Goal: Task Accomplishment & Management: Use online tool/utility

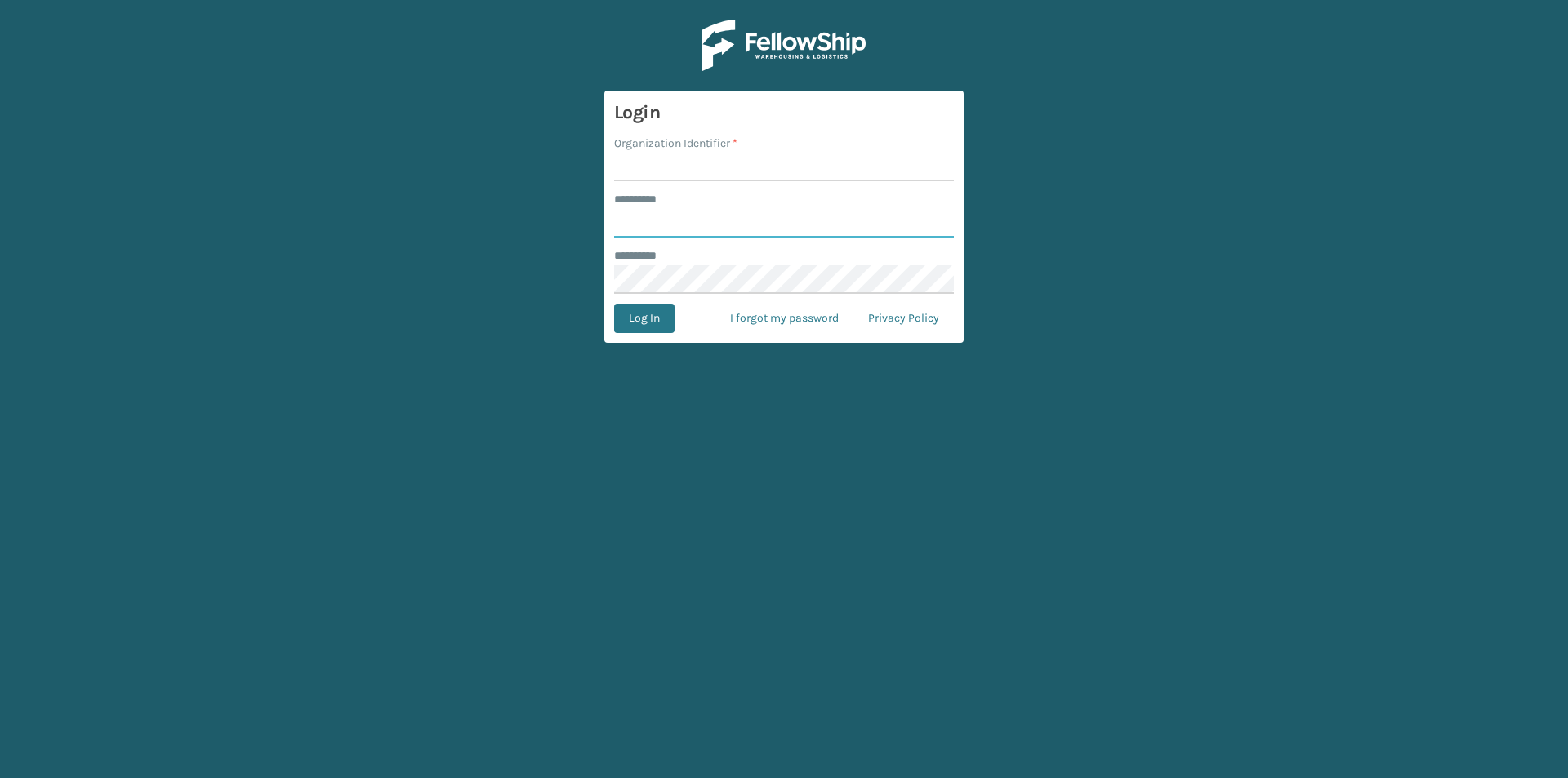
type input "*****"
click at [653, 165] on input "Organization Identifier *" at bounding box center [784, 166] width 340 height 29
type input "[US_STATE]"
click at [666, 320] on button "Log In" at bounding box center [644, 318] width 61 height 29
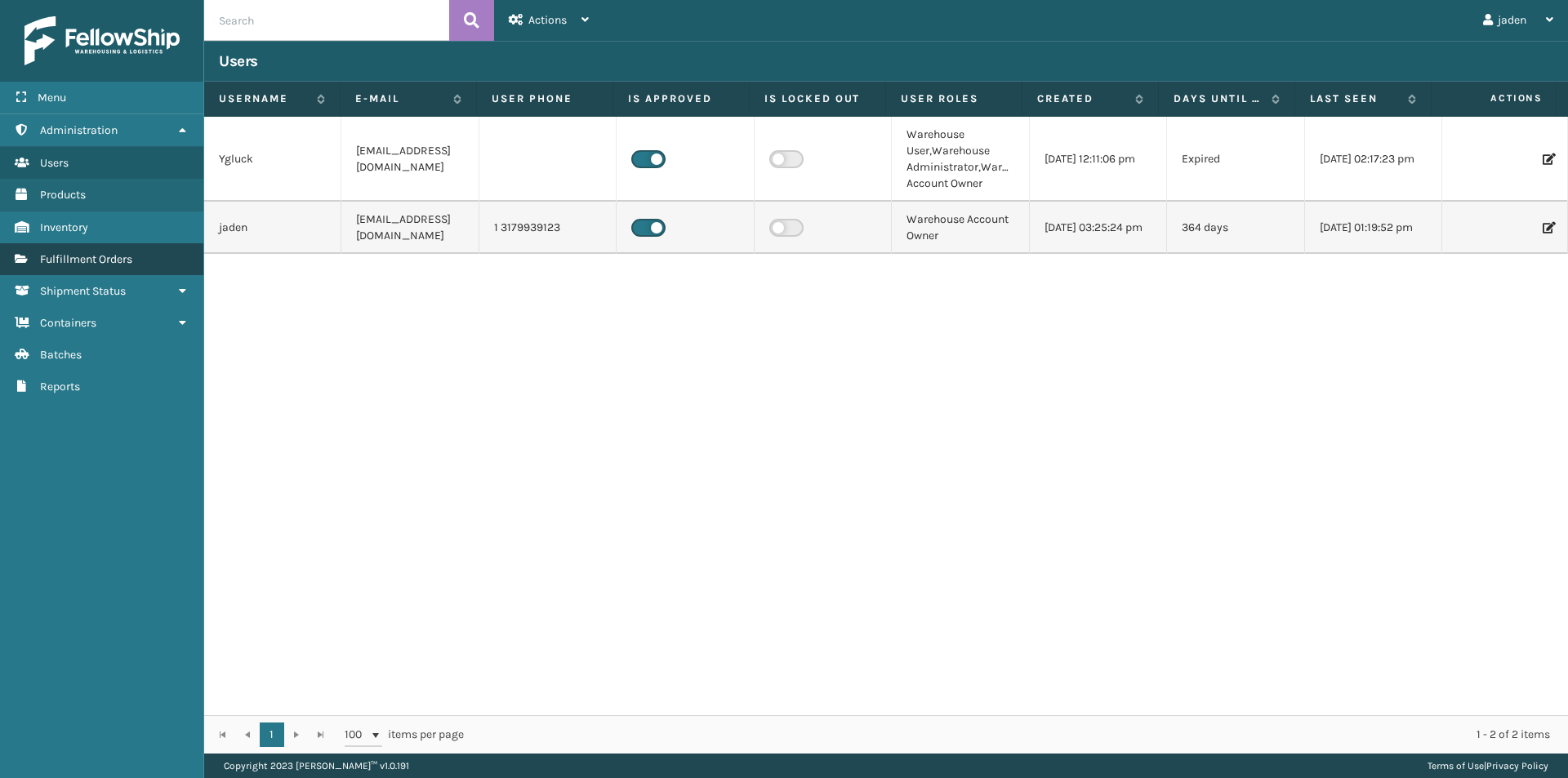
click at [130, 259] on span "Fulfillment Orders" at bounding box center [86, 259] width 92 height 14
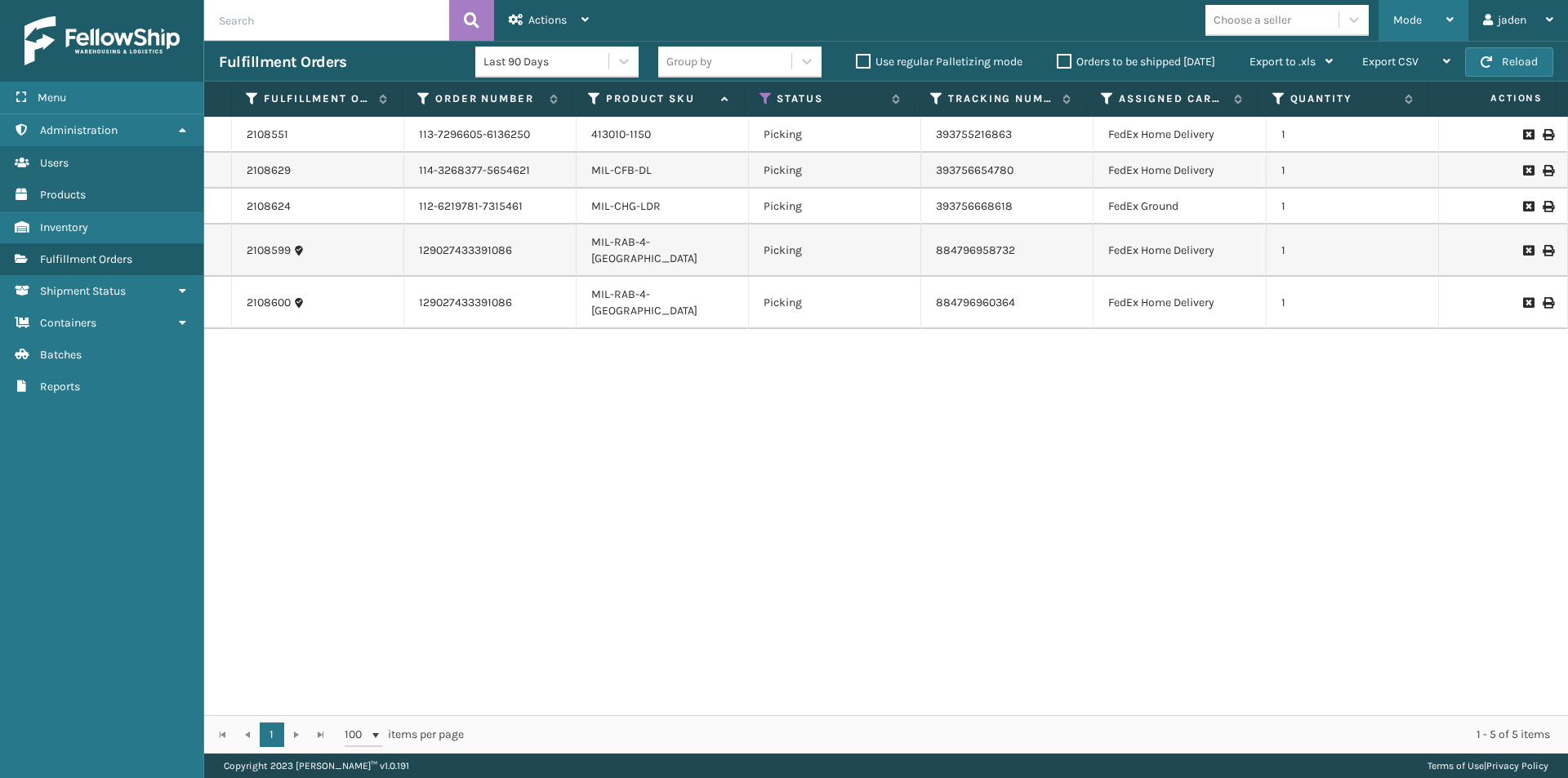
click at [1419, 18] on span "Mode" at bounding box center [1408, 20] width 28 height 14
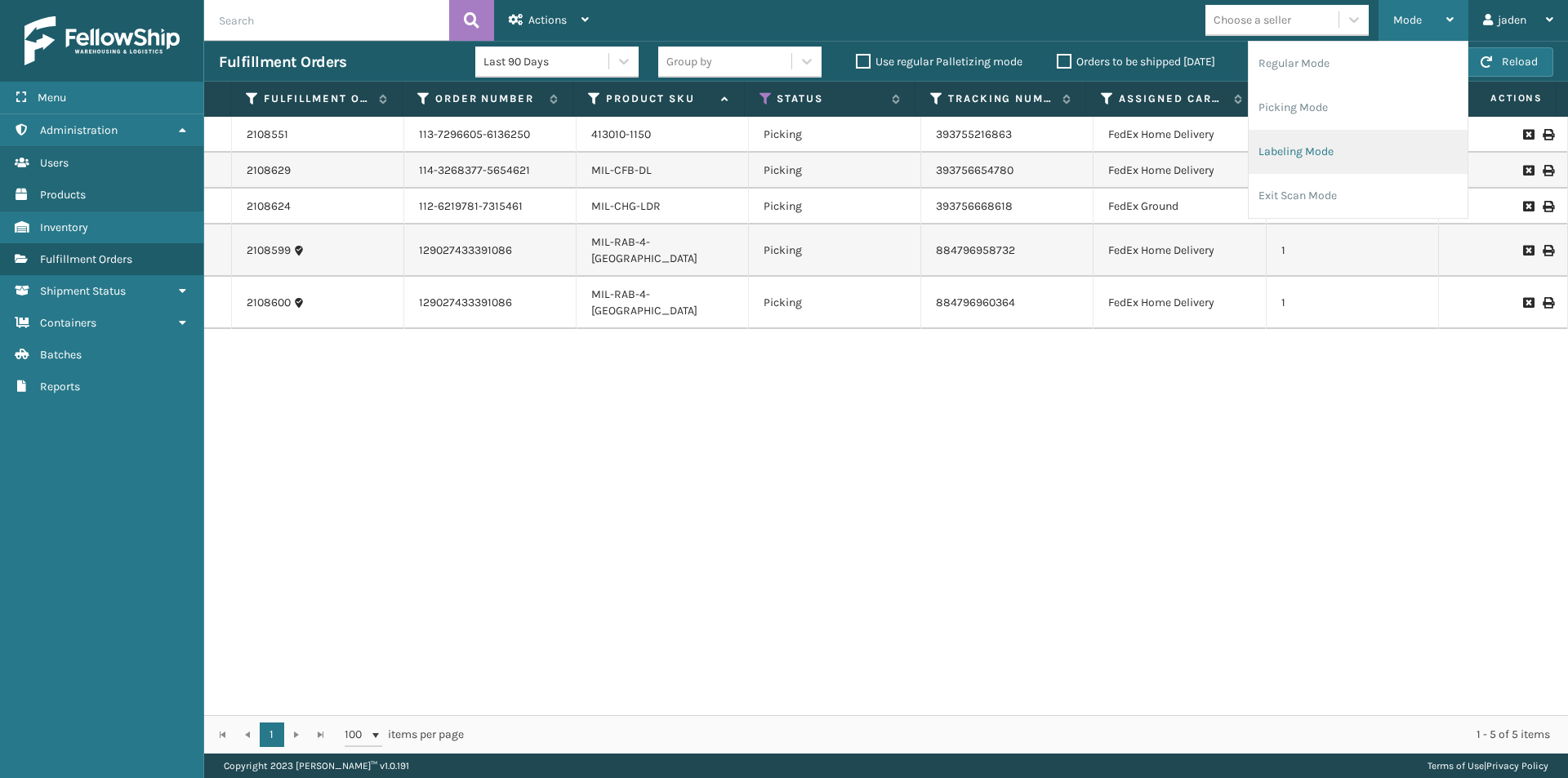
click at [1336, 149] on li "Labeling Mode" at bounding box center [1358, 151] width 219 height 44
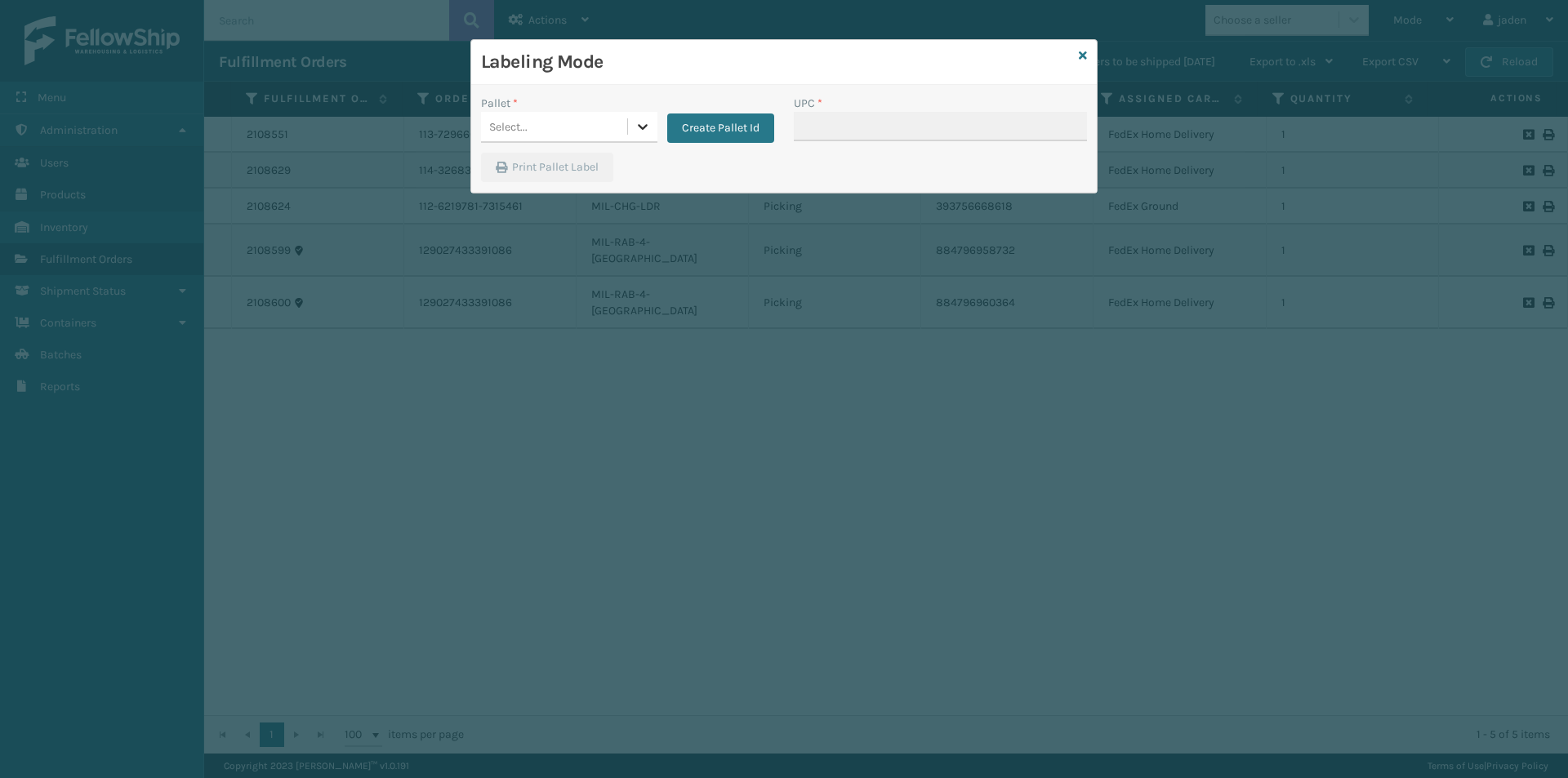
click at [634, 133] on icon at bounding box center [643, 126] width 17 height 17
click at [564, 165] on div "FDXG-MLLBV3V2VE" at bounding box center [570, 168] width 176 height 30
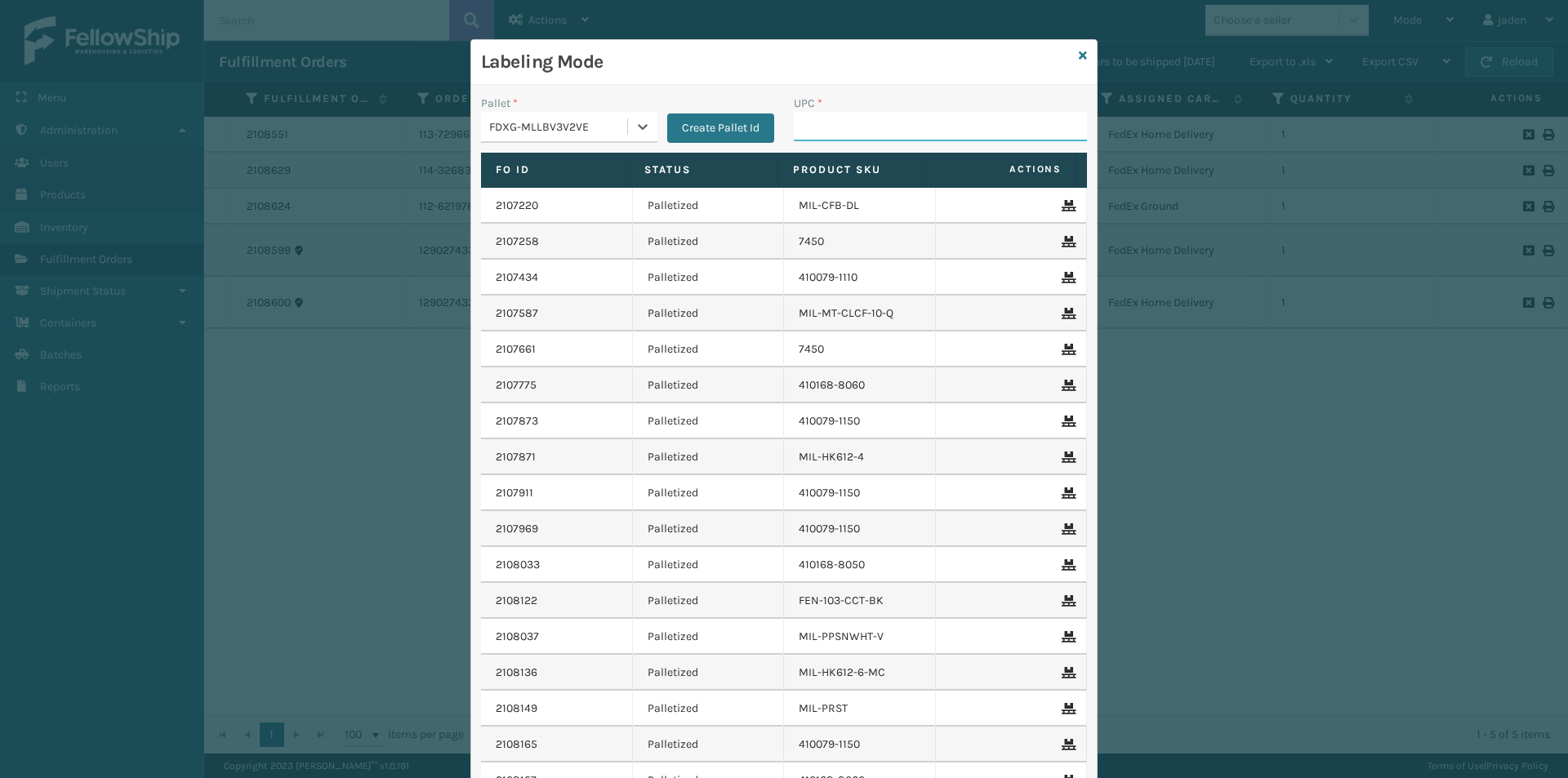
click at [829, 123] on input "UPC *" at bounding box center [940, 126] width 293 height 29
type input "413010-1150"
click at [1079, 57] on icon at bounding box center [1083, 56] width 8 height 12
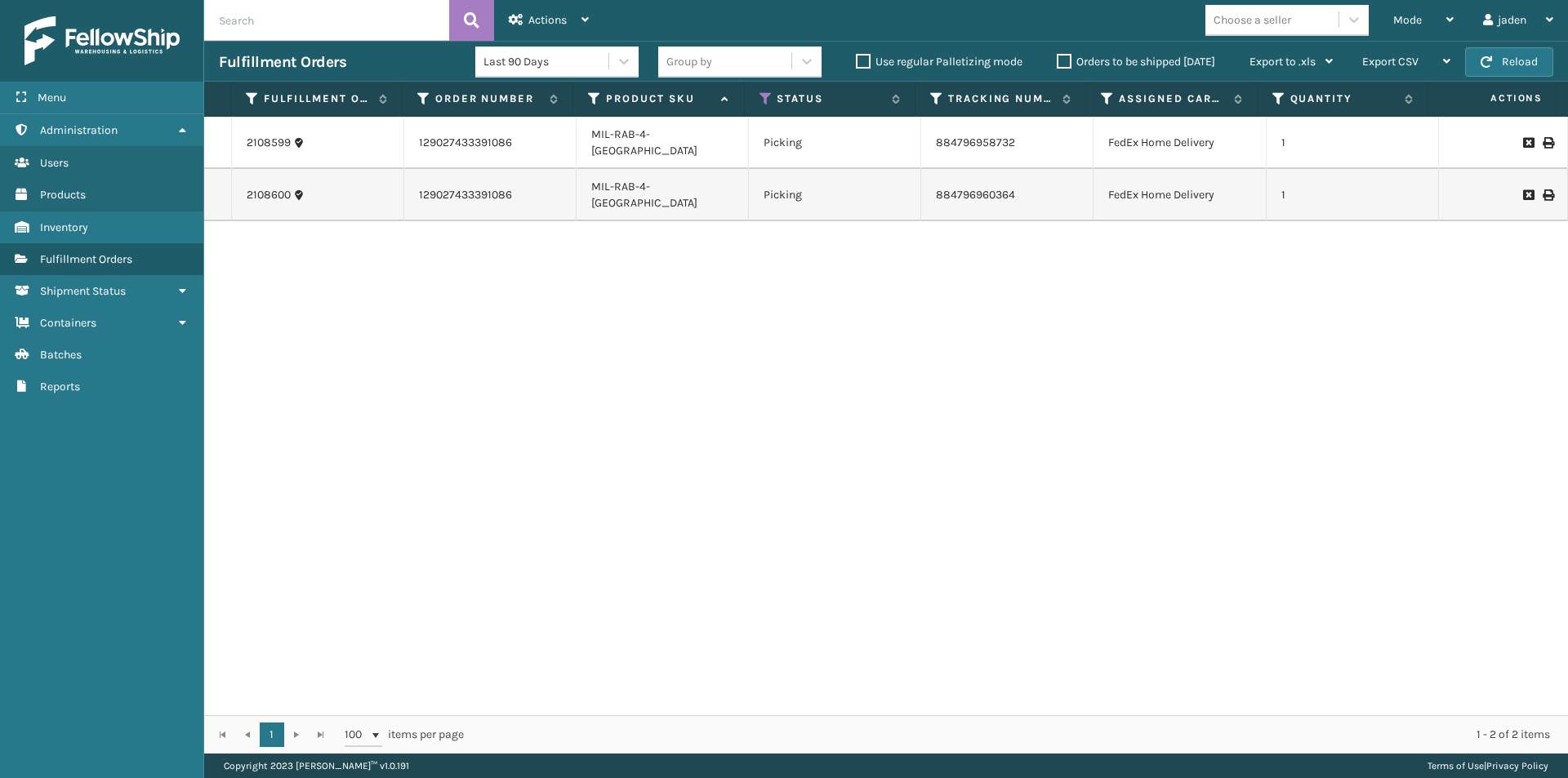
drag, startPoint x: 989, startPoint y: 270, endPoint x: 954, endPoint y: 269, distance: 35.0
drag, startPoint x: 954, startPoint y: 269, endPoint x: 474, endPoint y: 316, distance: 482.3
click at [474, 316] on div "2108599 129027433391086 MIL-RAB-4-WA Picking 884796958732 FedEx Home Delivery 1…" at bounding box center [886, 416] width 1364 height 598
click at [1509, 57] on button "Reload" at bounding box center [1510, 62] width 88 height 29
click at [1408, 28] on div "Mode" at bounding box center [1423, 20] width 61 height 41
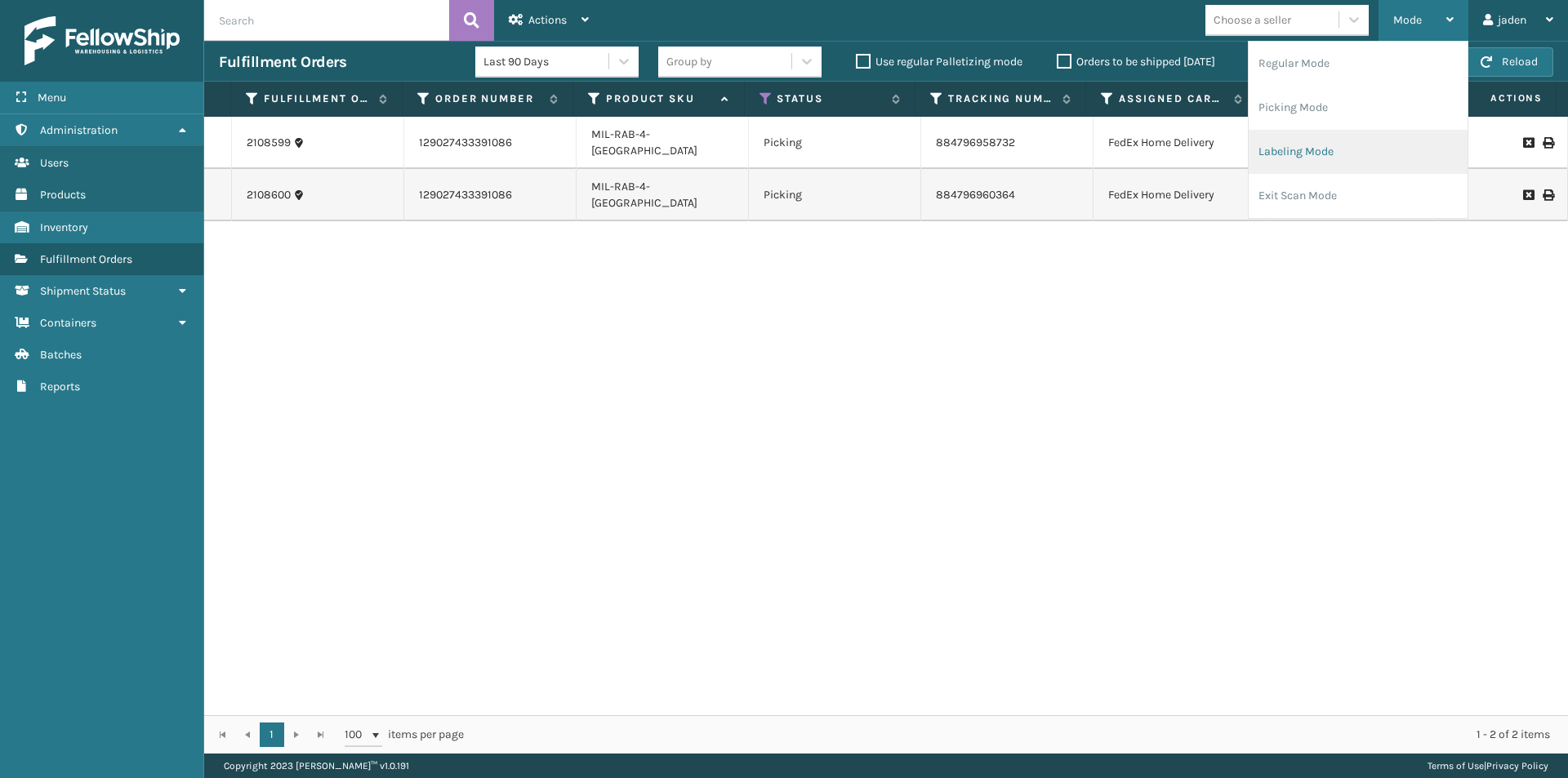
click at [1295, 168] on li "Labeling Mode" at bounding box center [1358, 151] width 219 height 44
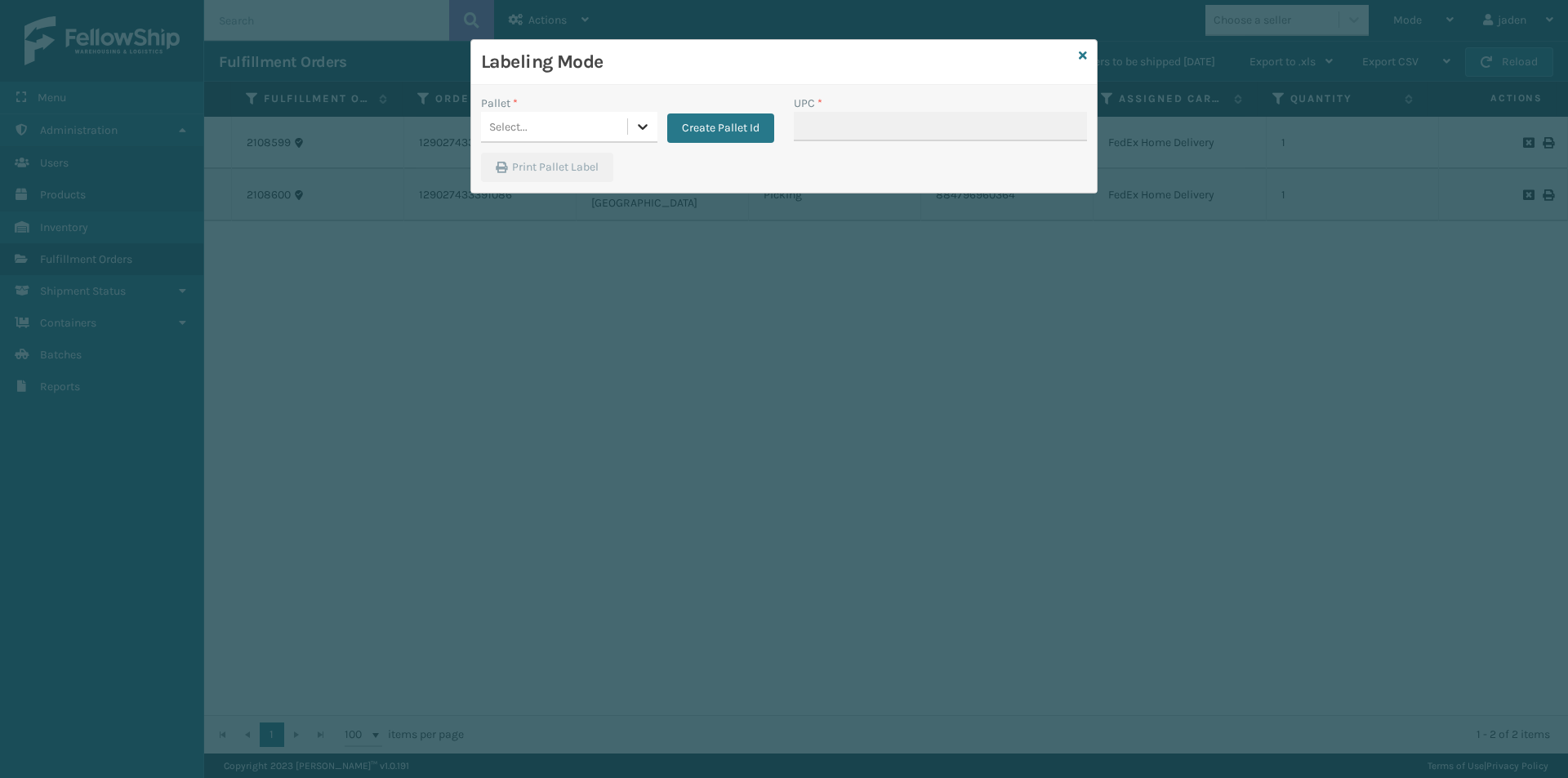
click at [629, 135] on div at bounding box center [643, 126] width 29 height 29
click at [586, 169] on div "FDXG-MLLBV3V2VE" at bounding box center [570, 168] width 176 height 30
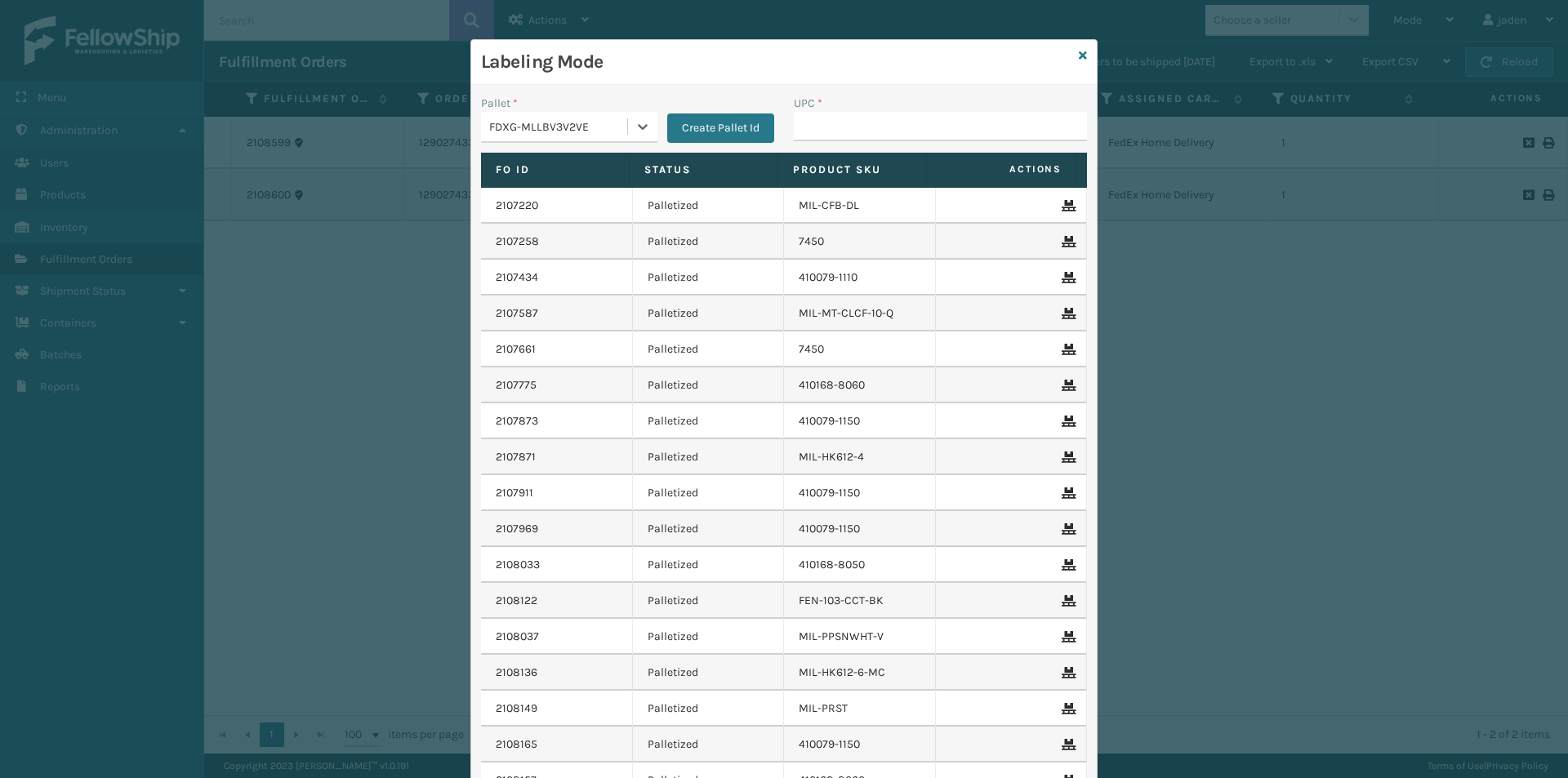
click at [890, 75] on div "Labeling Mode" at bounding box center [784, 62] width 626 height 45
click at [873, 125] on input "UPC *" at bounding box center [940, 126] width 293 height 29
type input "840985120474"
click at [1079, 58] on icon at bounding box center [1083, 56] width 8 height 12
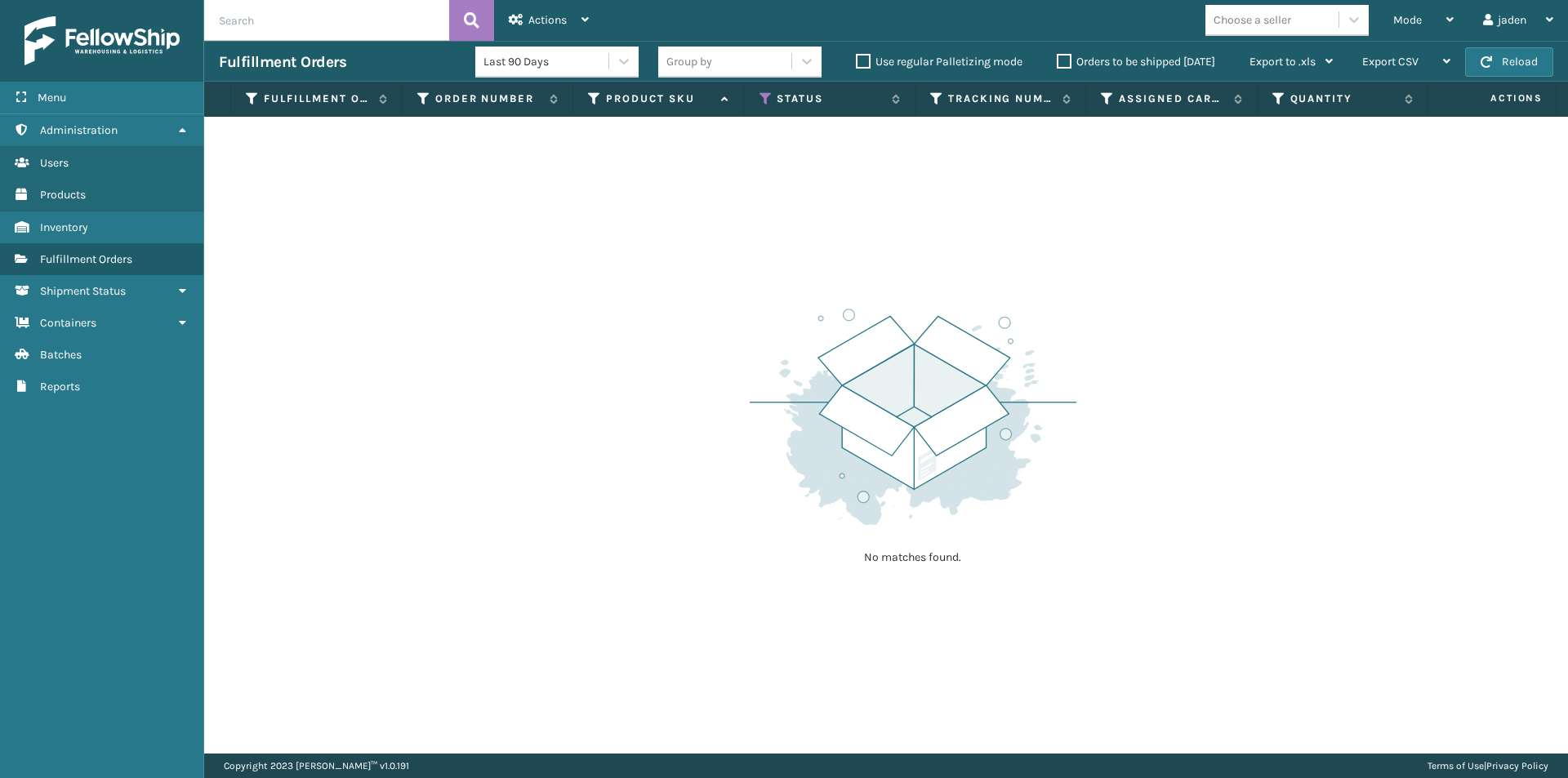
drag, startPoint x: 1050, startPoint y: 278, endPoint x: 1037, endPoint y: 275, distance: 13.3
drag, startPoint x: 1037, startPoint y: 275, endPoint x: 1097, endPoint y: 108, distance: 177.5
click at [640, 288] on div "No matches found." at bounding box center [886, 435] width 1364 height 637
click at [1417, 11] on div "Mode" at bounding box center [1423, 20] width 61 height 41
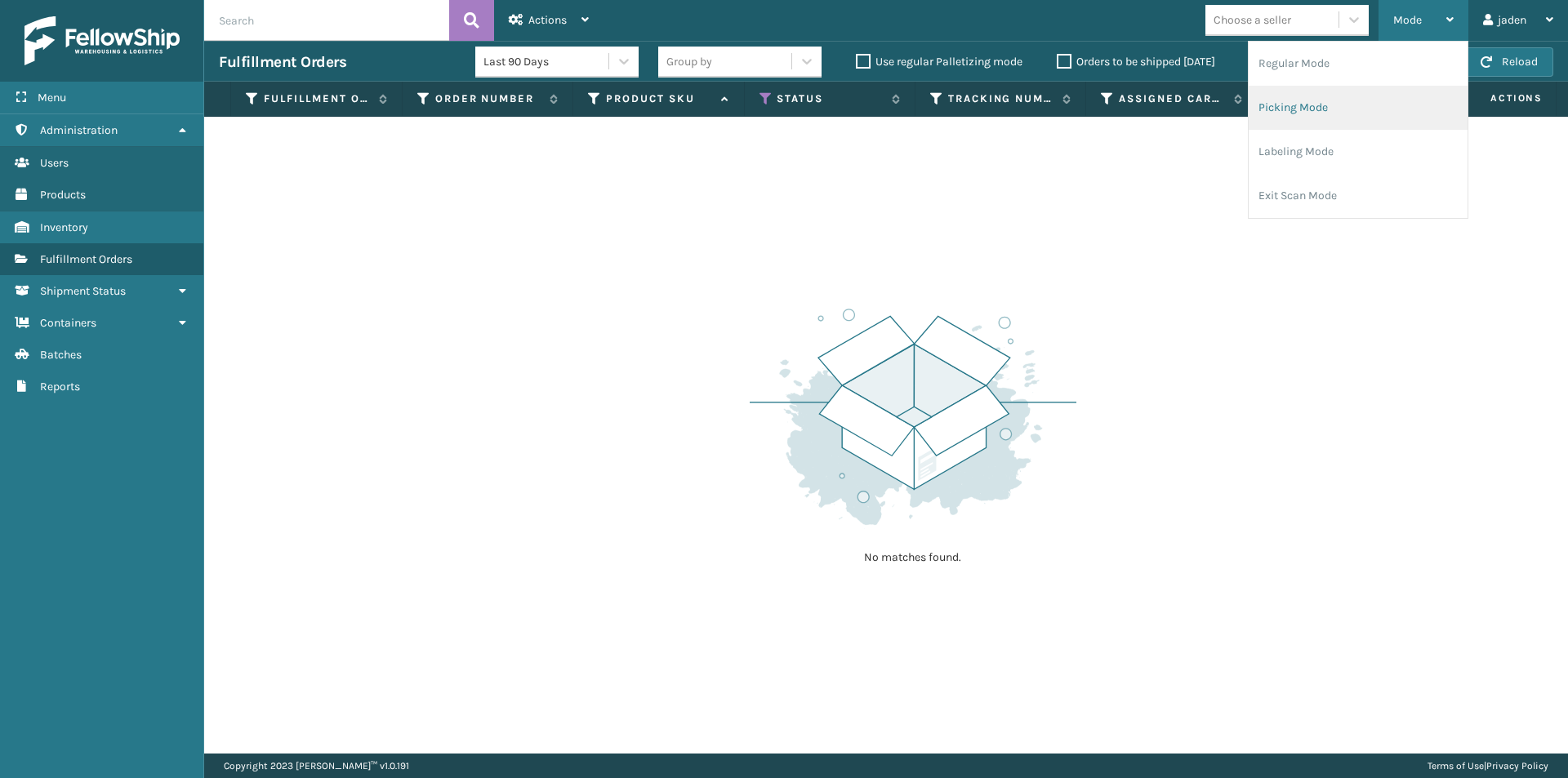
click at [1344, 105] on li "Picking Mode" at bounding box center [1358, 107] width 219 height 44
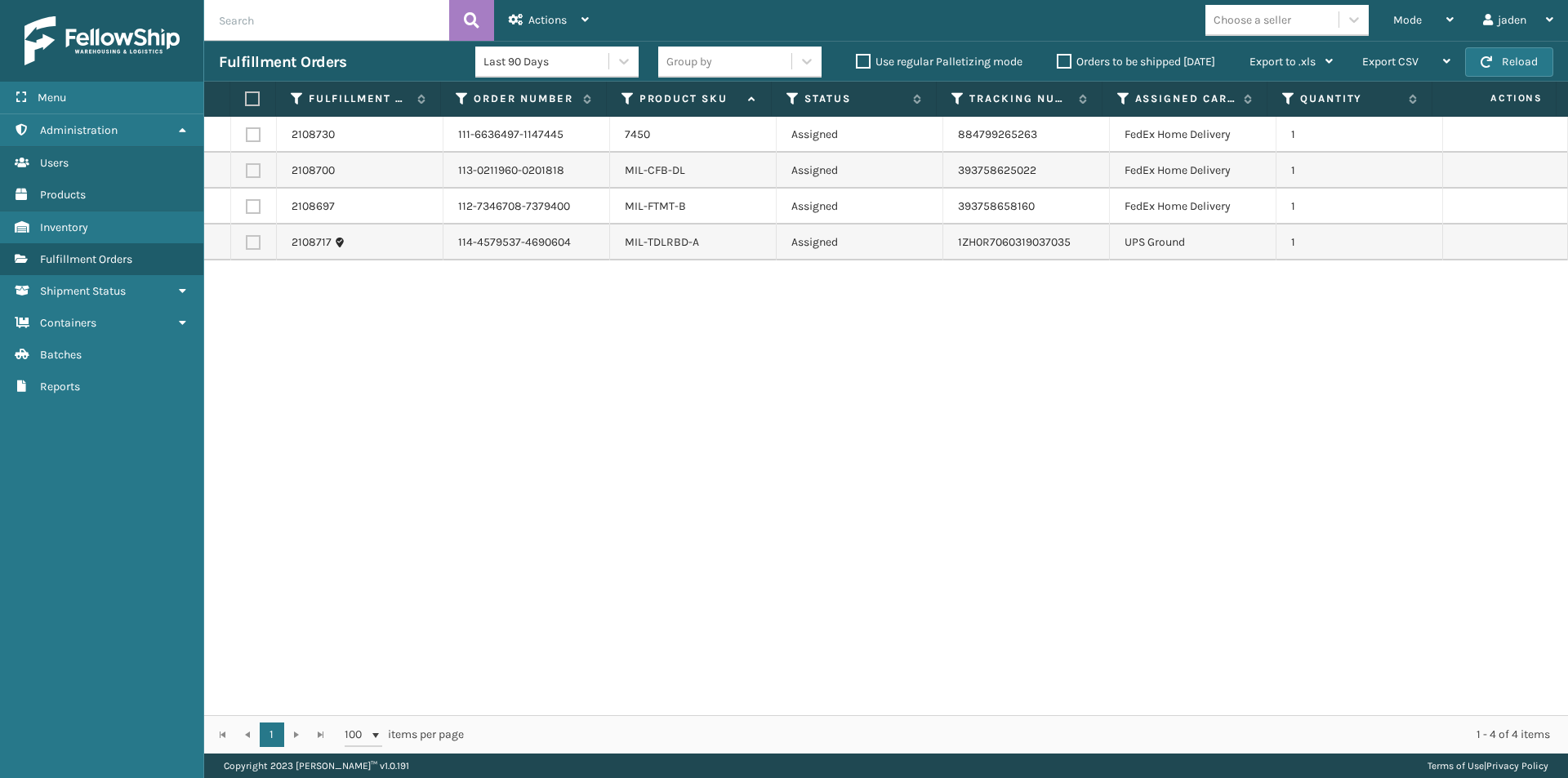
drag, startPoint x: 980, startPoint y: 336, endPoint x: 536, endPoint y: 371, distance: 445.4
click at [509, 390] on div "2108730 111-6636497-1147445 7450 Assigned 884799265263 FedEx Home Delivery 1 21…" at bounding box center [886, 416] width 1364 height 598
click at [249, 243] on label at bounding box center [254, 243] width 15 height 15
click at [247, 243] on input "checkbox" at bounding box center [246, 240] width 1 height 11
checkbox input "true"
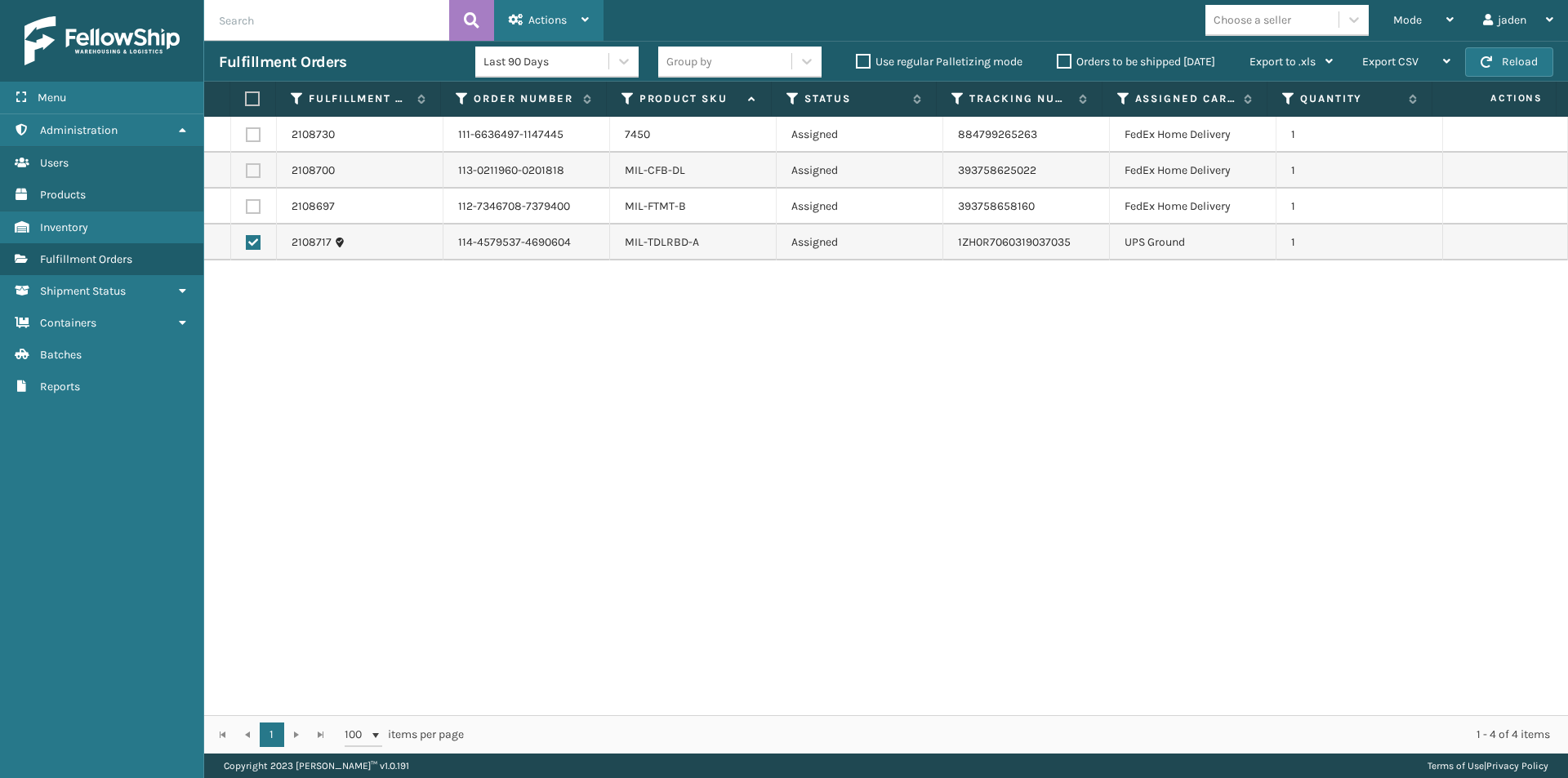
click at [520, 8] on div "Actions" at bounding box center [549, 20] width 80 height 41
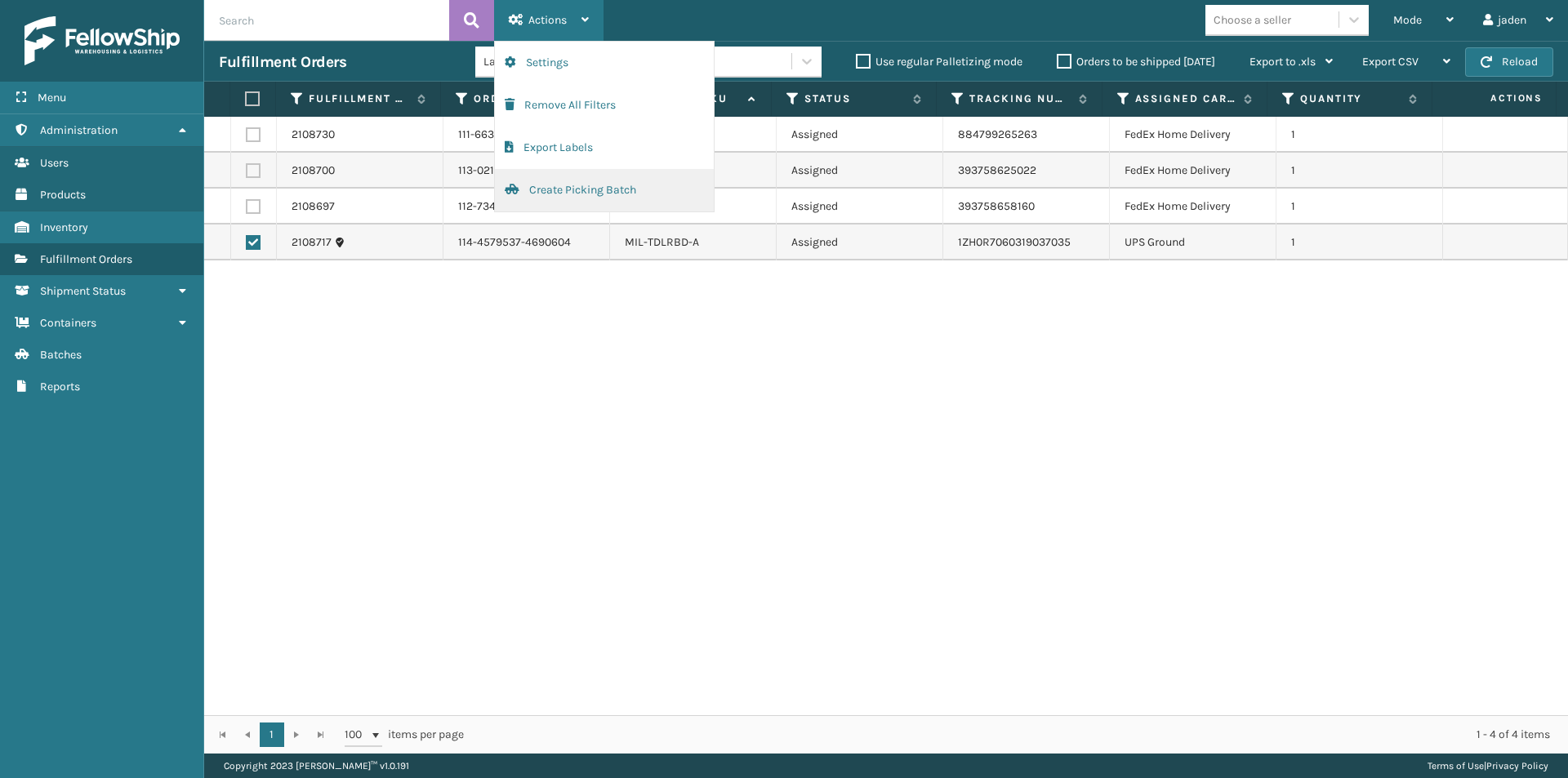
click at [542, 181] on button "Create Picking Batch" at bounding box center [604, 190] width 219 height 42
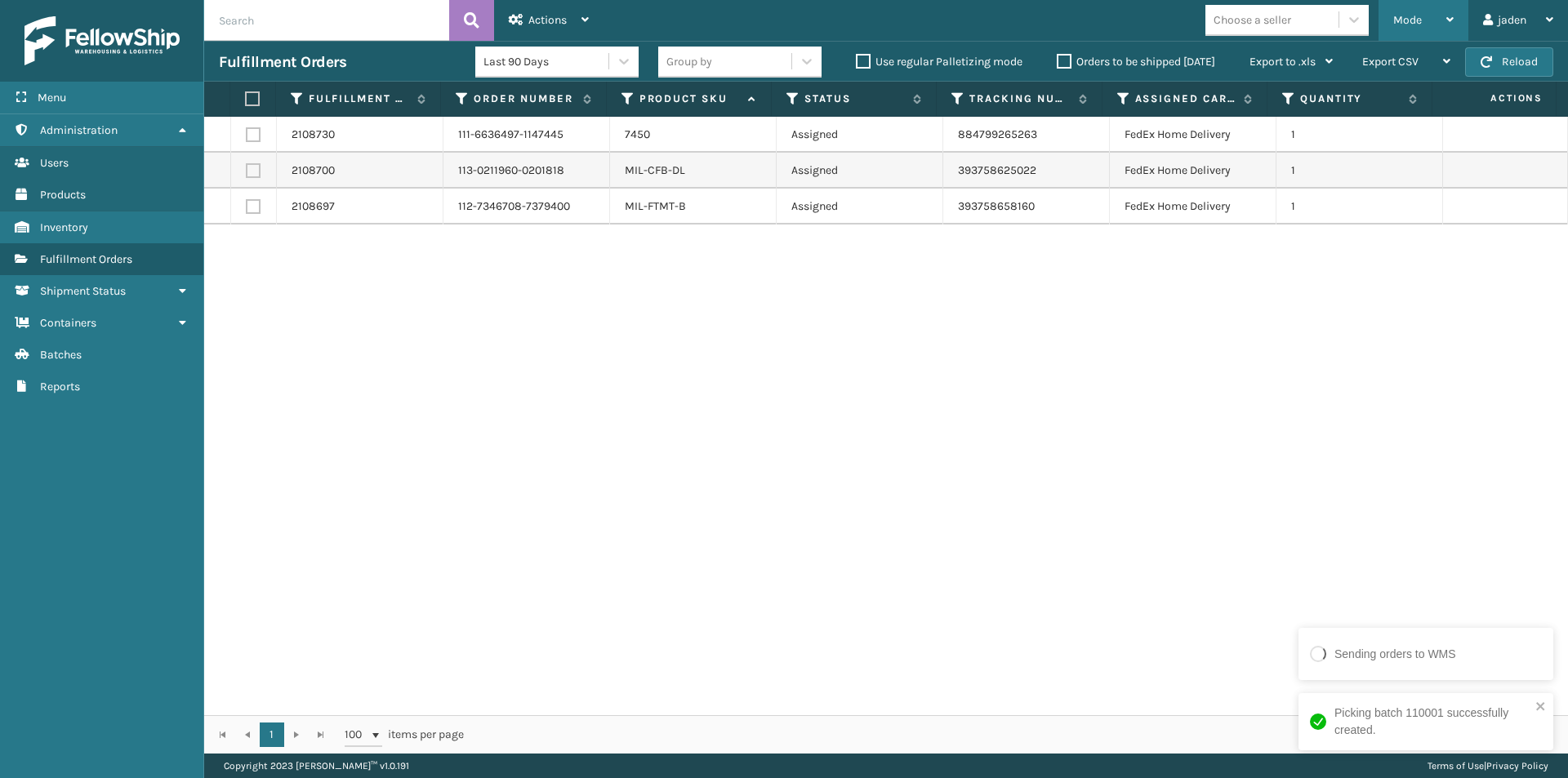
click at [1414, 28] on div "Mode" at bounding box center [1423, 20] width 61 height 41
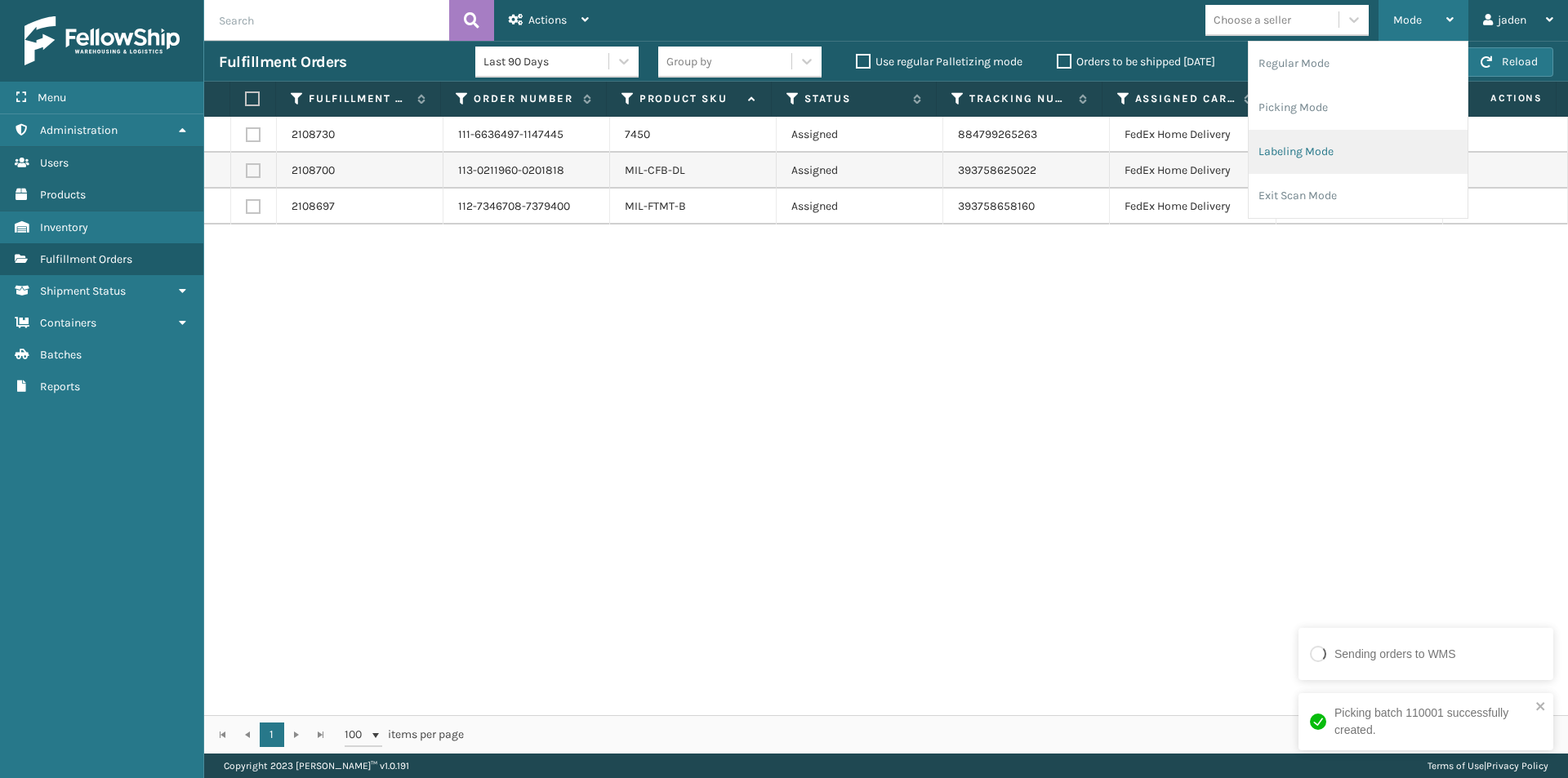
click at [1311, 146] on li "Labeling Mode" at bounding box center [1358, 151] width 219 height 44
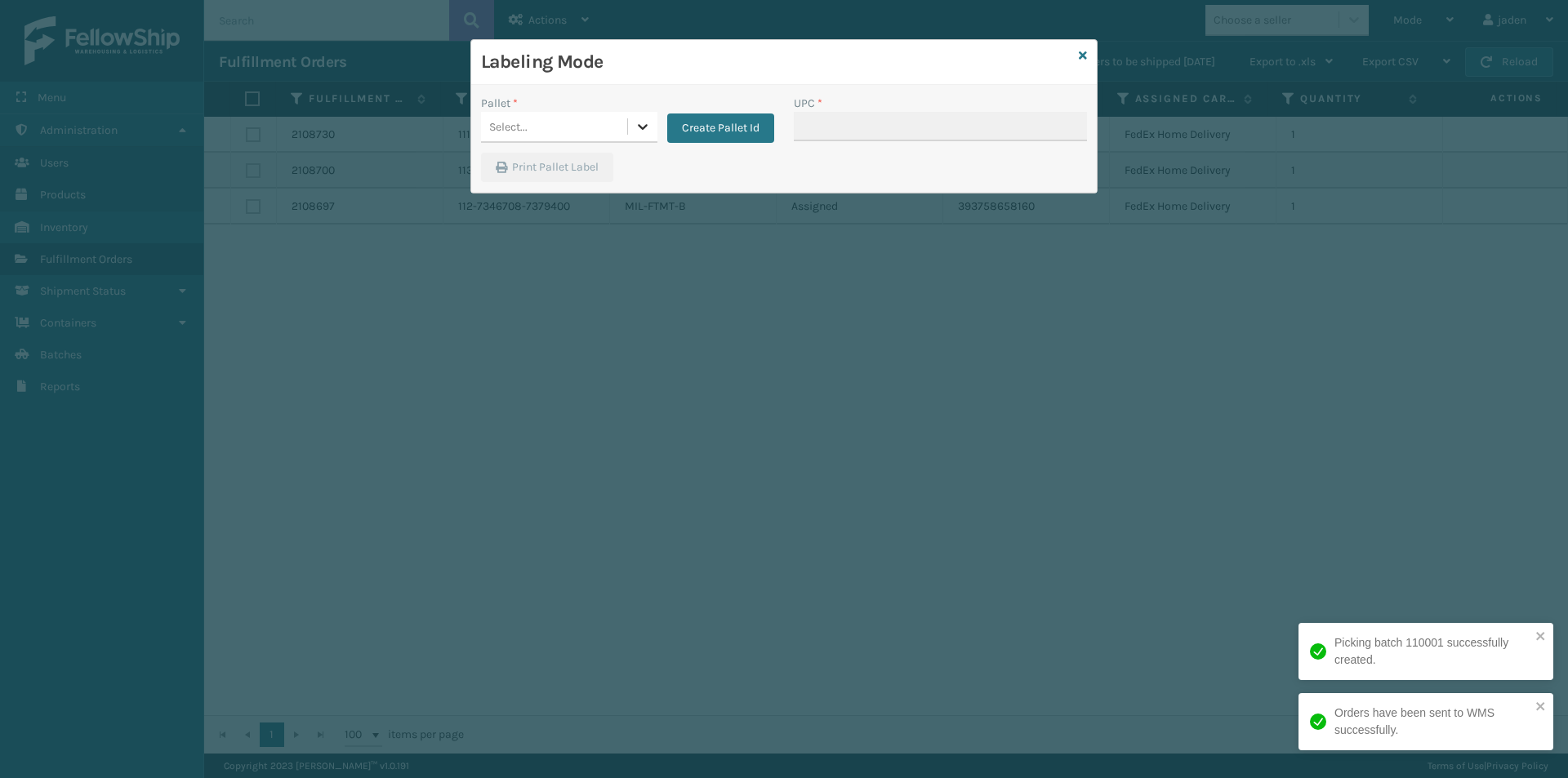
click at [645, 126] on icon at bounding box center [643, 126] width 10 height 6
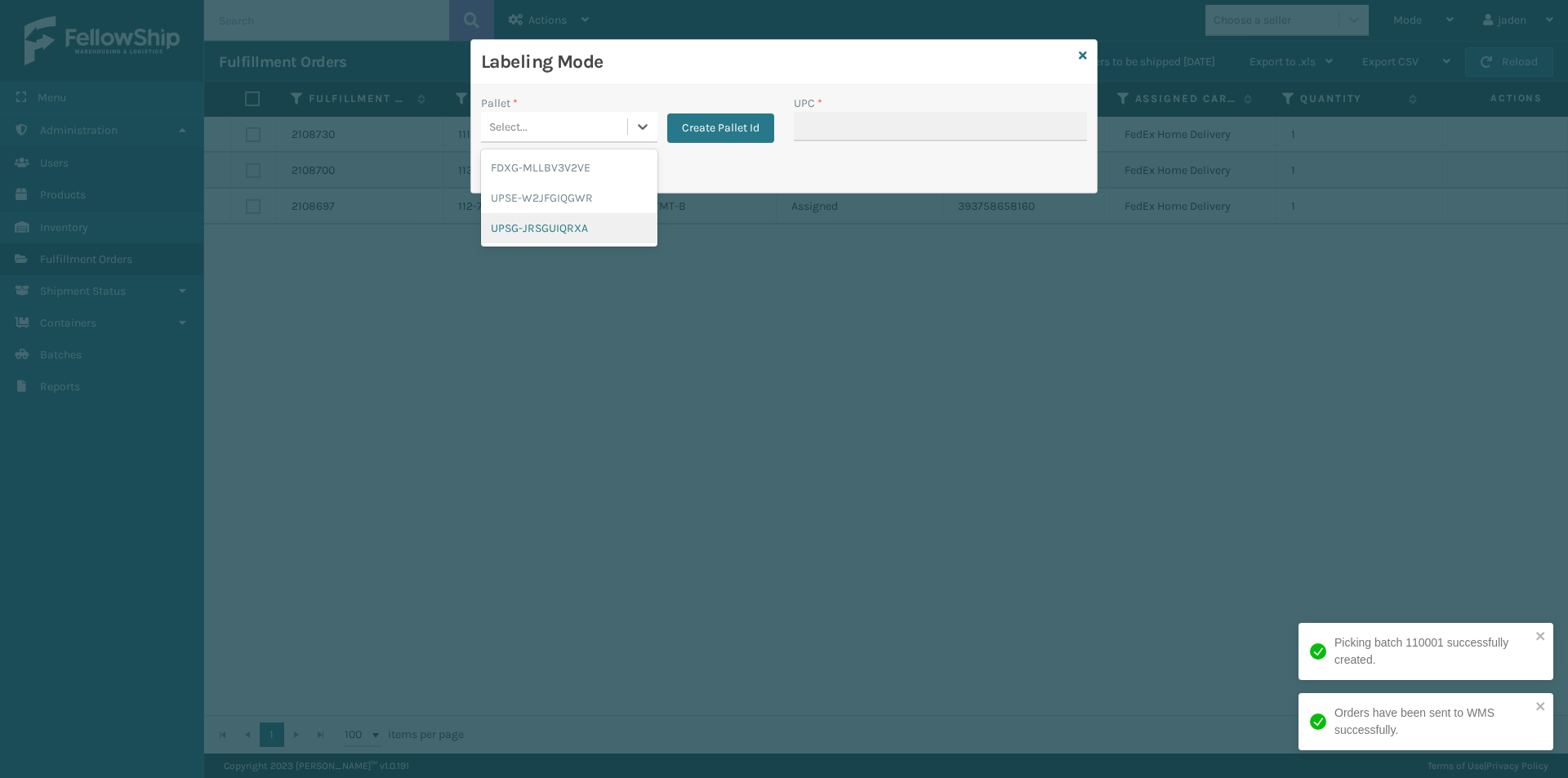
click at [514, 238] on div "UPSG-JRSGUIQRXA" at bounding box center [570, 228] width 176 height 30
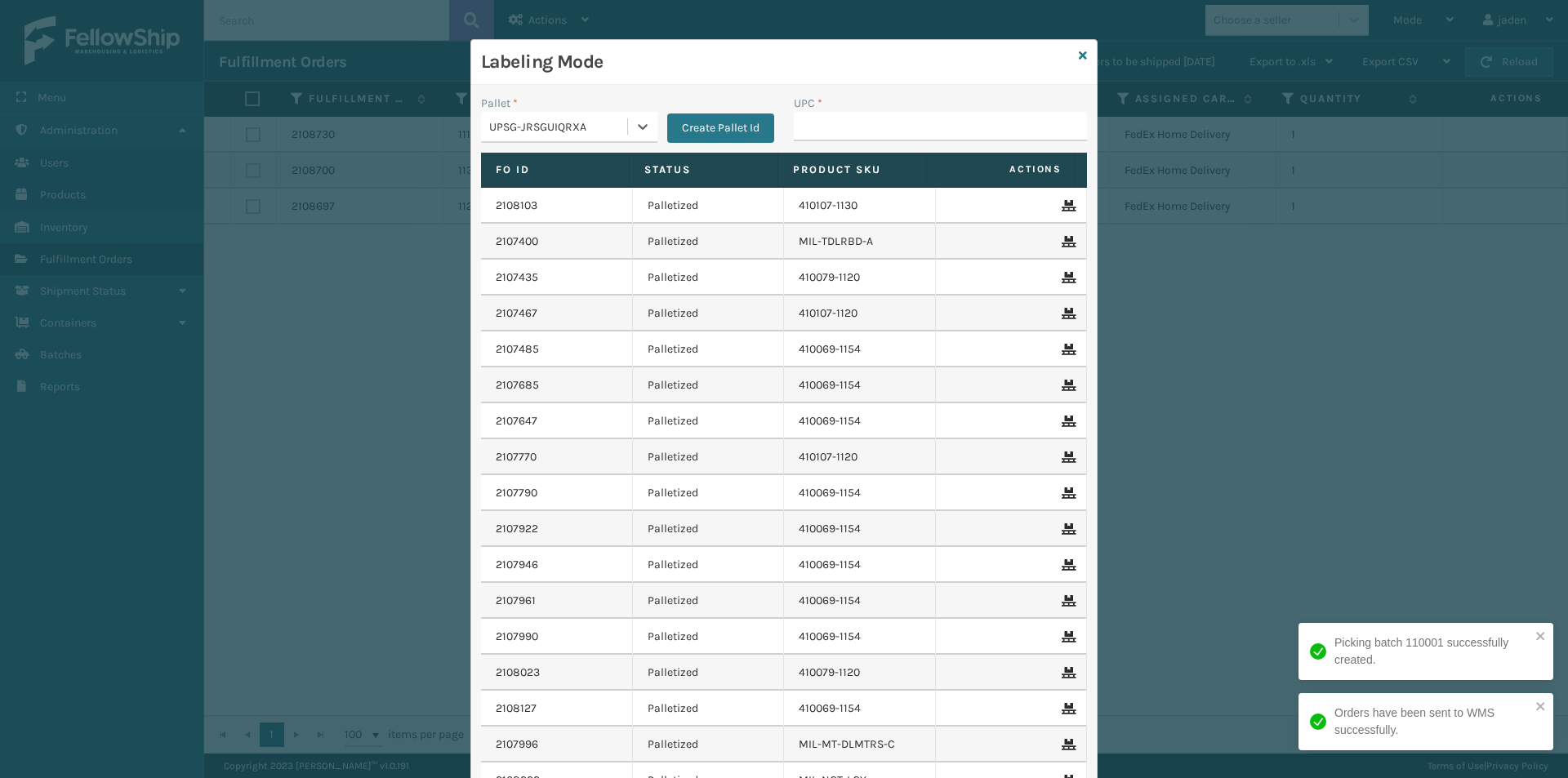
click at [897, 91] on div "Pallet * option UPSG-JRSGUIQRXA, selected. 0 results available. Select is focus…" at bounding box center [784, 485] width 626 height 800
click at [870, 139] on input "UPC *" at bounding box center [940, 126] width 293 height 29
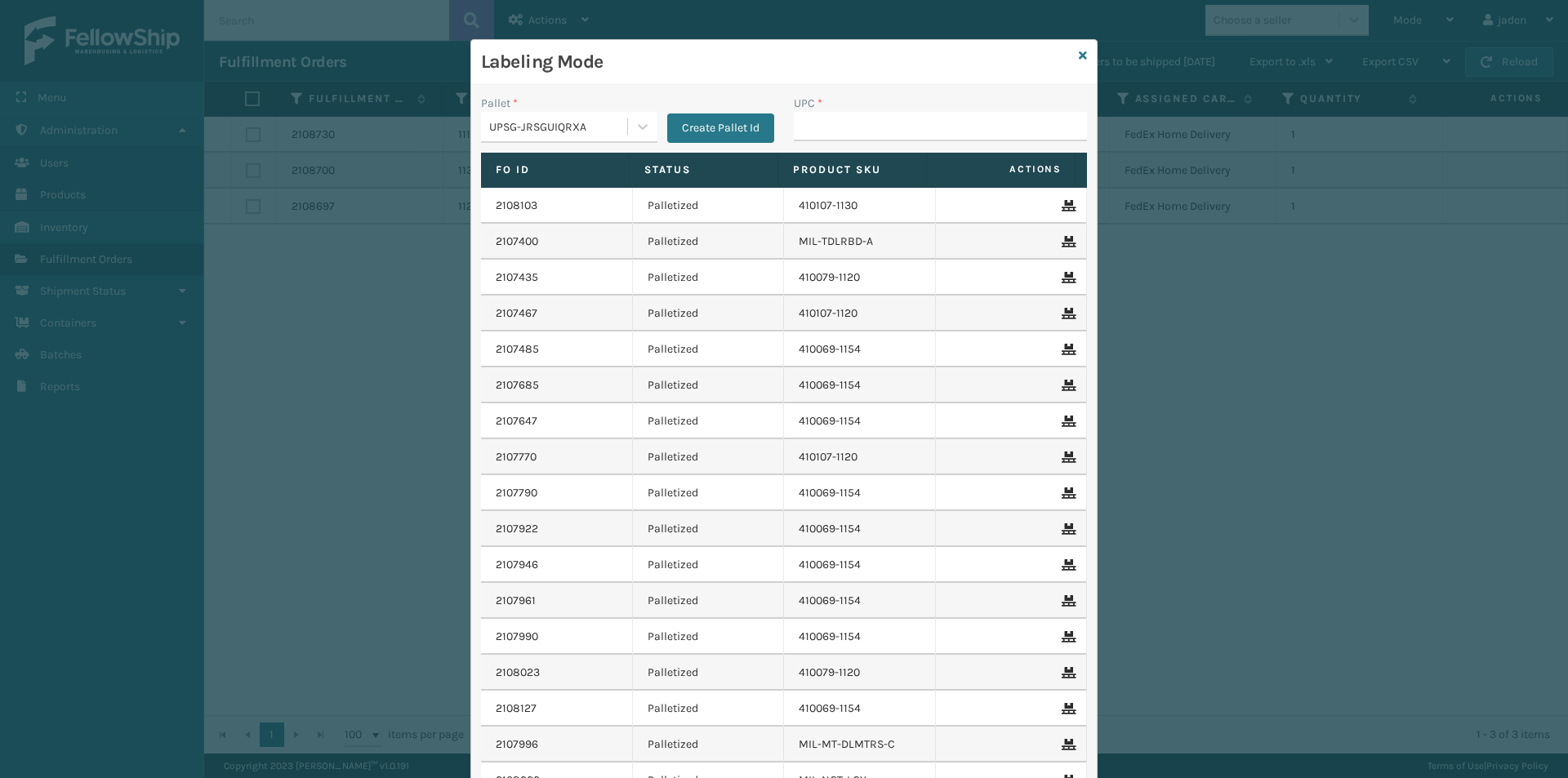
click at [1082, 61] on div "Labeling Mode" at bounding box center [784, 62] width 626 height 45
click at [1079, 55] on icon at bounding box center [1083, 56] width 8 height 12
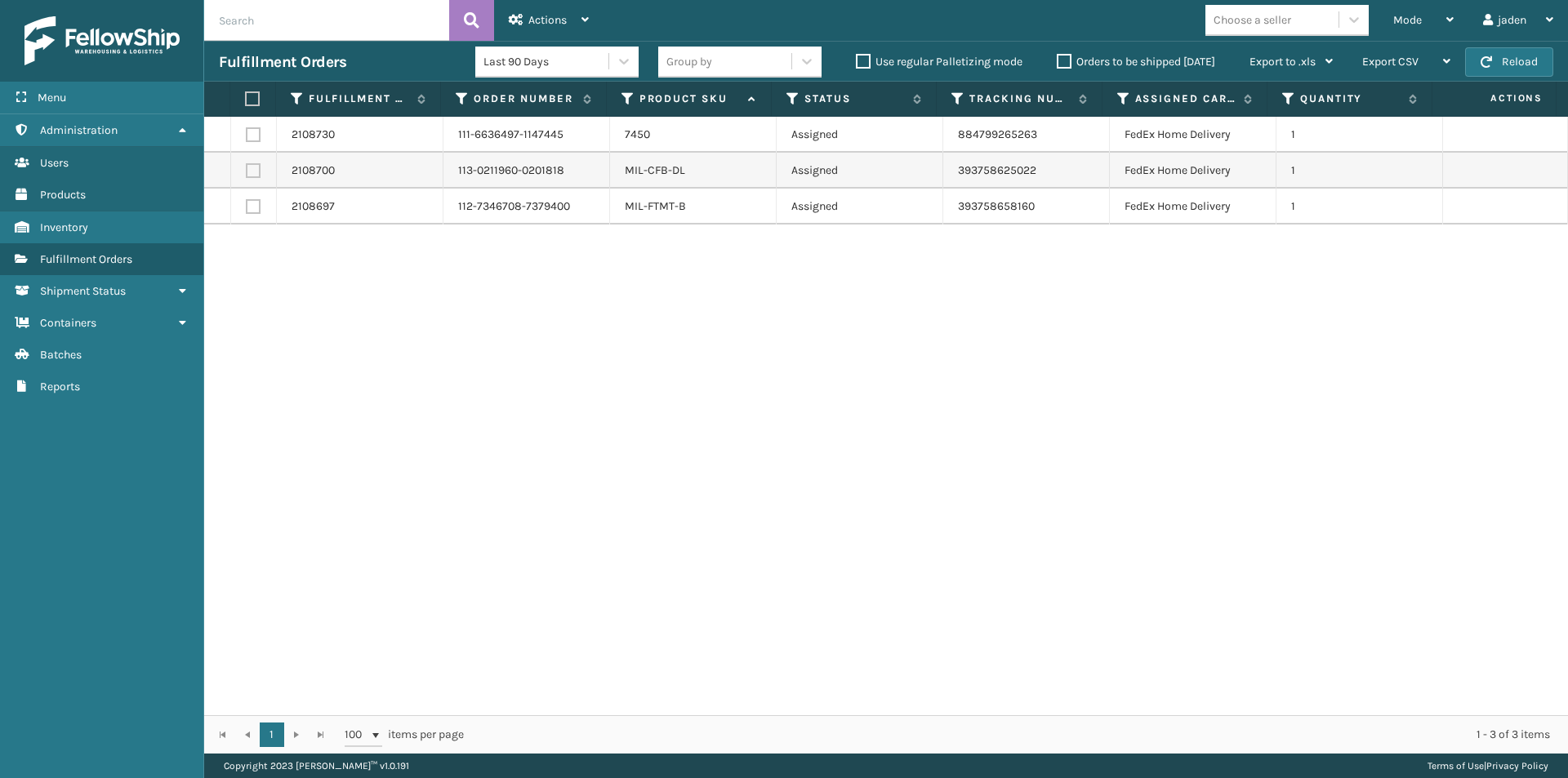
drag, startPoint x: 912, startPoint y: 344, endPoint x: 897, endPoint y: 344, distance: 15.0
drag, startPoint x: 897, startPoint y: 344, endPoint x: 568, endPoint y: 331, distance: 329.3
click at [568, 331] on div "2108730 111-6636497-1147445 7450 Assigned 884799265263 FedEx Home Delivery 1 21…" at bounding box center [886, 416] width 1364 height 598
click at [1538, 49] on button "Reload" at bounding box center [1510, 62] width 88 height 29
click at [1536, 49] on button "Reload" at bounding box center [1510, 62] width 88 height 29
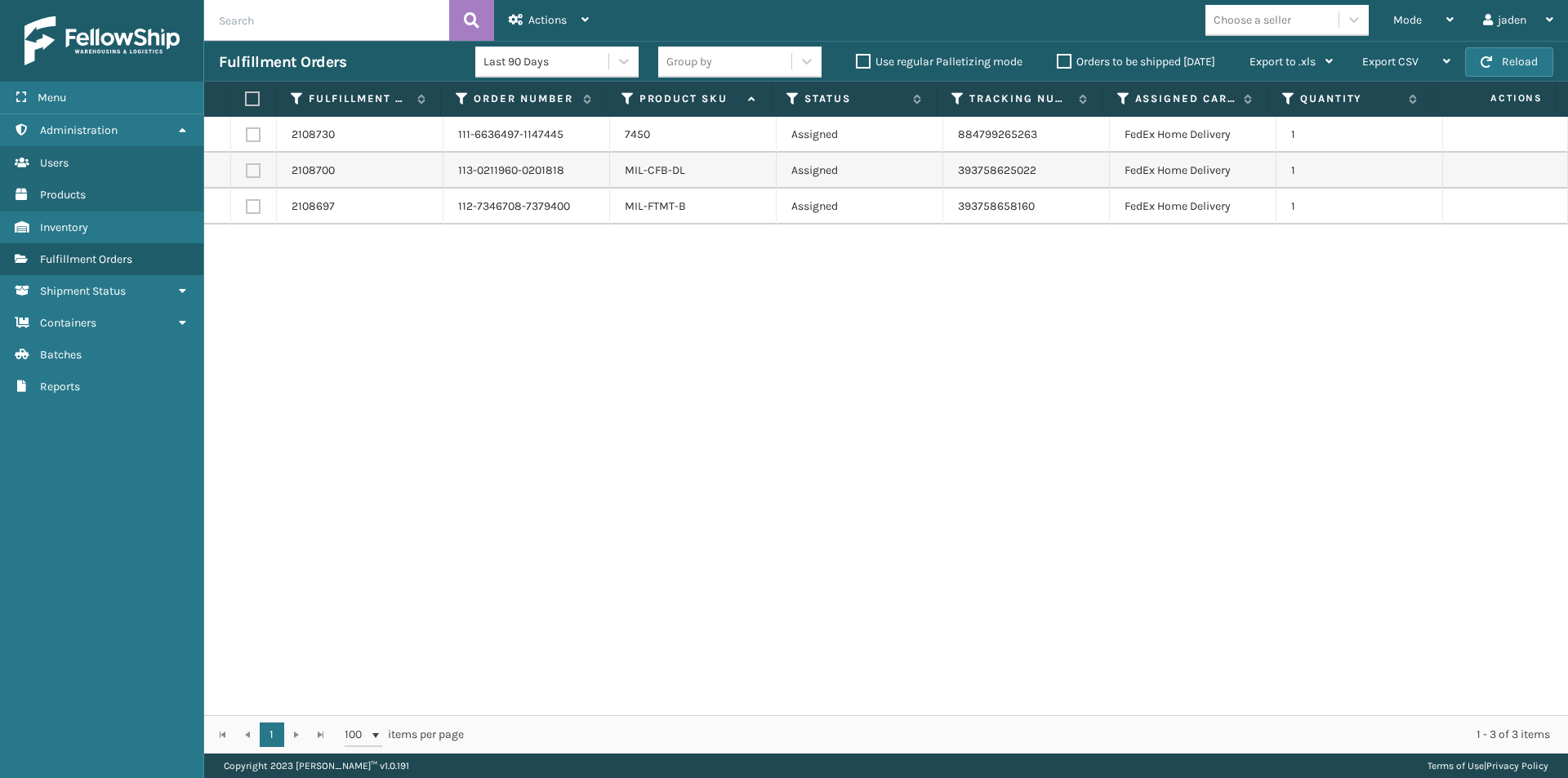
drag, startPoint x: 1118, startPoint y: 564, endPoint x: 1114, endPoint y: 553, distance: 11.7
drag, startPoint x: 1114, startPoint y: 553, endPoint x: 480, endPoint y: 242, distance: 706.2
click at [683, 482] on div "2108730 111-6636497-1147445 7450 Assigned 884799265263 FedEx Home Delivery 1 21…" at bounding box center [886, 416] width 1364 height 598
click at [256, 96] on label at bounding box center [250, 99] width 11 height 15
click at [246, 96] on input "checkbox" at bounding box center [245, 99] width 1 height 11
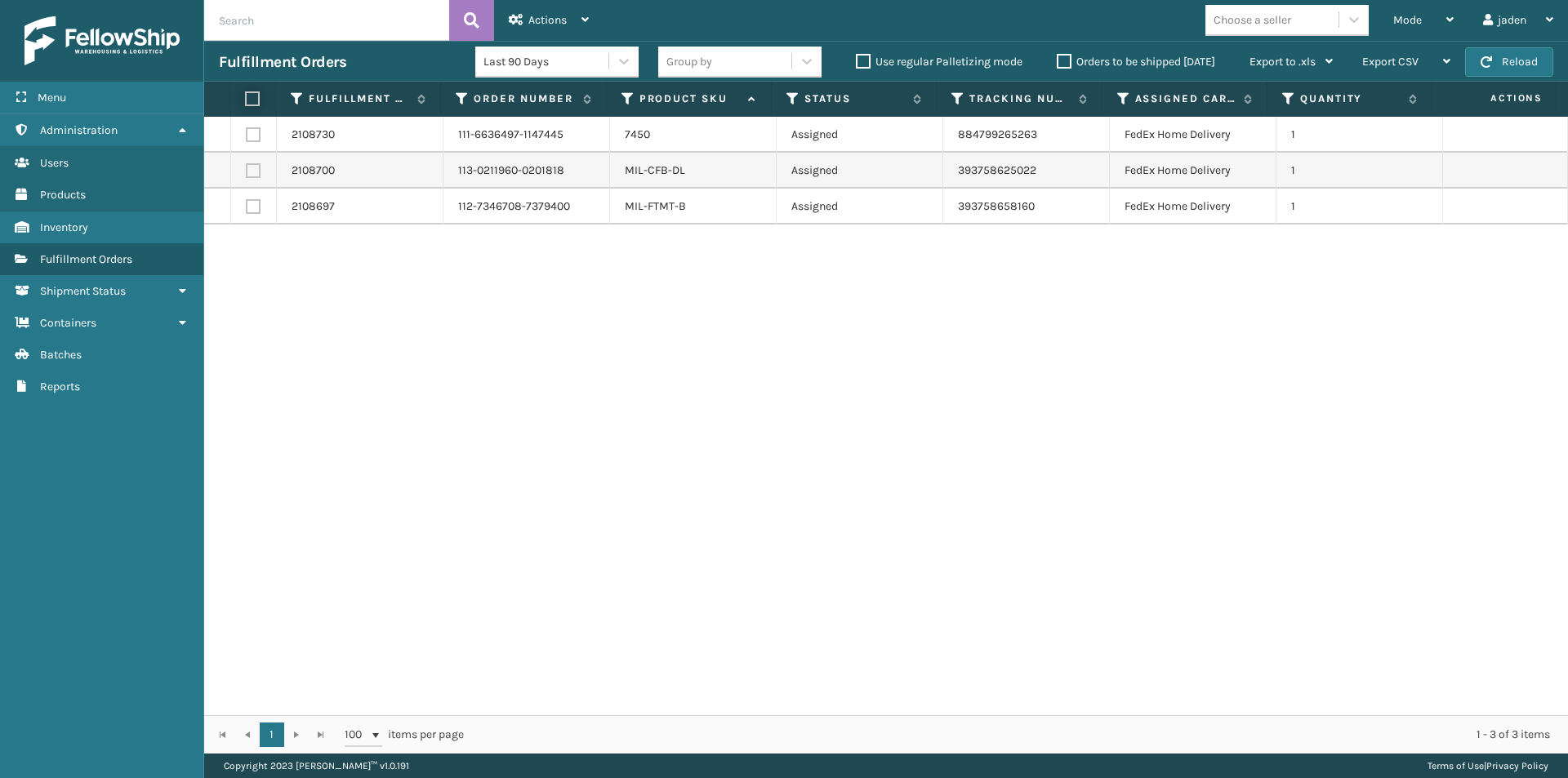
checkbox input "true"
click at [583, 12] on div "Actions" at bounding box center [549, 20] width 80 height 41
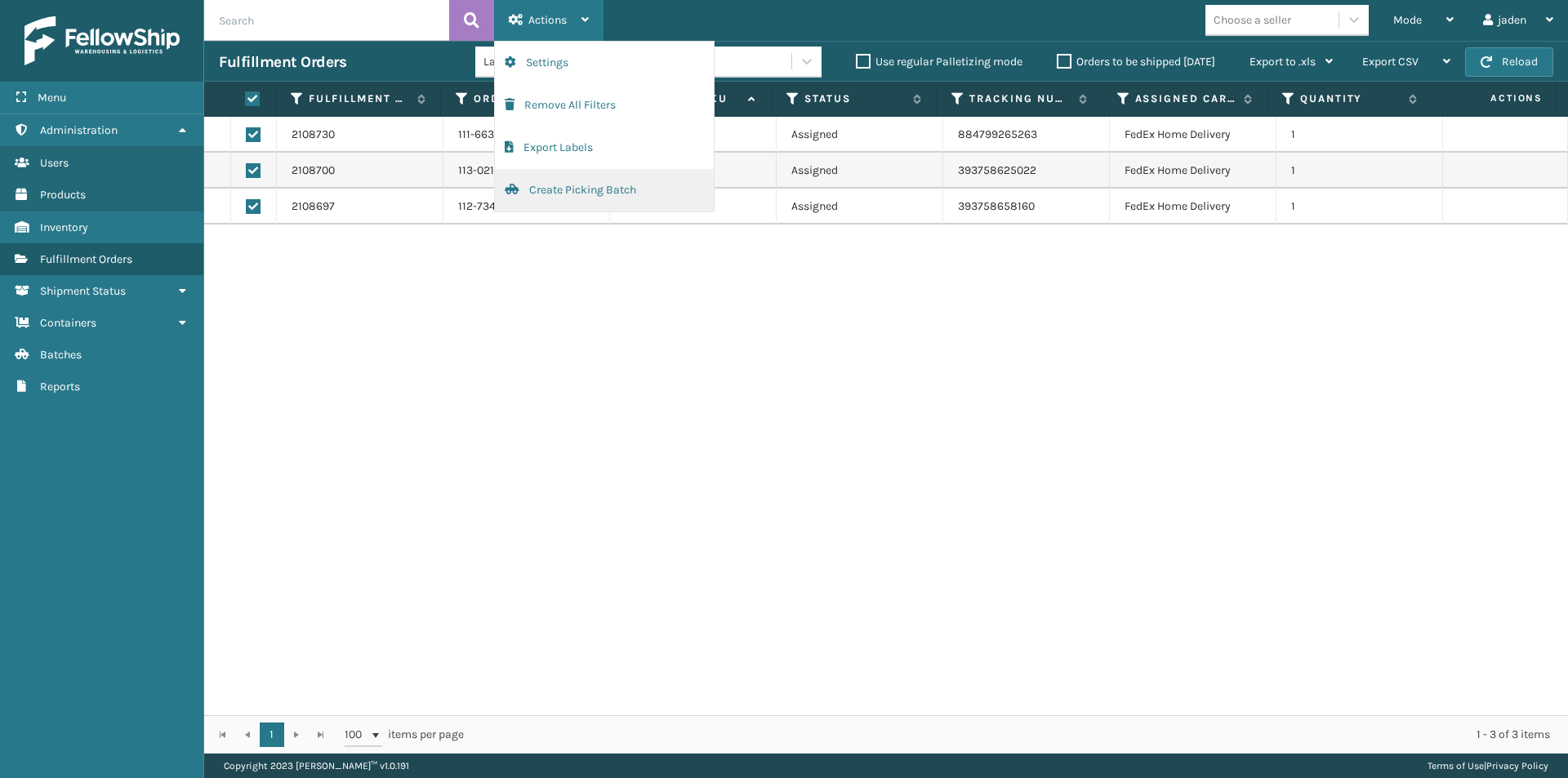
click at [585, 185] on button "Create Picking Batch" at bounding box center [604, 190] width 219 height 42
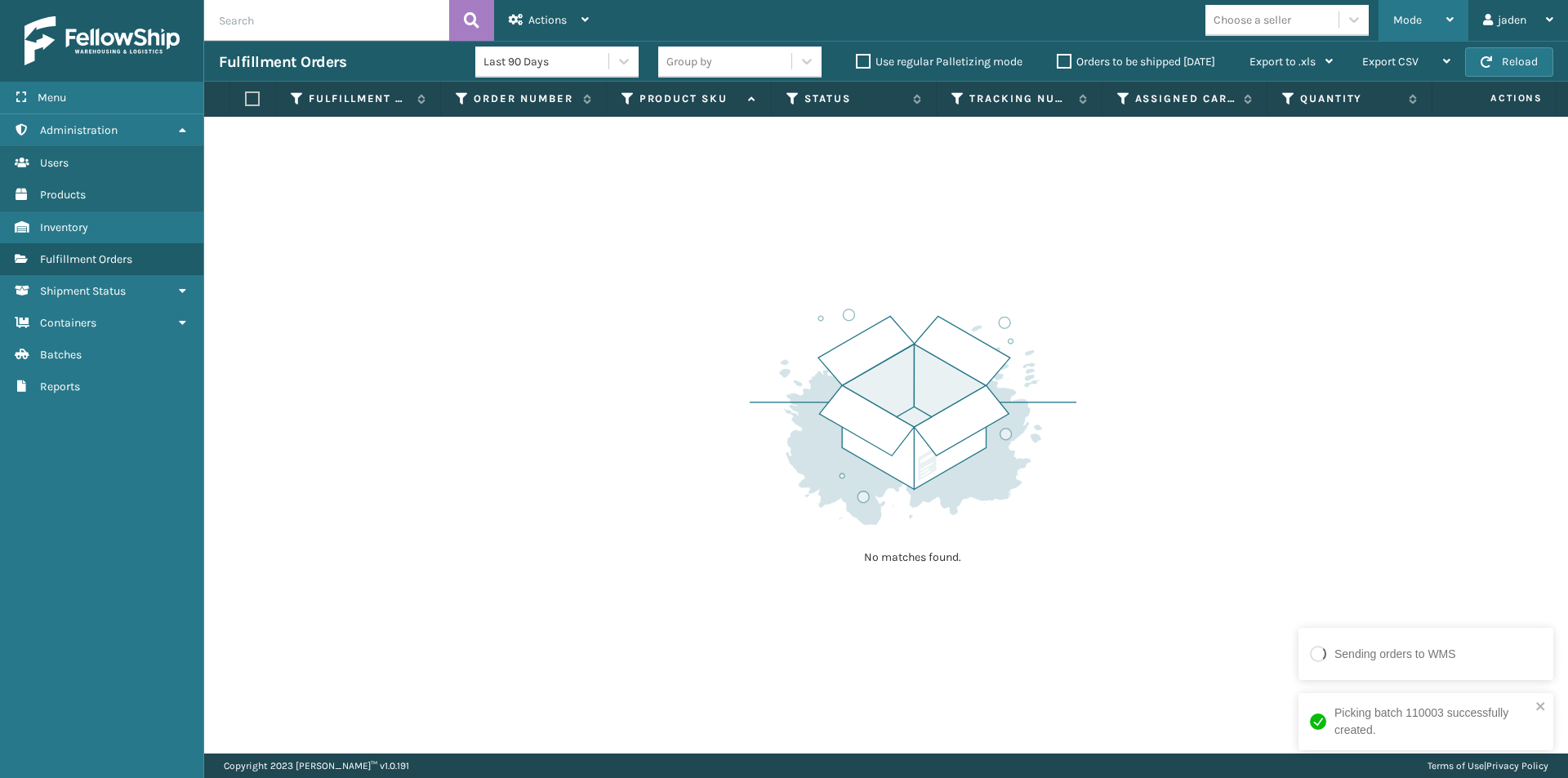
click at [1403, 20] on span "Mode" at bounding box center [1408, 20] width 28 height 14
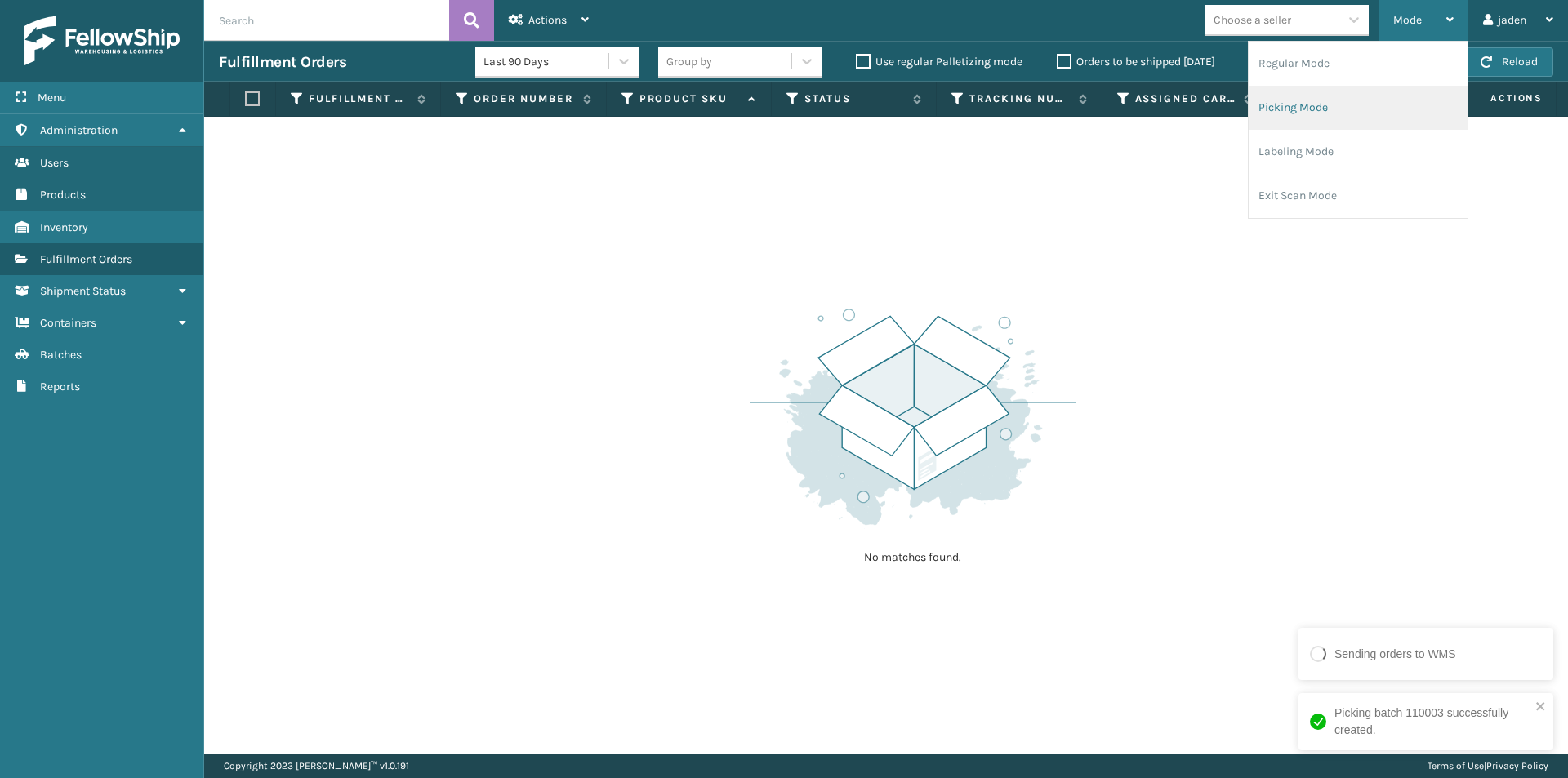
click at [1313, 107] on li "Picking Mode" at bounding box center [1358, 107] width 219 height 44
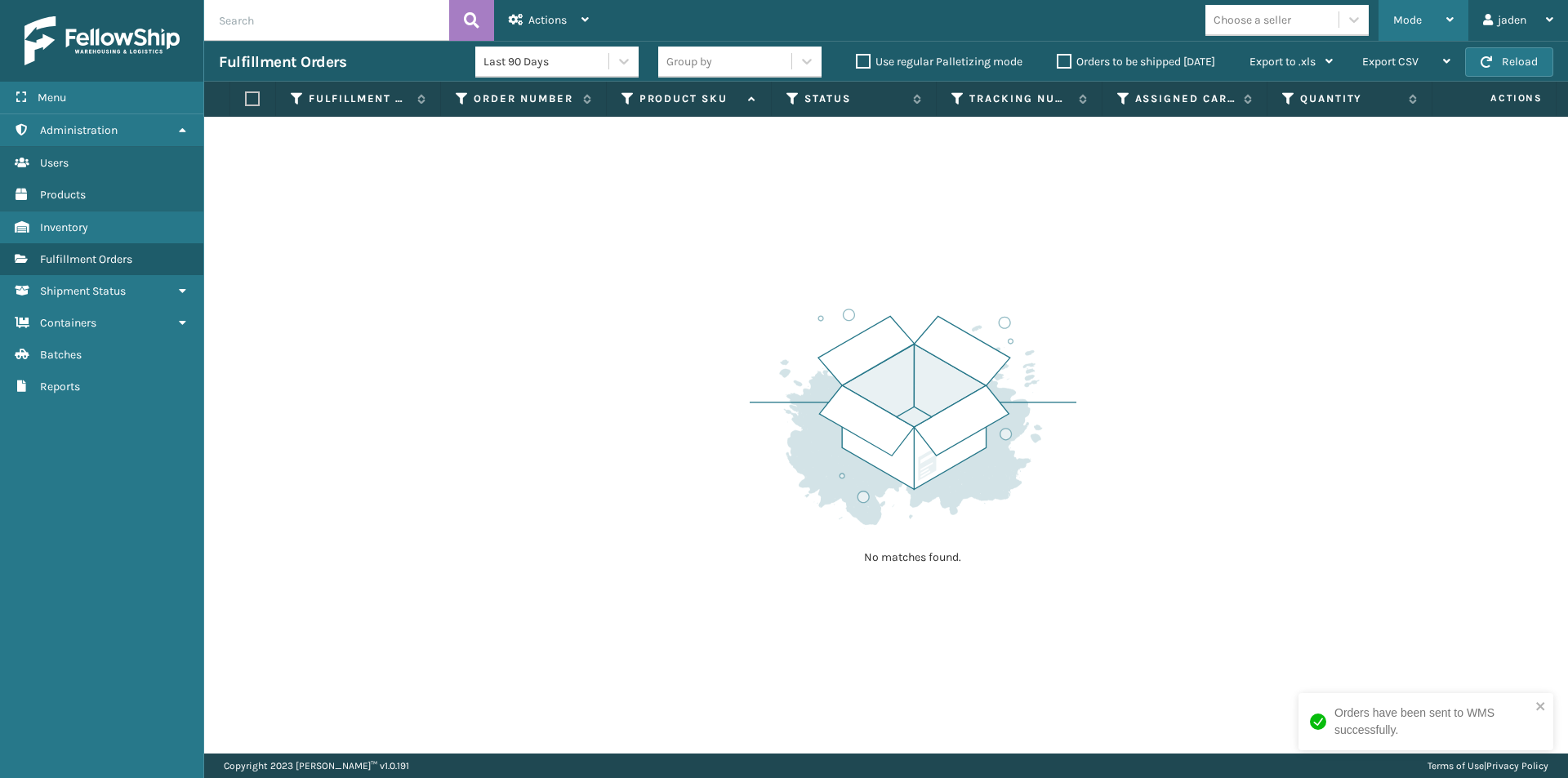
click at [1404, 13] on span "Mode" at bounding box center [1408, 20] width 28 height 14
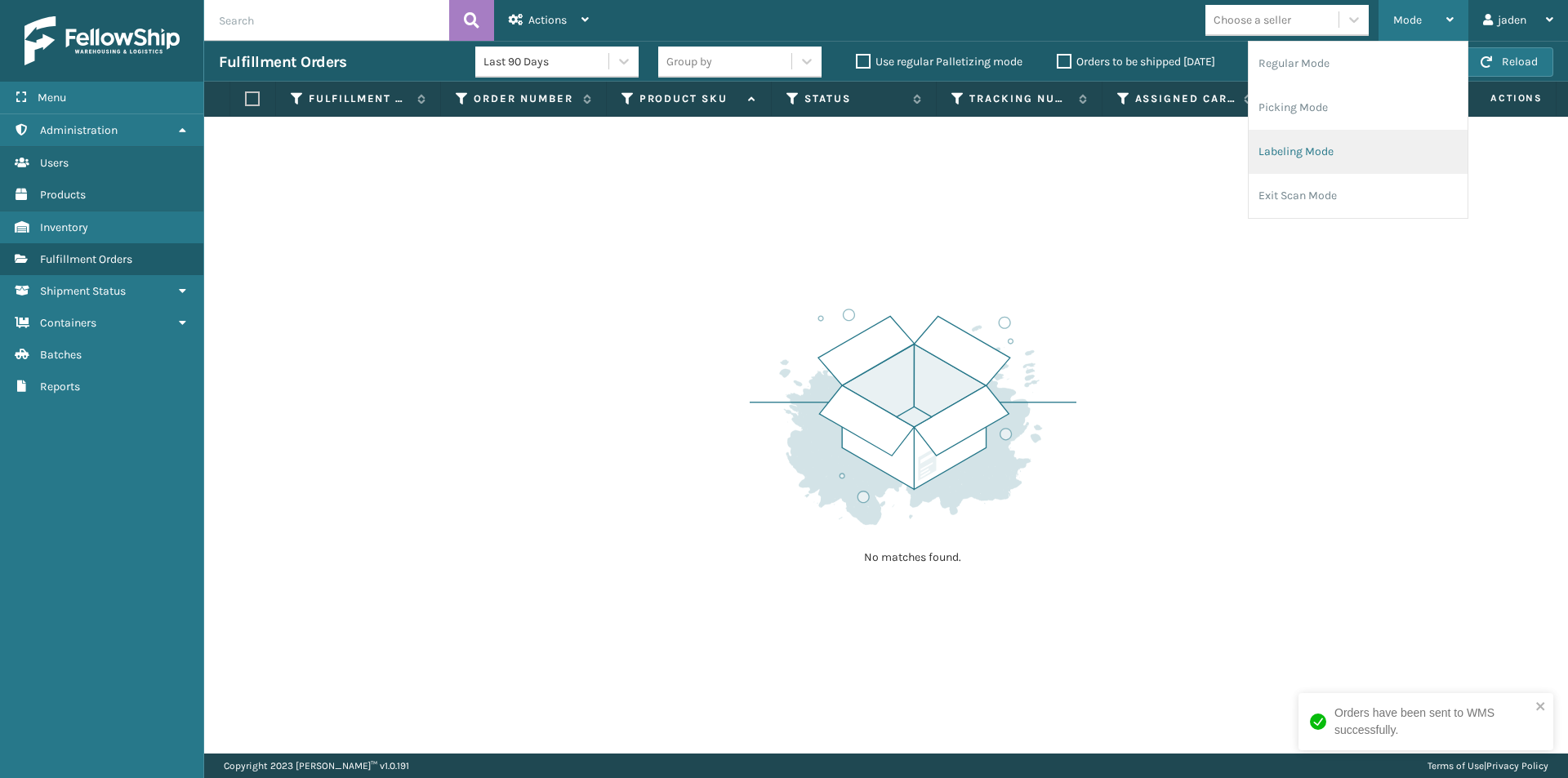
click at [1328, 141] on li "Labeling Mode" at bounding box center [1358, 151] width 219 height 44
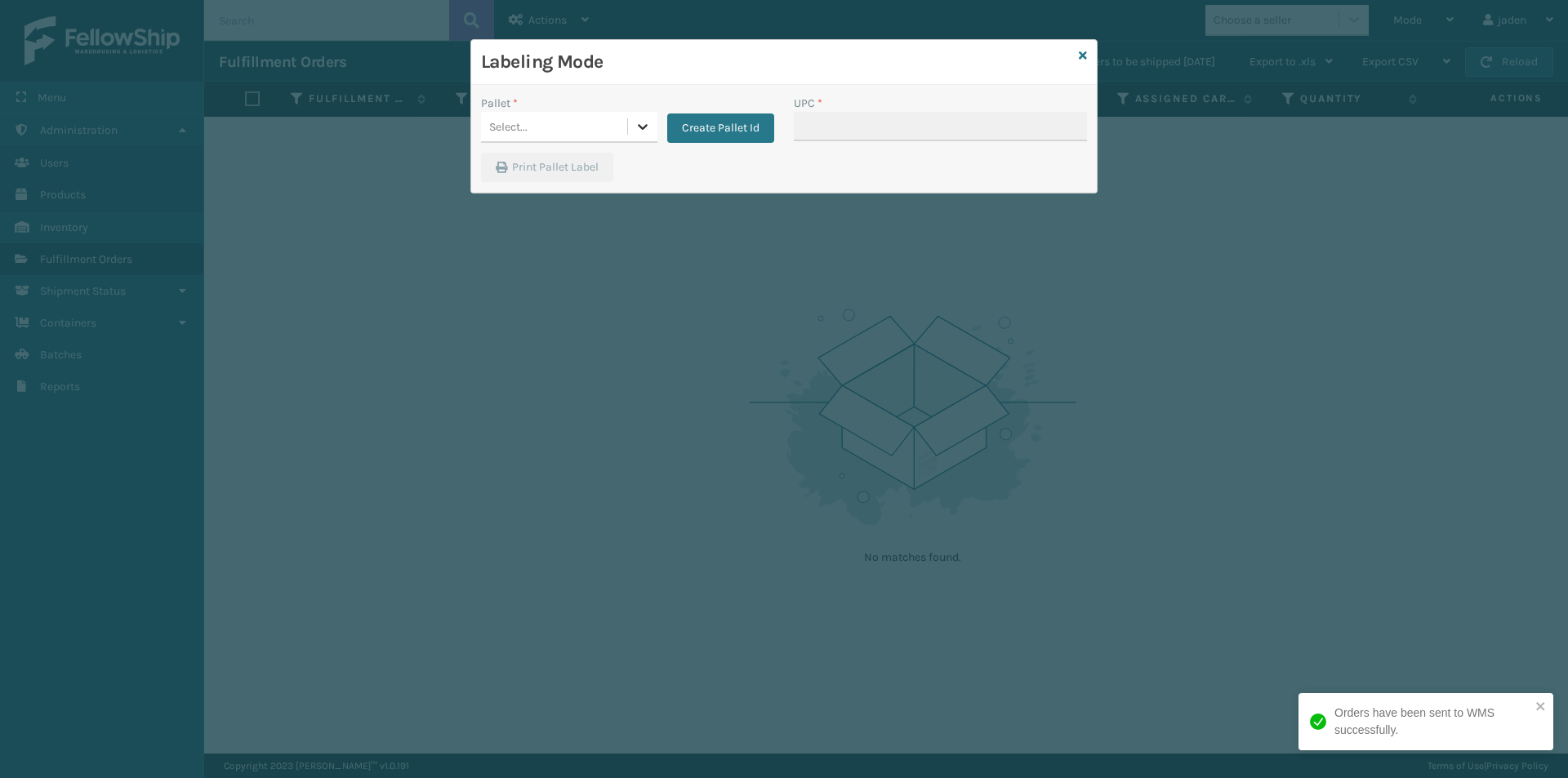
click at [648, 126] on icon at bounding box center [643, 126] width 17 height 17
click at [541, 171] on div "FDXG-MLLBV3V2VE" at bounding box center [570, 168] width 176 height 30
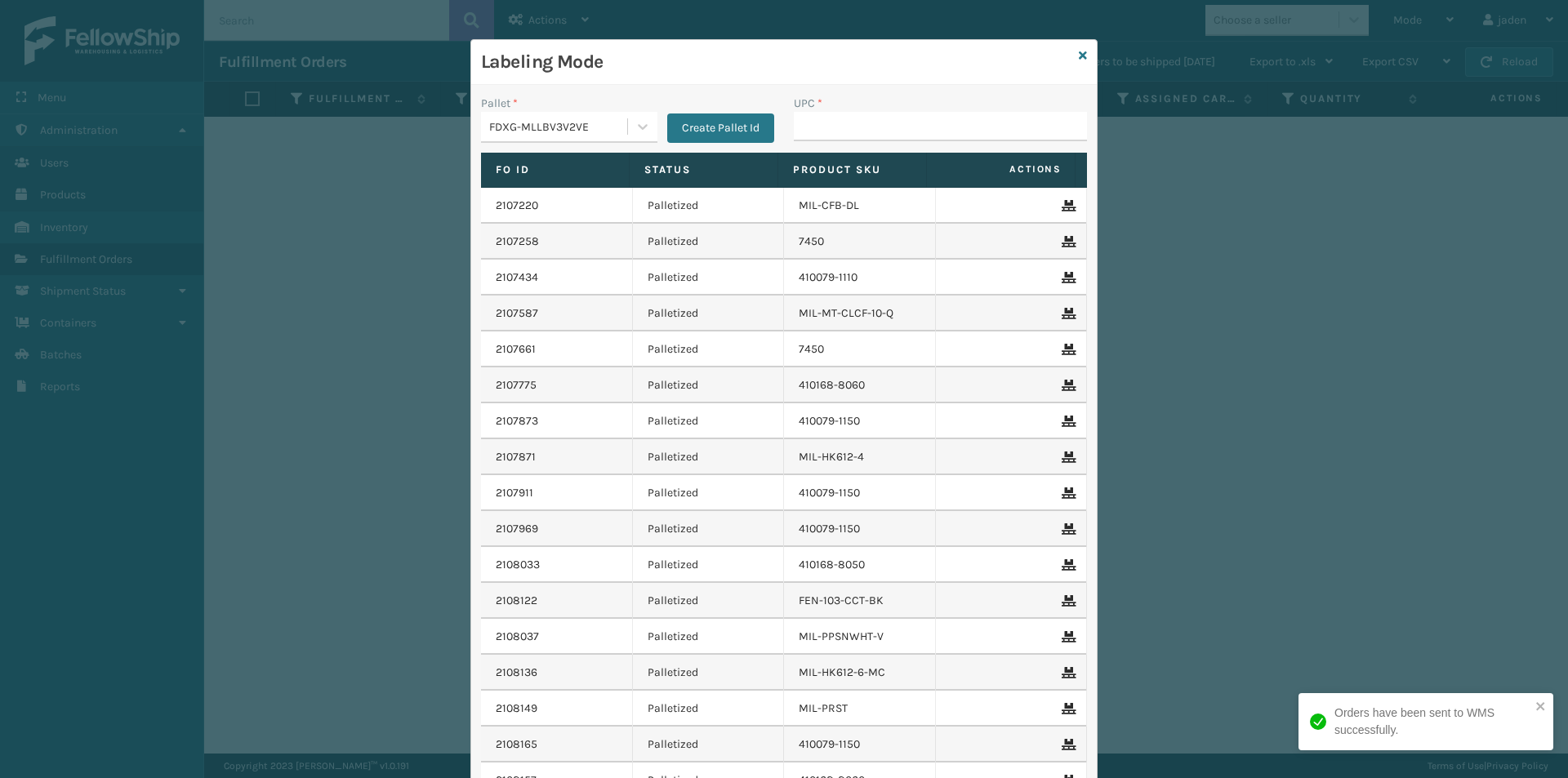
click at [974, 165] on span "Actions" at bounding box center [1002, 170] width 140 height 27
click at [959, 143] on div "UPC *" at bounding box center [940, 124] width 313 height 58
click at [960, 114] on input "UPC *" at bounding box center [940, 126] width 293 height 29
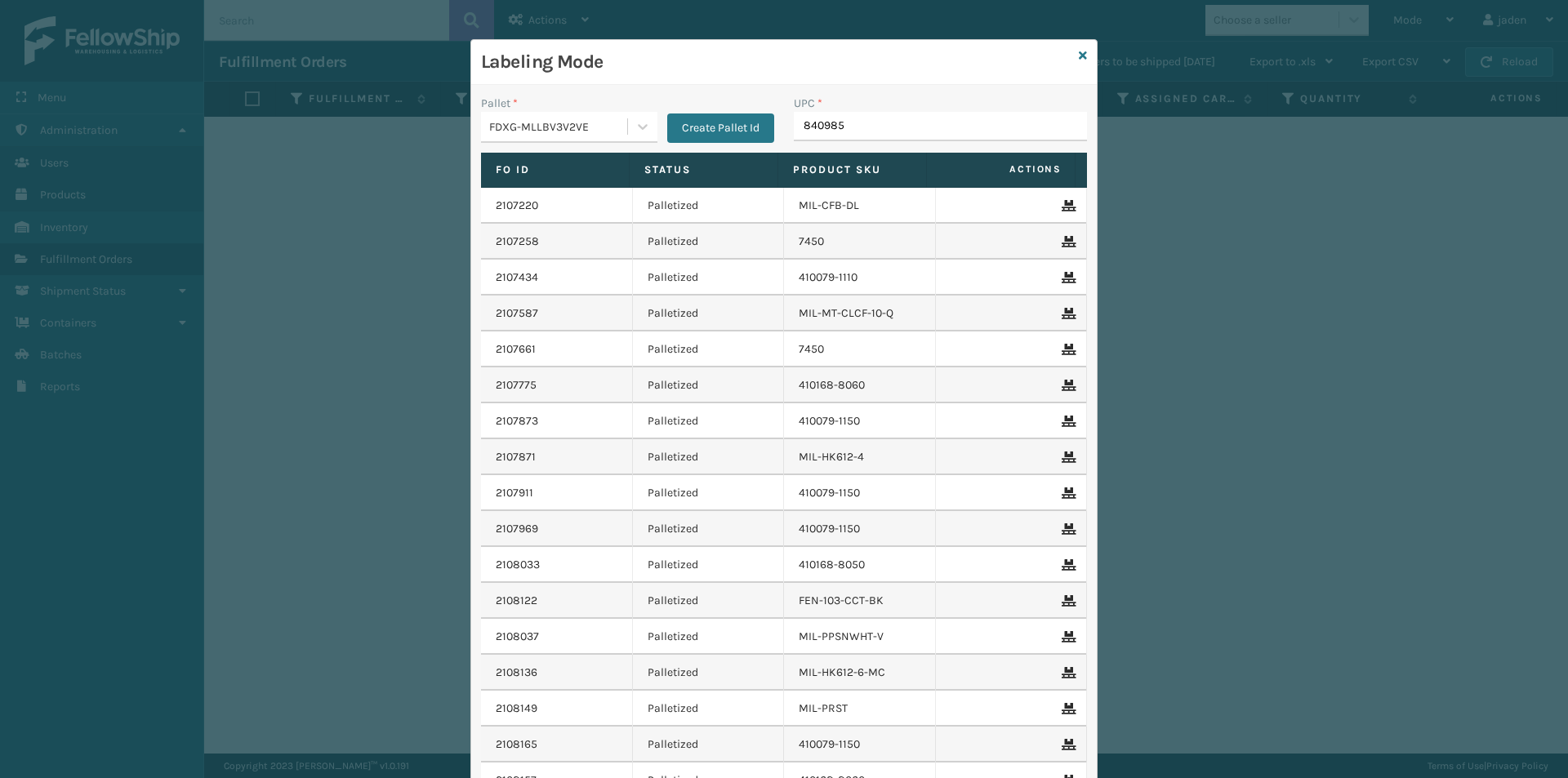
type input "8409851"
type input "080313074509"
click at [1079, 58] on icon at bounding box center [1083, 56] width 8 height 12
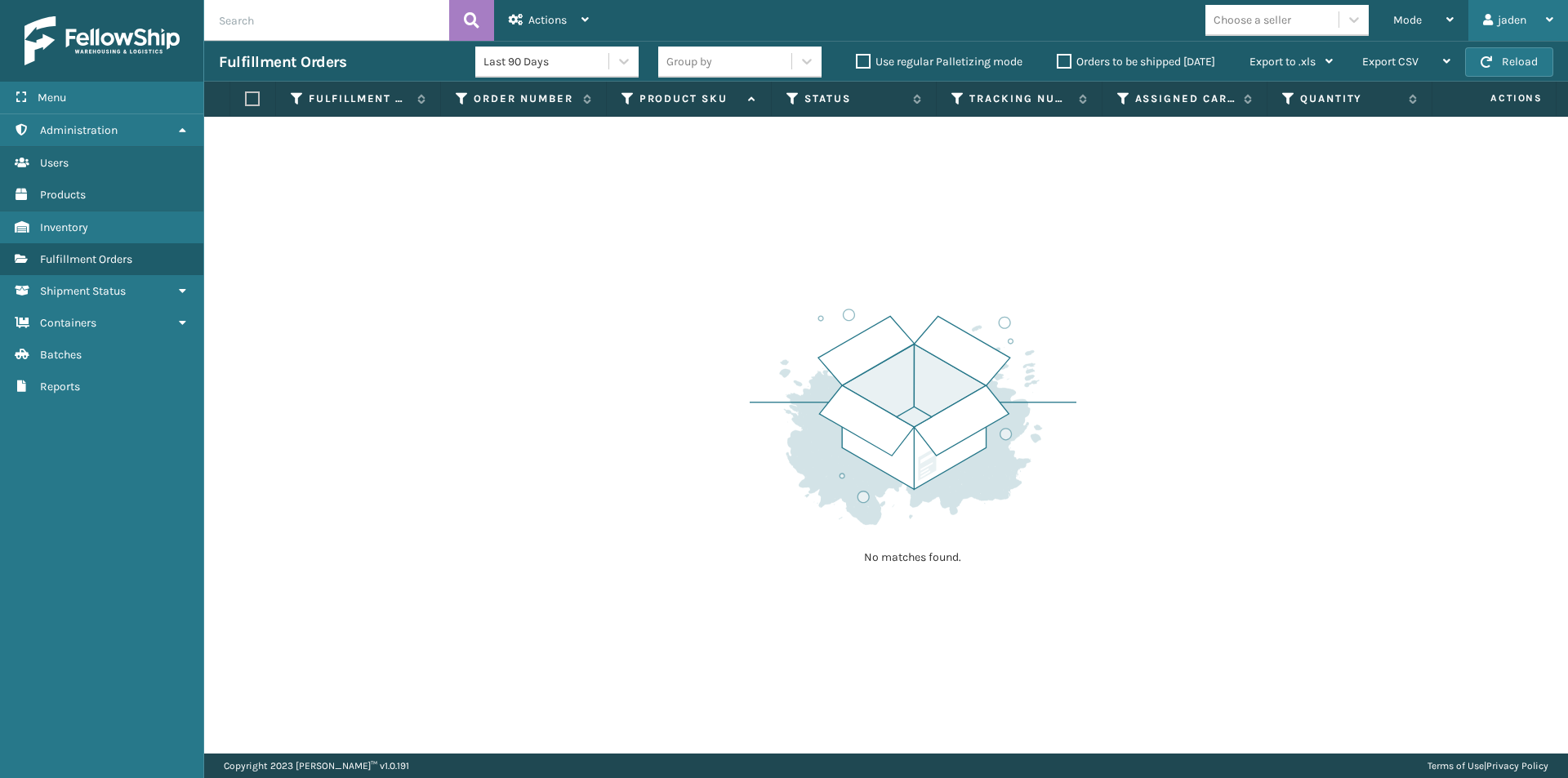
click at [1561, 31] on div "jaden Log Out" at bounding box center [1519, 20] width 100 height 41
drag, startPoint x: 1302, startPoint y: 257, endPoint x: 1500, endPoint y: 28, distance: 302.7
click at [1306, 245] on div "No matches found." at bounding box center [886, 435] width 1364 height 637
click at [1497, 65] on button "Reload" at bounding box center [1510, 62] width 88 height 29
click at [1422, 19] on div "Mode" at bounding box center [1423, 20] width 61 height 41
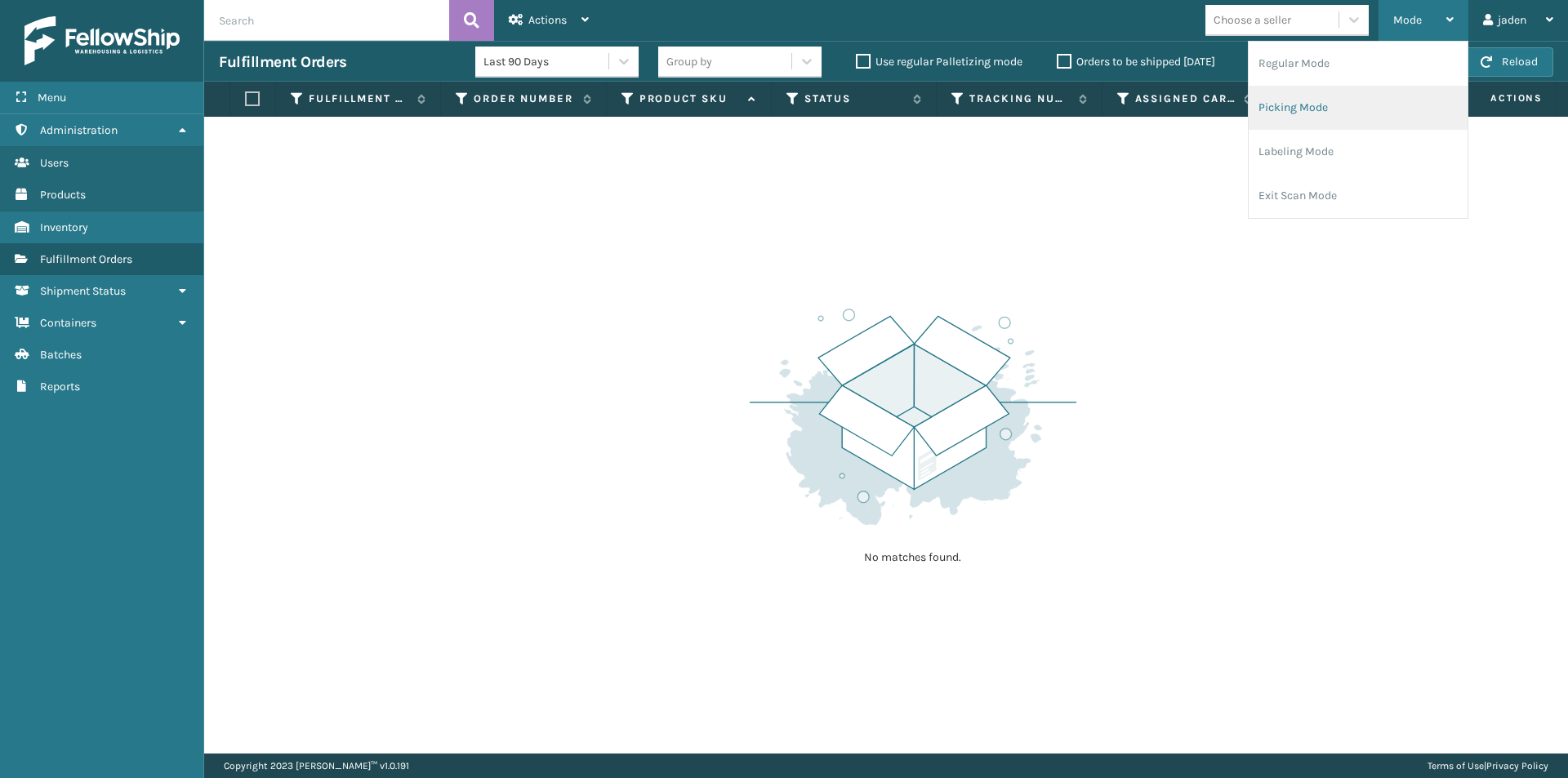
click at [1350, 103] on li "Picking Mode" at bounding box center [1358, 107] width 219 height 44
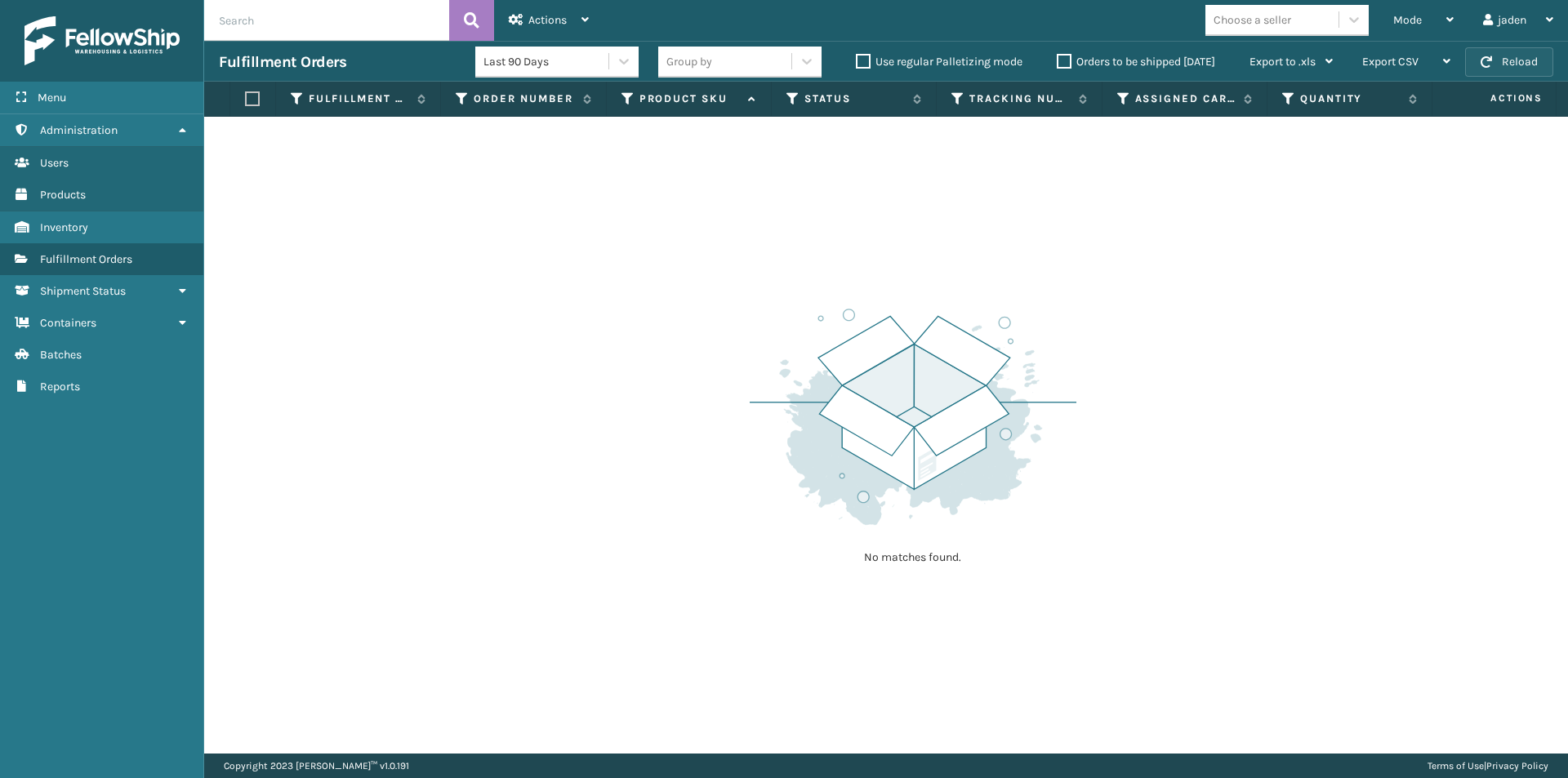
click at [1526, 48] on button "Reload" at bounding box center [1510, 62] width 88 height 29
click at [1526, 52] on button "Reload" at bounding box center [1510, 62] width 88 height 29
drag, startPoint x: 1073, startPoint y: 280, endPoint x: 762, endPoint y: 313, distance: 312.7
click at [762, 313] on img at bounding box center [913, 416] width 327 height 226
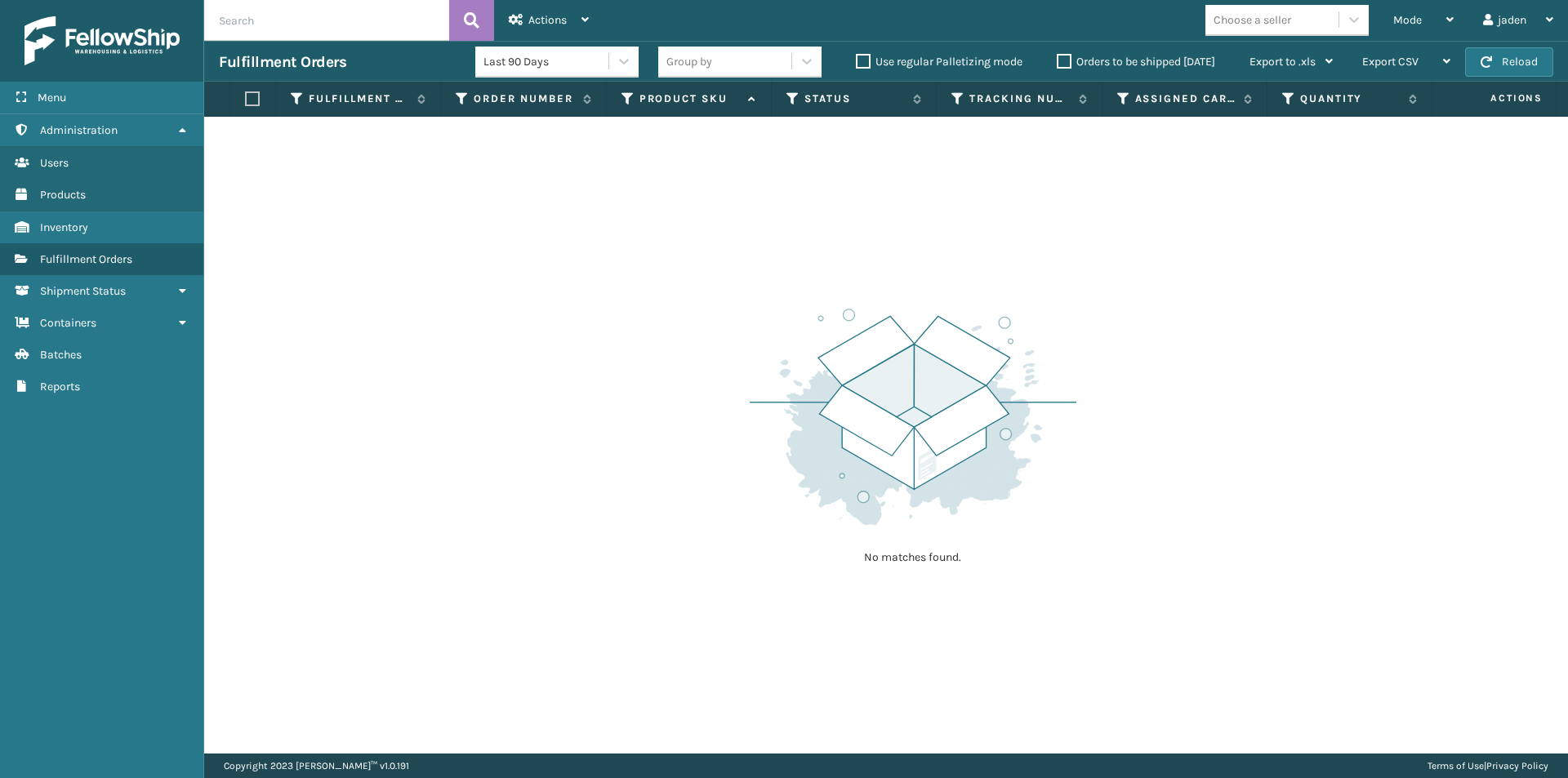
drag, startPoint x: 1178, startPoint y: 168, endPoint x: 606, endPoint y: 259, distance: 579.2
click at [606, 259] on div "No matches found." at bounding box center [886, 435] width 1364 height 637
click at [1501, 52] on button "Reload" at bounding box center [1510, 62] width 88 height 29
drag, startPoint x: 1135, startPoint y: 225, endPoint x: 1123, endPoint y: 225, distance: 12.0
drag, startPoint x: 1123, startPoint y: 225, endPoint x: 769, endPoint y: 259, distance: 355.6
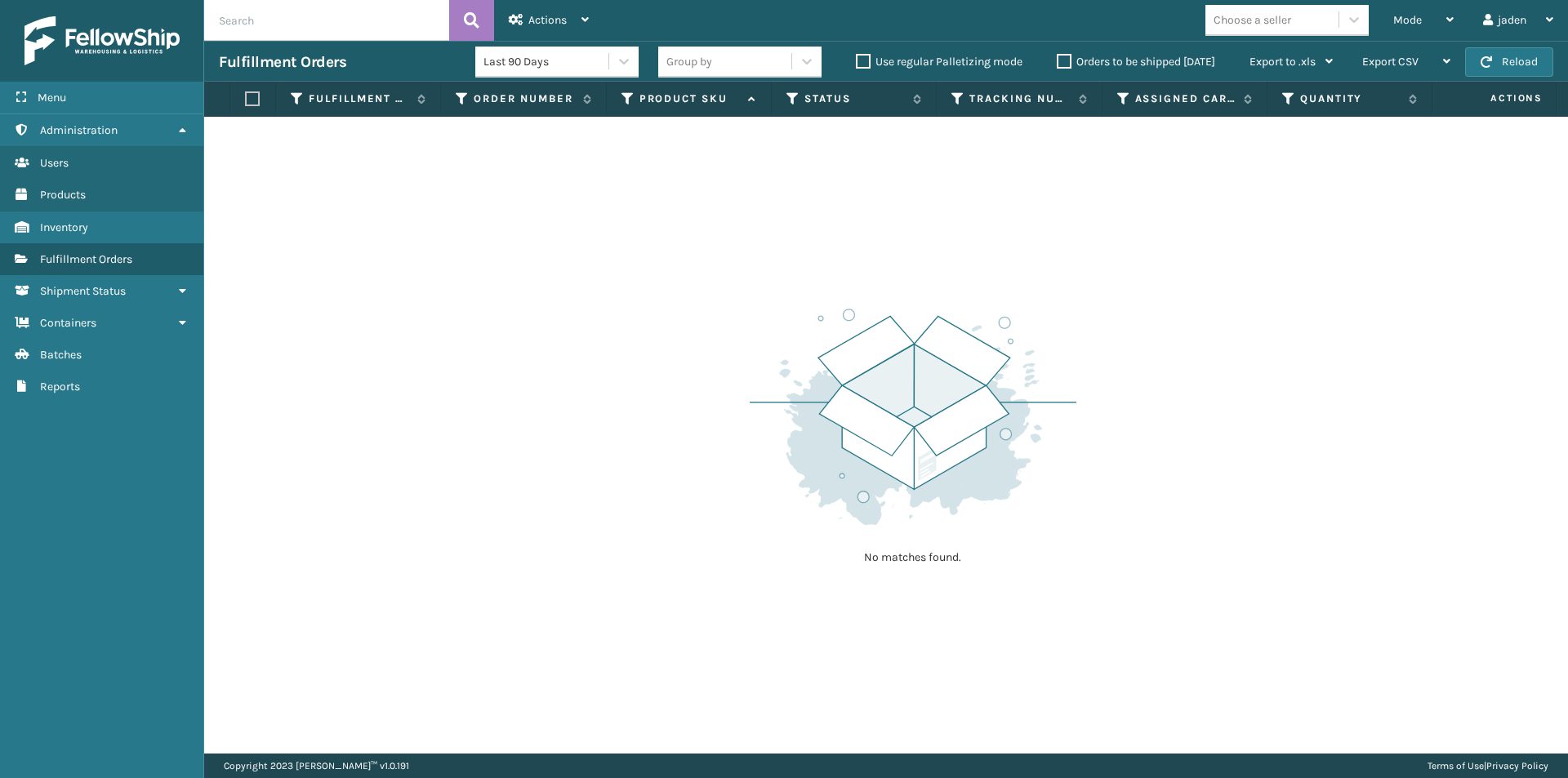
click at [769, 259] on div "No matches found." at bounding box center [886, 435] width 1364 height 637
drag, startPoint x: 1077, startPoint y: 169, endPoint x: 604, endPoint y: 186, distance: 473.3
click at [673, 267] on div "No matches found." at bounding box center [886, 435] width 1364 height 637
click at [1500, 65] on button "Reload" at bounding box center [1510, 62] width 88 height 29
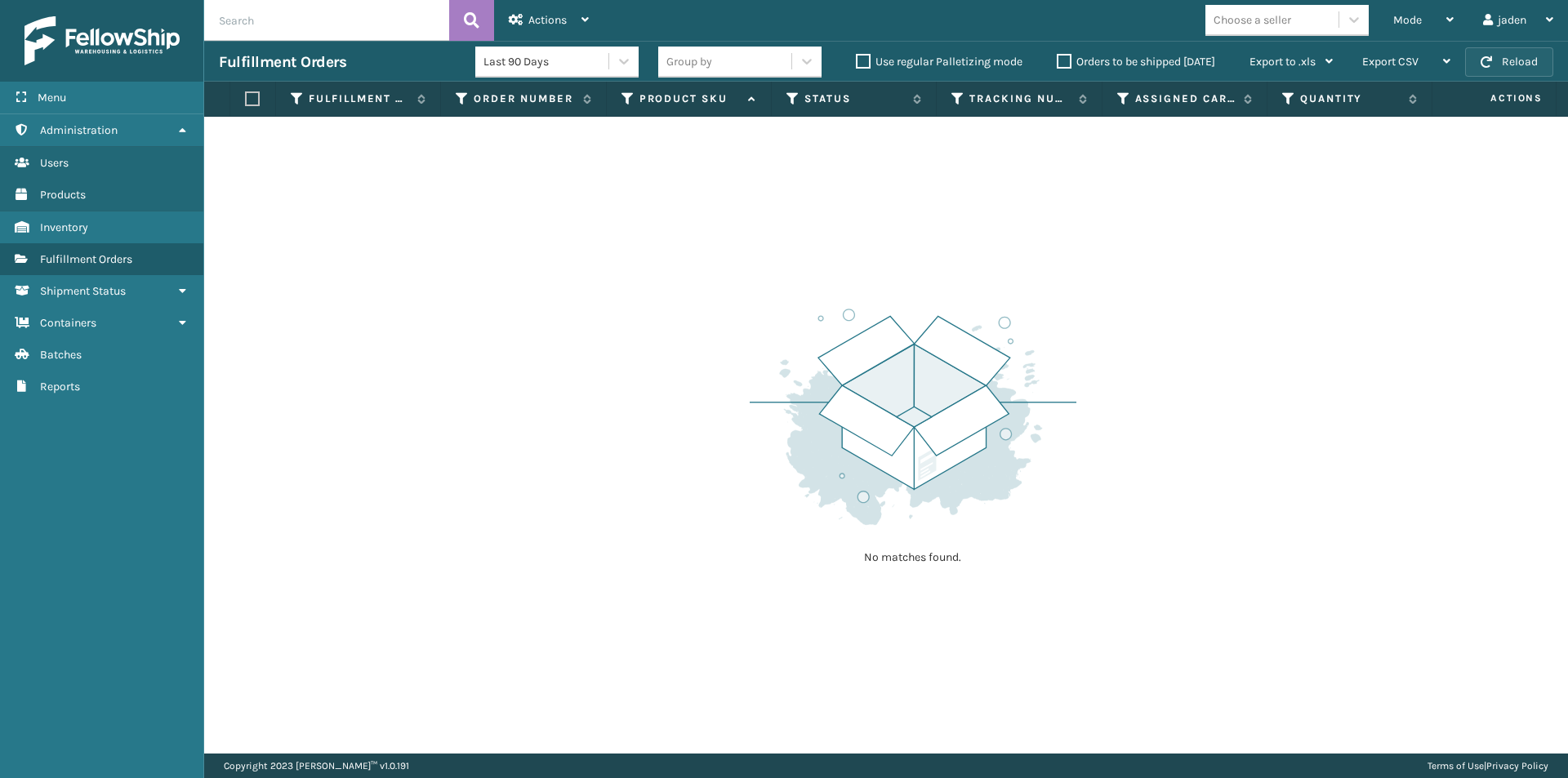
click at [1500, 65] on button "Reload" at bounding box center [1510, 62] width 88 height 29
click button "Reload" at bounding box center [1510, 62] width 88 height 29
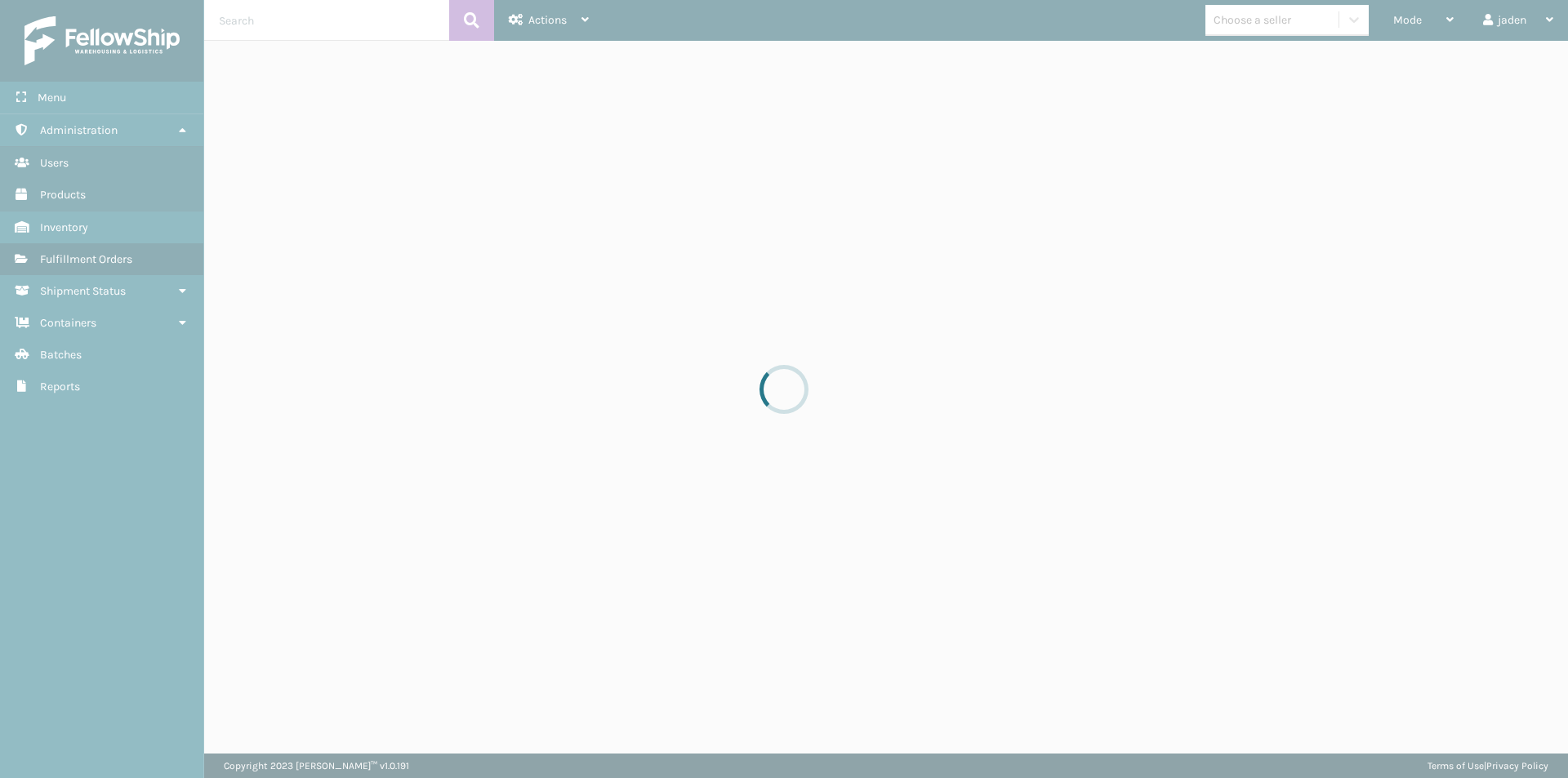
click at [1506, 71] on div at bounding box center [784, 389] width 1568 height 778
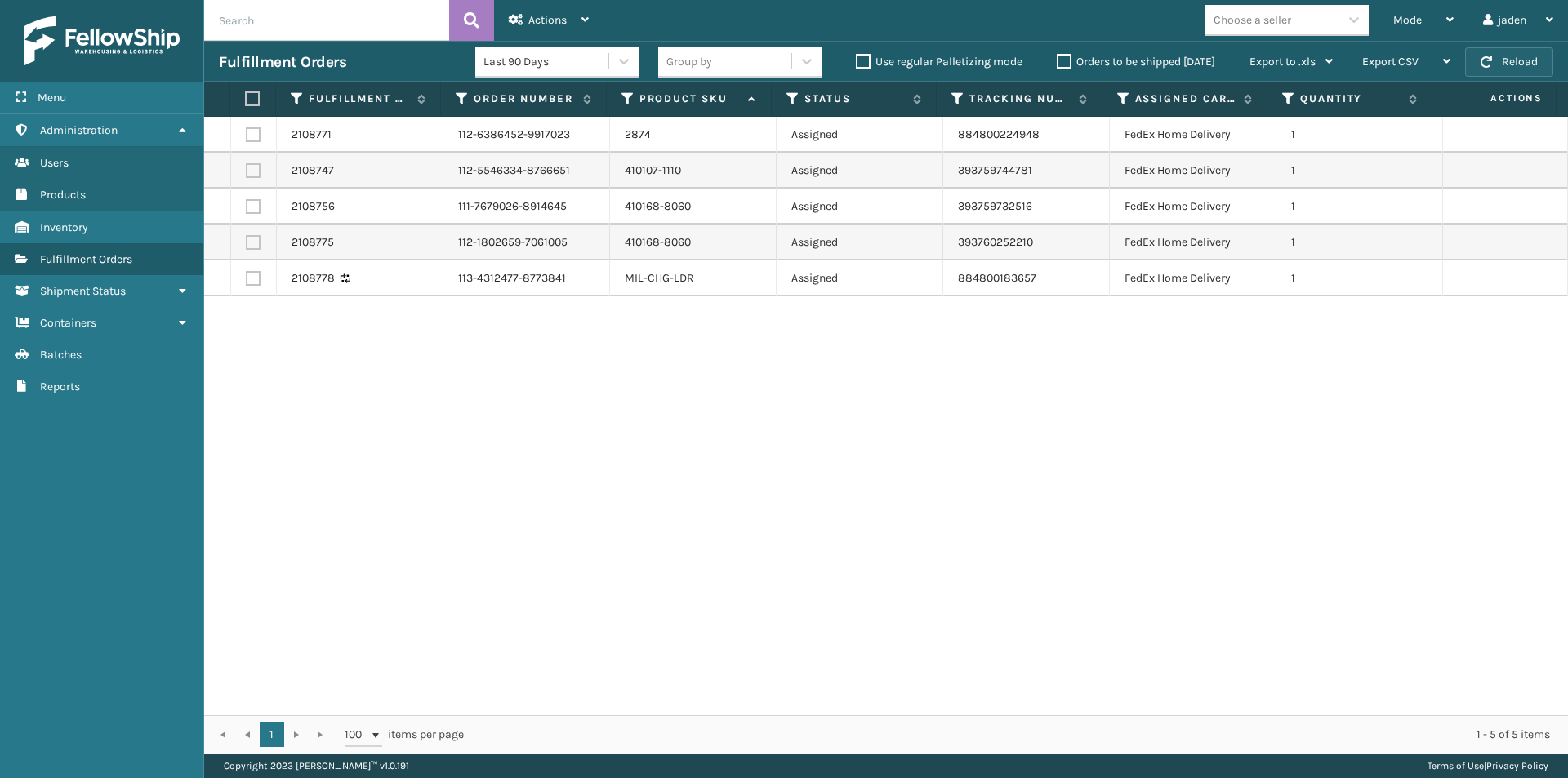
click at [1500, 58] on button "Reload" at bounding box center [1510, 62] width 88 height 29
drag, startPoint x: 975, startPoint y: 406, endPoint x: 581, endPoint y: 459, distance: 397.5
click at [581, 459] on div "2108771 112-6386452-9917023 2874 Assigned 884800224948 FedEx Home Delivery 1 21…" at bounding box center [886, 416] width 1364 height 598
drag, startPoint x: 1089, startPoint y: 406, endPoint x: 472, endPoint y: 341, distance: 620.4
click at [533, 472] on div "2108771 112-6386452-9917023 2874 Assigned 884800224948 FedEx Home Delivery 1 21…" at bounding box center [886, 416] width 1364 height 598
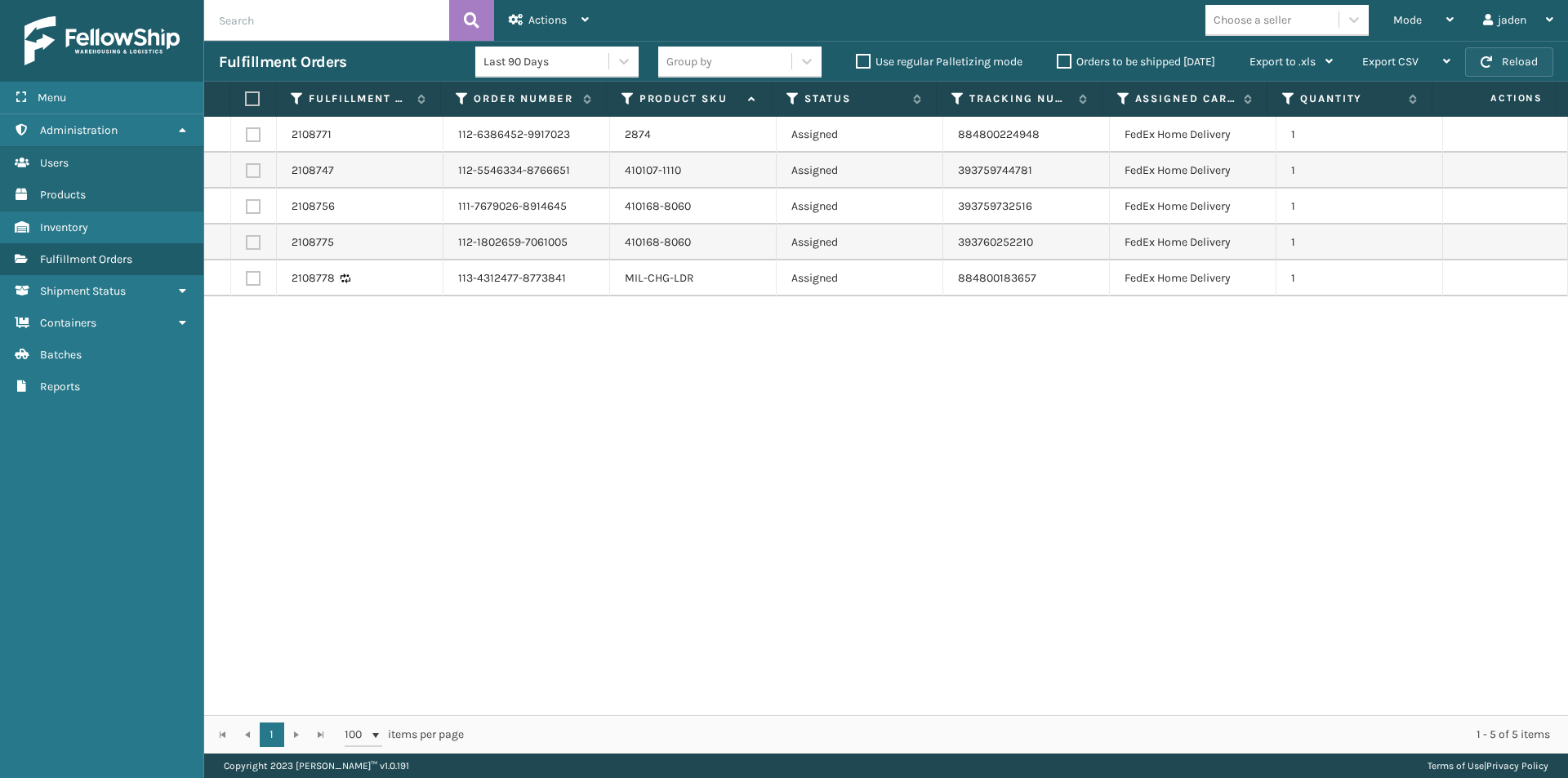
click at [1512, 51] on button "Reload" at bounding box center [1510, 62] width 88 height 29
drag, startPoint x: 1068, startPoint y: 376, endPoint x: 571, endPoint y: 426, distance: 499.5
click at [571, 426] on div "2108771 112-6386452-9917023 2874 Assigned 884800224948 FedEx Home Delivery 1 21…" at bounding box center [886, 416] width 1364 height 598
click at [249, 98] on label at bounding box center [250, 99] width 11 height 15
click at [246, 98] on input "checkbox" at bounding box center [245, 99] width 1 height 11
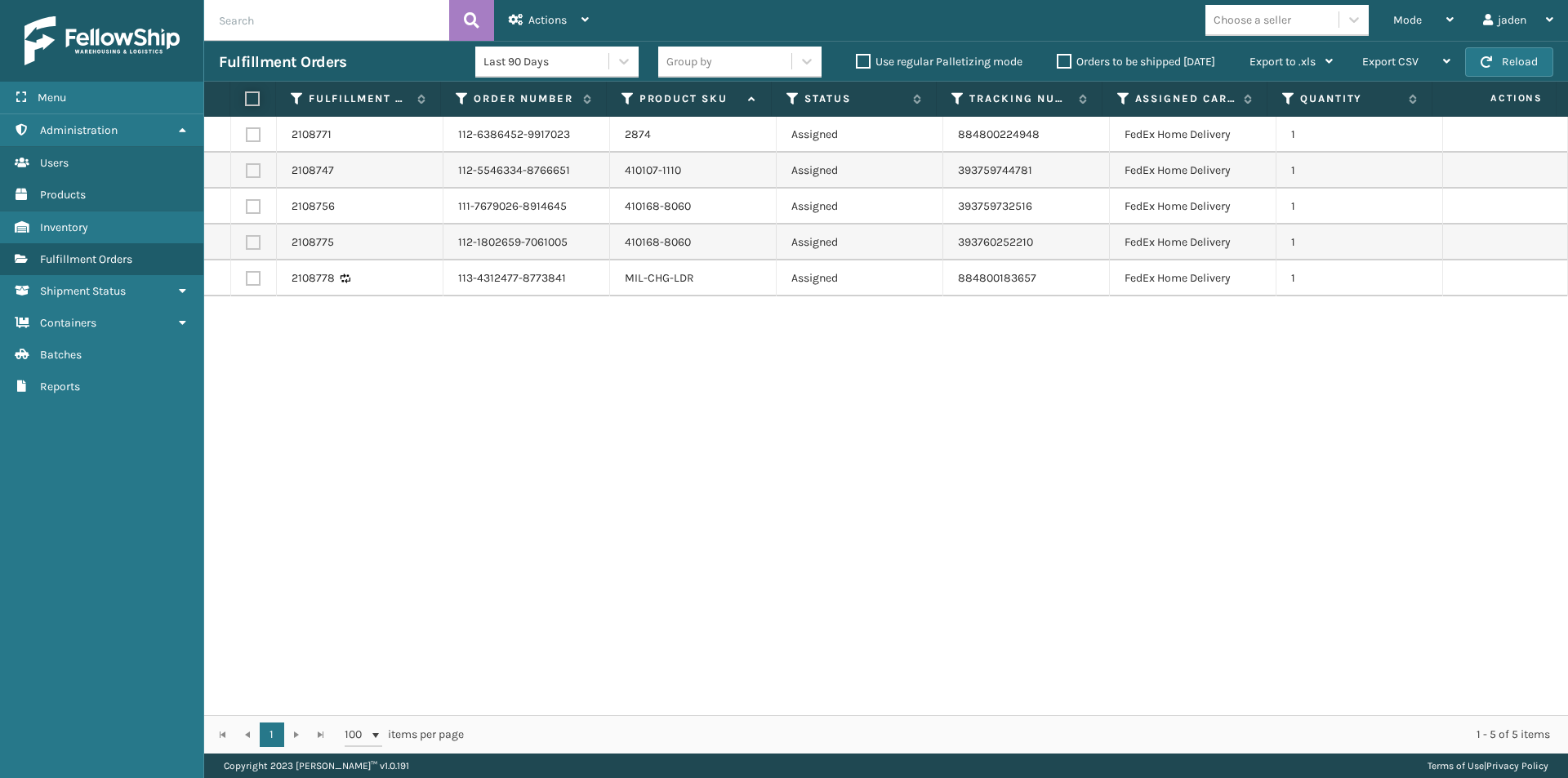
checkbox input "true"
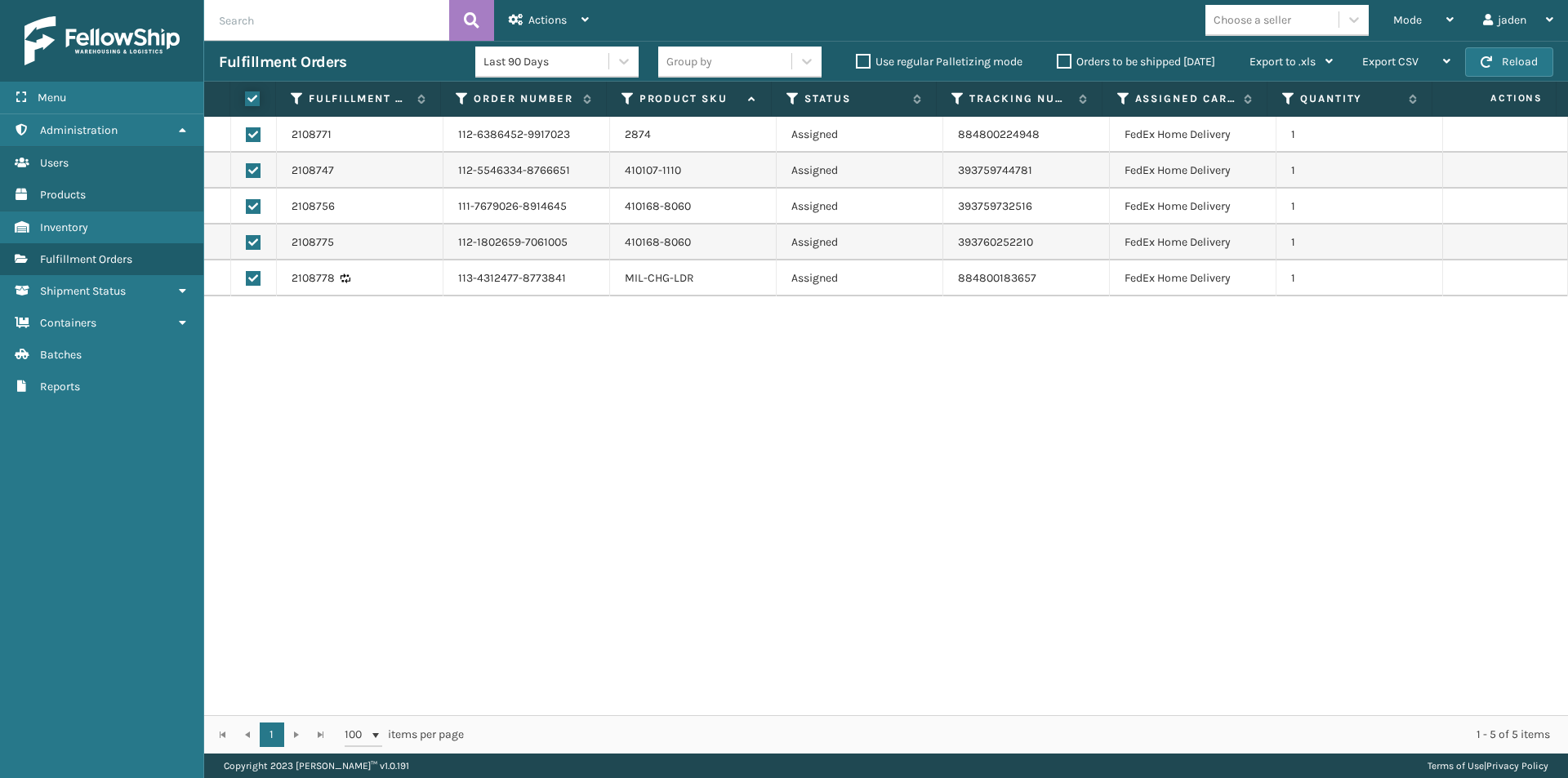
checkbox input "true"
click at [545, 20] on span "Actions" at bounding box center [548, 20] width 38 height 14
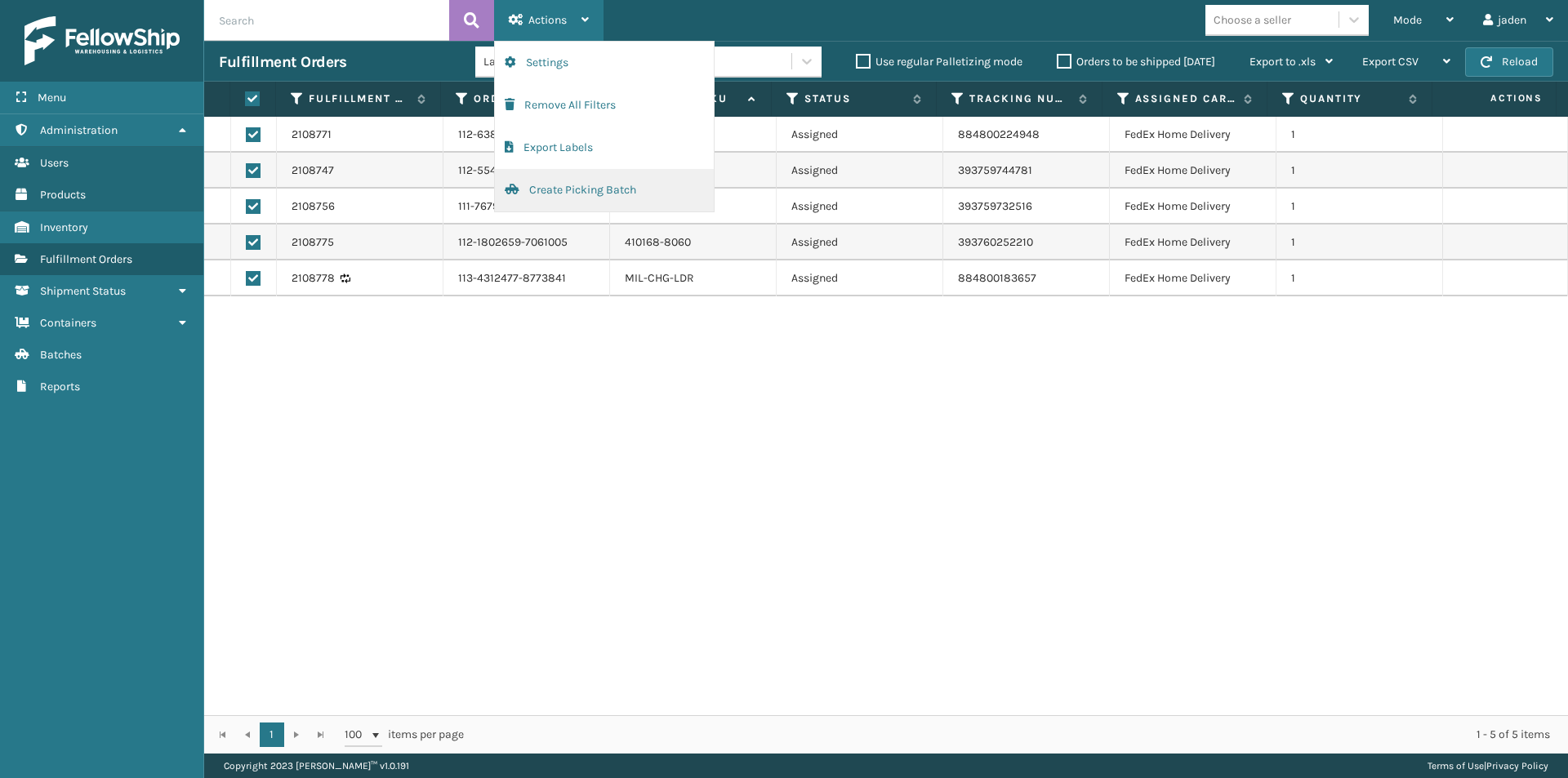
click at [541, 193] on button "Create Picking Batch" at bounding box center [604, 190] width 219 height 42
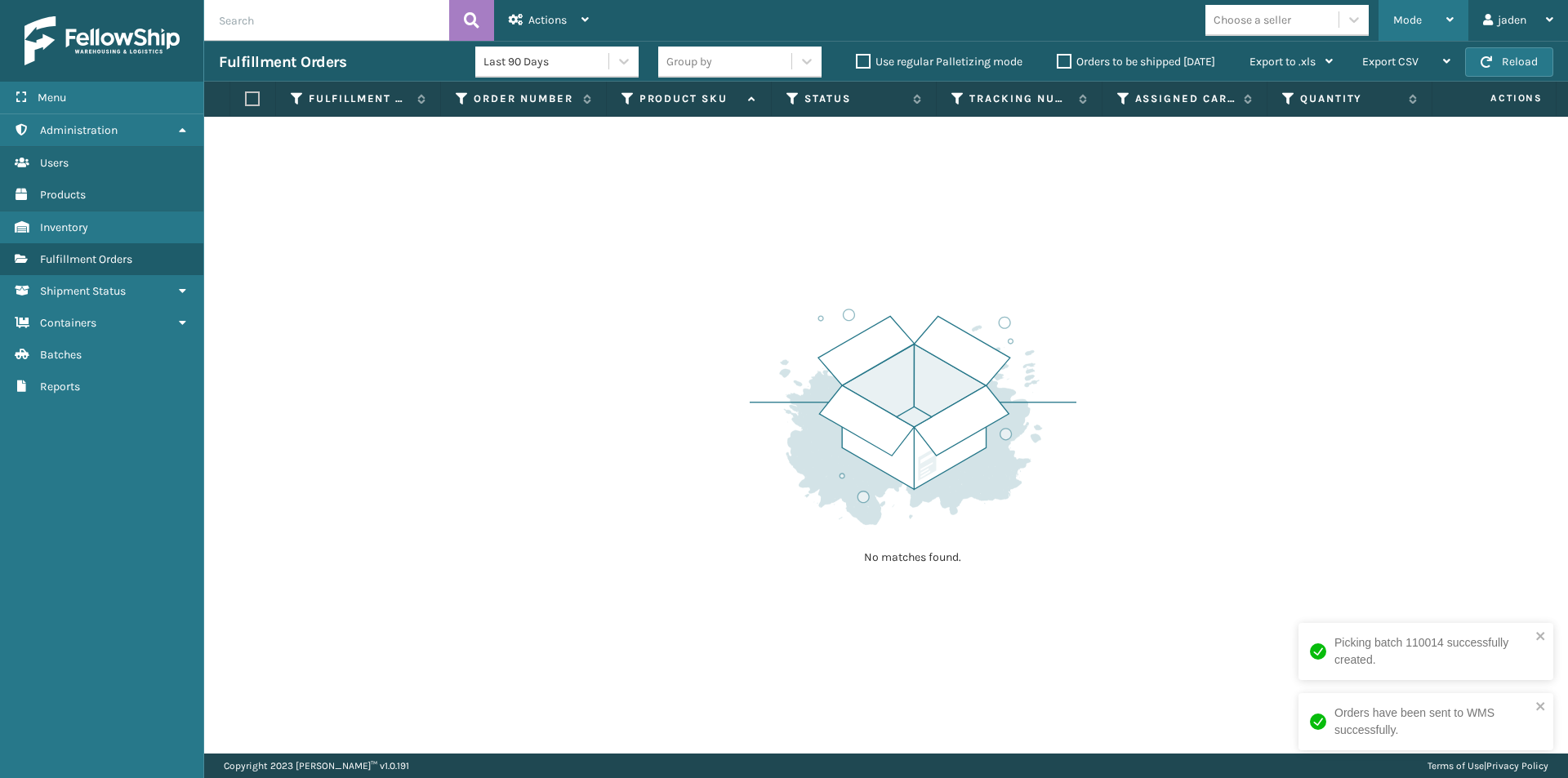
click at [1420, 8] on div "Mode" at bounding box center [1423, 20] width 61 height 41
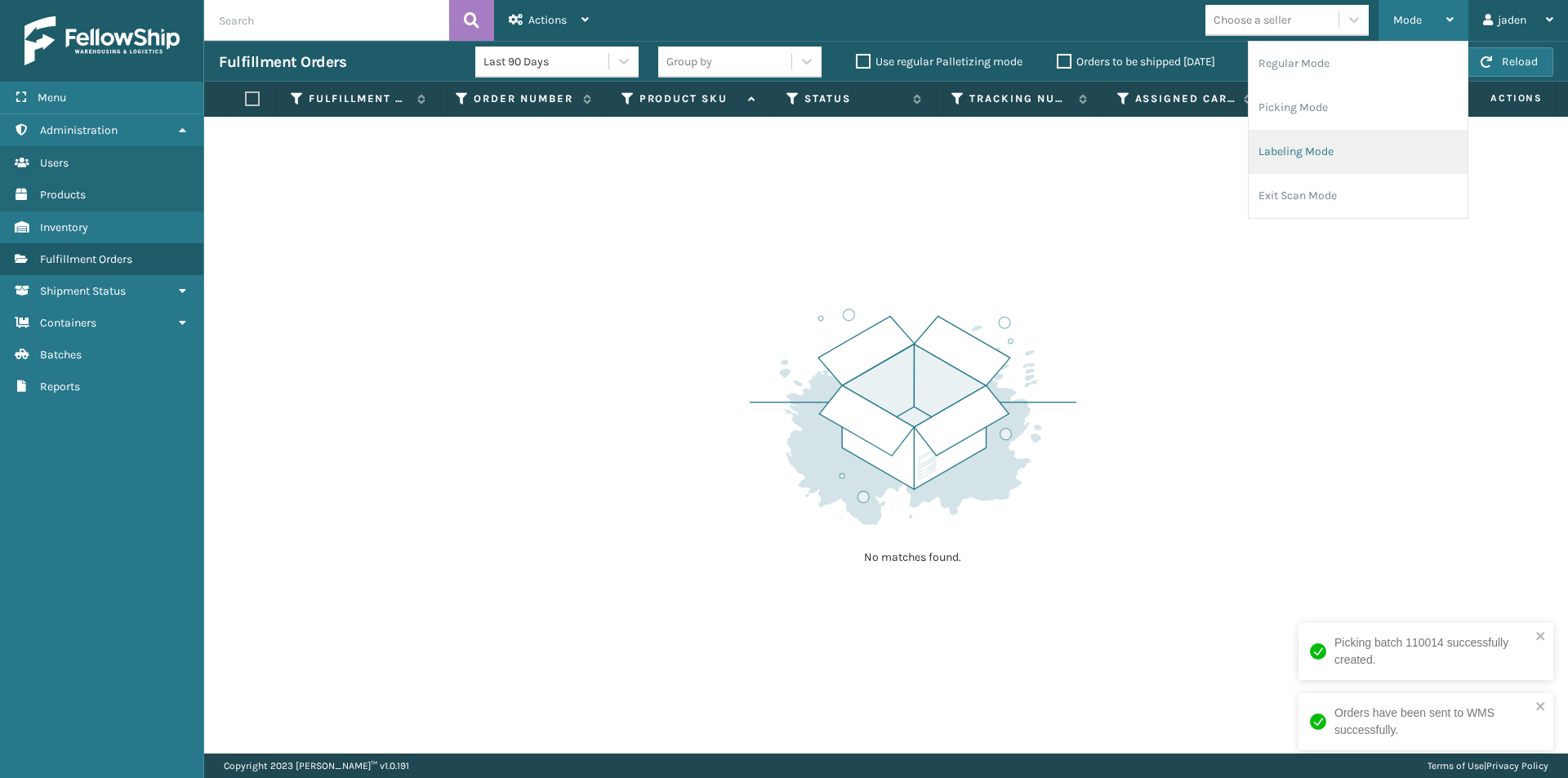
click at [1263, 143] on li "Labeling Mode" at bounding box center [1358, 151] width 219 height 44
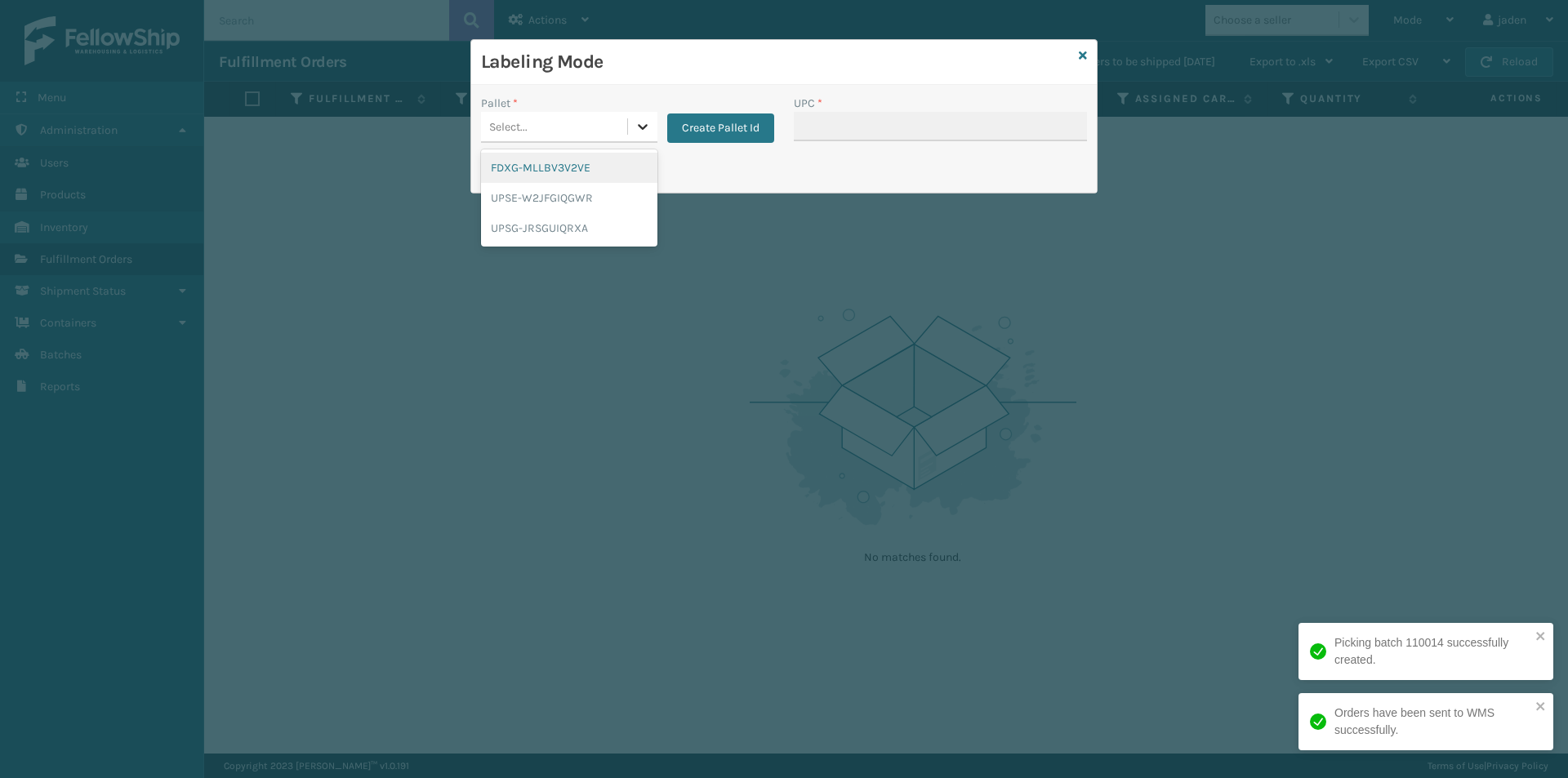
click at [629, 134] on div at bounding box center [643, 126] width 29 height 29
click at [566, 163] on div "FDXG-MLLBV3V2VE" at bounding box center [570, 168] width 176 height 30
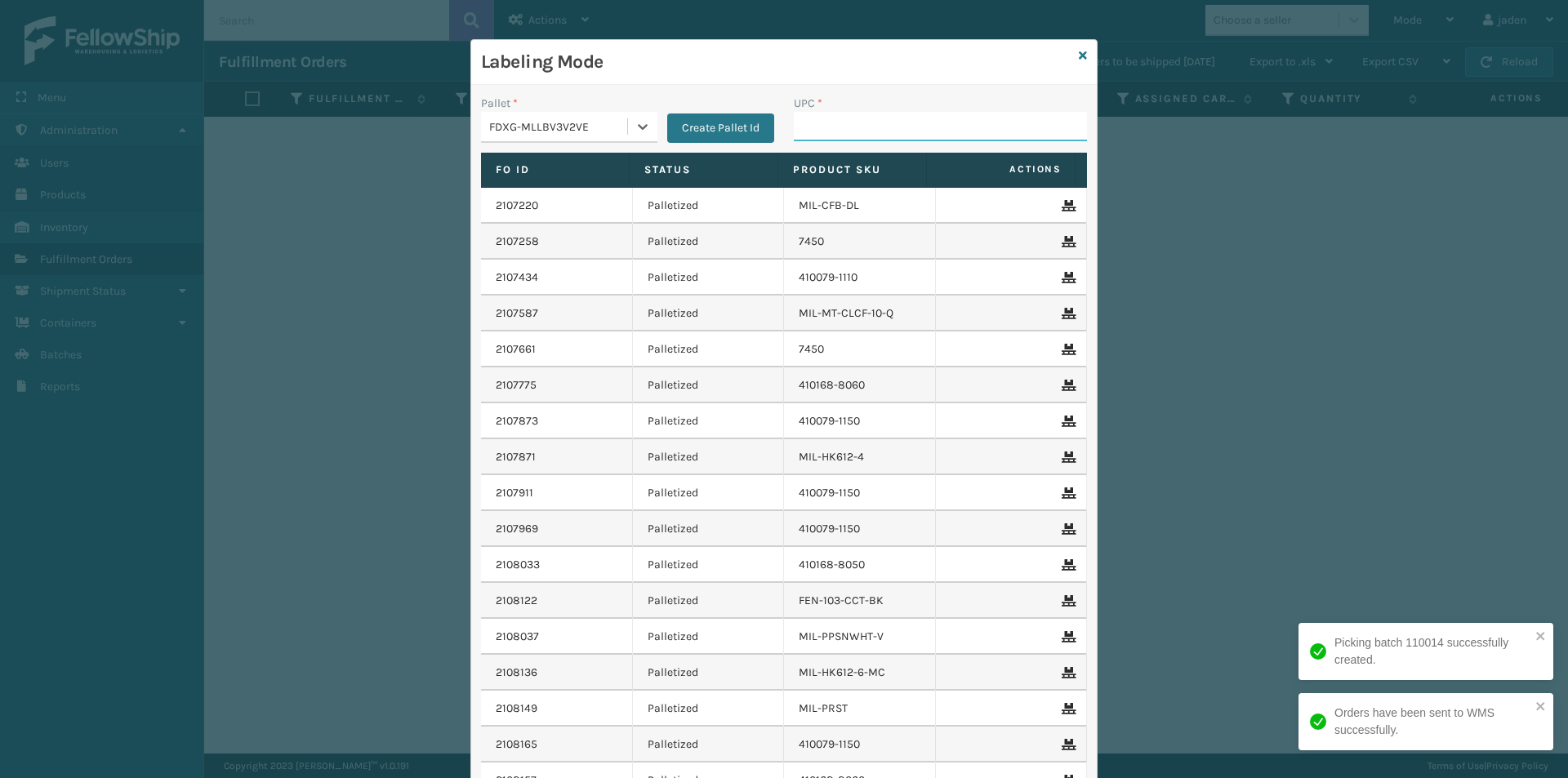
click at [927, 120] on input "UPC *" at bounding box center [940, 126] width 293 height 29
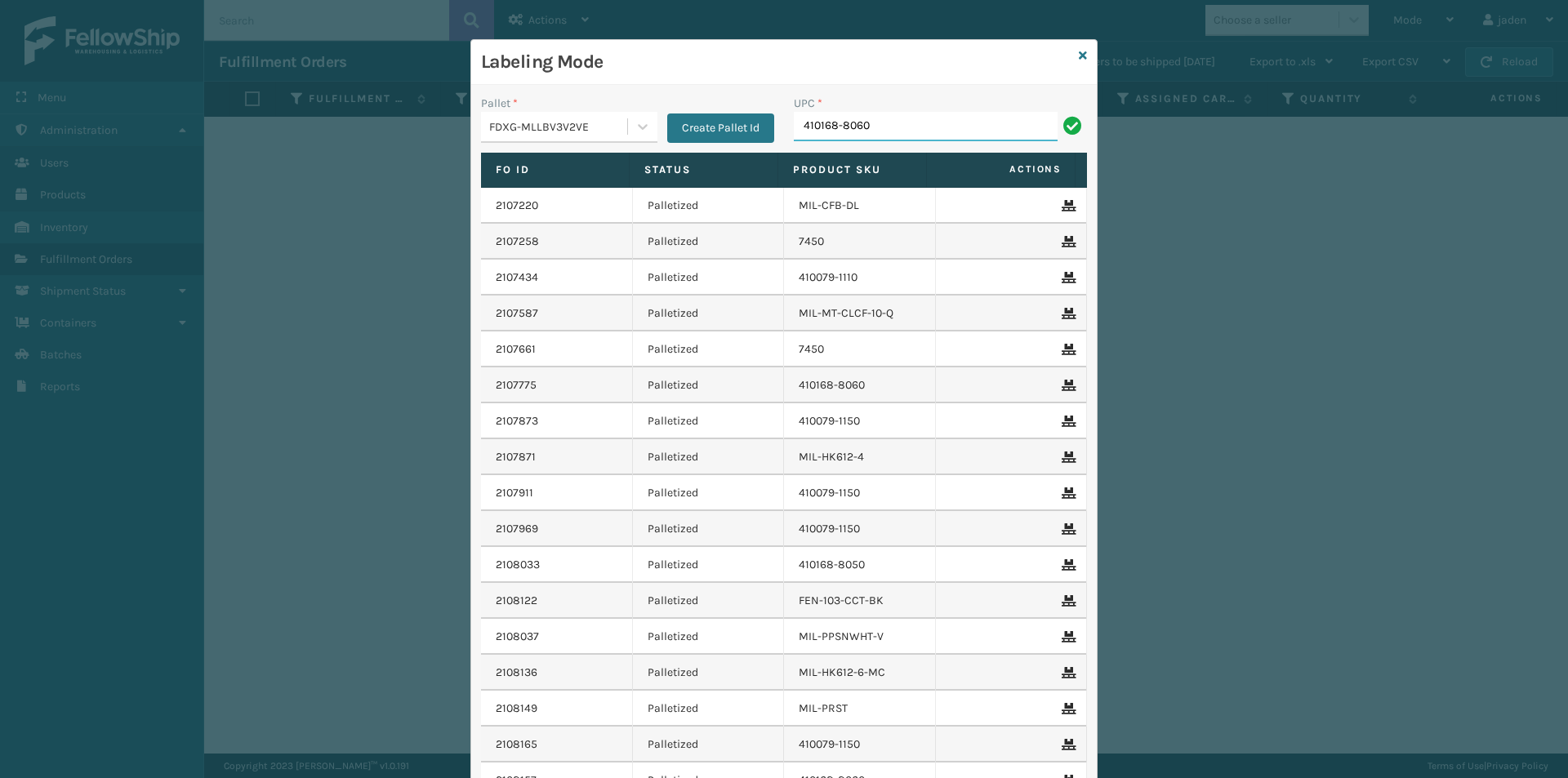
type input "410168-8060"
type input "410168-8050"
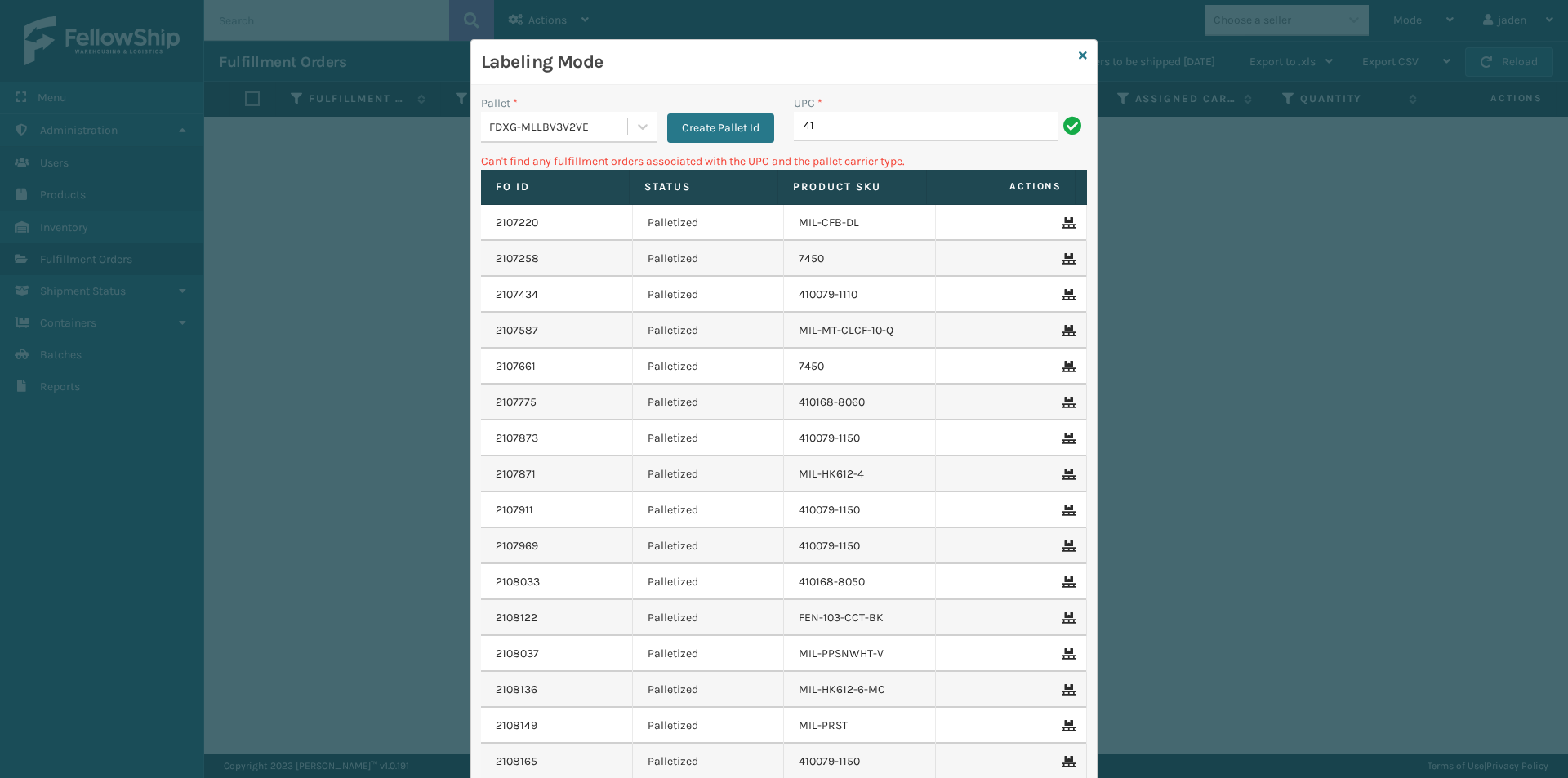
type input "4"
type input "410168-8060"
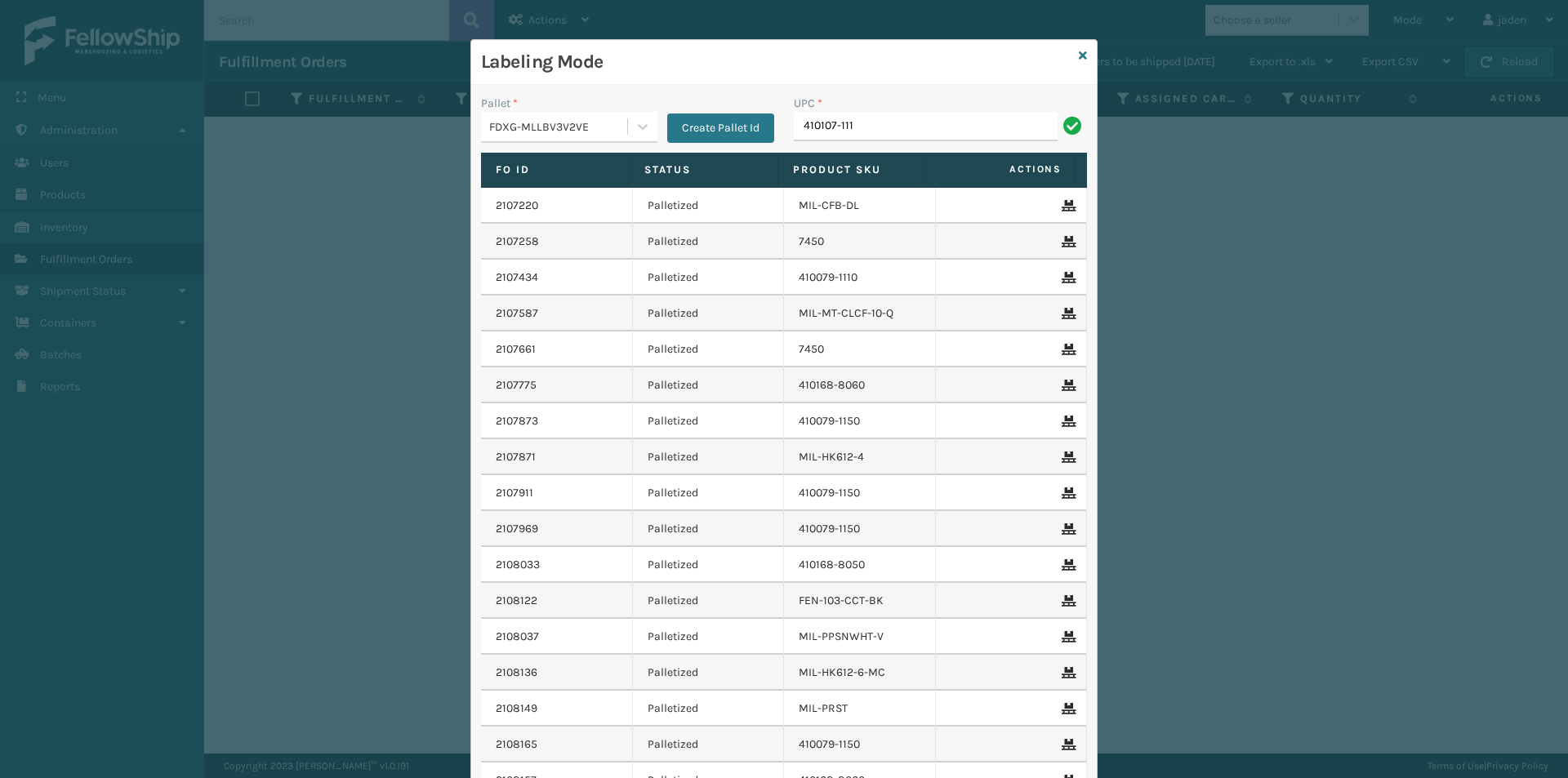
type input "410107-111"
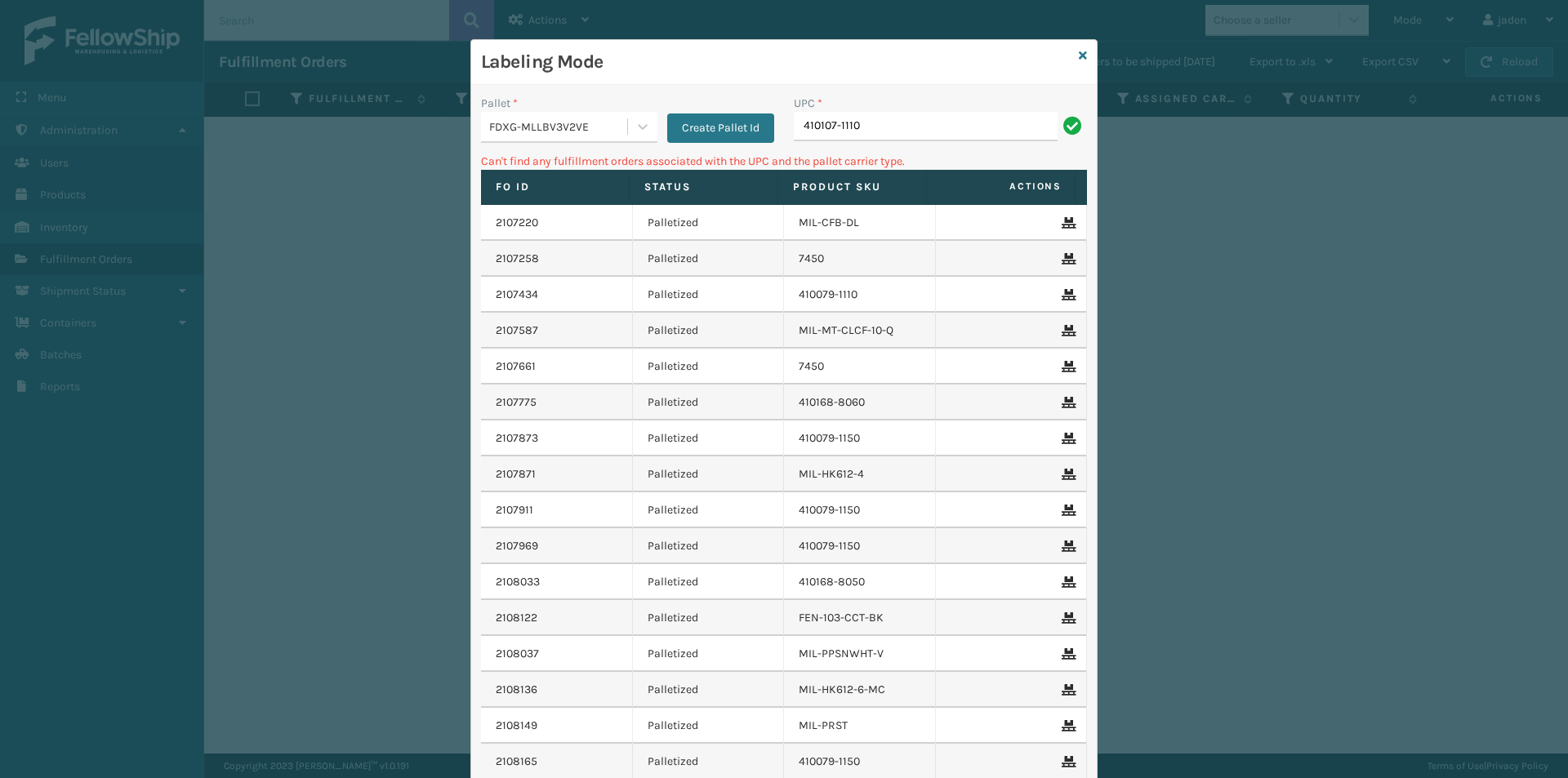
type input "410107-1110"
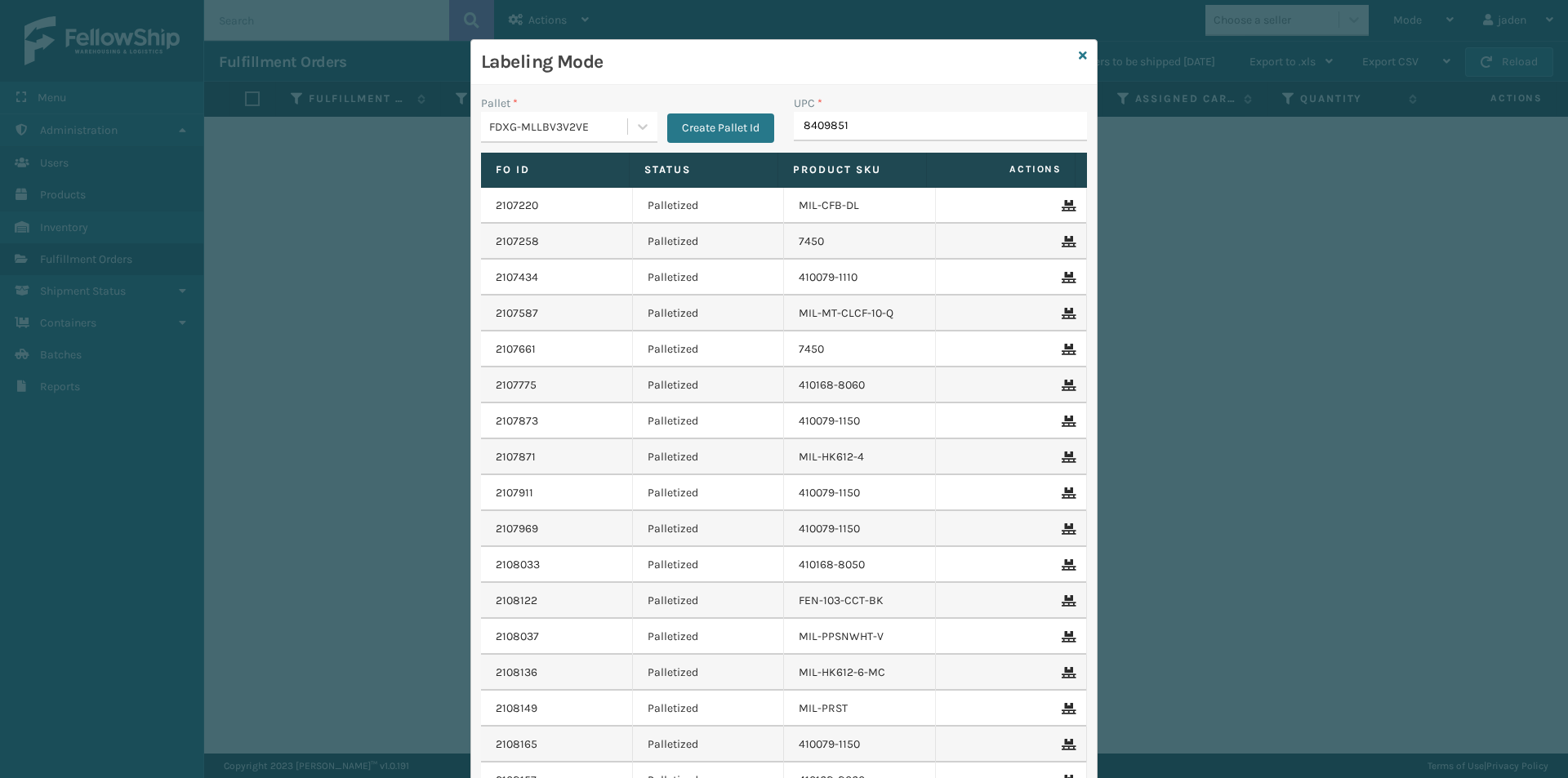
type input "84098512"
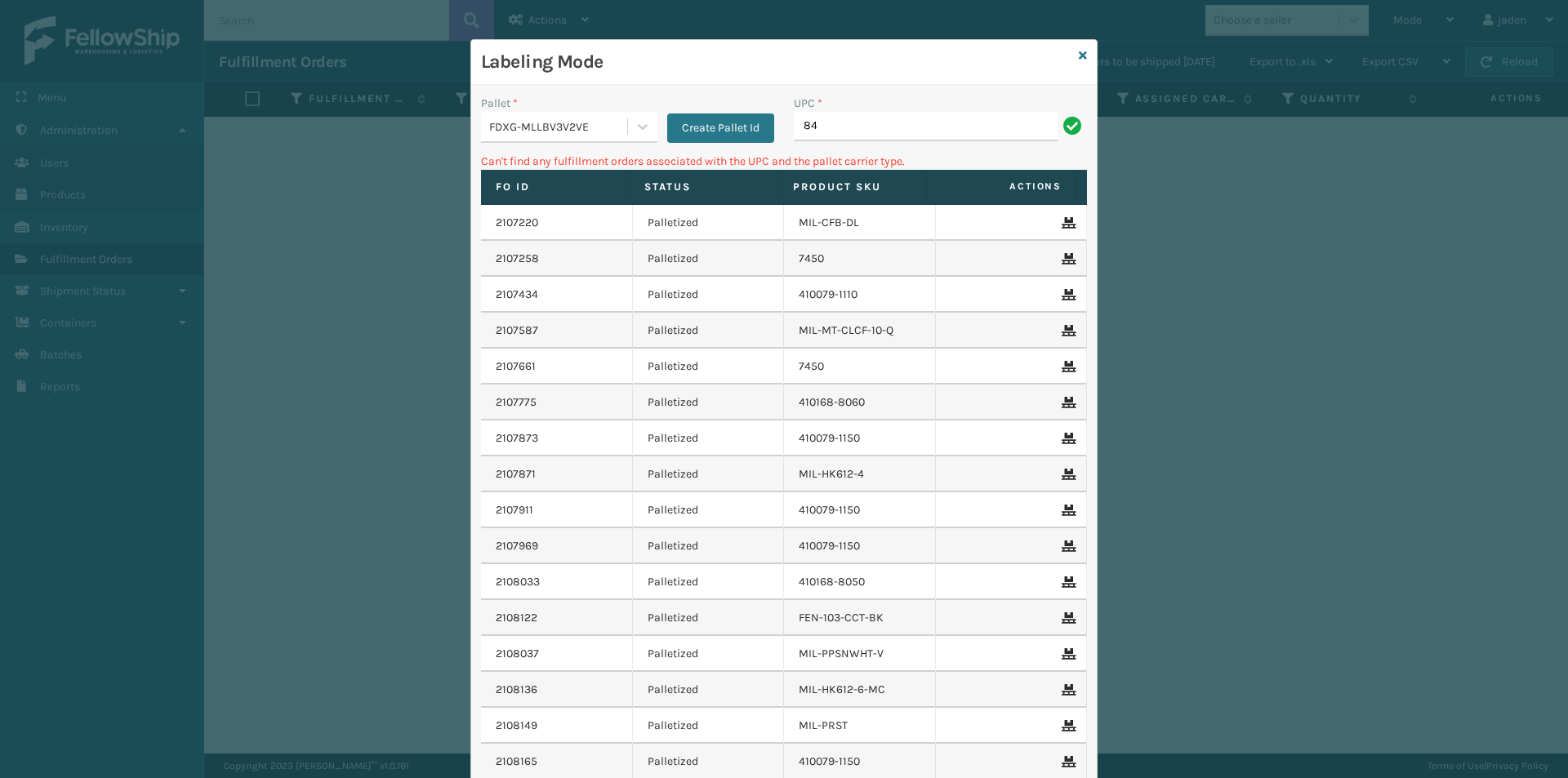
type input "8"
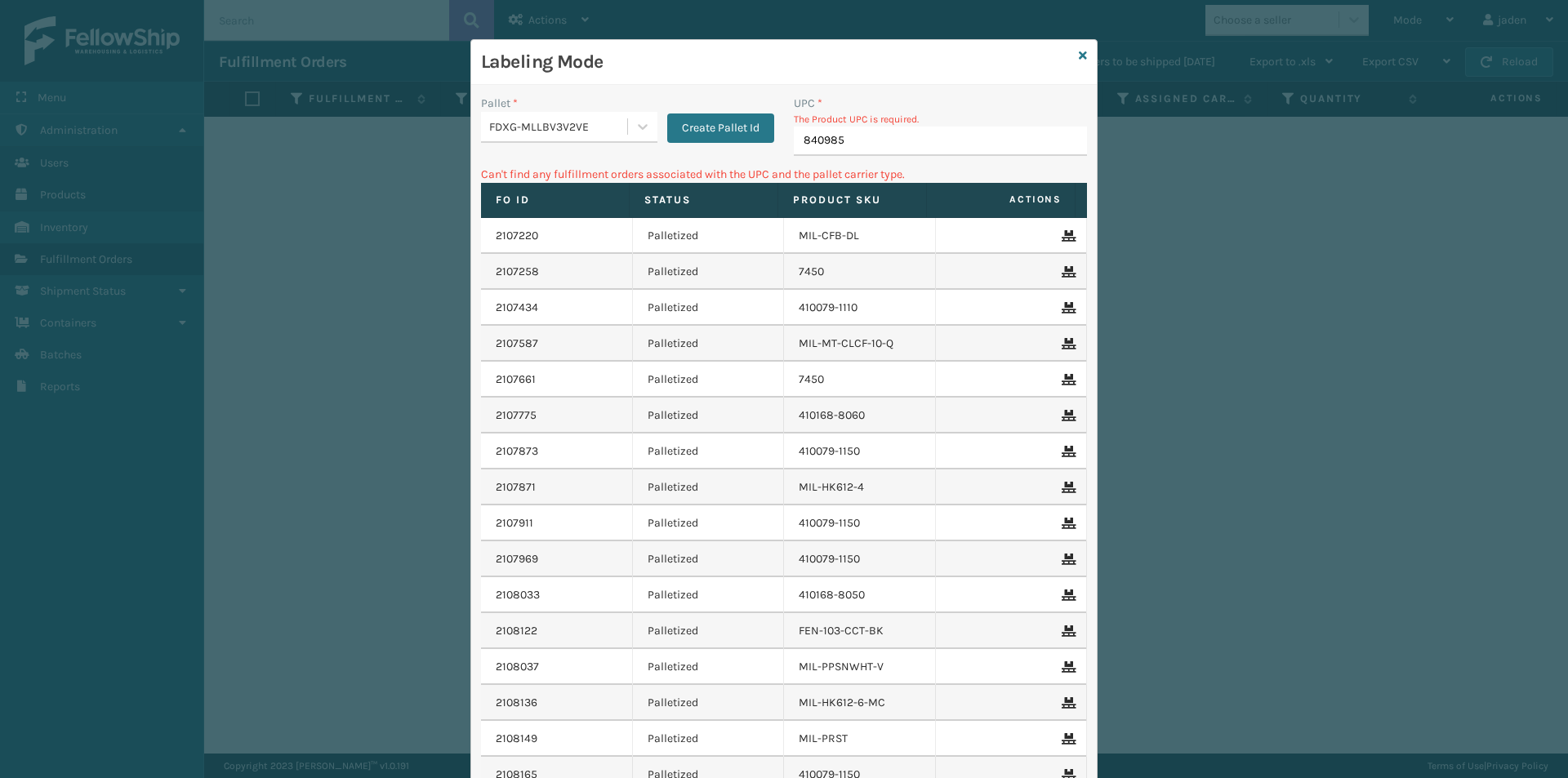
type input "8409851"
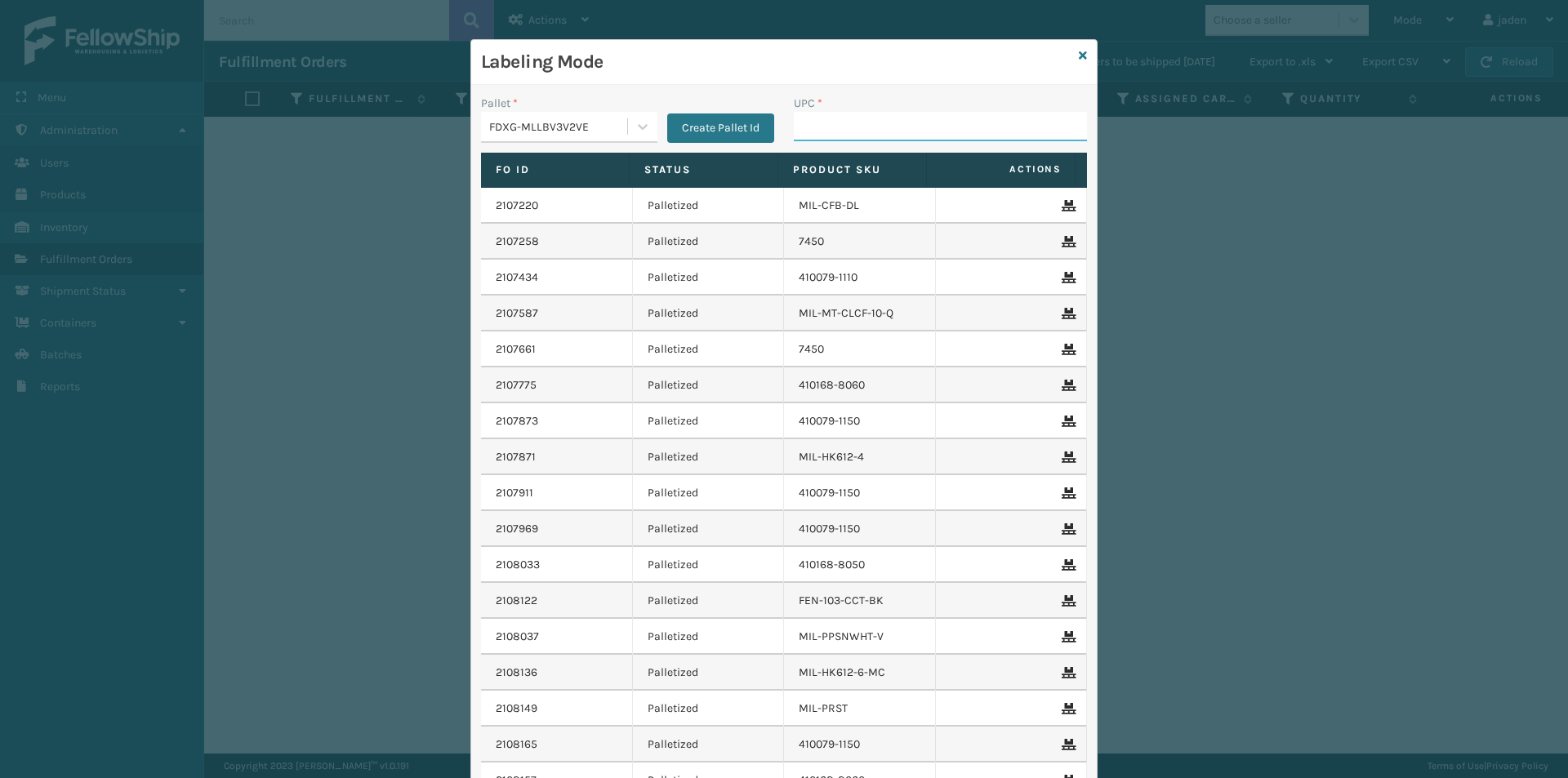
click at [961, 133] on input "UPC *" at bounding box center [940, 126] width 293 height 29
type input "080313028748"
click at [1079, 52] on icon at bounding box center [1083, 56] width 8 height 12
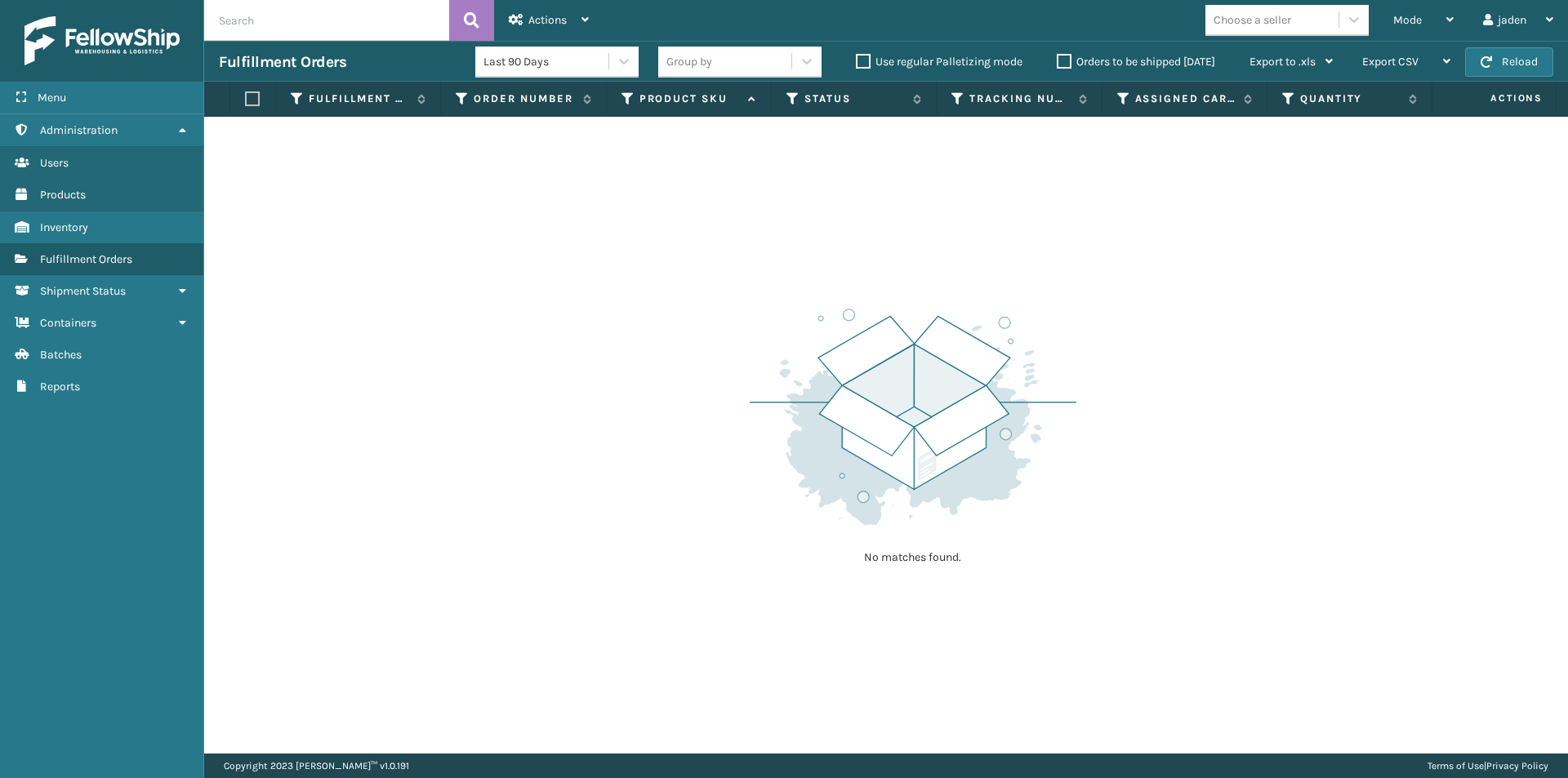
drag, startPoint x: 1064, startPoint y: 225, endPoint x: 1050, endPoint y: 225, distance: 14.0
drag, startPoint x: 1050, startPoint y: 225, endPoint x: 592, endPoint y: 227, distance: 458.0
click at [592, 227] on div "No matches found." at bounding box center [886, 435] width 1364 height 637
click at [1524, 57] on button "Reload" at bounding box center [1510, 62] width 88 height 29
click at [1417, 21] on span "Mode" at bounding box center [1408, 20] width 28 height 14
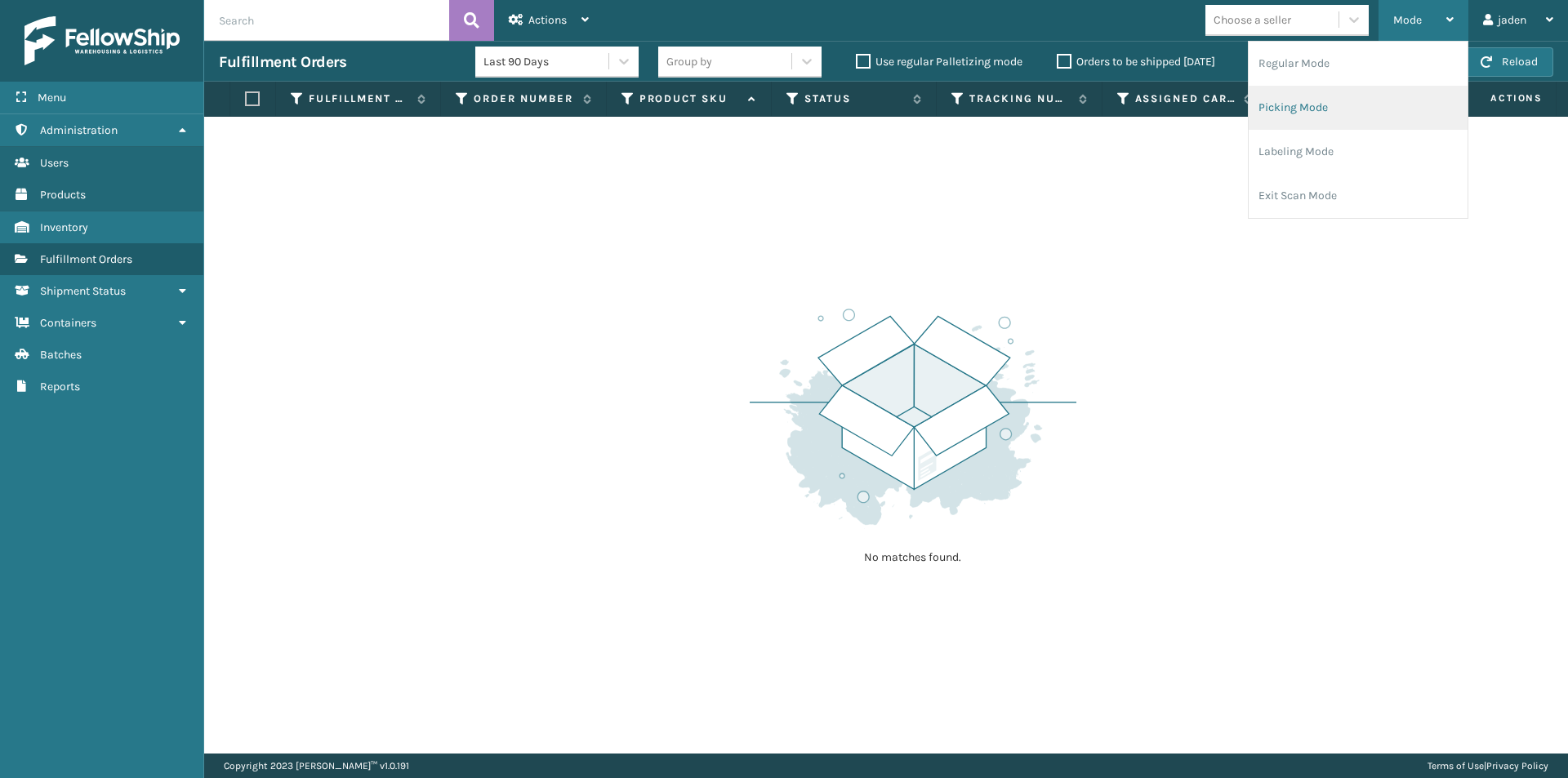
click at [1361, 92] on li "Picking Mode" at bounding box center [1358, 107] width 219 height 44
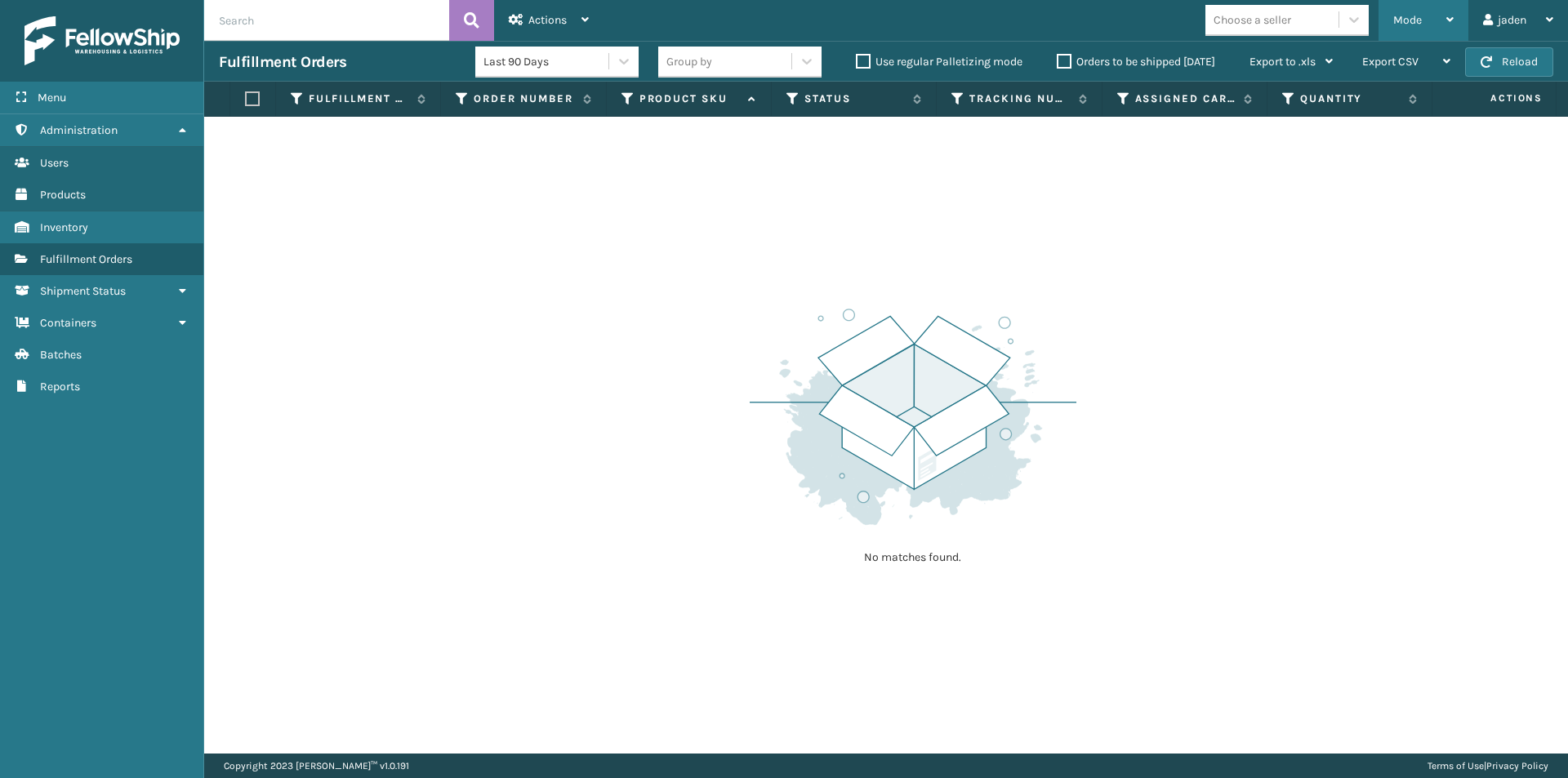
click at [1403, 17] on span "Mode" at bounding box center [1408, 20] width 28 height 14
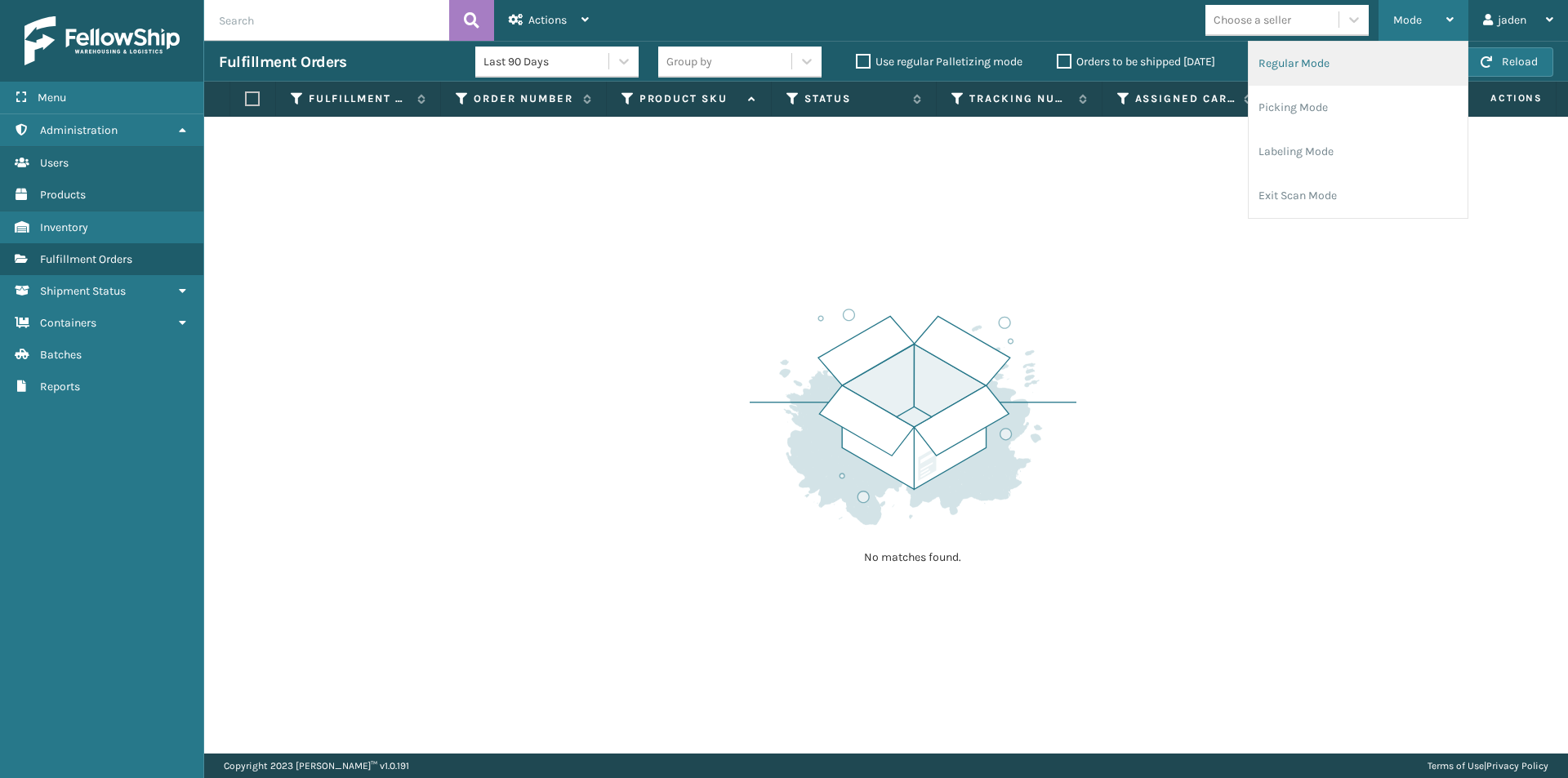
click at [1324, 71] on li "Regular Mode" at bounding box center [1358, 63] width 219 height 44
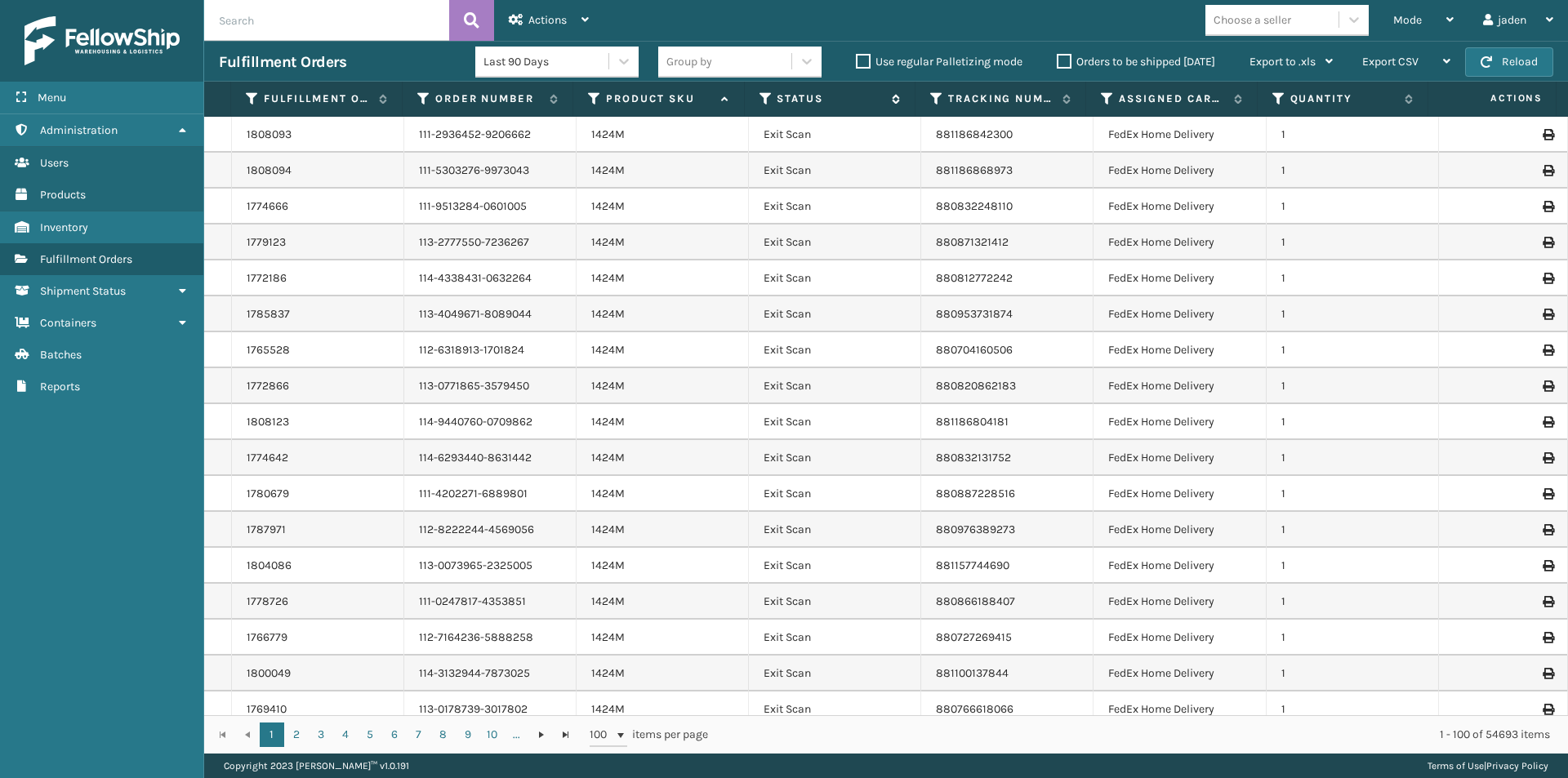
click at [764, 102] on icon at bounding box center [767, 99] width 13 height 15
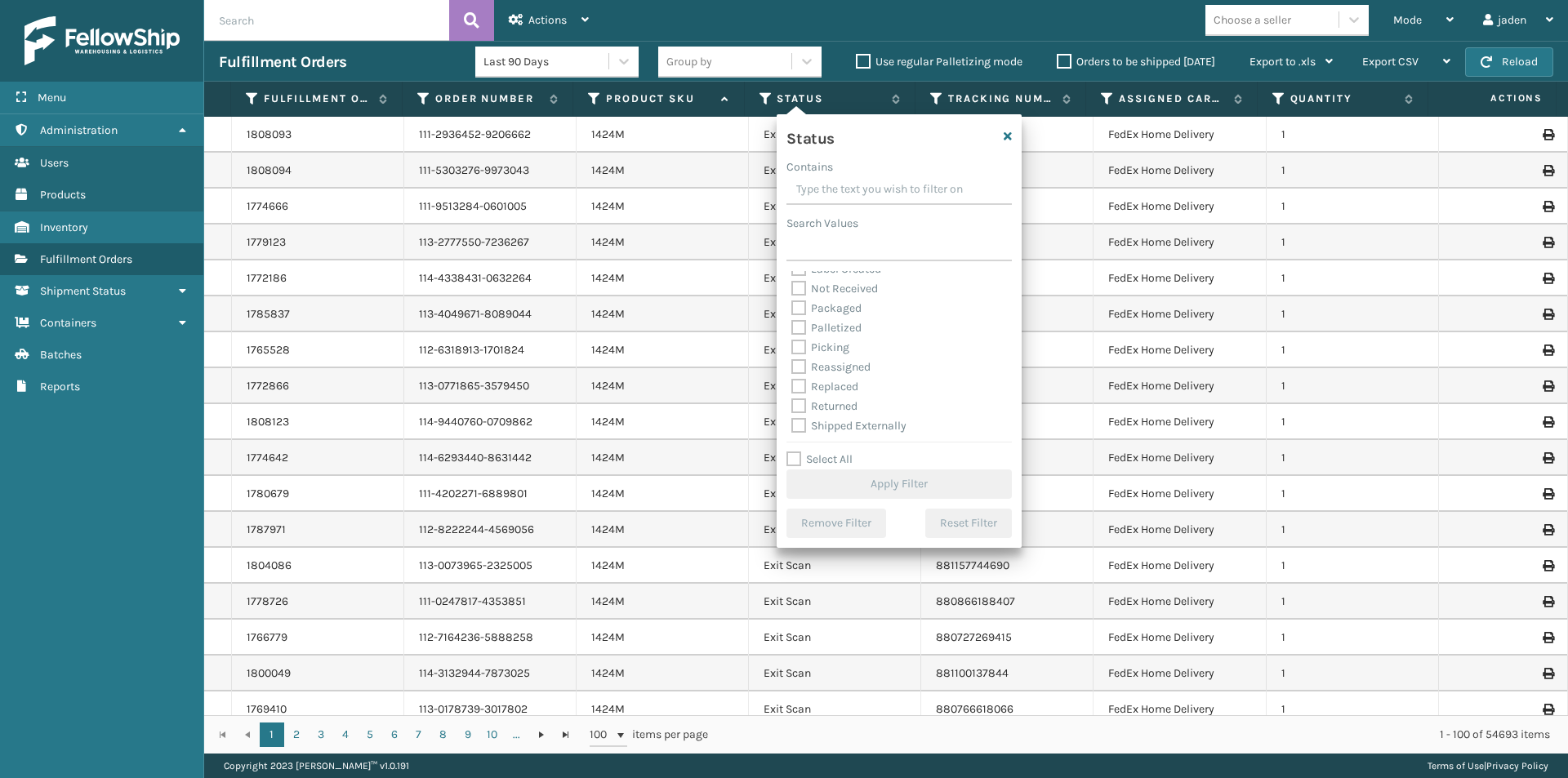
scroll to position [91, 0]
click at [799, 347] on label "Picking" at bounding box center [821, 346] width 58 height 14
click at [792, 347] on input "Picking" at bounding box center [791, 342] width 1 height 11
checkbox input "true"
click at [888, 496] on button "Apply Filter" at bounding box center [899, 484] width 225 height 29
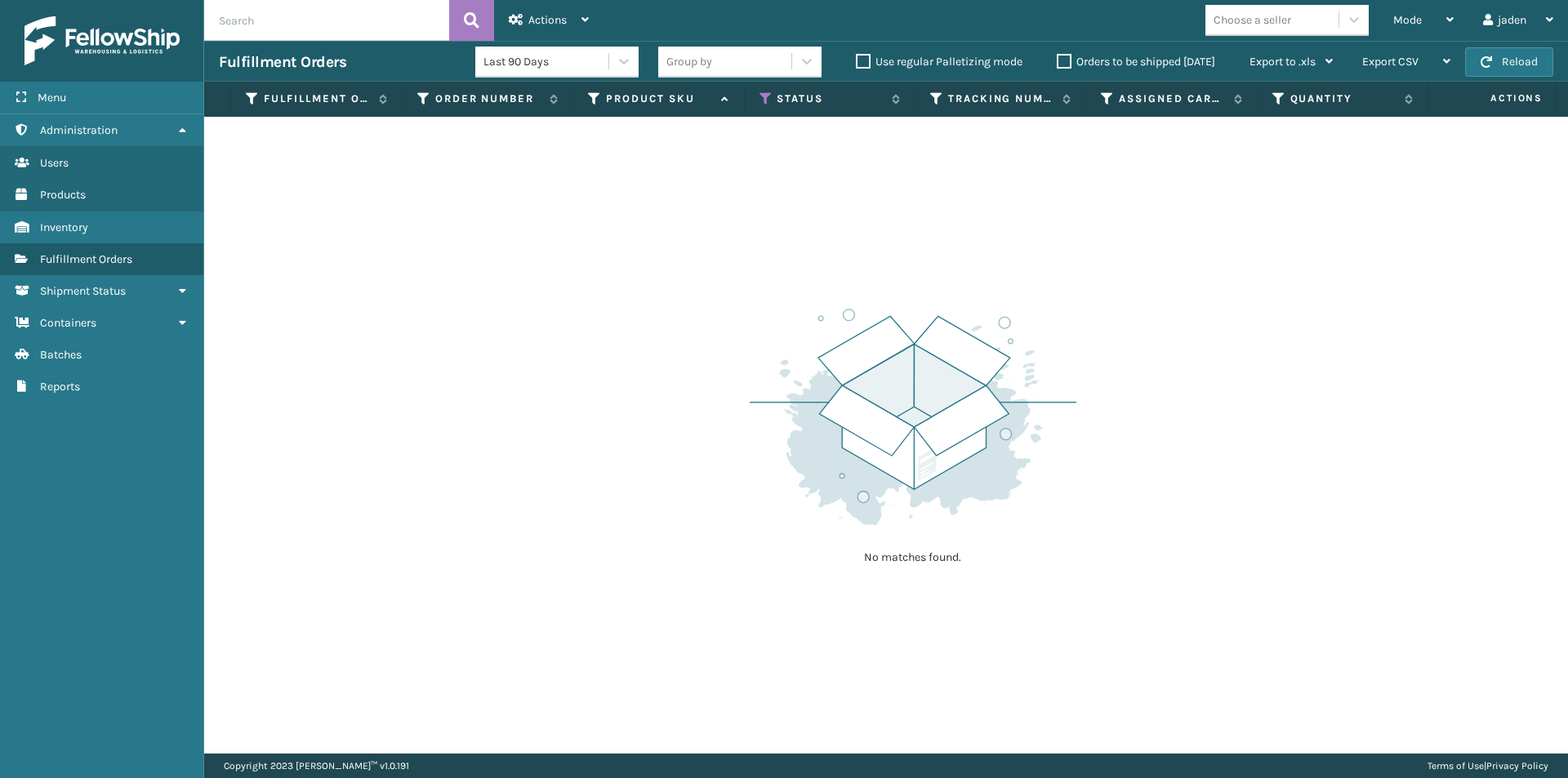
drag, startPoint x: 1038, startPoint y: 248, endPoint x: 801, endPoint y: 158, distance: 253.5
click at [801, 210] on div "No matches found." at bounding box center [886, 435] width 1364 height 637
click at [769, 99] on icon at bounding box center [767, 99] width 13 height 15
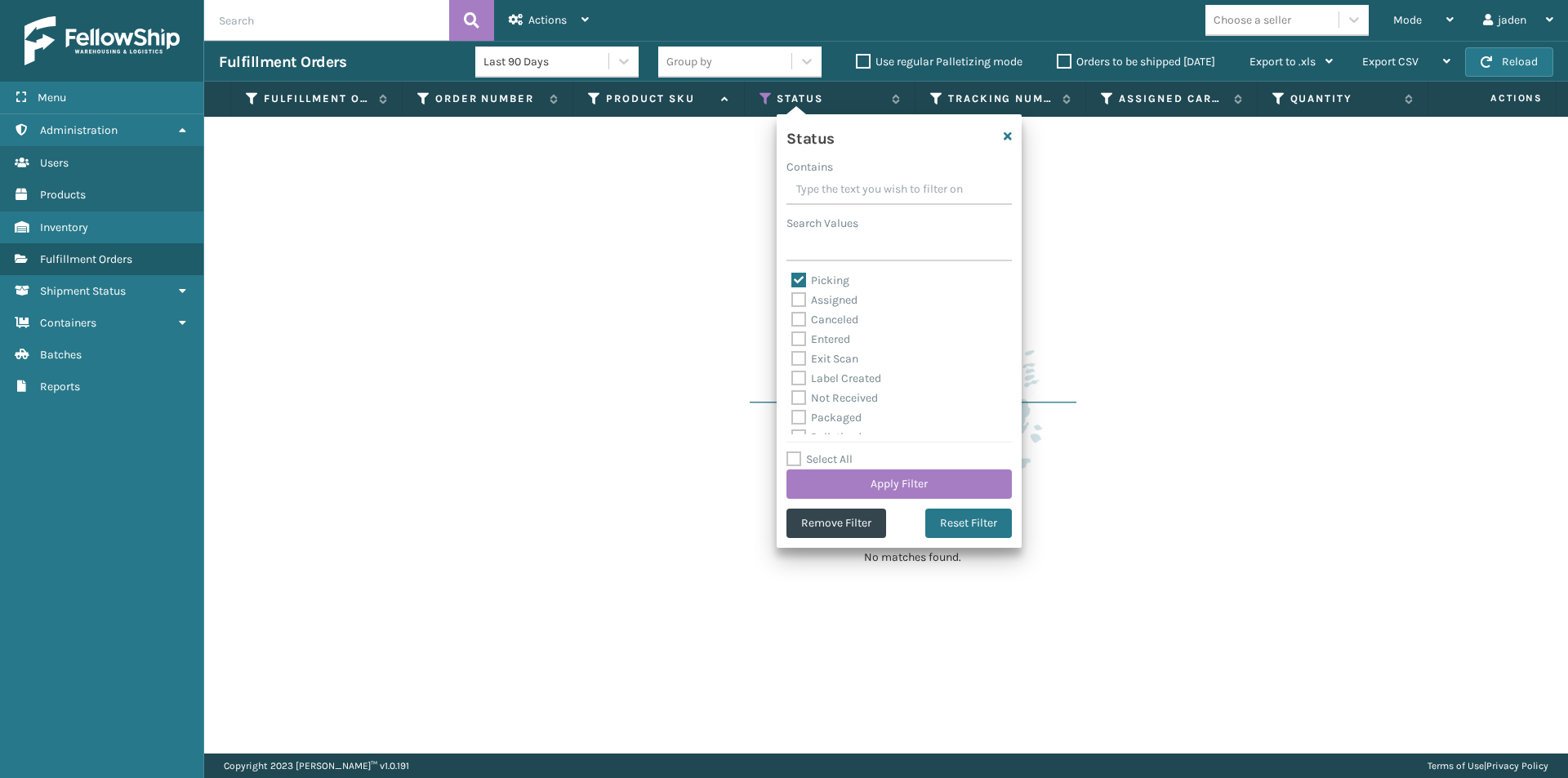
click at [796, 276] on label "Picking" at bounding box center [821, 280] width 58 height 14
click at [792, 276] on input "Picking" at bounding box center [791, 276] width 1 height 11
checkbox input "false"
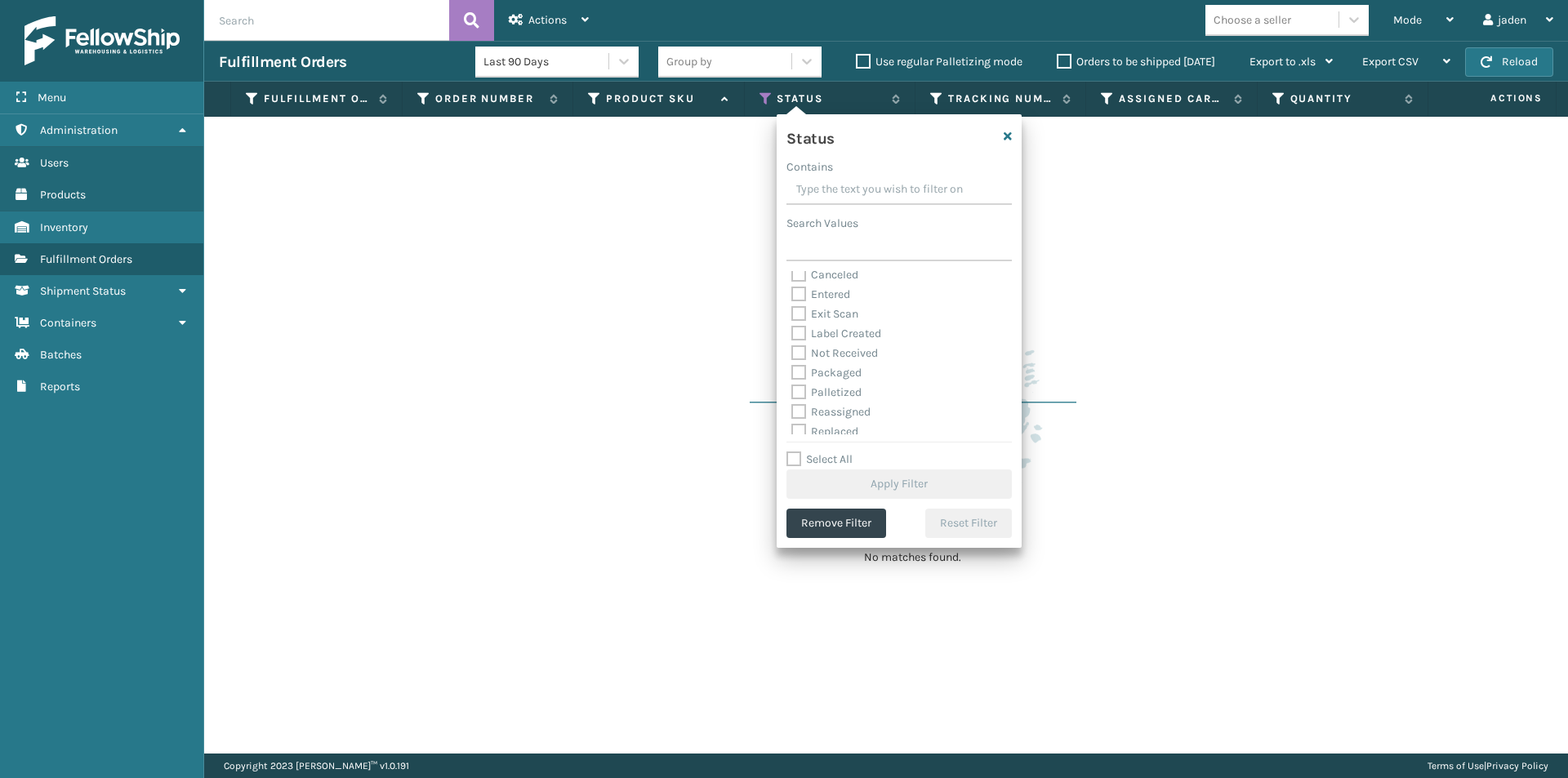
scroll to position [81, 0]
click at [796, 358] on label "Palletized" at bounding box center [826, 356] width 70 height 14
click at [792, 357] on input "Palletized" at bounding box center [791, 352] width 1 height 11
checkbox input "true"
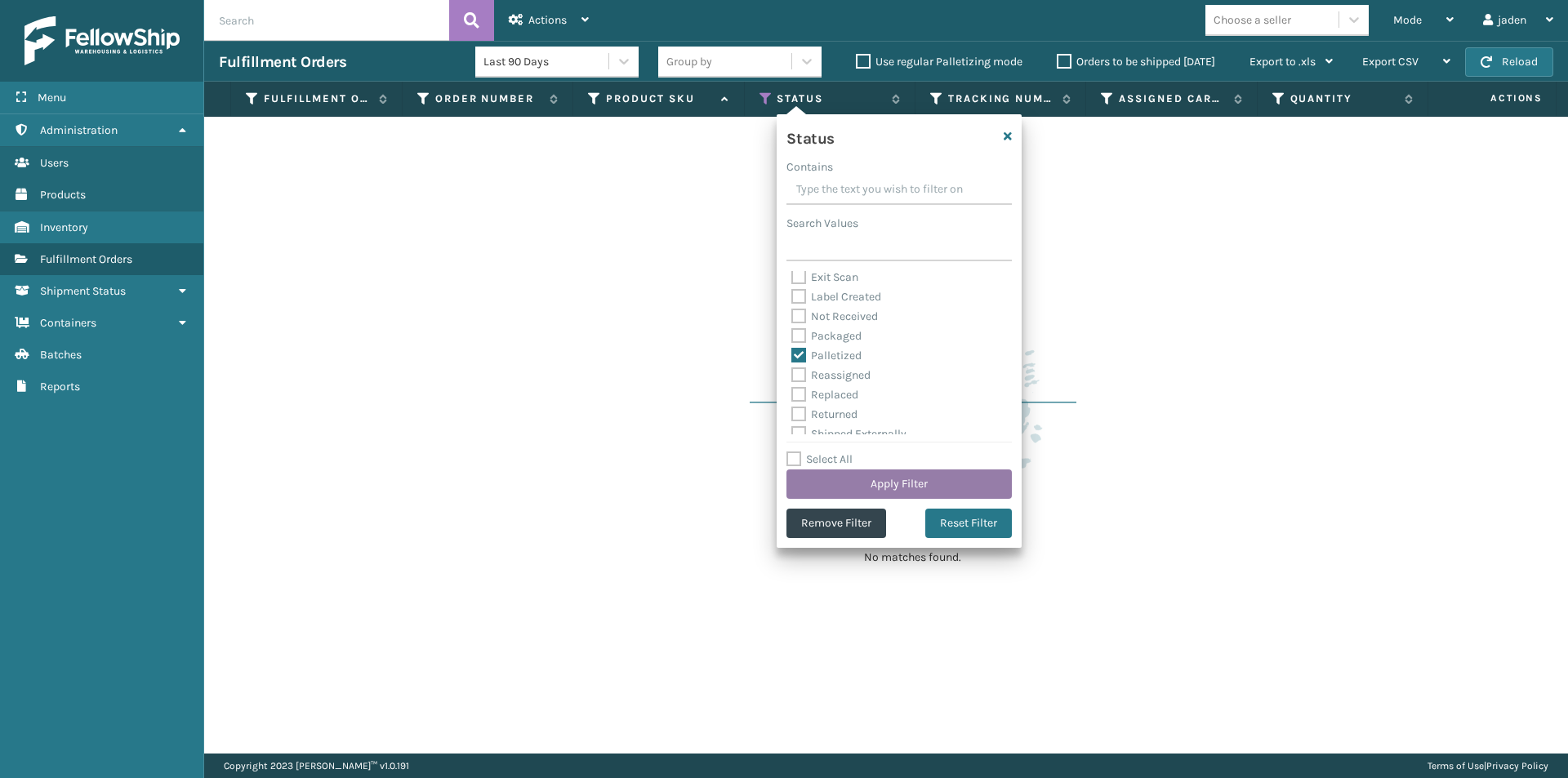
click at [868, 479] on button "Apply Filter" at bounding box center [899, 484] width 225 height 29
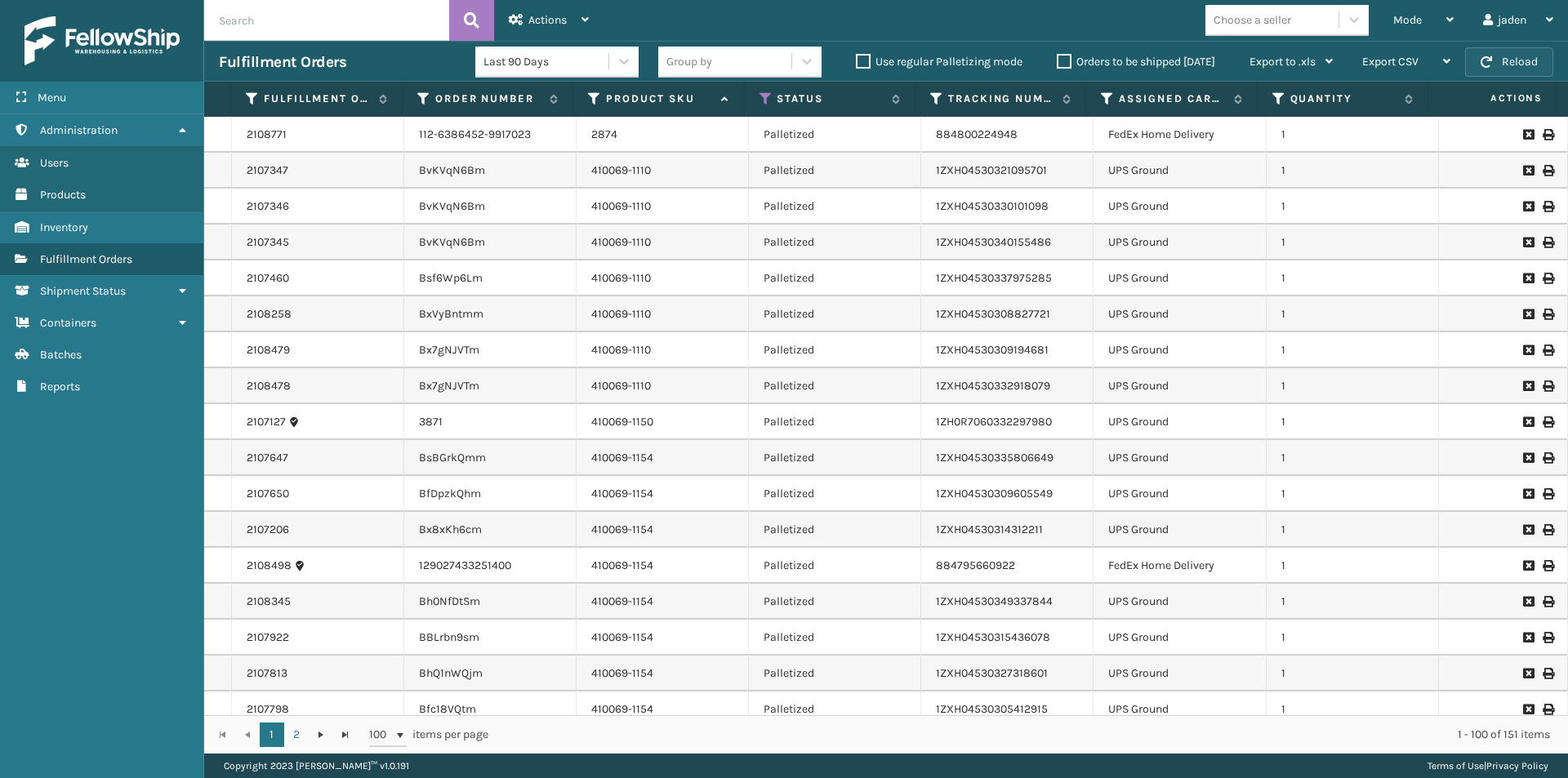
click at [1522, 56] on button "Reload" at bounding box center [1510, 62] width 88 height 29
click at [1483, 70] on button "Reload" at bounding box center [1510, 62] width 88 height 29
click at [1506, 64] on button "Reload" at bounding box center [1510, 62] width 88 height 29
click at [1418, 23] on span "Mode" at bounding box center [1408, 20] width 28 height 14
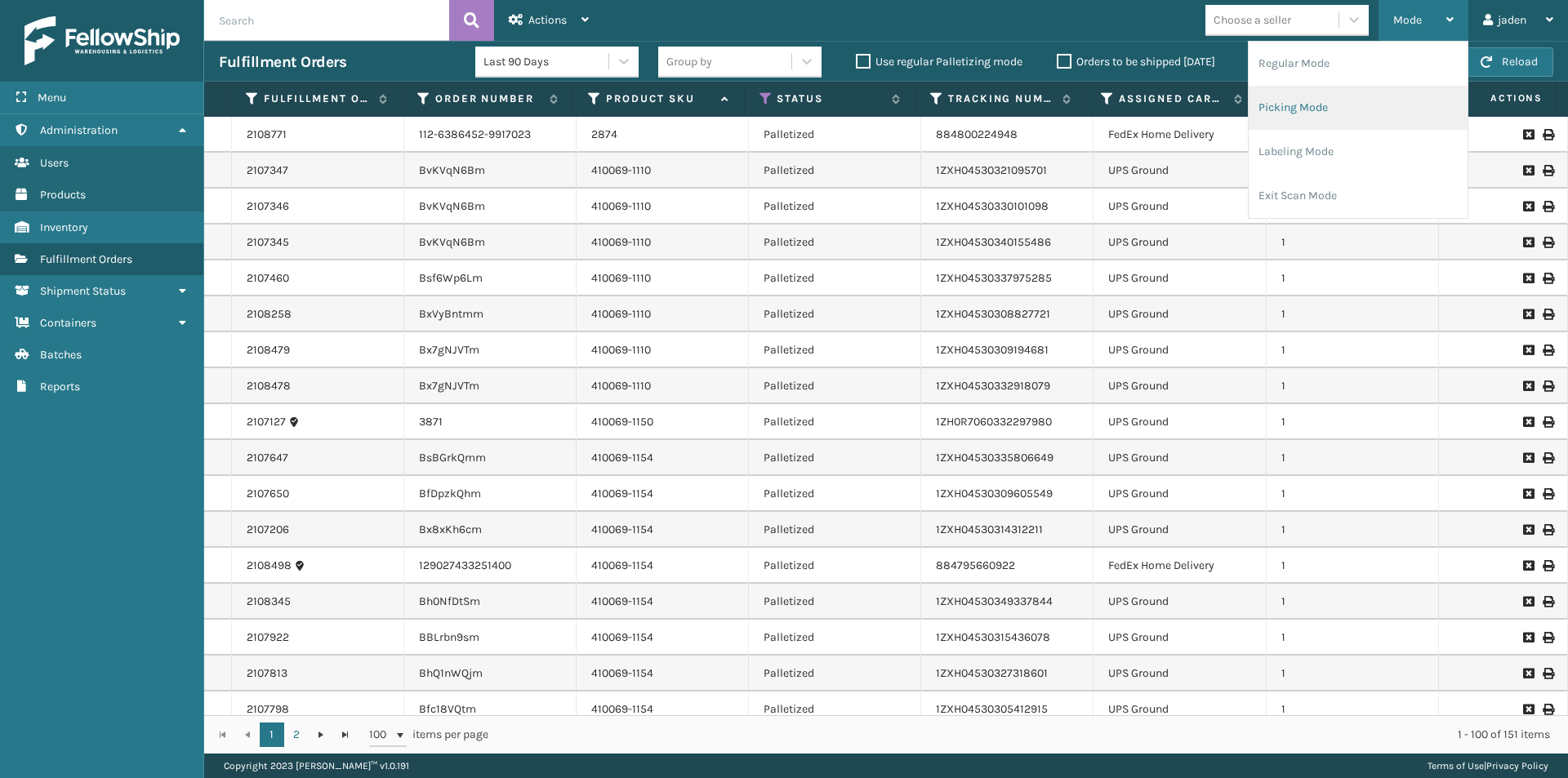
click at [1355, 122] on li "Picking Mode" at bounding box center [1358, 107] width 219 height 44
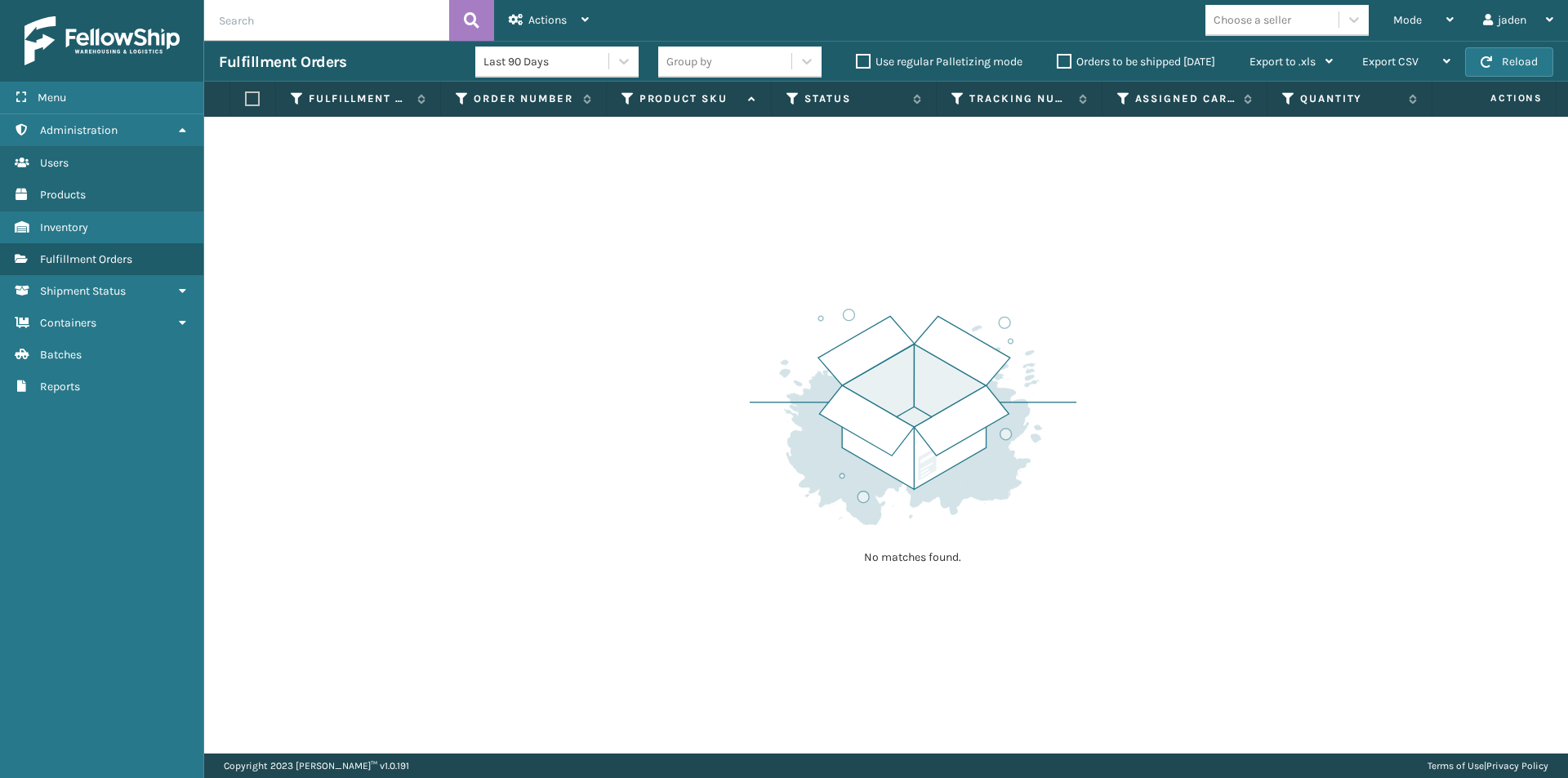
drag, startPoint x: 986, startPoint y: 286, endPoint x: 975, endPoint y: 283, distance: 11.4
drag, startPoint x: 975, startPoint y: 283, endPoint x: 1034, endPoint y: 105, distance: 187.5
click at [723, 254] on div "No matches found." at bounding box center [886, 435] width 1364 height 637
click at [1487, 57] on span "button" at bounding box center [1487, 62] width 12 height 12
click at [1061, 58] on label "Orders to be shipped [DATE]" at bounding box center [1136, 62] width 159 height 14
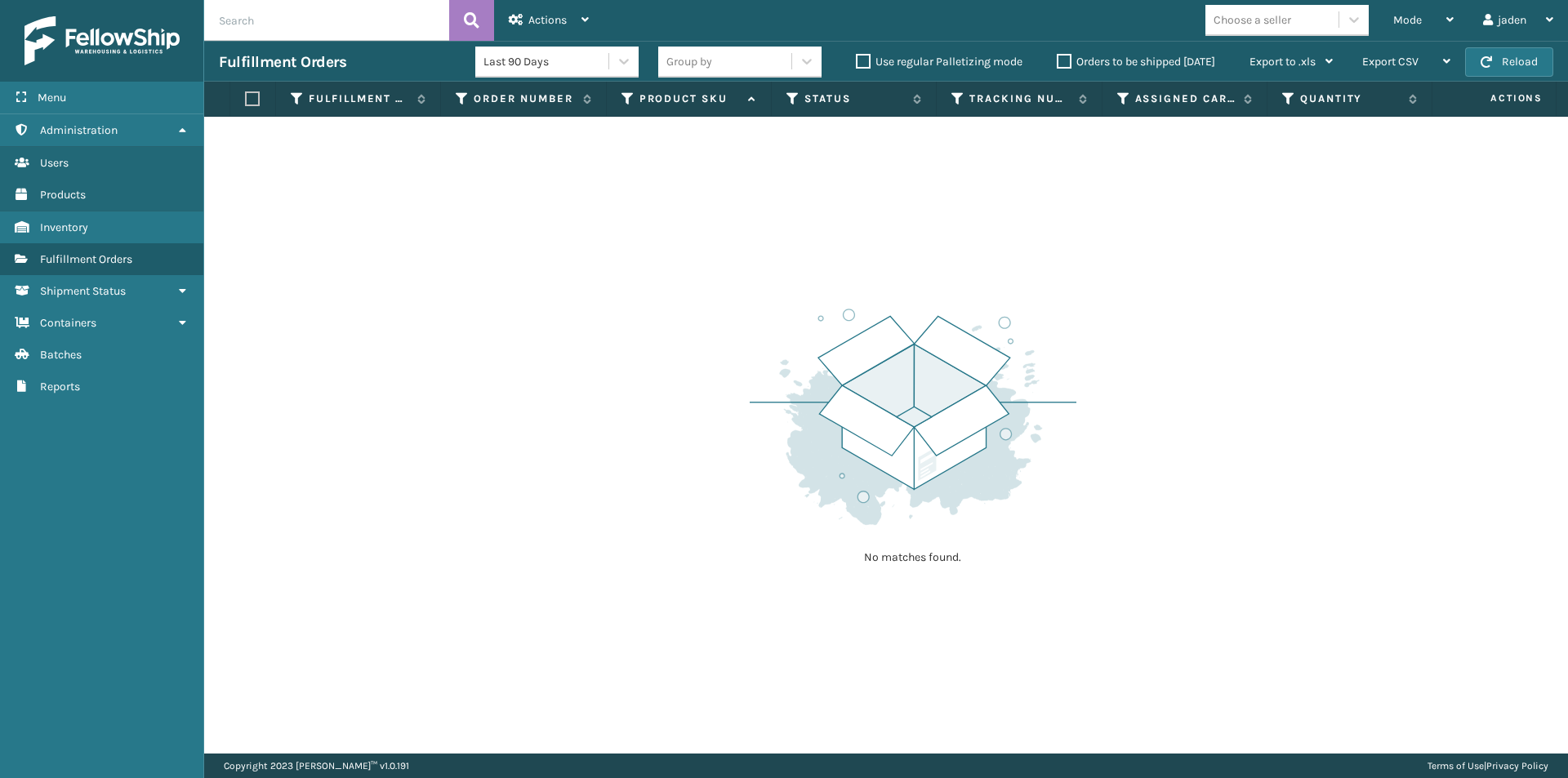
click at [1058, 58] on input "Orders to be shipped [DATE]" at bounding box center [1057, 57] width 1 height 11
click at [1486, 61] on span "button" at bounding box center [1487, 62] width 12 height 12
drag, startPoint x: 1094, startPoint y: 377, endPoint x: 770, endPoint y: 305, distance: 331.9
click at [770, 305] on img at bounding box center [913, 416] width 327 height 226
click at [1478, 65] on button "Reload" at bounding box center [1510, 62] width 88 height 29
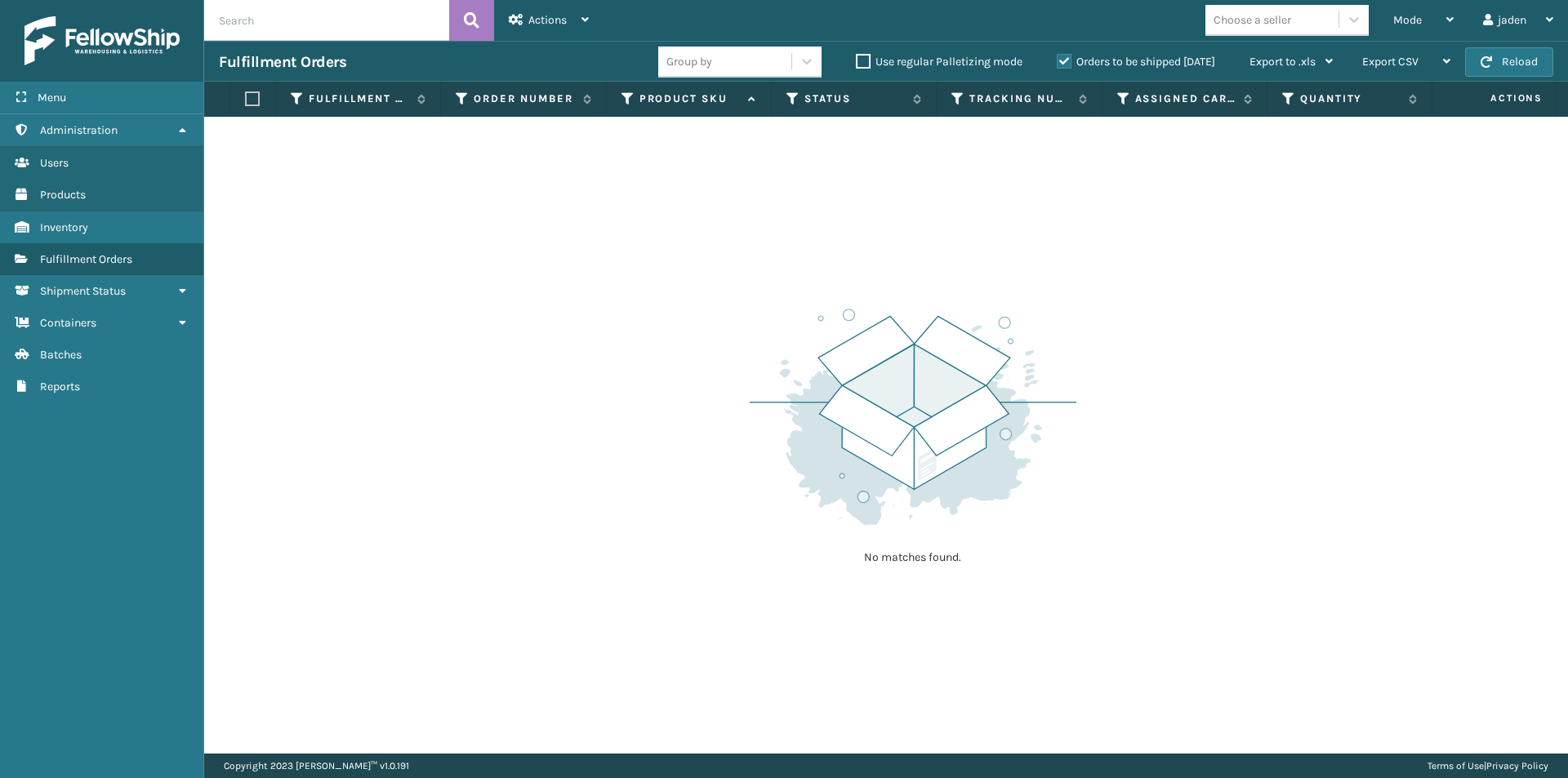
drag, startPoint x: 957, startPoint y: 219, endPoint x: 631, endPoint y: 200, distance: 326.6
click at [599, 217] on div "No matches found." at bounding box center [886, 435] width 1364 height 637
click at [1061, 61] on label "Orders to be shipped [DATE]" at bounding box center [1136, 62] width 159 height 14
click at [1058, 61] on input "Orders to be shipped [DATE]" at bounding box center [1057, 57] width 1 height 11
click at [1436, 15] on div "Mode" at bounding box center [1423, 20] width 61 height 41
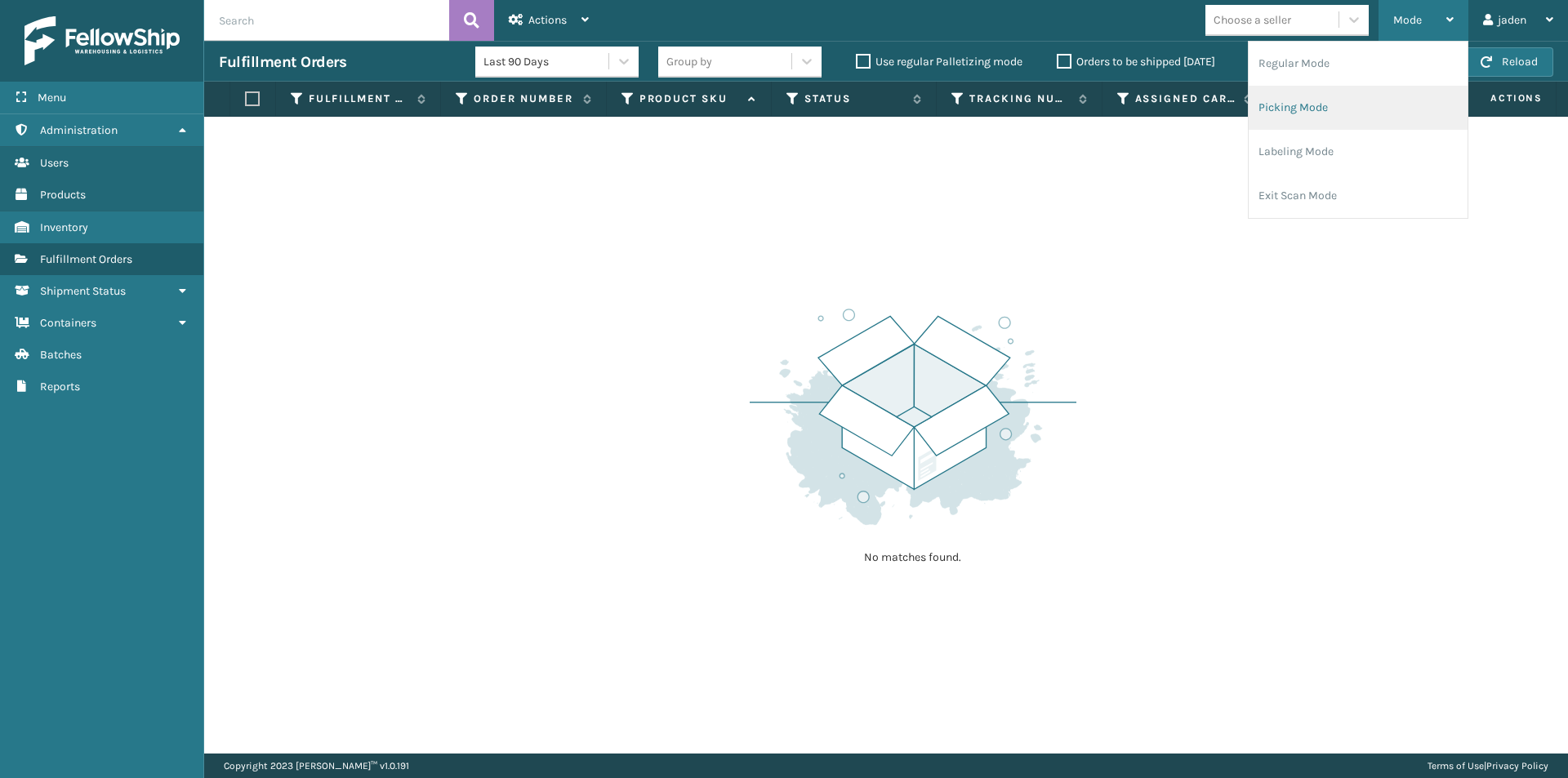
click at [1318, 112] on li "Picking Mode" at bounding box center [1358, 107] width 219 height 44
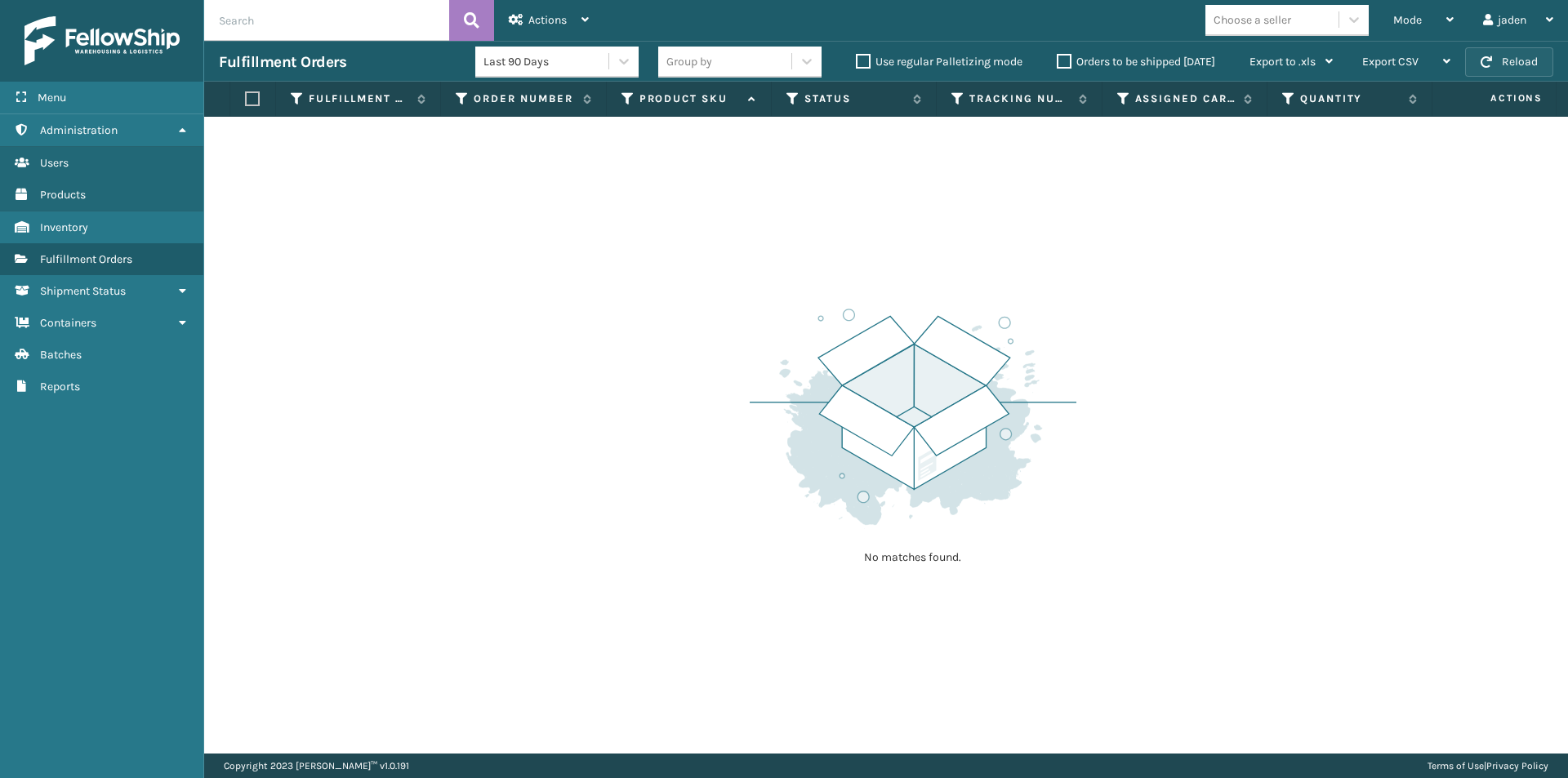
click at [1484, 58] on span "button" at bounding box center [1487, 62] width 12 height 12
click at [1064, 55] on label "Orders to be shipped [DATE]" at bounding box center [1136, 62] width 159 height 14
click at [1058, 55] on input "Orders to be shipped [DATE]" at bounding box center [1057, 57] width 1 height 11
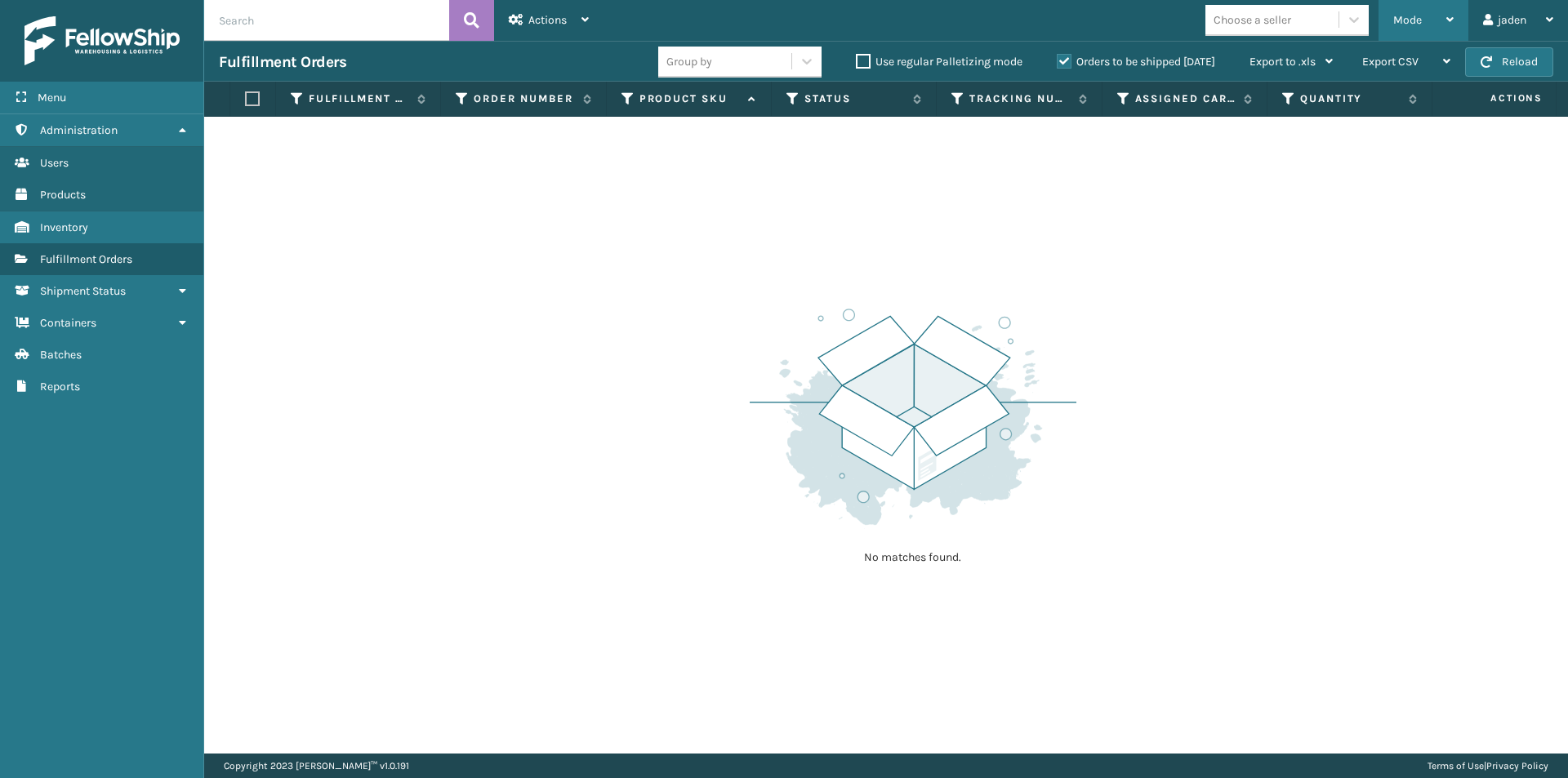
click at [1408, 23] on span "Mode" at bounding box center [1408, 20] width 28 height 14
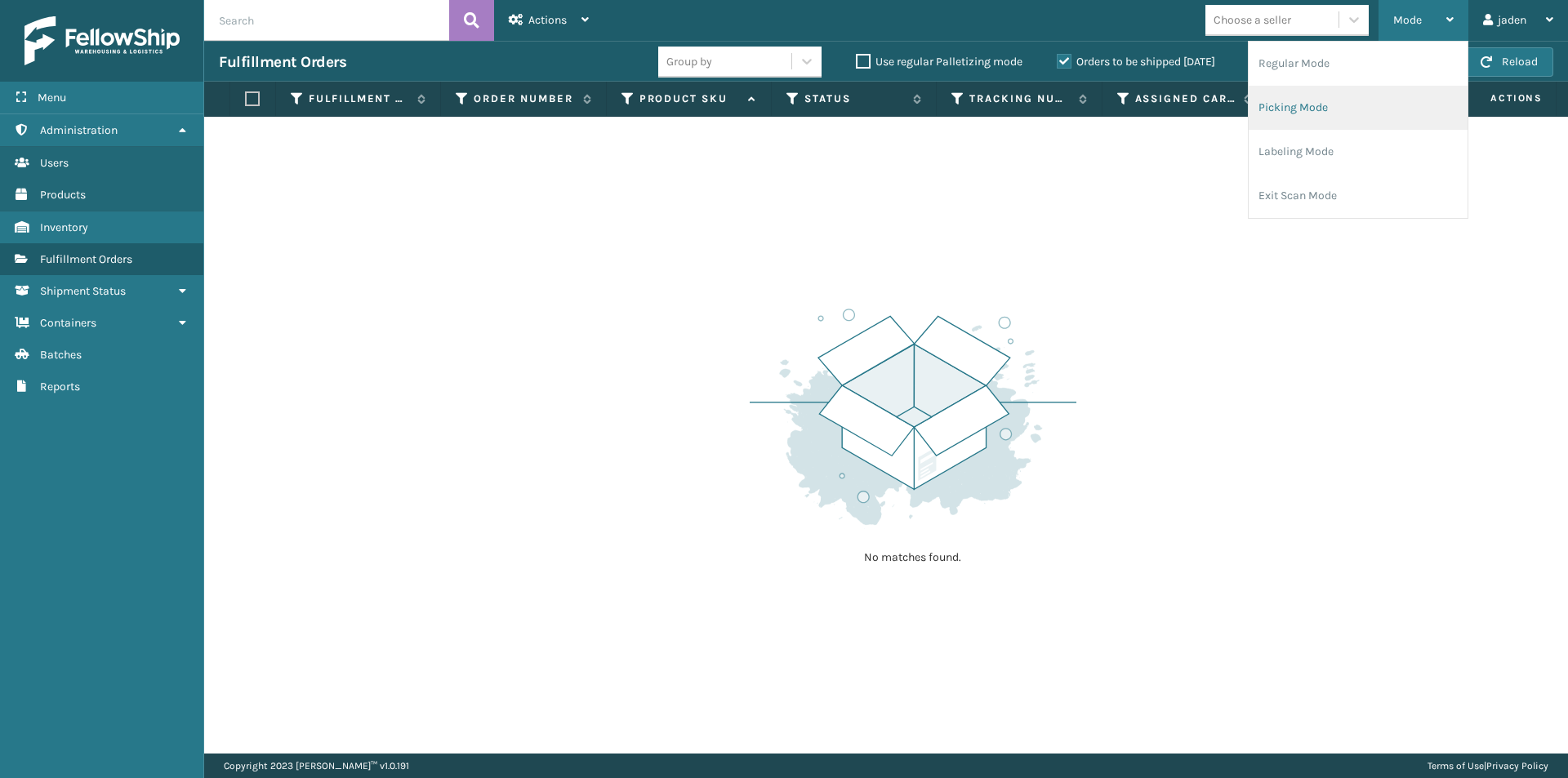
click at [1358, 106] on li "Picking Mode" at bounding box center [1358, 107] width 219 height 44
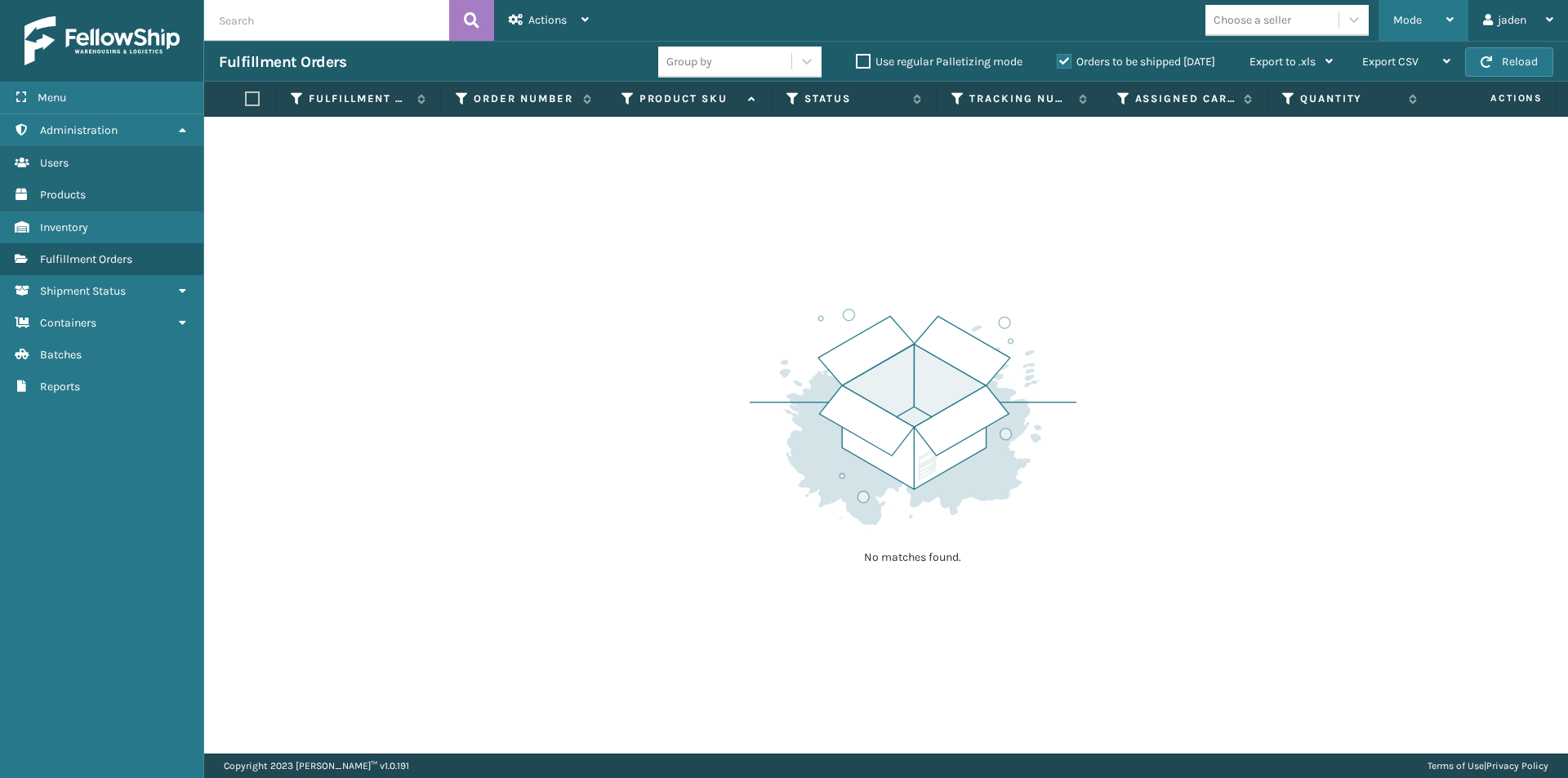
click at [1414, 18] on span "Mode" at bounding box center [1408, 20] width 28 height 14
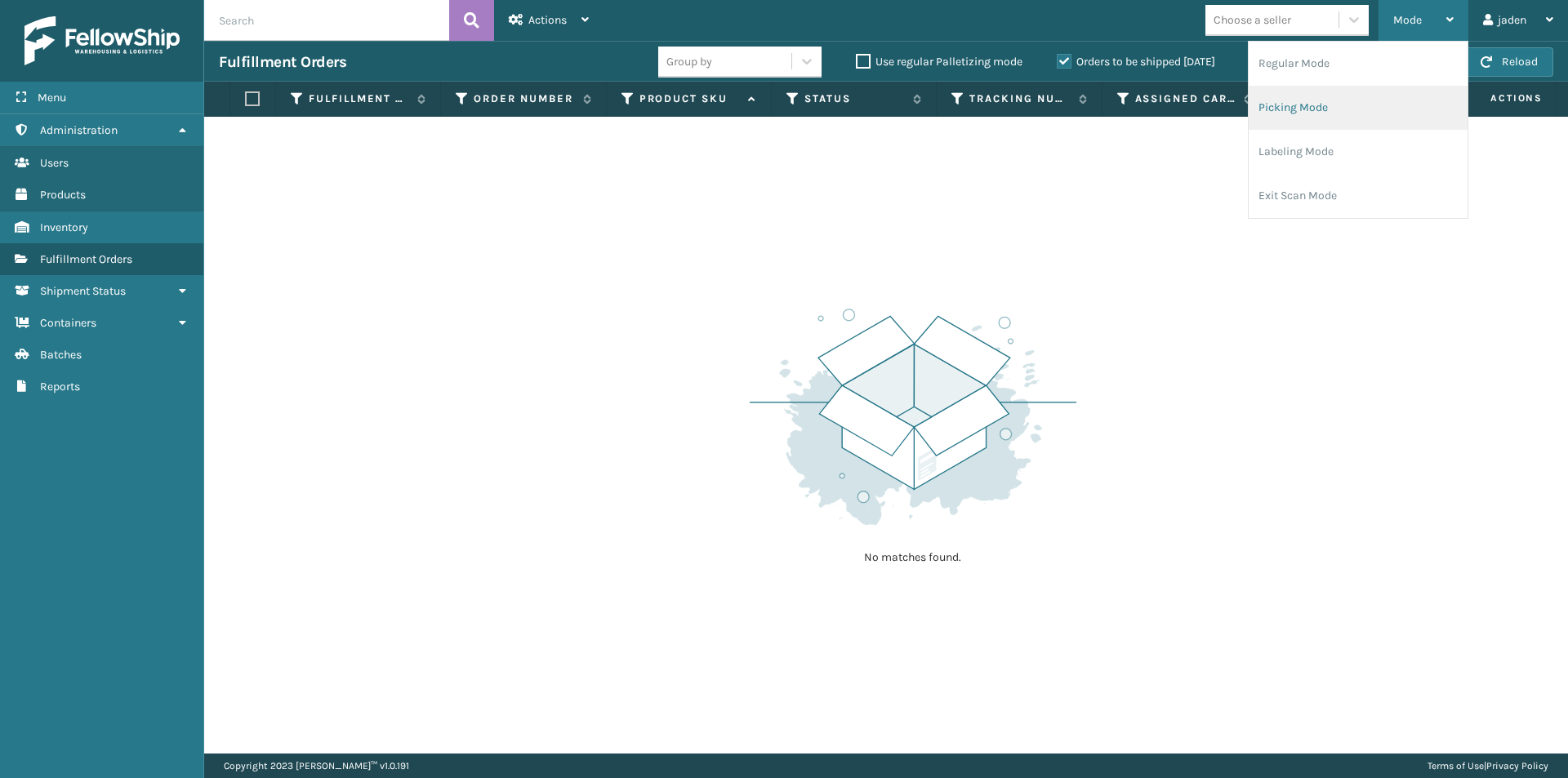
click at [1348, 102] on li "Picking Mode" at bounding box center [1358, 107] width 219 height 44
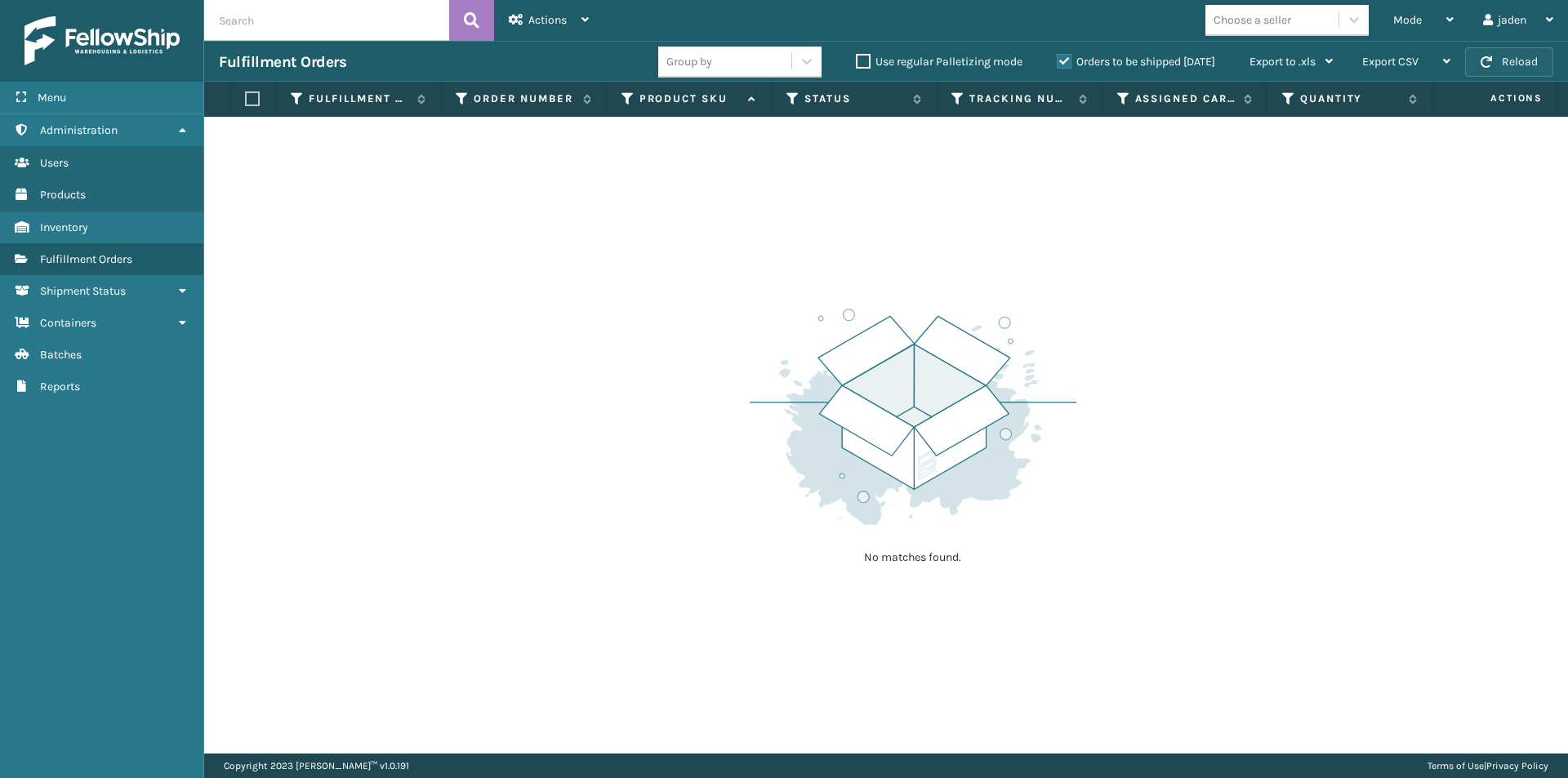
click at [1521, 72] on button "Reload" at bounding box center [1510, 62] width 88 height 29
drag, startPoint x: 1079, startPoint y: 158, endPoint x: 528, endPoint y: 176, distance: 551.3
click at [538, 293] on div "No matches found." at bounding box center [886, 435] width 1364 height 637
click at [1497, 64] on button "Reload" at bounding box center [1510, 62] width 88 height 29
drag, startPoint x: 1132, startPoint y: 280, endPoint x: 1122, endPoint y: 278, distance: 10.2
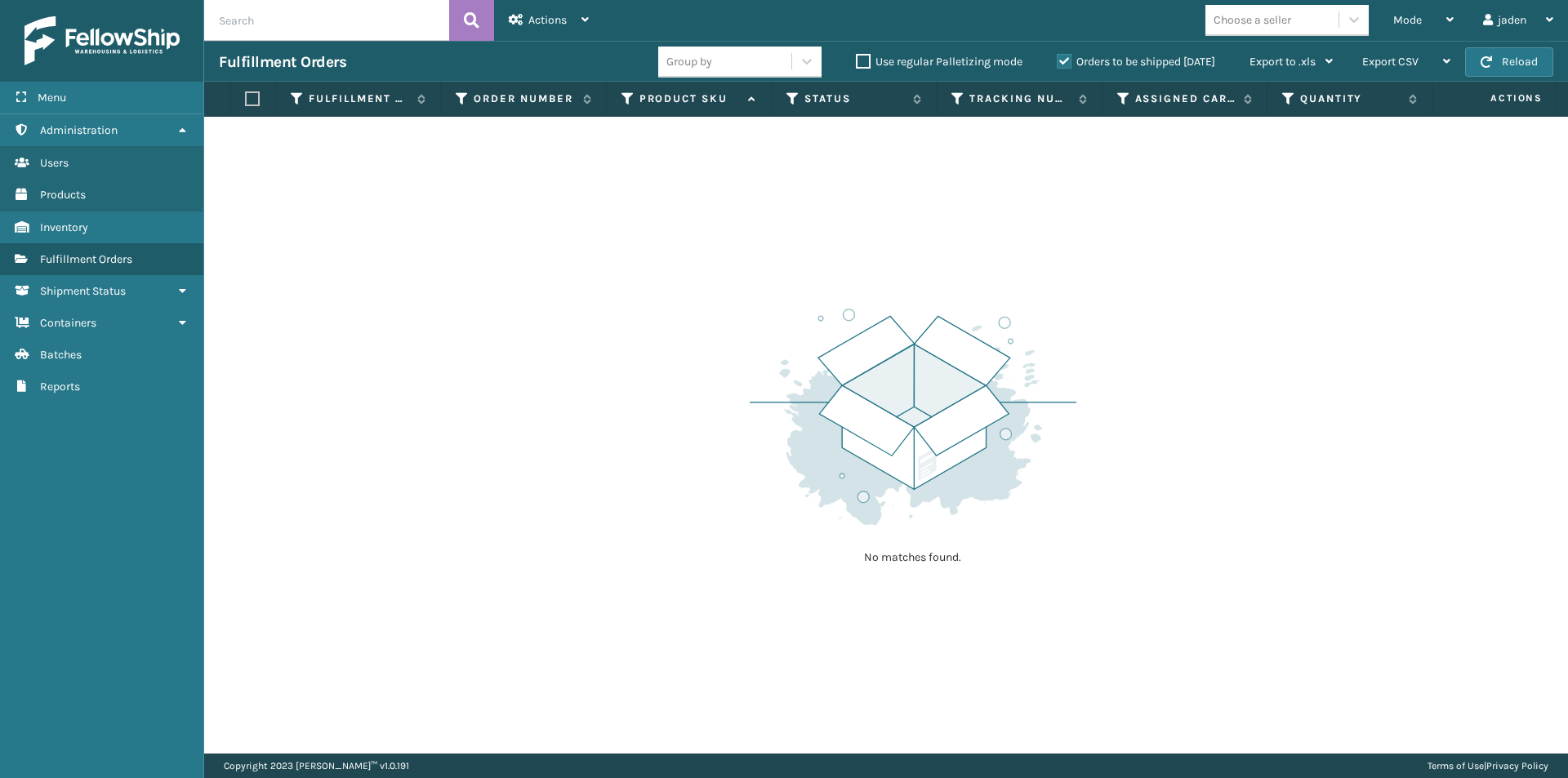
drag, startPoint x: 1122, startPoint y: 278, endPoint x: 722, endPoint y: 228, distance: 403.1
click at [722, 228] on div "No matches found." at bounding box center [886, 435] width 1364 height 637
click at [1492, 58] on span "button" at bounding box center [1487, 62] width 12 height 12
drag, startPoint x: 1002, startPoint y: 229, endPoint x: 982, endPoint y: 229, distance: 20.0
drag, startPoint x: 982, startPoint y: 229, endPoint x: 366, endPoint y: 2, distance: 656.5
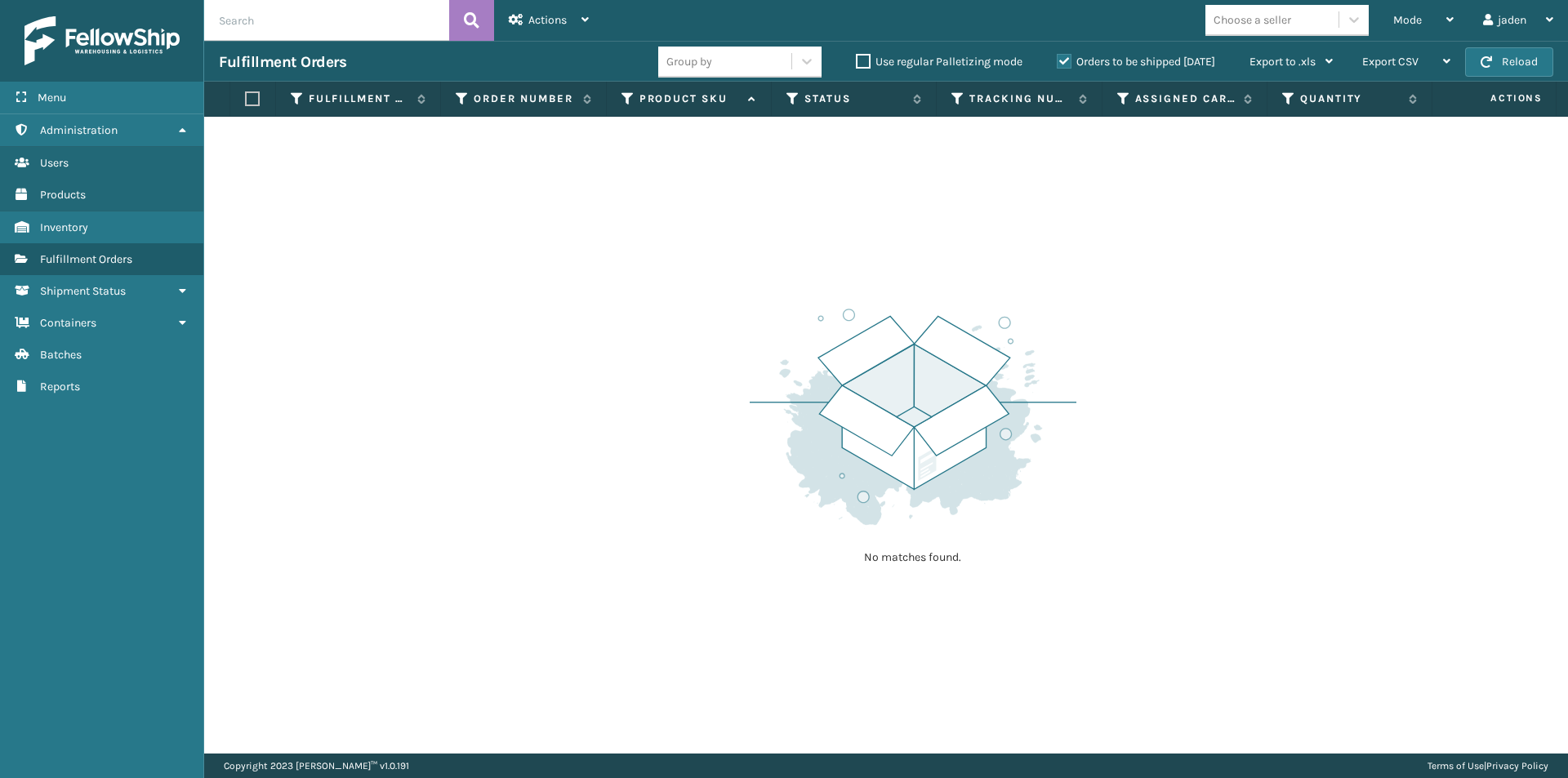
click at [483, 219] on div "No matches found." at bounding box center [886, 435] width 1364 height 637
click at [1510, 54] on button "Reload" at bounding box center [1510, 62] width 88 height 29
drag, startPoint x: 949, startPoint y: 239, endPoint x: 826, endPoint y: 179, distance: 136.9
click at [716, 228] on div "No matches found." at bounding box center [886, 435] width 1364 height 637
click at [1058, 64] on label "Orders to be shipped [DATE]" at bounding box center [1136, 62] width 159 height 14
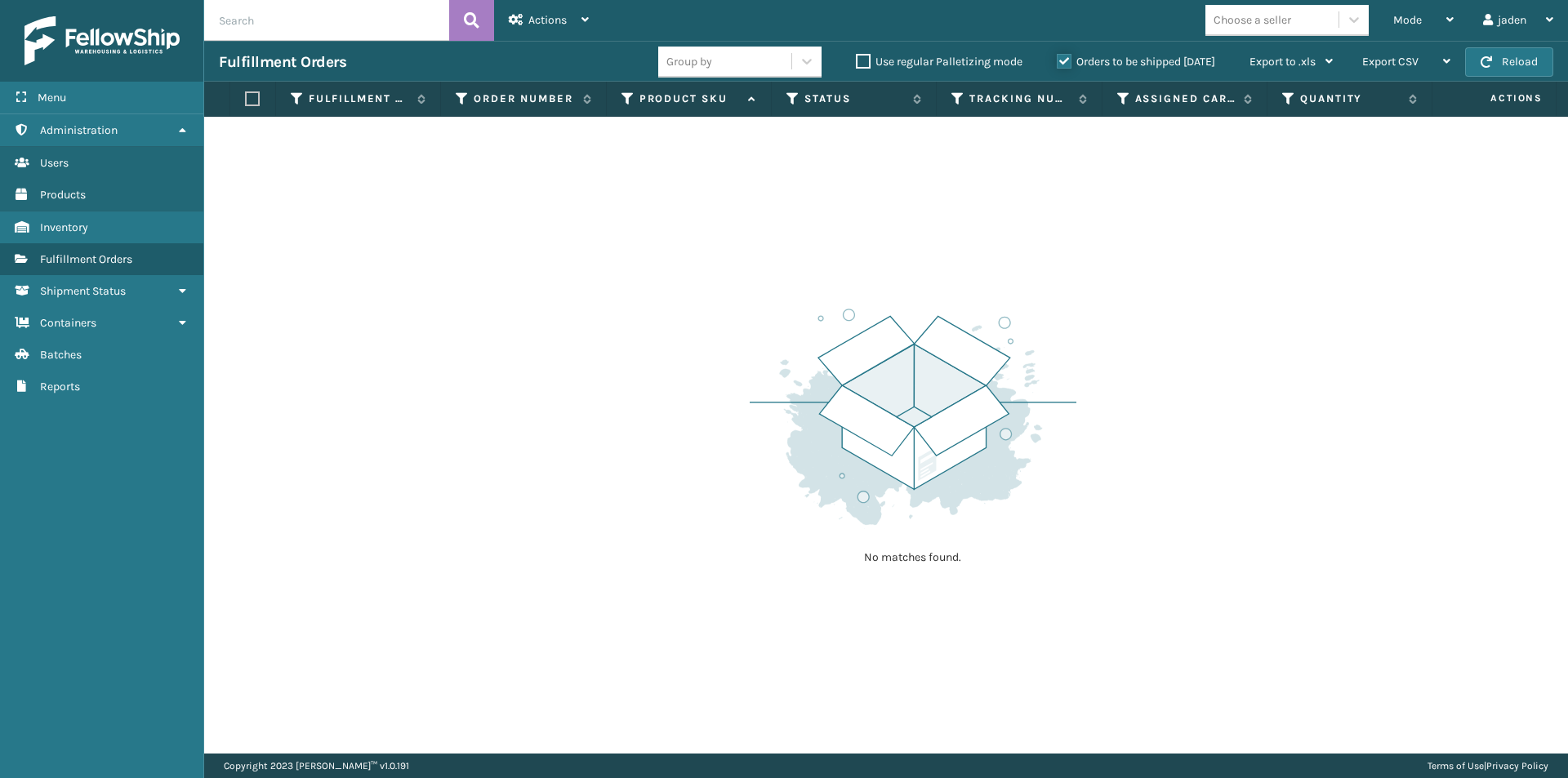
click at [1058, 63] on input "Orders to be shipped [DATE]" at bounding box center [1057, 57] width 1 height 11
click at [1423, 22] on div "Mode" at bounding box center [1423, 20] width 61 height 41
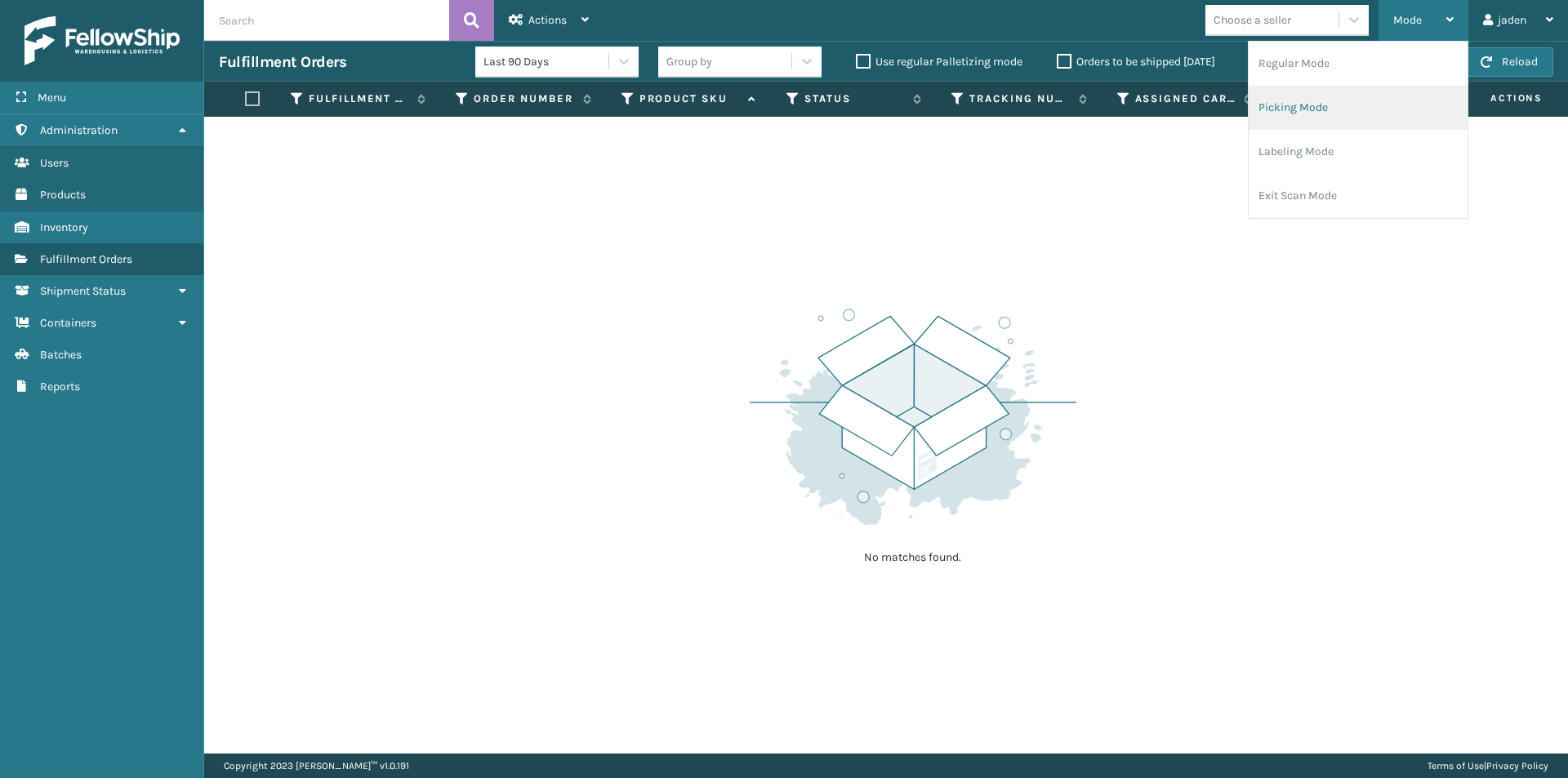
click at [1366, 101] on li "Picking Mode" at bounding box center [1358, 107] width 219 height 44
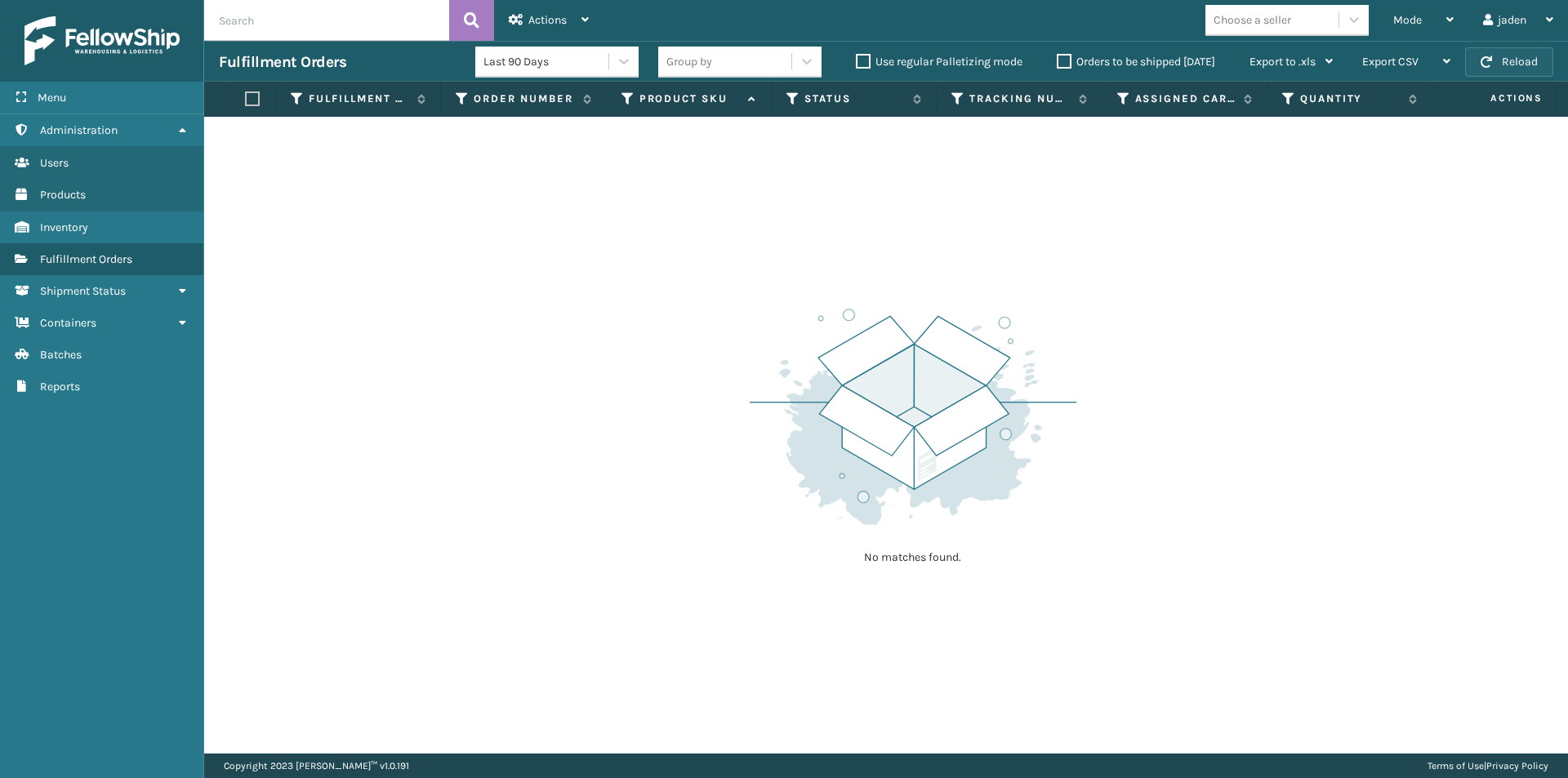
click at [1506, 67] on button "Reload" at bounding box center [1510, 62] width 88 height 29
drag, startPoint x: 905, startPoint y: 255, endPoint x: 527, endPoint y: 254, distance: 378.0
click at [527, 254] on div "No matches found." at bounding box center [886, 435] width 1364 height 637
click at [1524, 54] on button "Reload" at bounding box center [1510, 62] width 88 height 29
click at [1525, 61] on button "Reload" at bounding box center [1510, 62] width 88 height 29
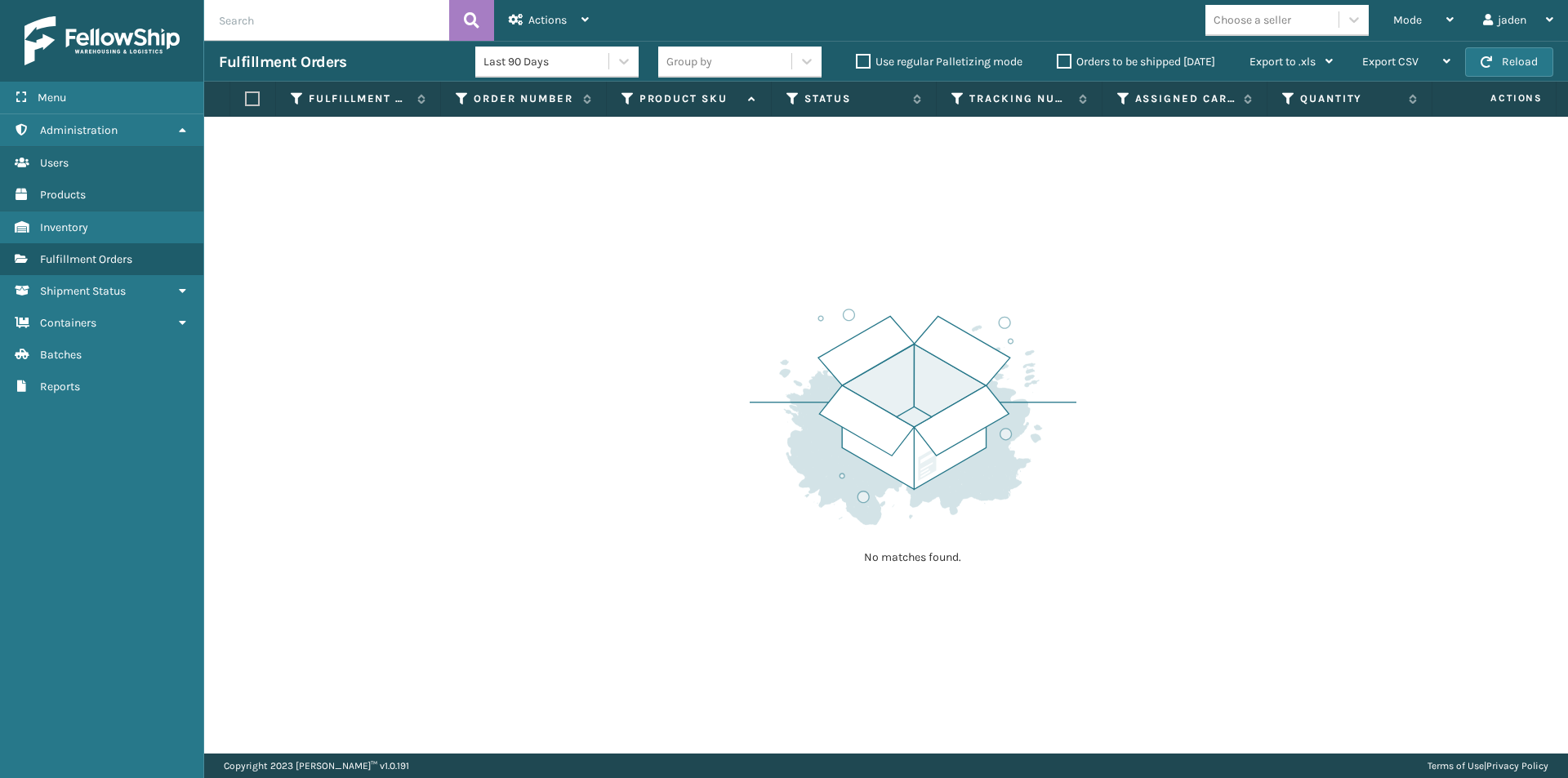
drag, startPoint x: 1000, startPoint y: 259, endPoint x: 766, endPoint y: 278, distance: 234.8
click at [766, 278] on div "No matches found." at bounding box center [886, 435] width 1364 height 637
drag, startPoint x: 1106, startPoint y: 210, endPoint x: 865, endPoint y: 247, distance: 243.8
click at [683, 247] on div "No matches found." at bounding box center [886, 435] width 1364 height 637
drag, startPoint x: 1044, startPoint y: 244, endPoint x: 429, endPoint y: 3, distance: 660.5
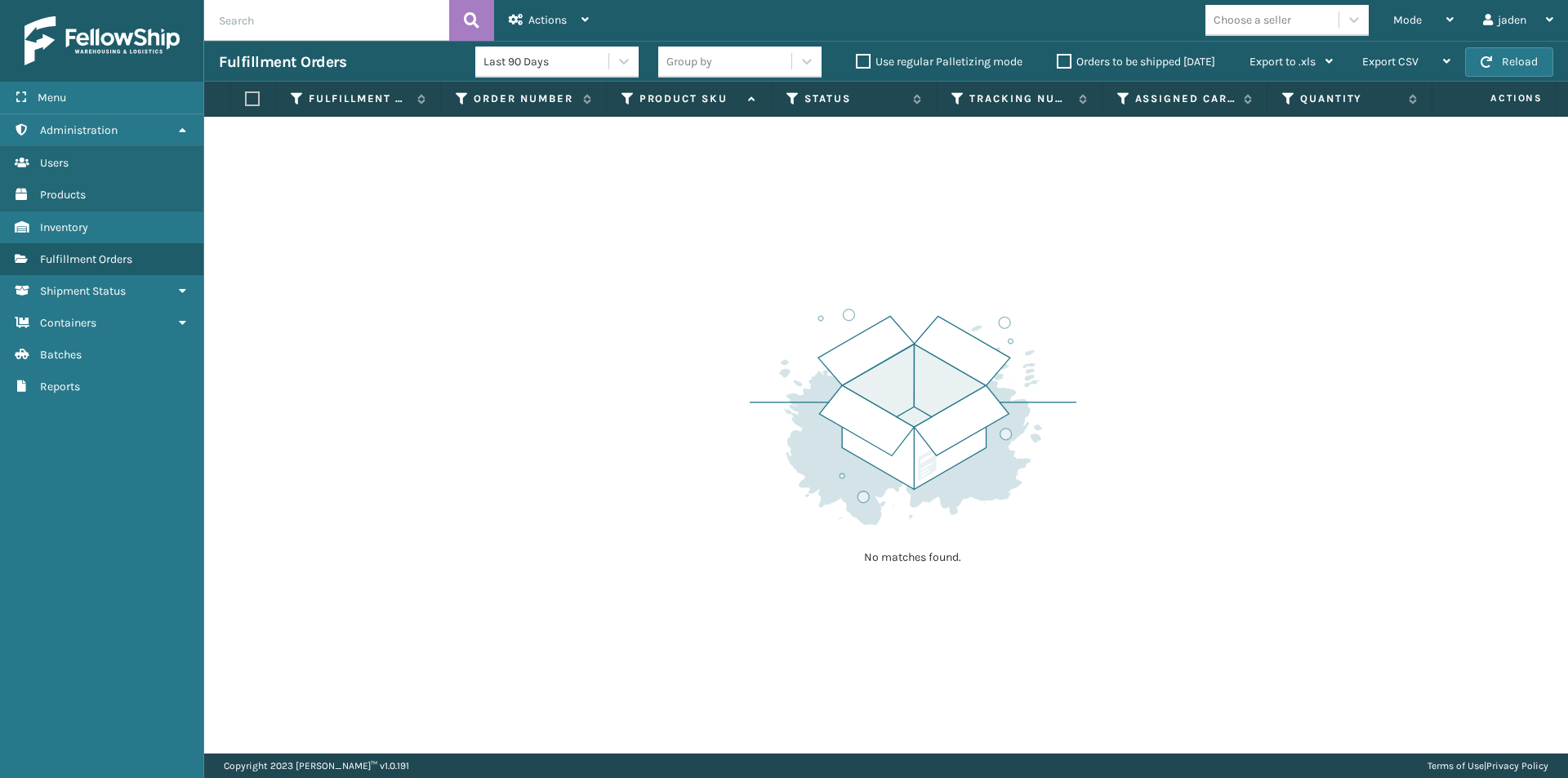
click at [568, 273] on div "No matches found." at bounding box center [886, 435] width 1364 height 637
click at [1423, 20] on div "Mode" at bounding box center [1423, 20] width 61 height 41
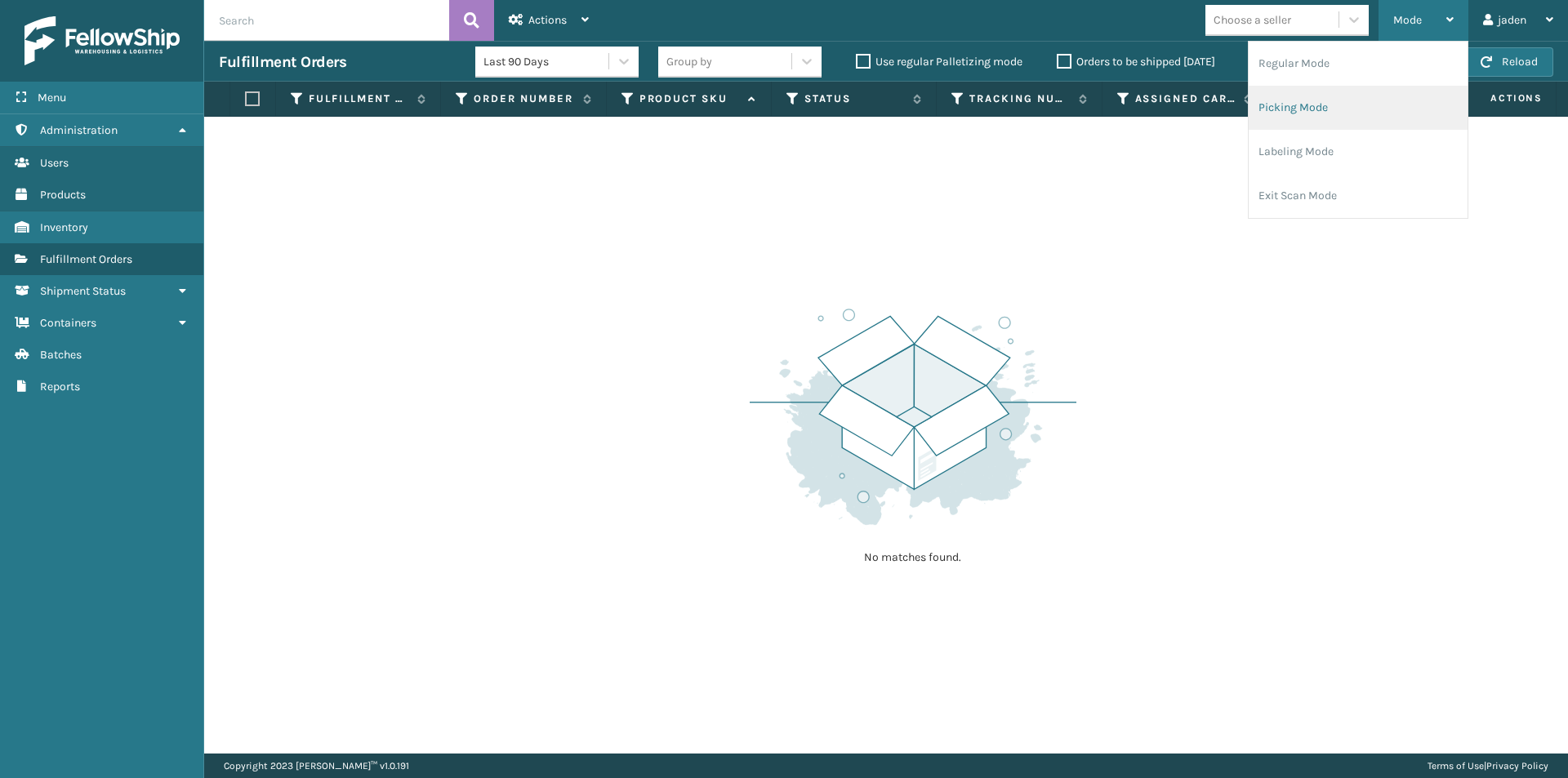
click at [1350, 111] on li "Picking Mode" at bounding box center [1358, 107] width 219 height 44
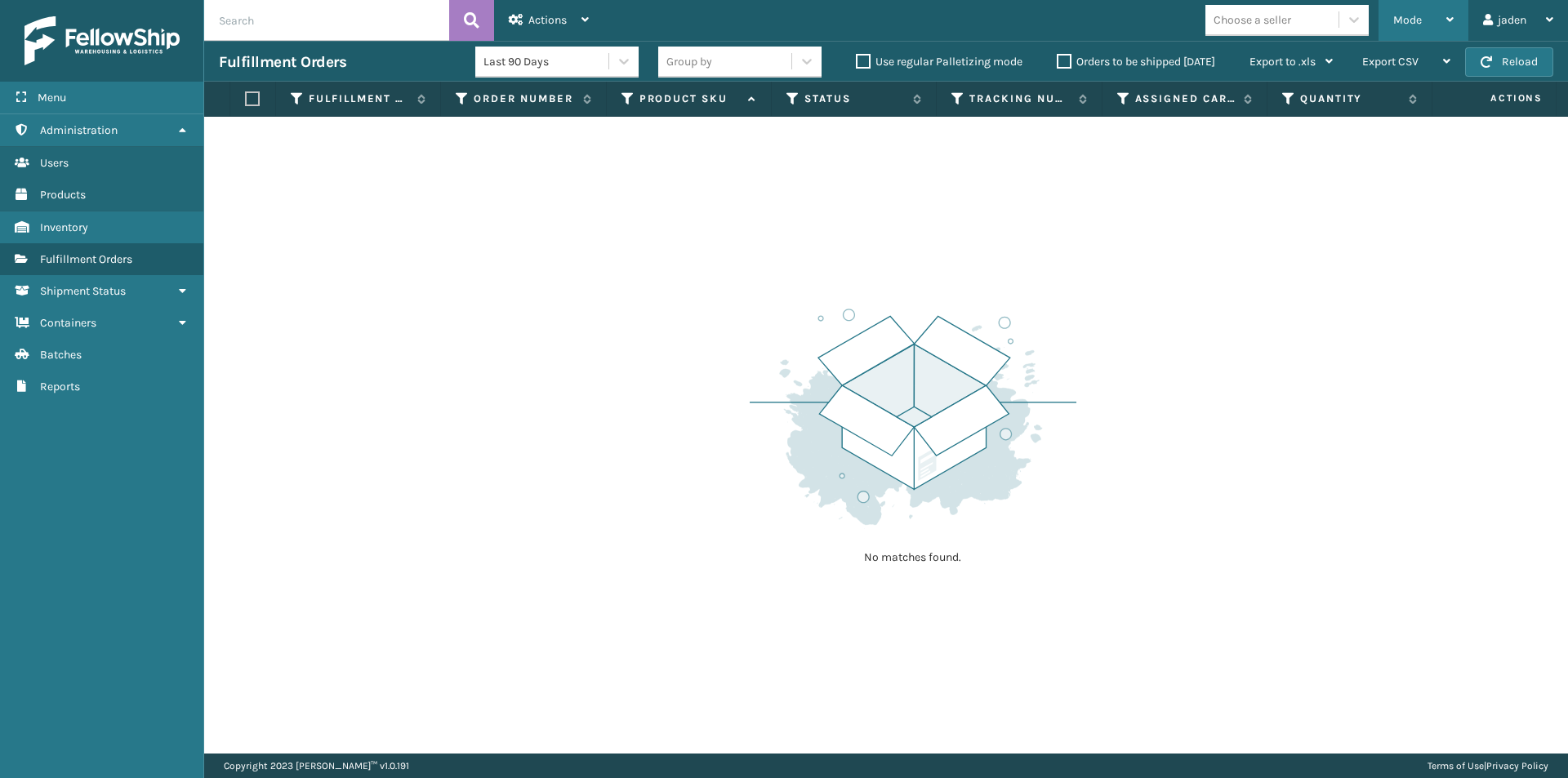
click at [1420, 12] on div "Mode" at bounding box center [1423, 20] width 61 height 41
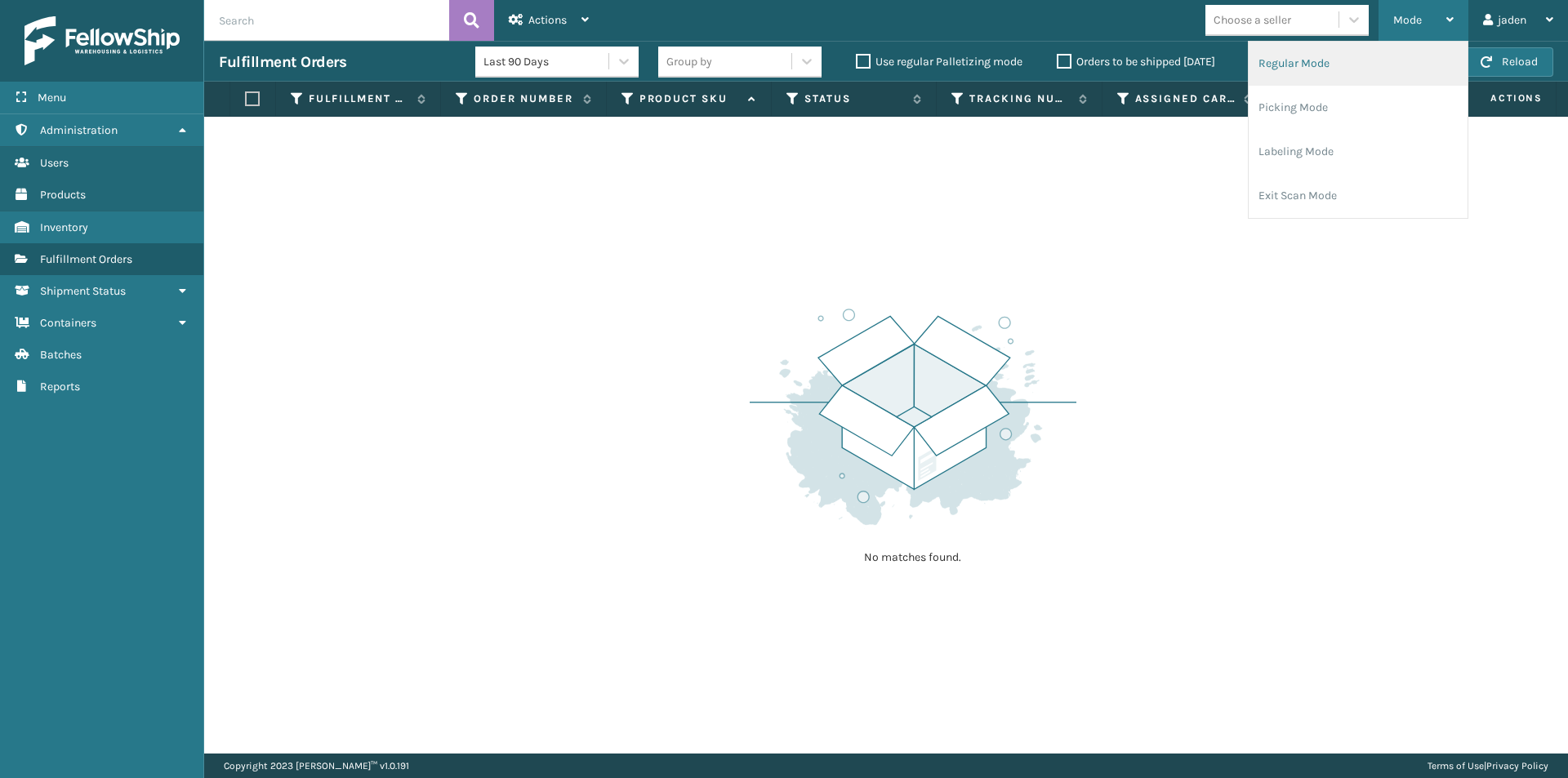
click at [1300, 60] on li "Regular Mode" at bounding box center [1358, 63] width 219 height 44
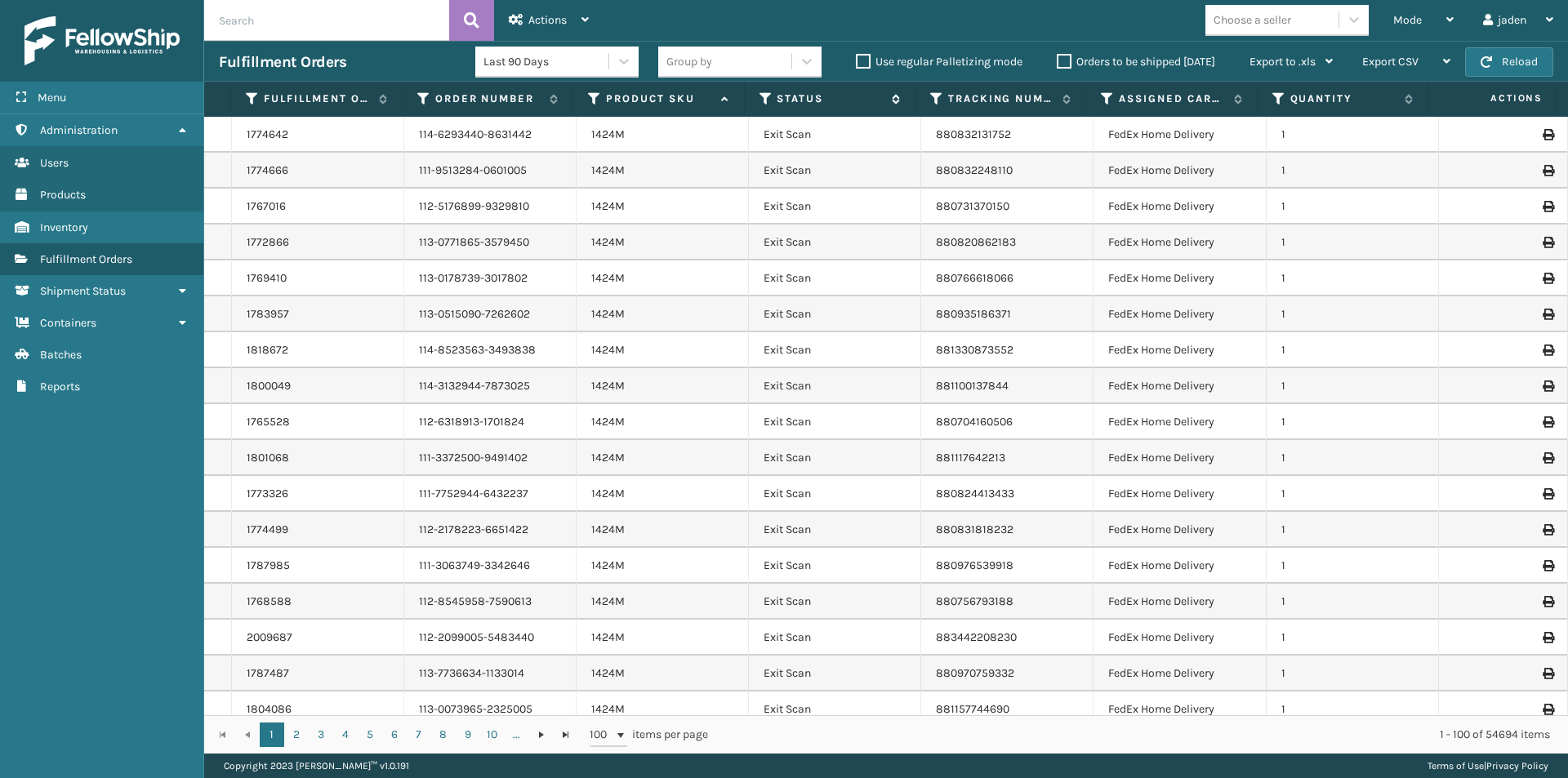
click at [767, 101] on icon at bounding box center [767, 99] width 13 height 15
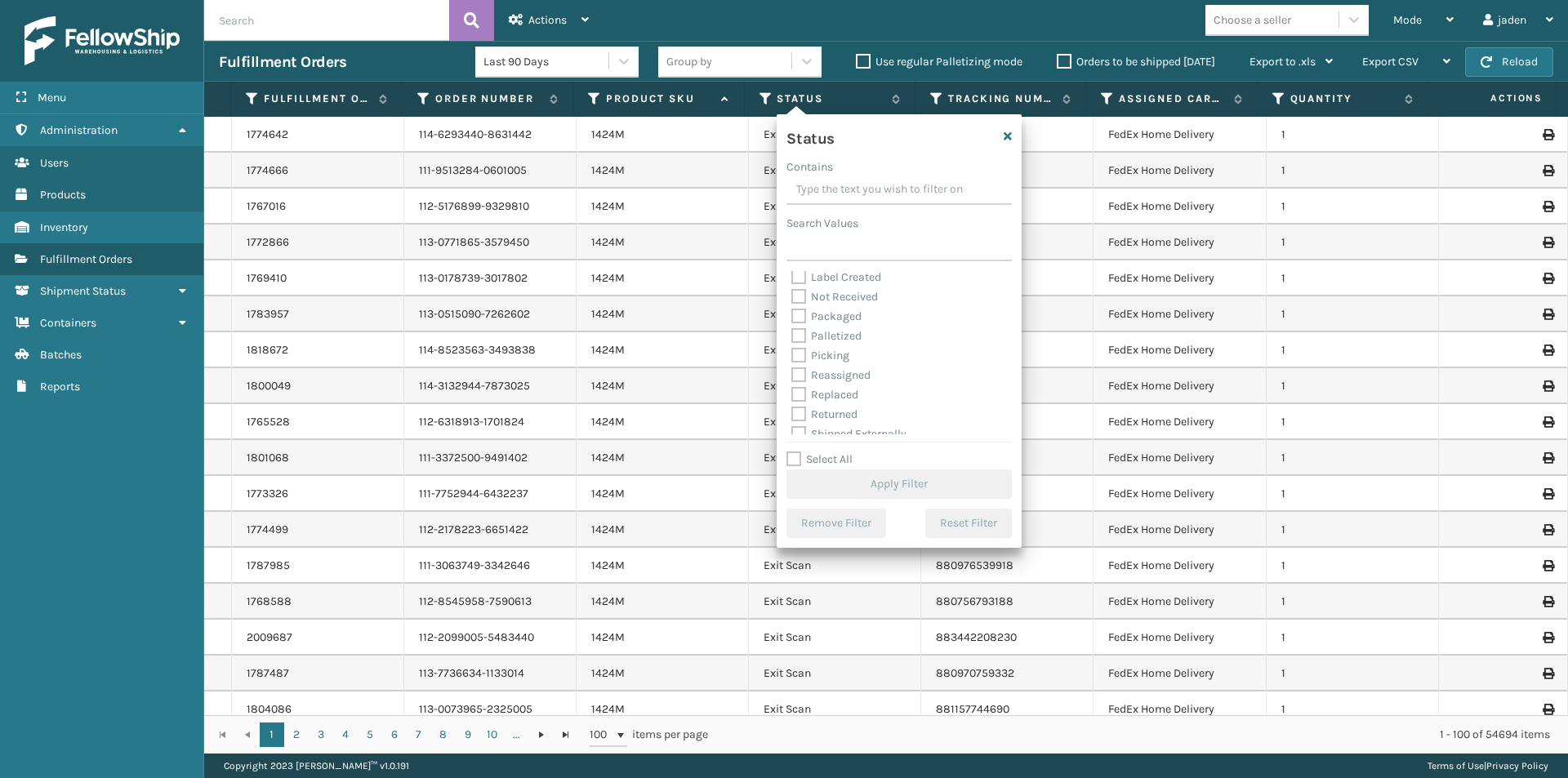
click at [796, 354] on label "Picking" at bounding box center [821, 356] width 58 height 14
click at [792, 354] on input "Picking" at bounding box center [791, 352] width 1 height 11
checkbox input "true"
click at [915, 485] on button "Apply Filter" at bounding box center [899, 484] width 225 height 29
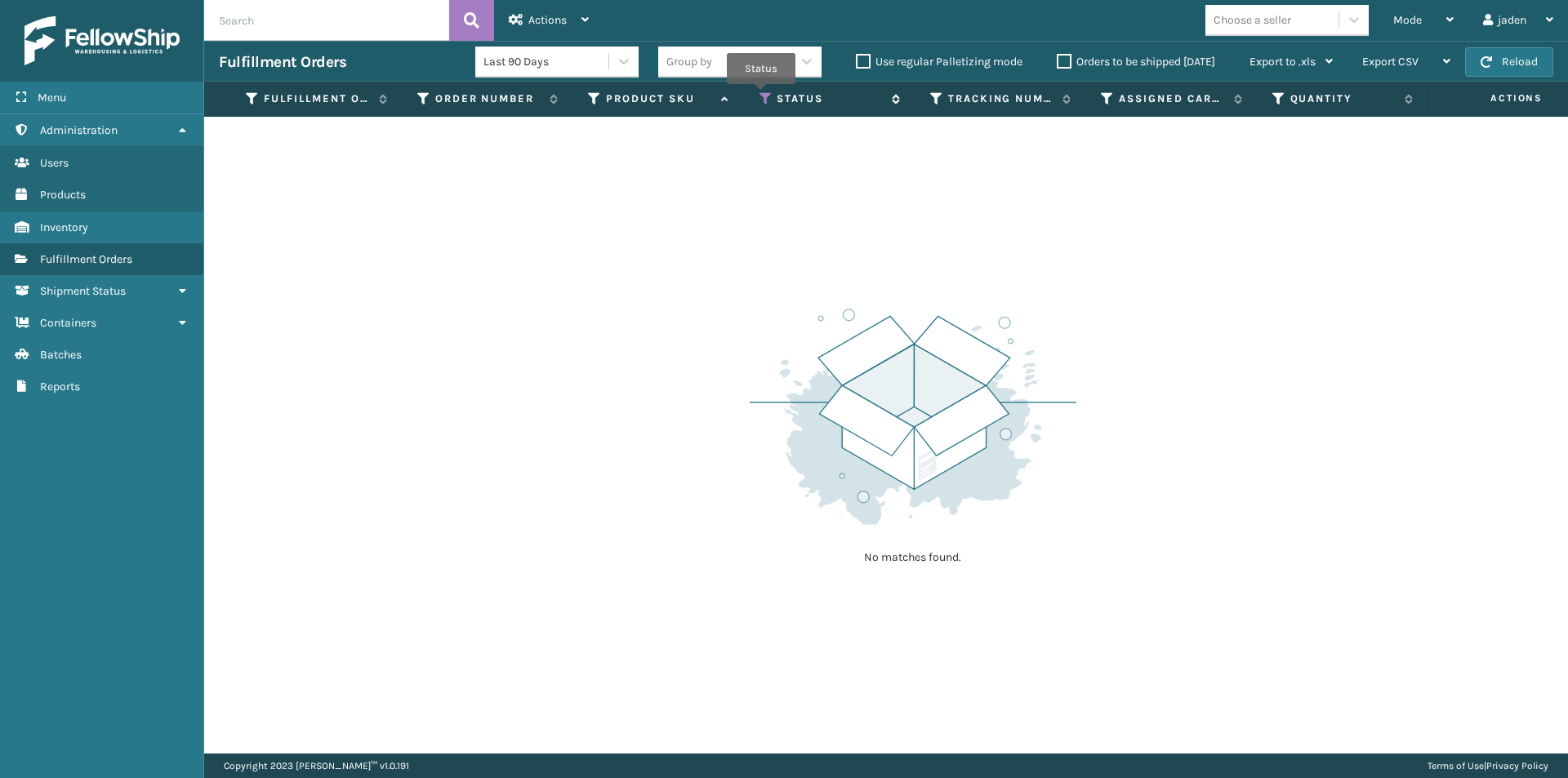
click at [762, 96] on icon at bounding box center [767, 99] width 13 height 15
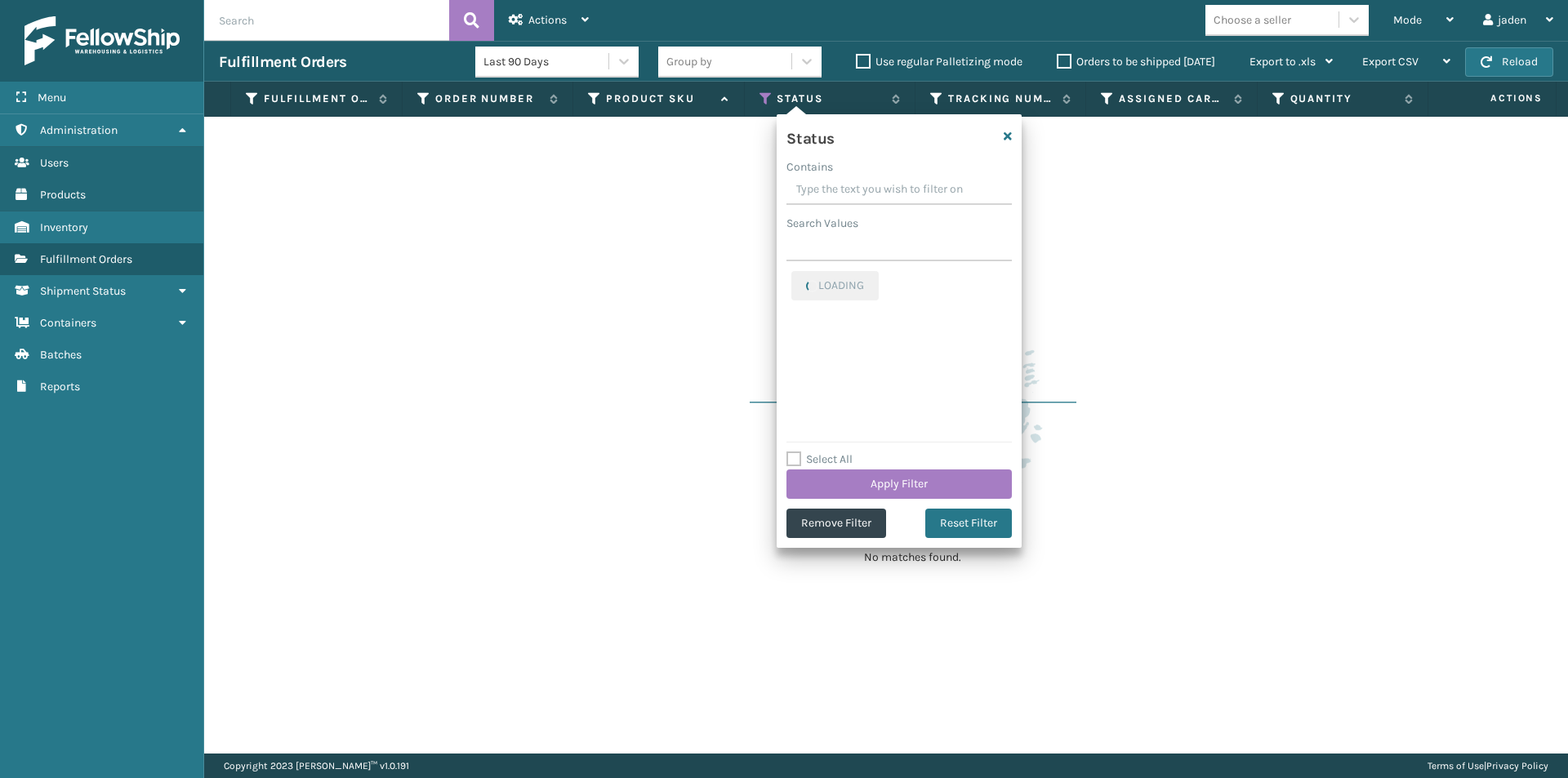
drag, startPoint x: 928, startPoint y: 180, endPoint x: 884, endPoint y: 183, distance: 44.1
click at [884, 183] on input "Contains" at bounding box center [899, 190] width 225 height 29
drag, startPoint x: 915, startPoint y: 184, endPoint x: 874, endPoint y: 187, distance: 41.1
click at [874, 187] on input "Contains" at bounding box center [899, 190] width 225 height 29
drag, startPoint x: 899, startPoint y: 184, endPoint x: 859, endPoint y: 185, distance: 40.0
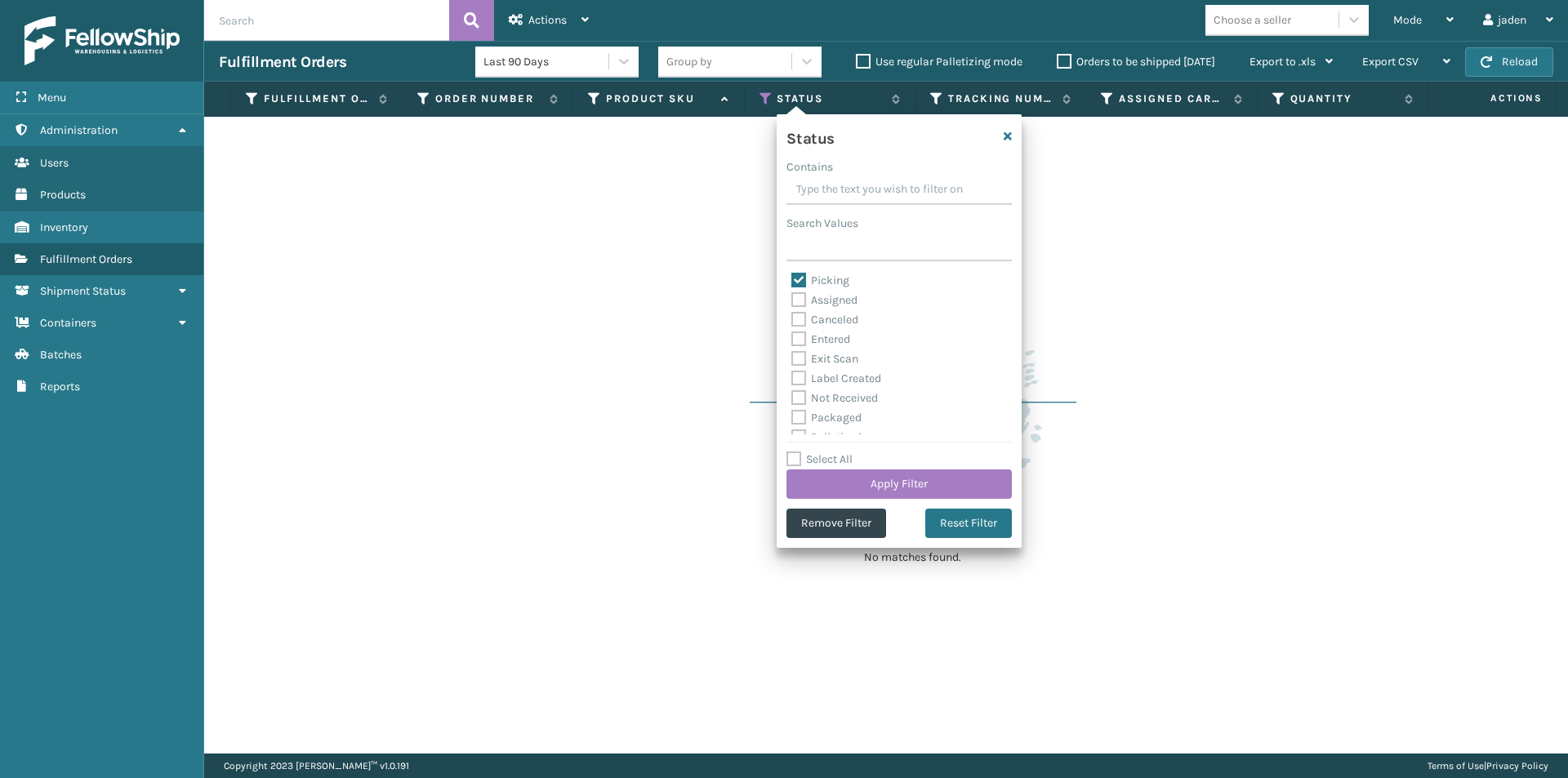
click at [859, 185] on input "Contains" at bounding box center [899, 190] width 225 height 29
click at [796, 281] on label "Picking" at bounding box center [821, 280] width 58 height 14
click at [792, 281] on input "Picking" at bounding box center [791, 276] width 1 height 11
checkbox input "false"
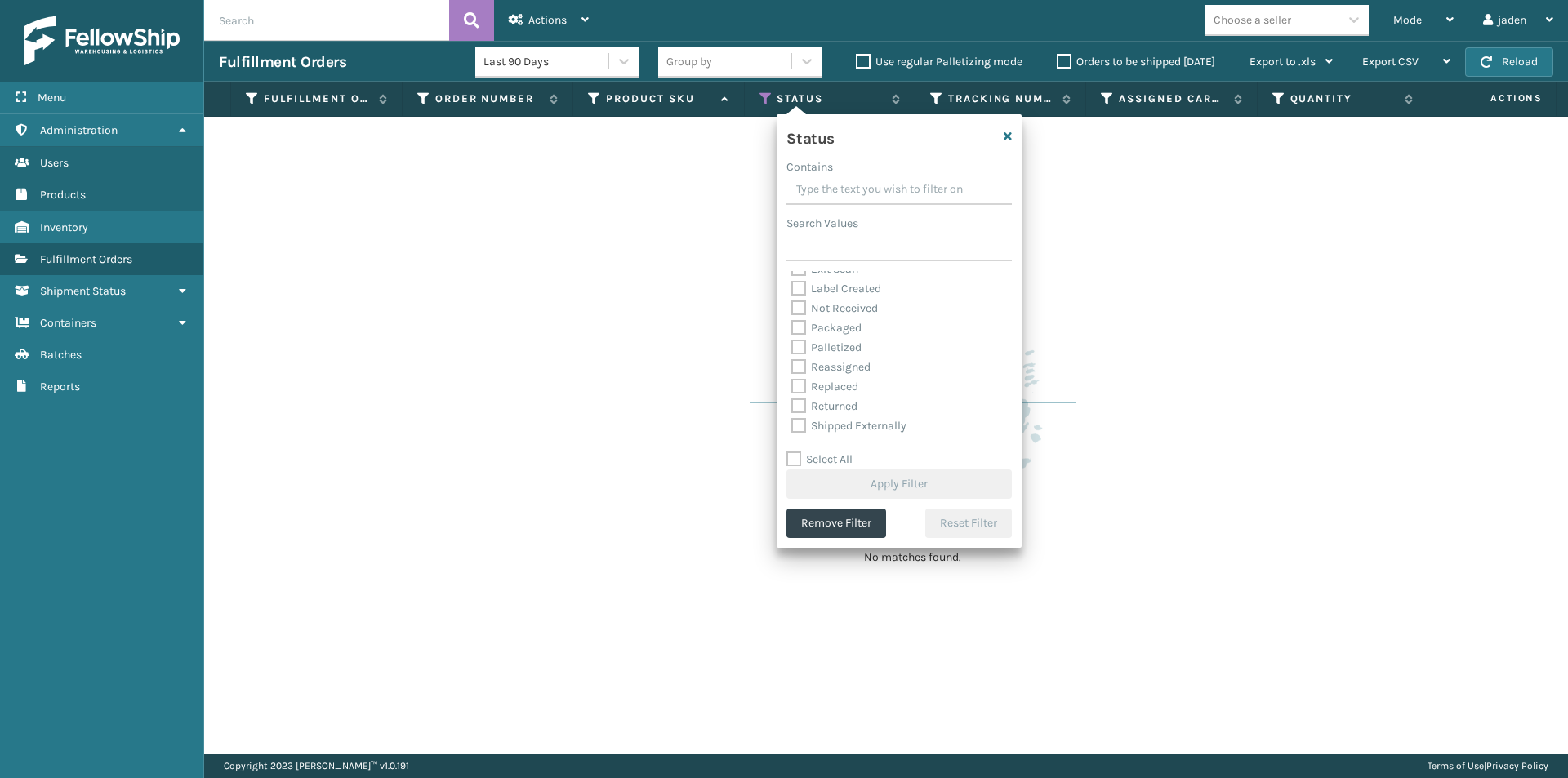
scroll to position [91, 0]
click at [800, 344] on label "Palletized" at bounding box center [826, 346] width 70 height 14
click at [792, 344] on input "Palletized" at bounding box center [791, 342] width 1 height 11
checkbox input "true"
click at [884, 473] on button "Apply Filter" at bounding box center [899, 484] width 225 height 29
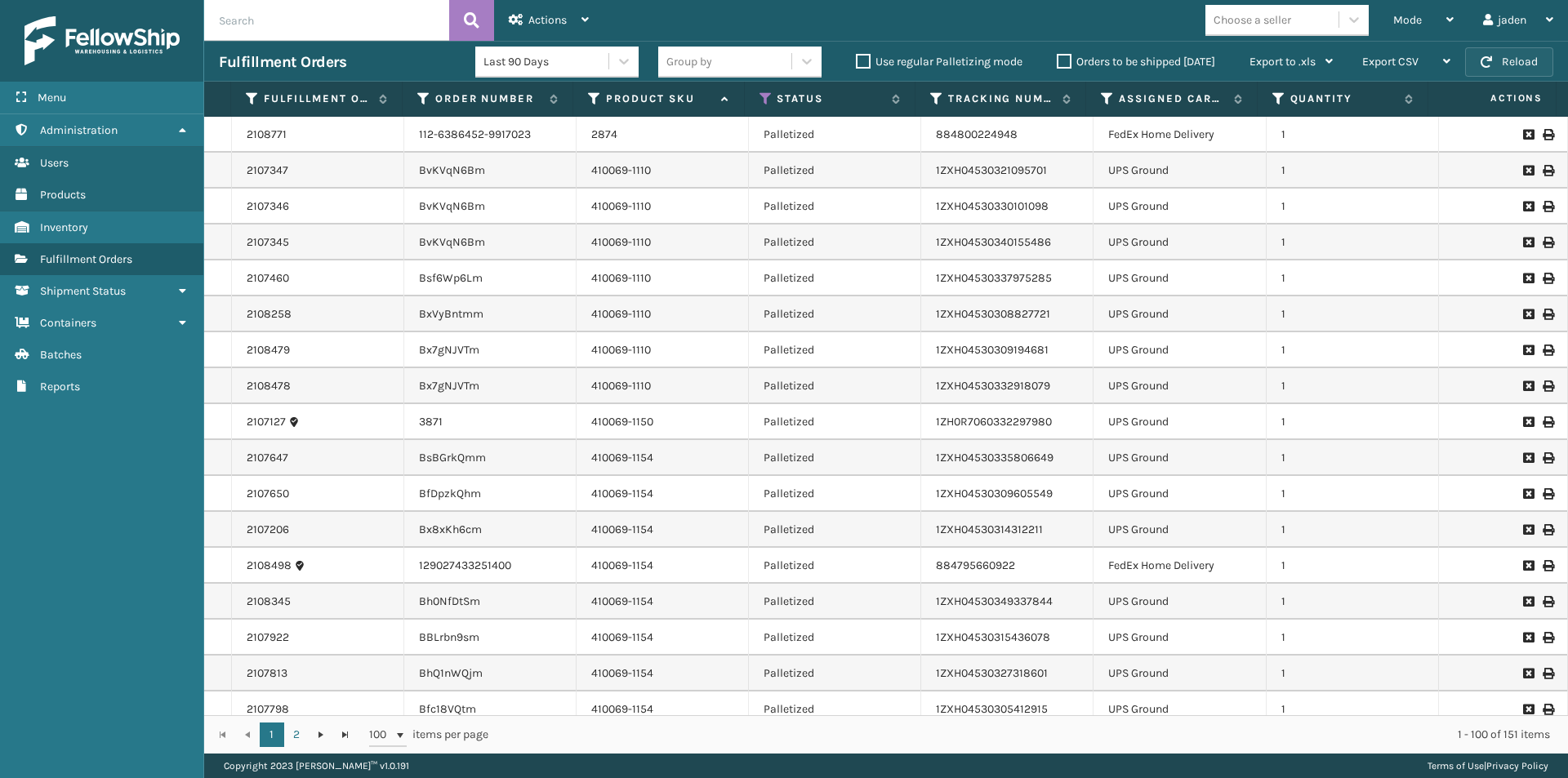
click at [1517, 61] on button "Reload" at bounding box center [1510, 62] width 88 height 29
click at [1418, 15] on span "Mode" at bounding box center [1408, 20] width 28 height 14
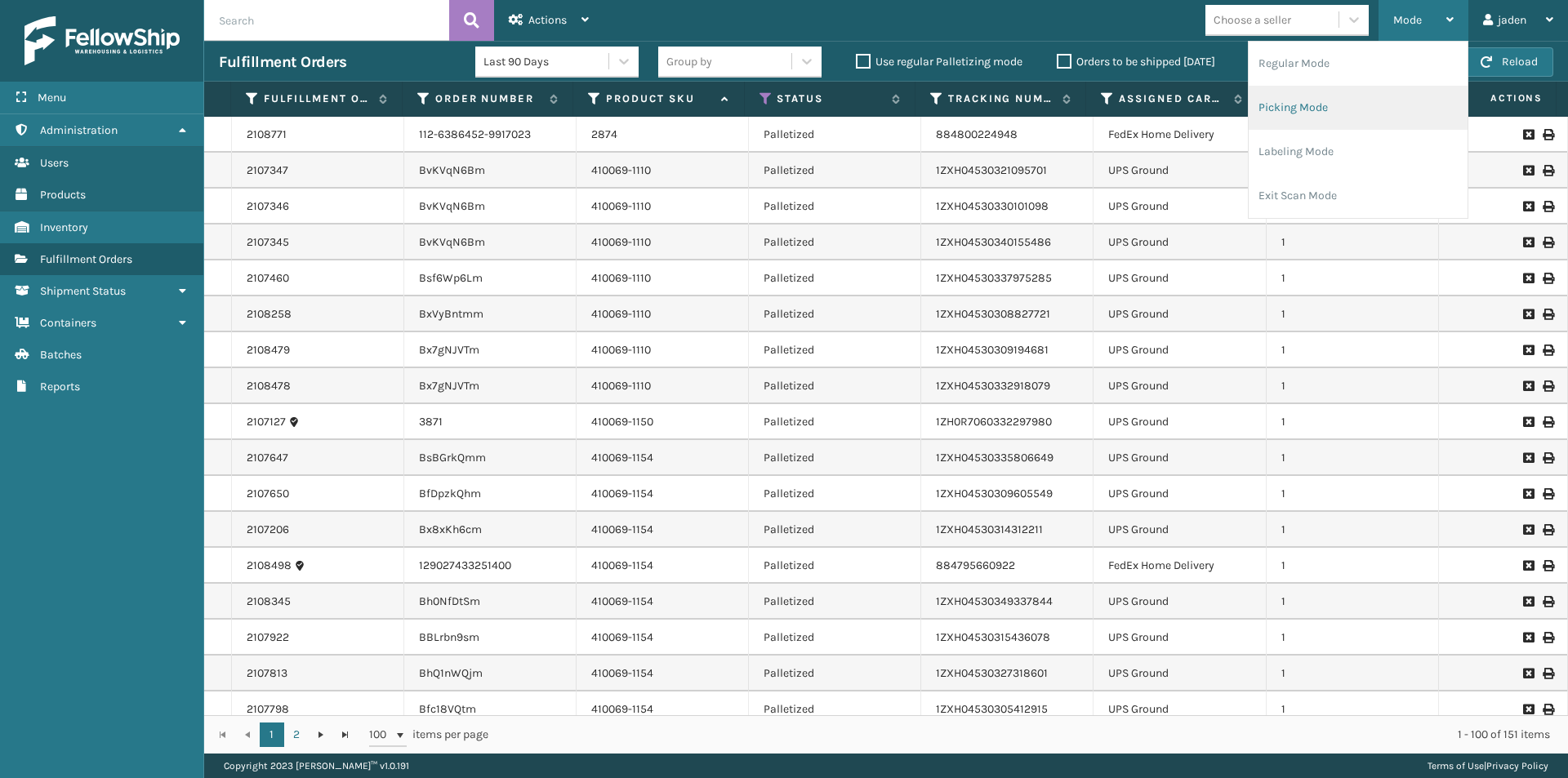
click at [1303, 104] on li "Picking Mode" at bounding box center [1358, 107] width 219 height 44
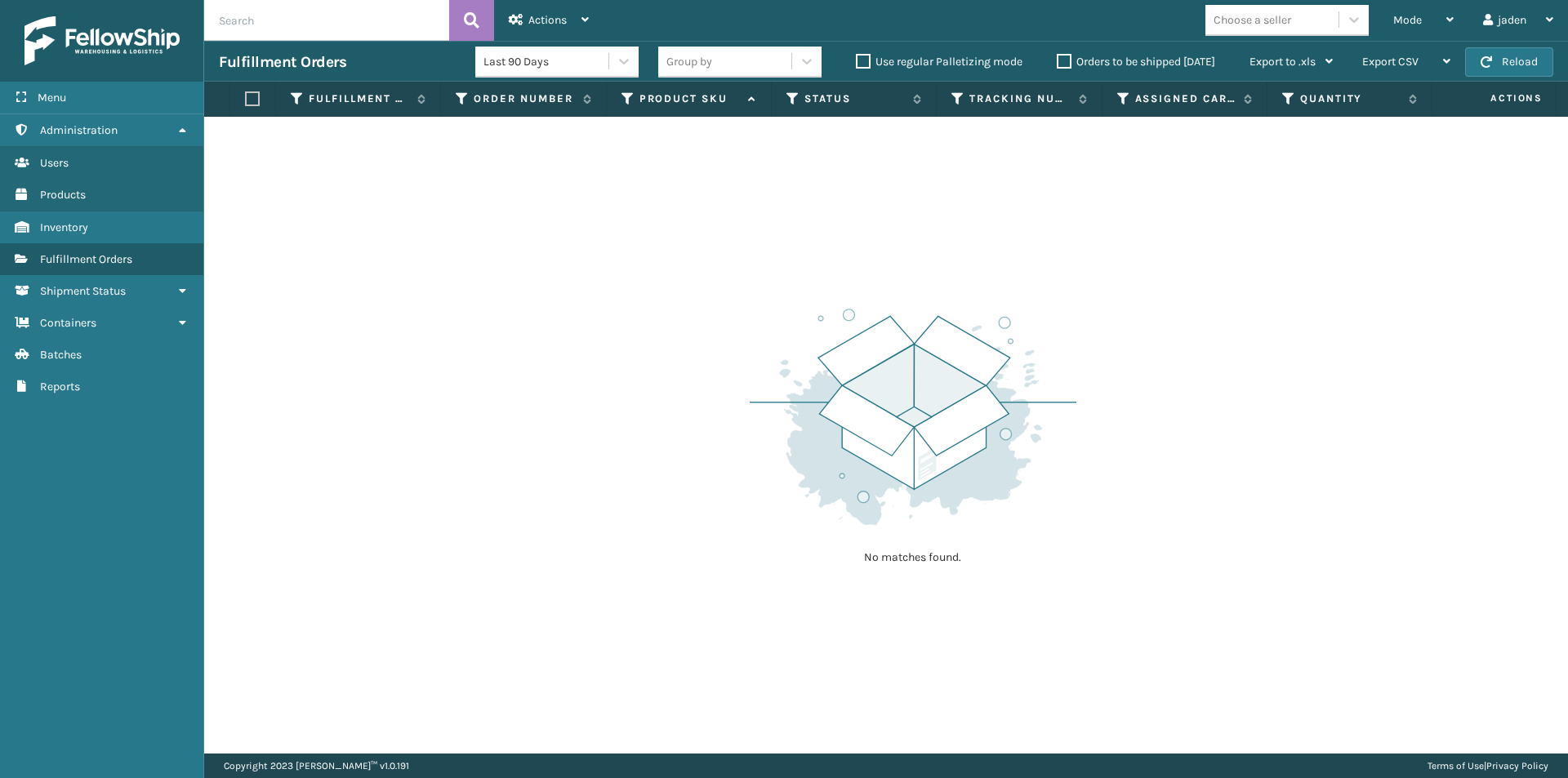
click at [1064, 56] on label "Orders to be shipped [DATE]" at bounding box center [1136, 62] width 159 height 14
click at [1058, 56] on input "Orders to be shipped [DATE]" at bounding box center [1057, 57] width 1 height 11
click at [1535, 55] on button "Reload" at bounding box center [1510, 62] width 88 height 29
click at [1505, 61] on button "Reload" at bounding box center [1510, 62] width 88 height 29
click at [1506, 58] on button "Reload" at bounding box center [1510, 62] width 88 height 29
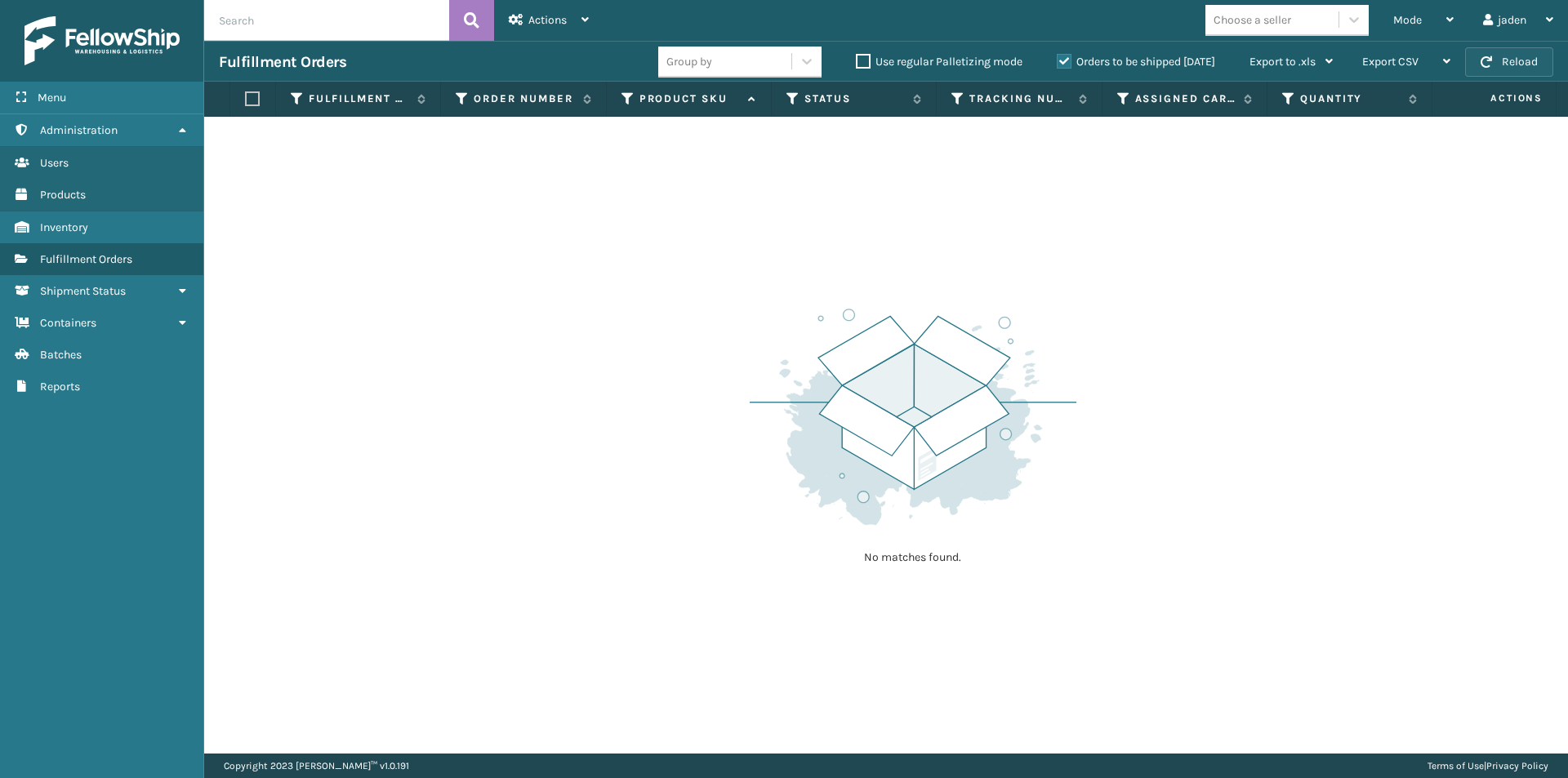
click at [1520, 58] on button "Reload" at bounding box center [1510, 62] width 88 height 29
drag, startPoint x: 1122, startPoint y: 333, endPoint x: 1102, endPoint y: 332, distance: 20.0
drag, startPoint x: 1102, startPoint y: 332, endPoint x: 1351, endPoint y: 101, distance: 339.6
click at [688, 260] on div "No matches found." at bounding box center [886, 435] width 1364 height 637
click at [1476, 62] on button "Reload" at bounding box center [1510, 62] width 88 height 29
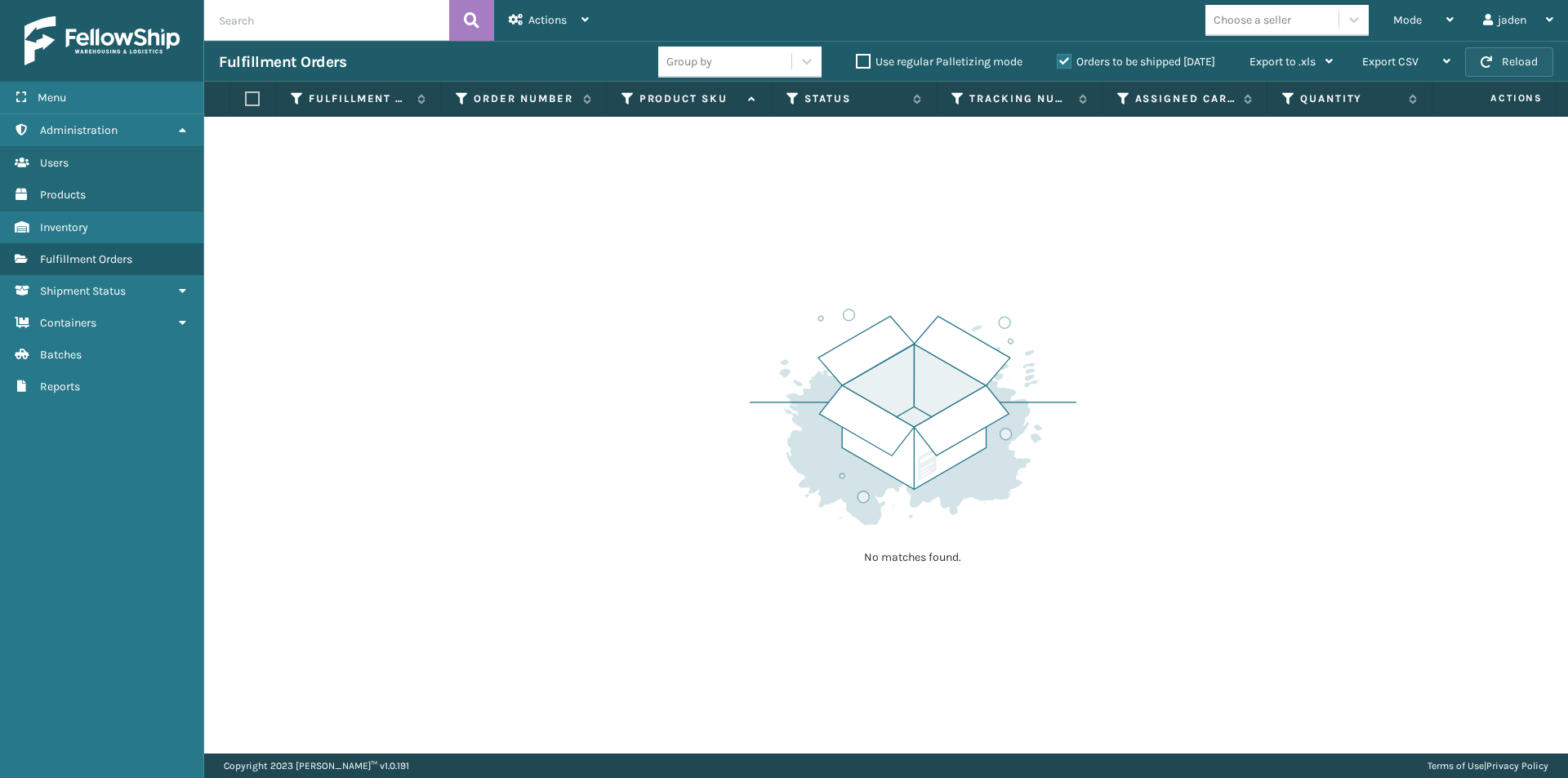
click at [1477, 62] on button "Reload" at bounding box center [1510, 62] width 88 height 29
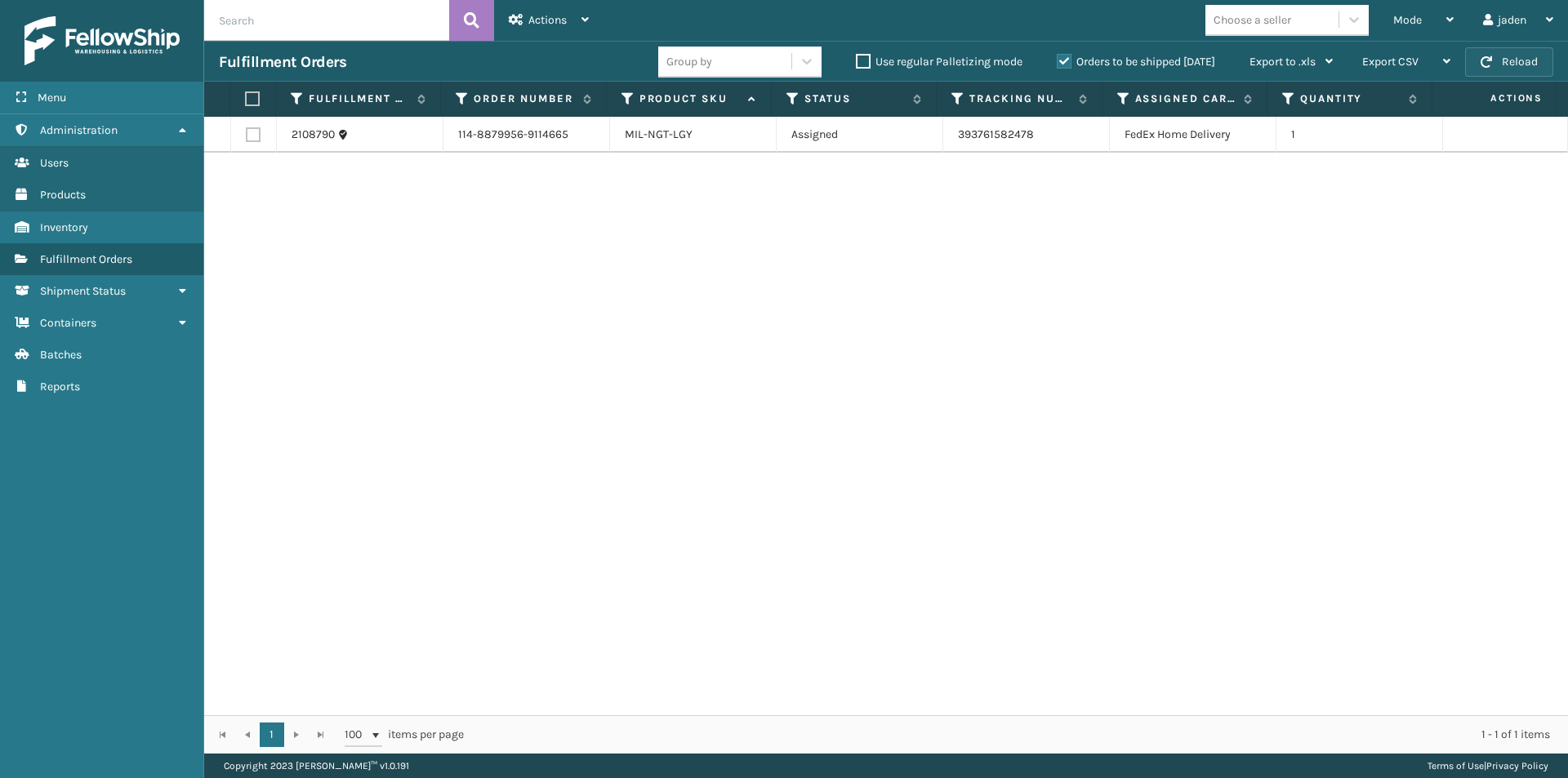
click at [1511, 66] on button "Reload" at bounding box center [1510, 62] width 88 height 29
drag, startPoint x: 1056, startPoint y: 332, endPoint x: 1029, endPoint y: 329, distance: 27.2
drag, startPoint x: 1029, startPoint y: 329, endPoint x: 723, endPoint y: 288, distance: 308.7
click at [660, 332] on div "2108790 114-8879956-9114665 MIL-NGT-LGY Assigned 393761582478 FedEx Home Delive…" at bounding box center [886, 416] width 1364 height 598
drag, startPoint x: 1122, startPoint y: 253, endPoint x: 907, endPoint y: 185, distance: 225.5
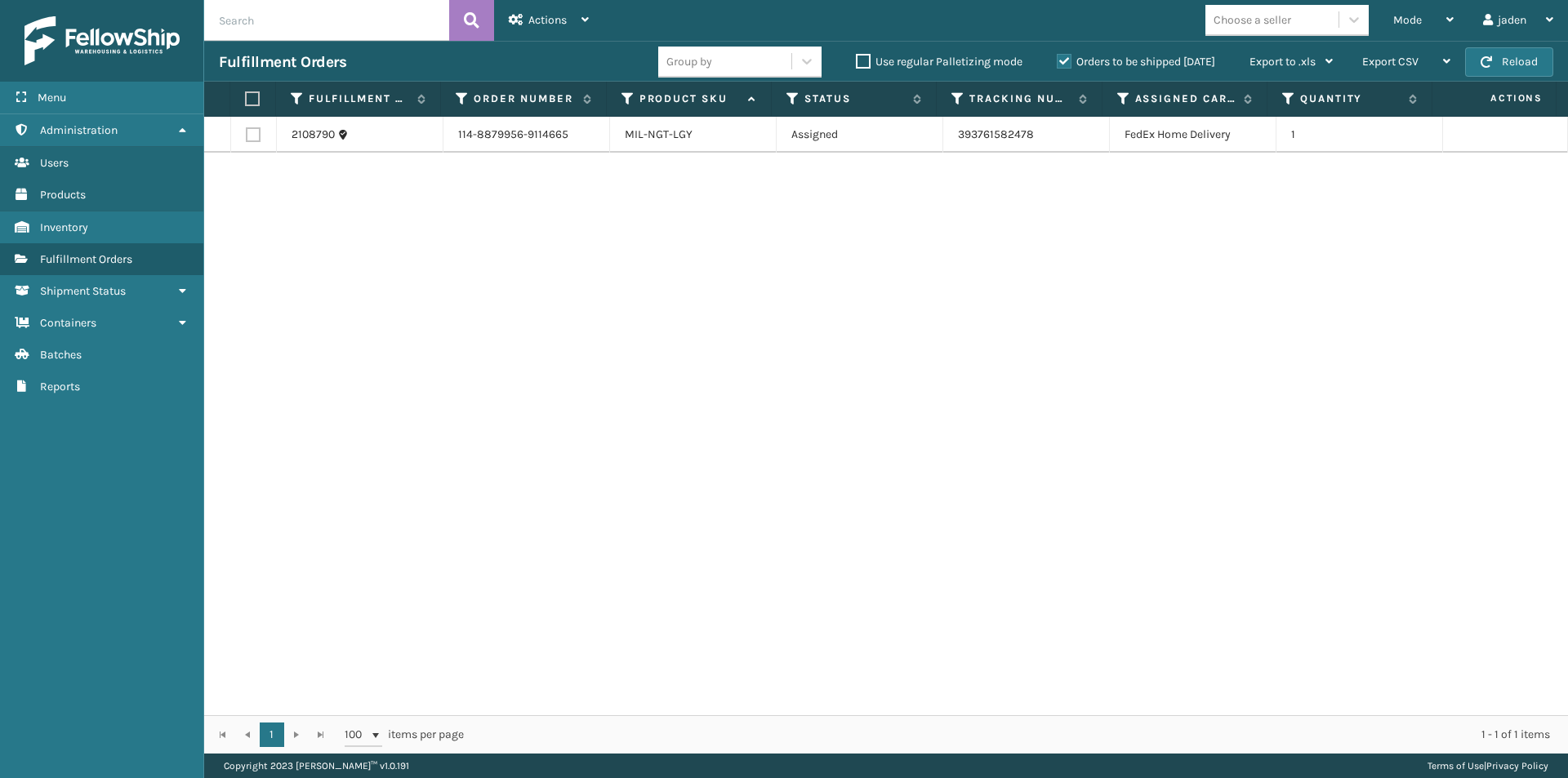
click at [794, 277] on div "2108790 114-8879956-9114665 MIL-NGT-LGY Assigned 393761582478 FedEx Home Delive…" at bounding box center [886, 416] width 1364 height 598
click at [1492, 58] on span "button" at bounding box center [1487, 62] width 12 height 12
drag, startPoint x: 957, startPoint y: 283, endPoint x: 939, endPoint y: 280, distance: 18.2
drag, startPoint x: 939, startPoint y: 280, endPoint x: 370, endPoint y: 140, distance: 586.0
click at [565, 260] on div "2108790 114-8879956-9114665 MIL-NGT-LGY Assigned 393761582478 FedEx Home Delive…" at bounding box center [886, 416] width 1364 height 598
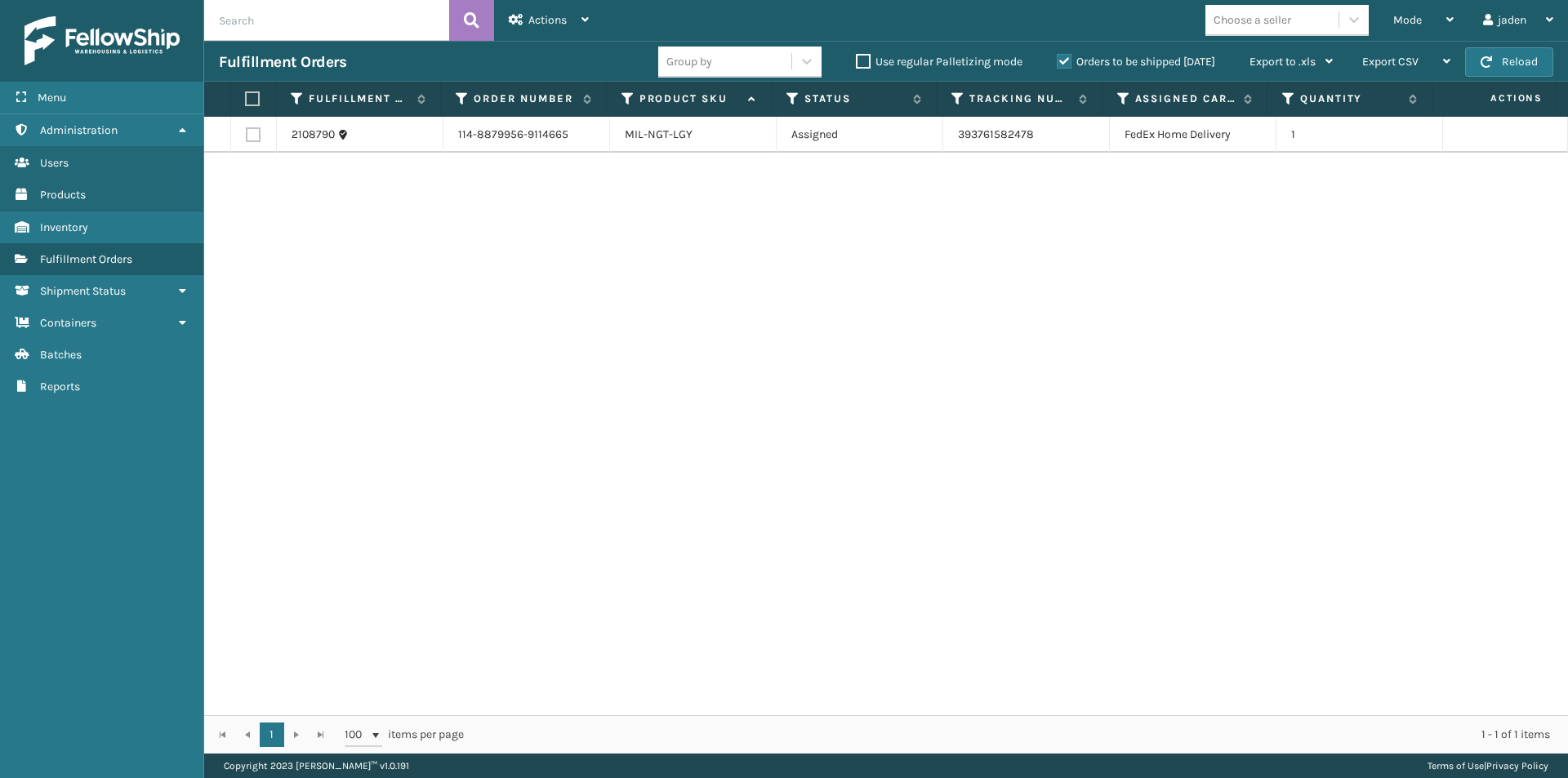
click at [249, 99] on label at bounding box center [250, 99] width 11 height 15
click at [246, 99] on input "checkbox" at bounding box center [245, 99] width 1 height 11
checkbox input "true"
click at [545, 7] on div "Actions" at bounding box center [549, 20] width 80 height 41
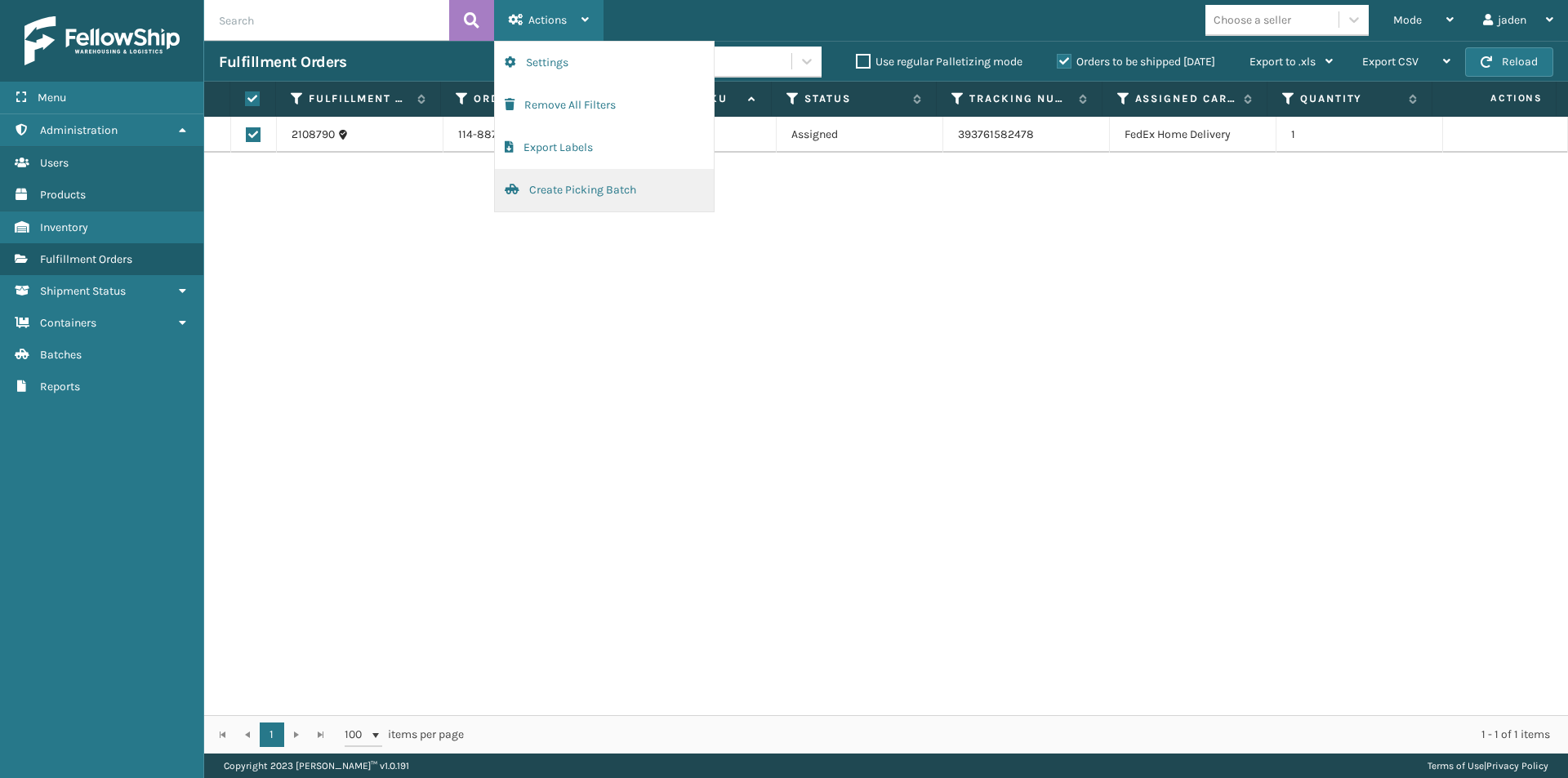
click at [584, 196] on button "Create Picking Batch" at bounding box center [604, 190] width 219 height 42
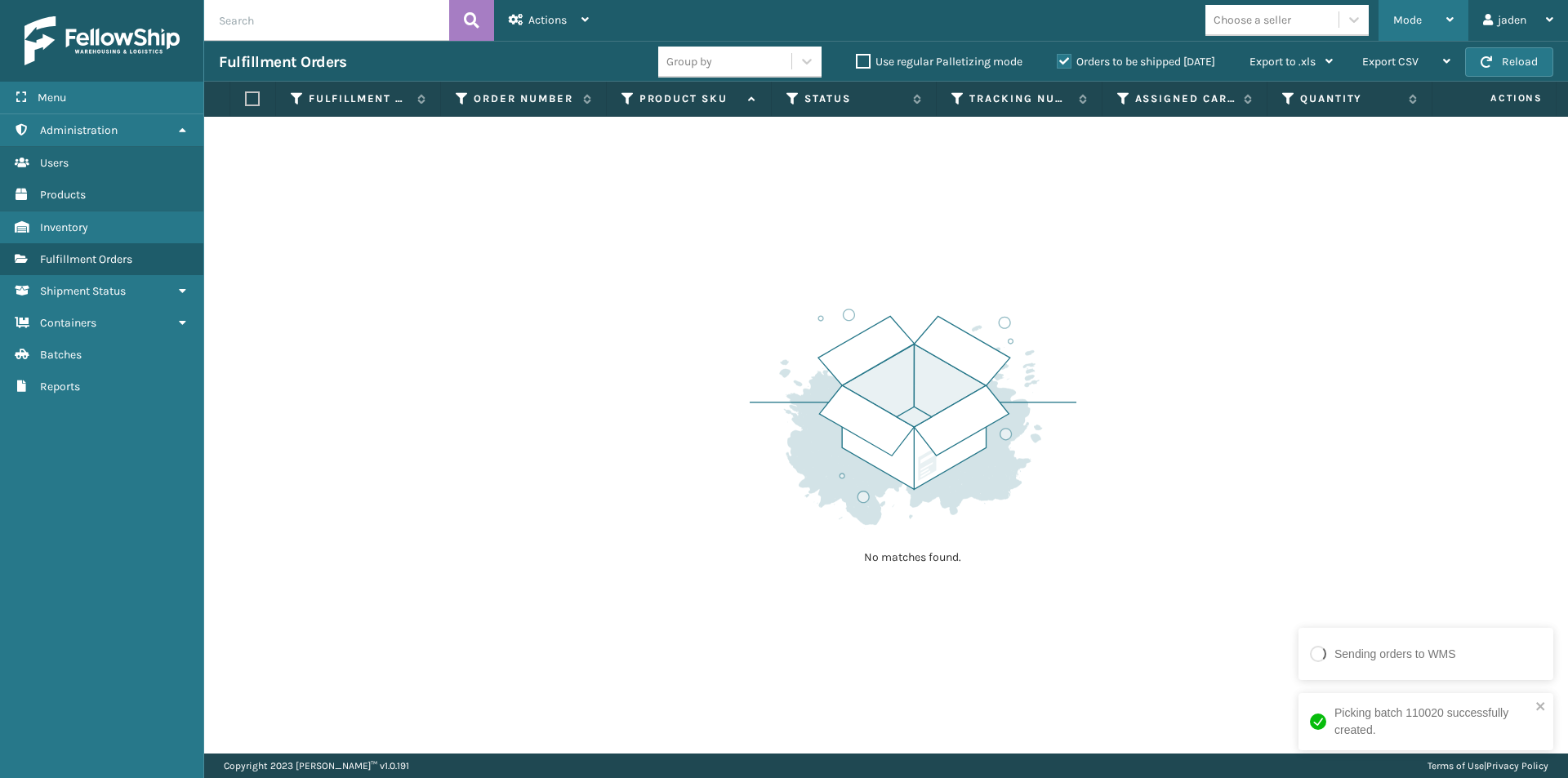
click at [1402, 15] on span "Mode" at bounding box center [1408, 20] width 28 height 14
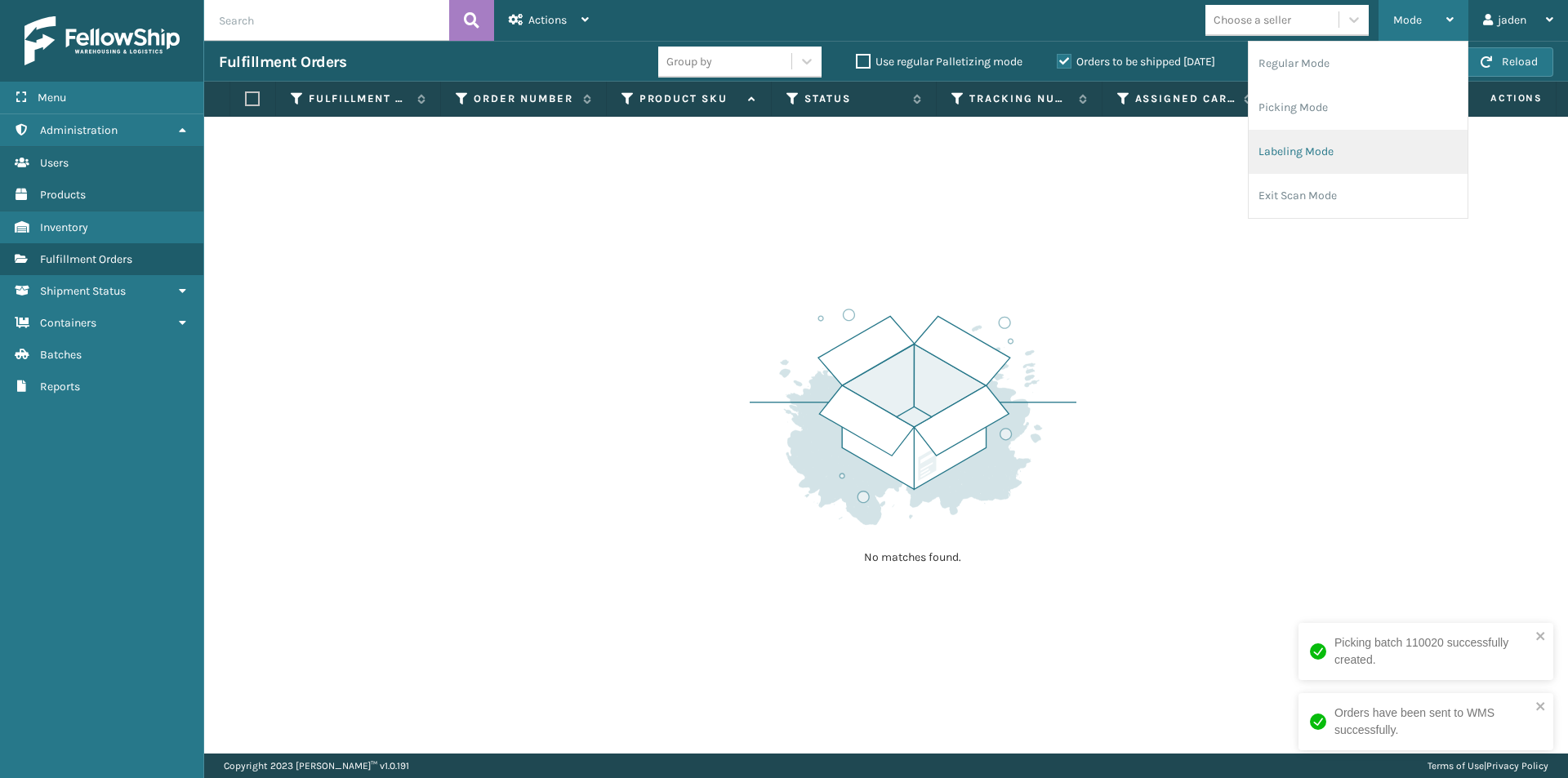
click at [1344, 138] on li "Labeling Mode" at bounding box center [1358, 151] width 219 height 44
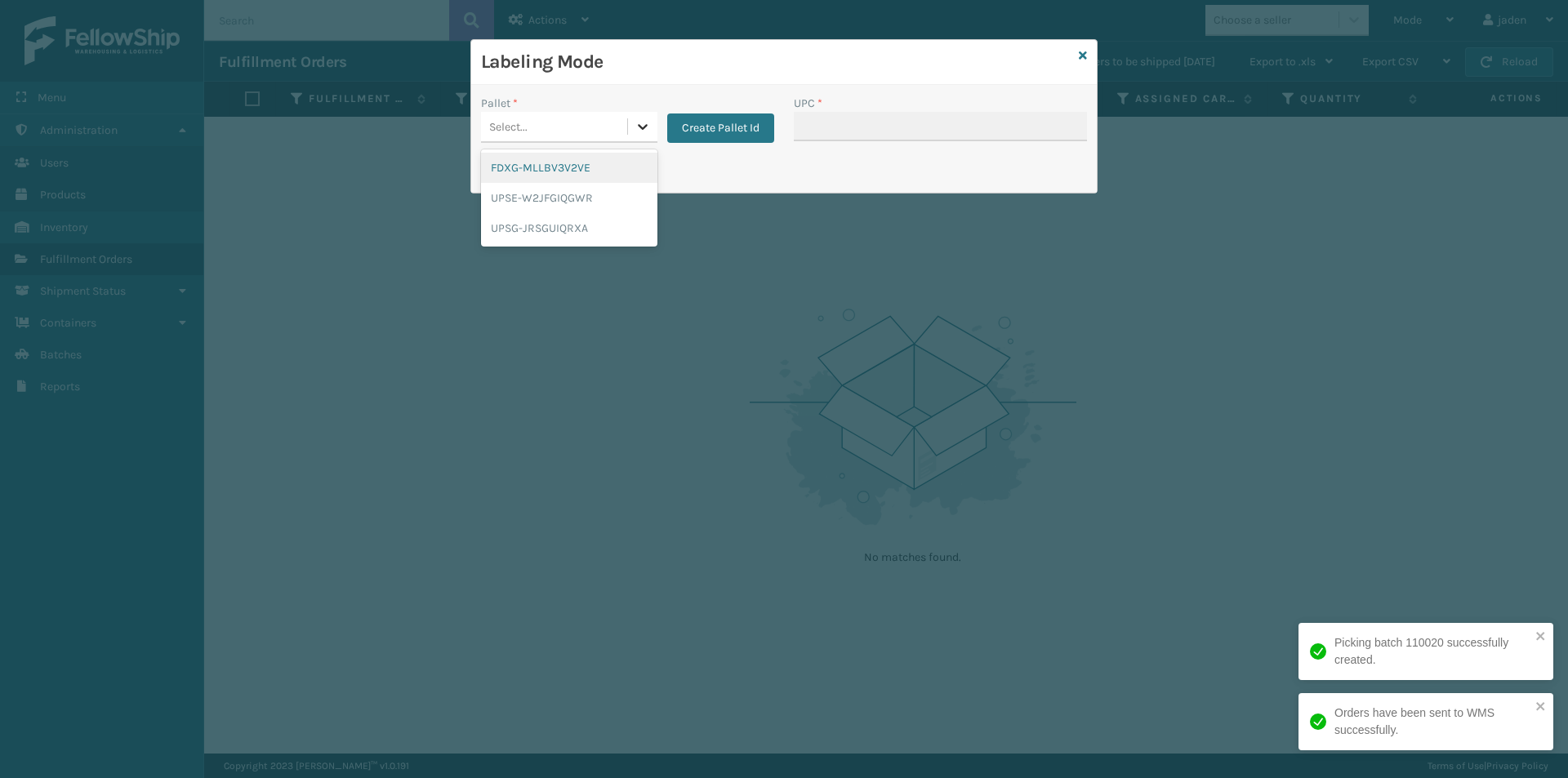
click at [642, 119] on icon at bounding box center [643, 126] width 17 height 17
click at [487, 187] on div "UPSE-W2JFGIQGWR" at bounding box center [570, 198] width 176 height 30
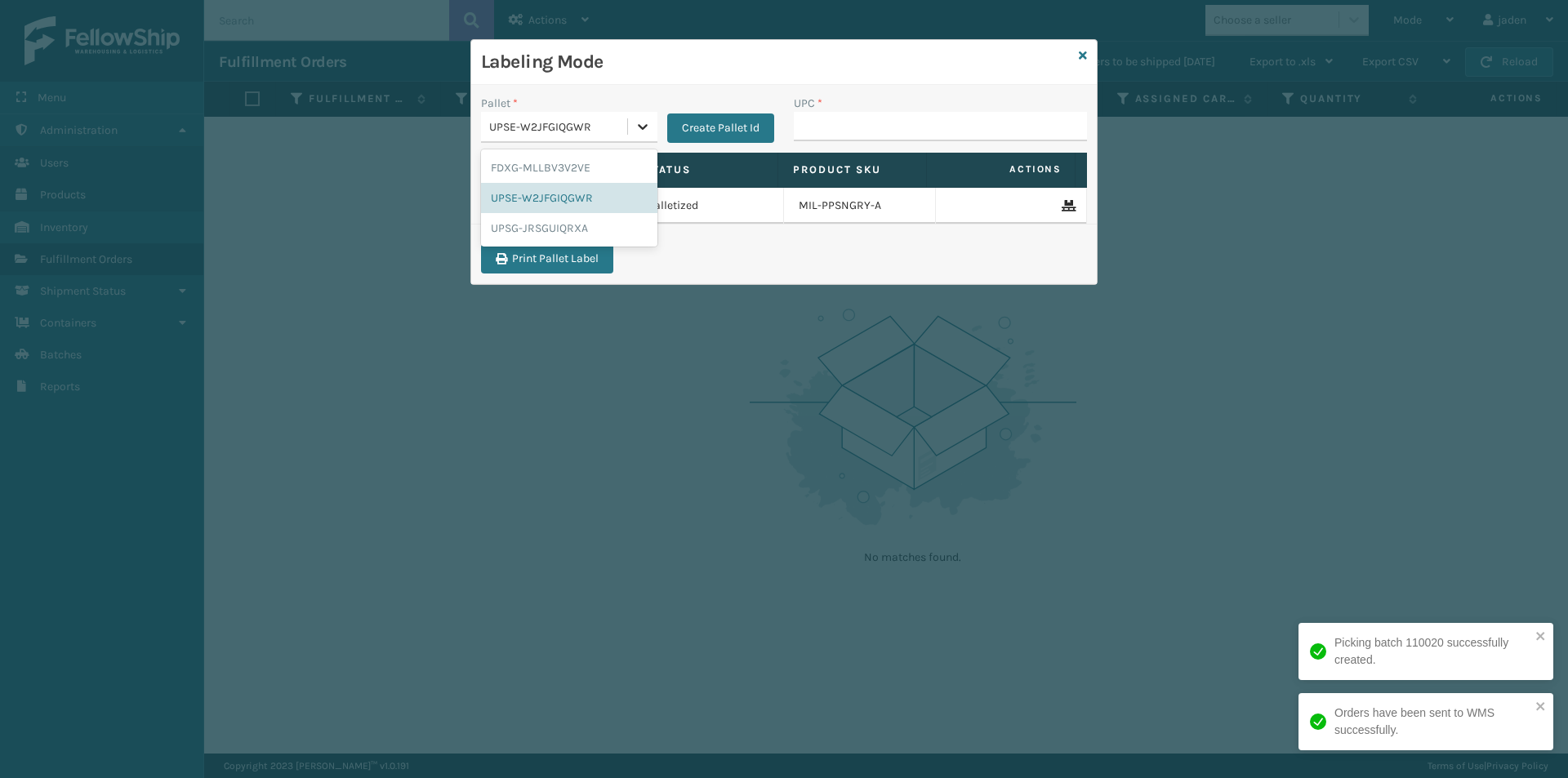
click at [637, 122] on icon at bounding box center [643, 126] width 17 height 17
click at [582, 164] on div "FDXG-MLLBV3V2VE" at bounding box center [570, 168] width 176 height 30
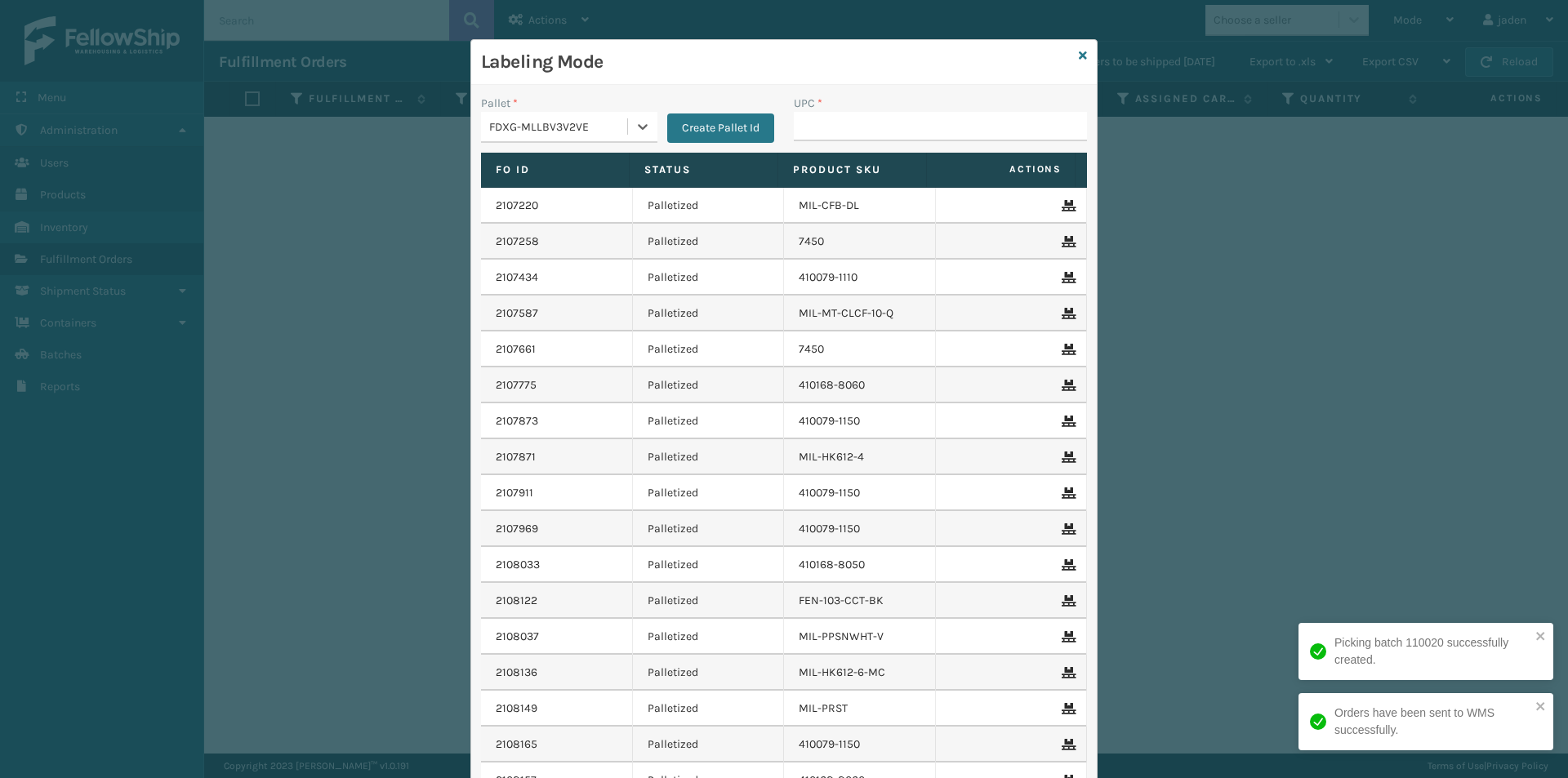
click at [809, 101] on label "UPC *" at bounding box center [808, 103] width 28 height 17
click at [809, 112] on input "UPC *" at bounding box center [940, 126] width 293 height 29
click at [812, 135] on input "UPC *" at bounding box center [940, 126] width 293 height 29
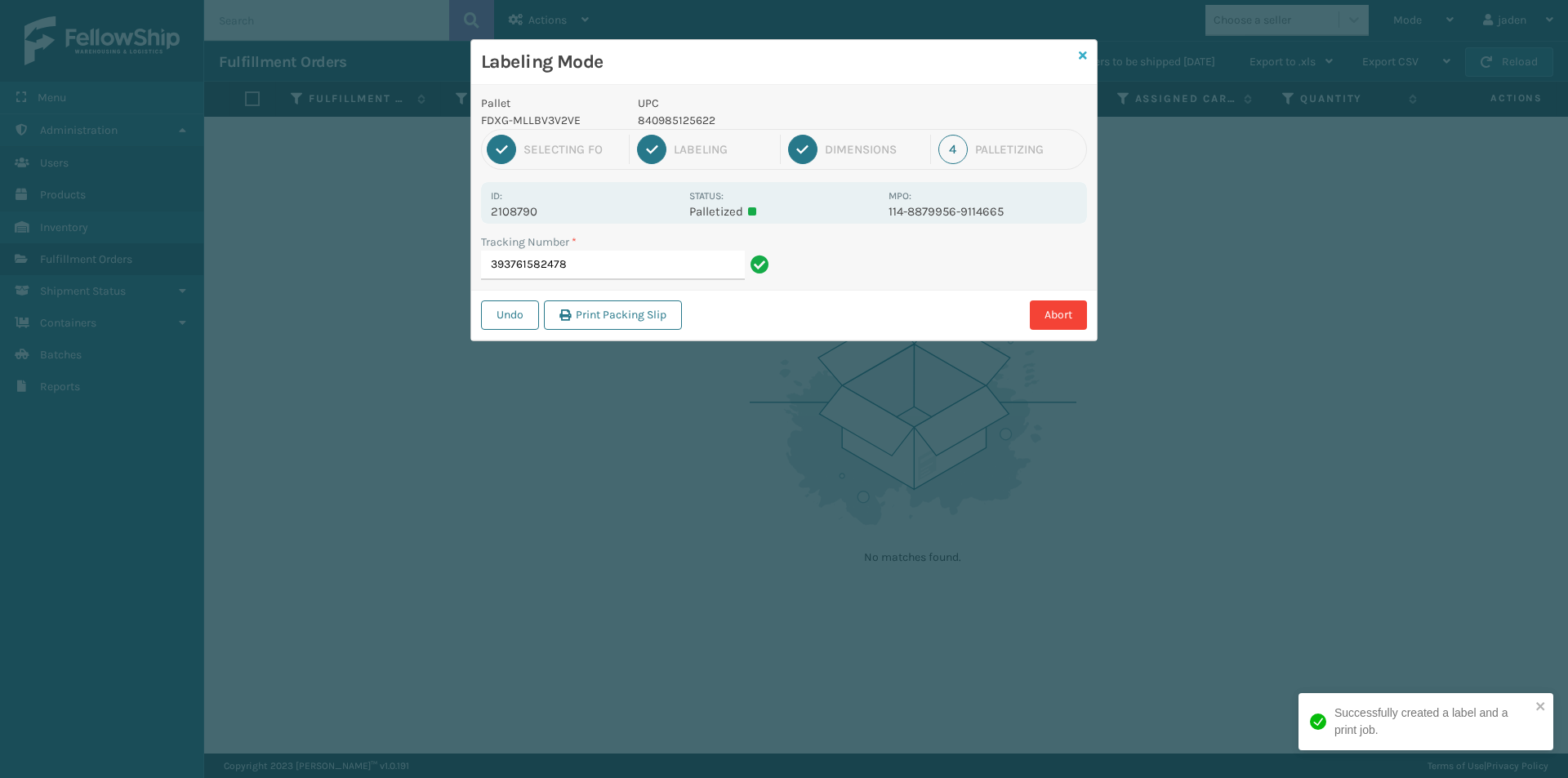
click at [1079, 54] on icon at bounding box center [1083, 56] width 8 height 12
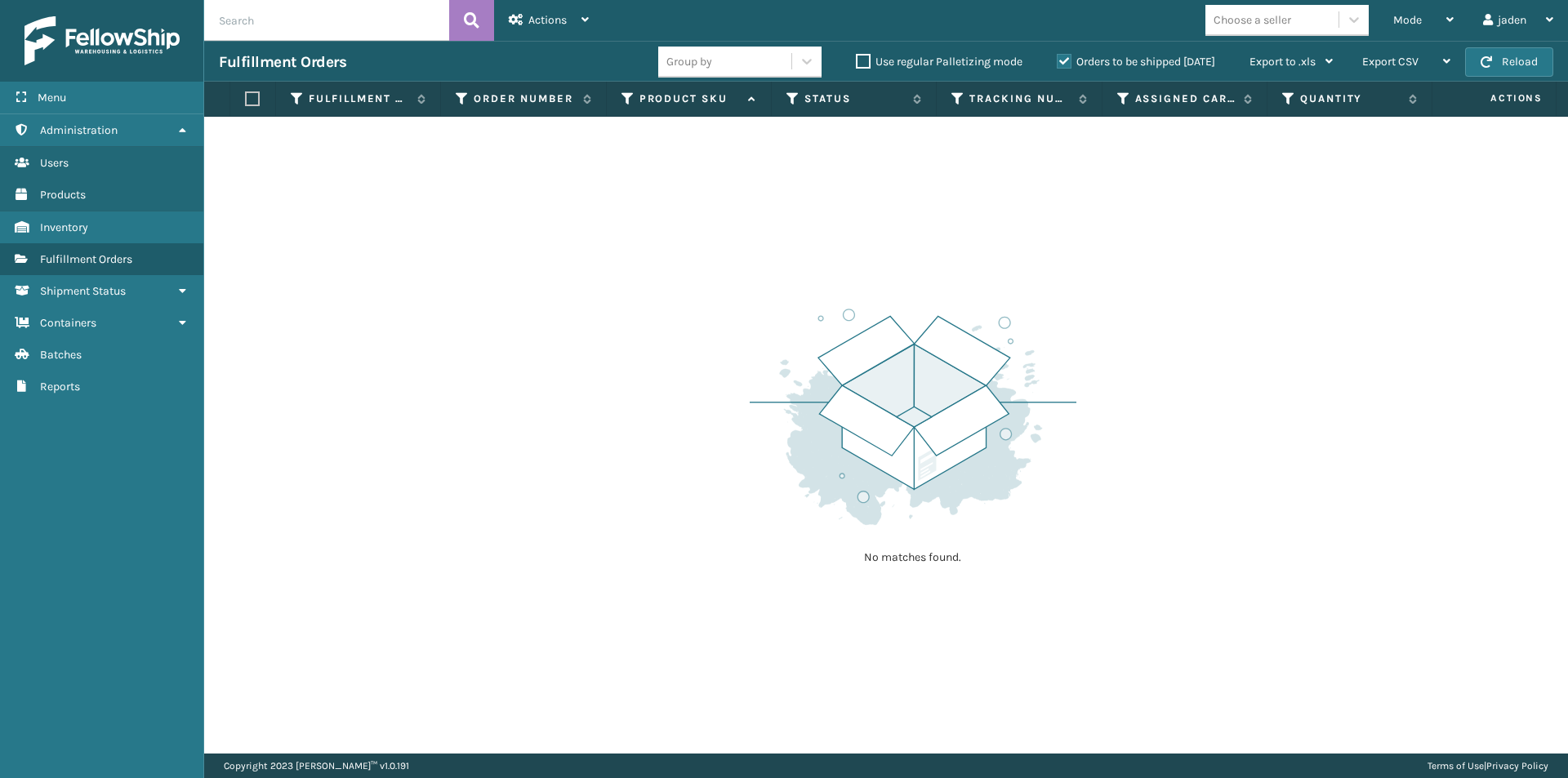
click at [1054, 56] on div "Orders to be shipped [DATE]" at bounding box center [1139, 62] width 193 height 20
click at [1065, 62] on label "Orders to be shipped [DATE]" at bounding box center [1136, 62] width 159 height 14
click at [1058, 62] on input "Orders to be shipped [DATE]" at bounding box center [1057, 57] width 1 height 11
click at [1410, 19] on span "Mode" at bounding box center [1408, 20] width 28 height 14
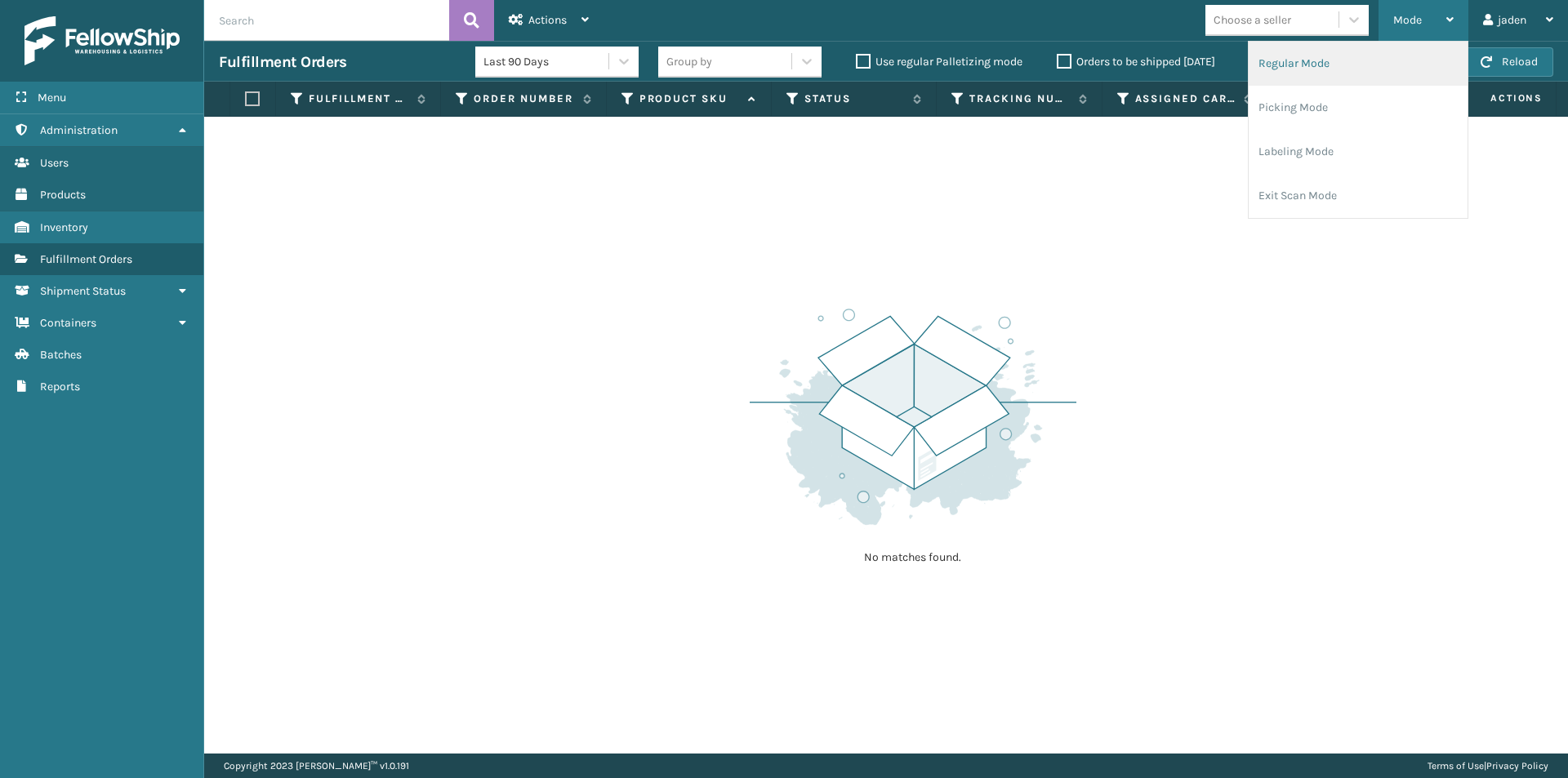
click at [1362, 55] on li "Regular Mode" at bounding box center [1358, 63] width 219 height 44
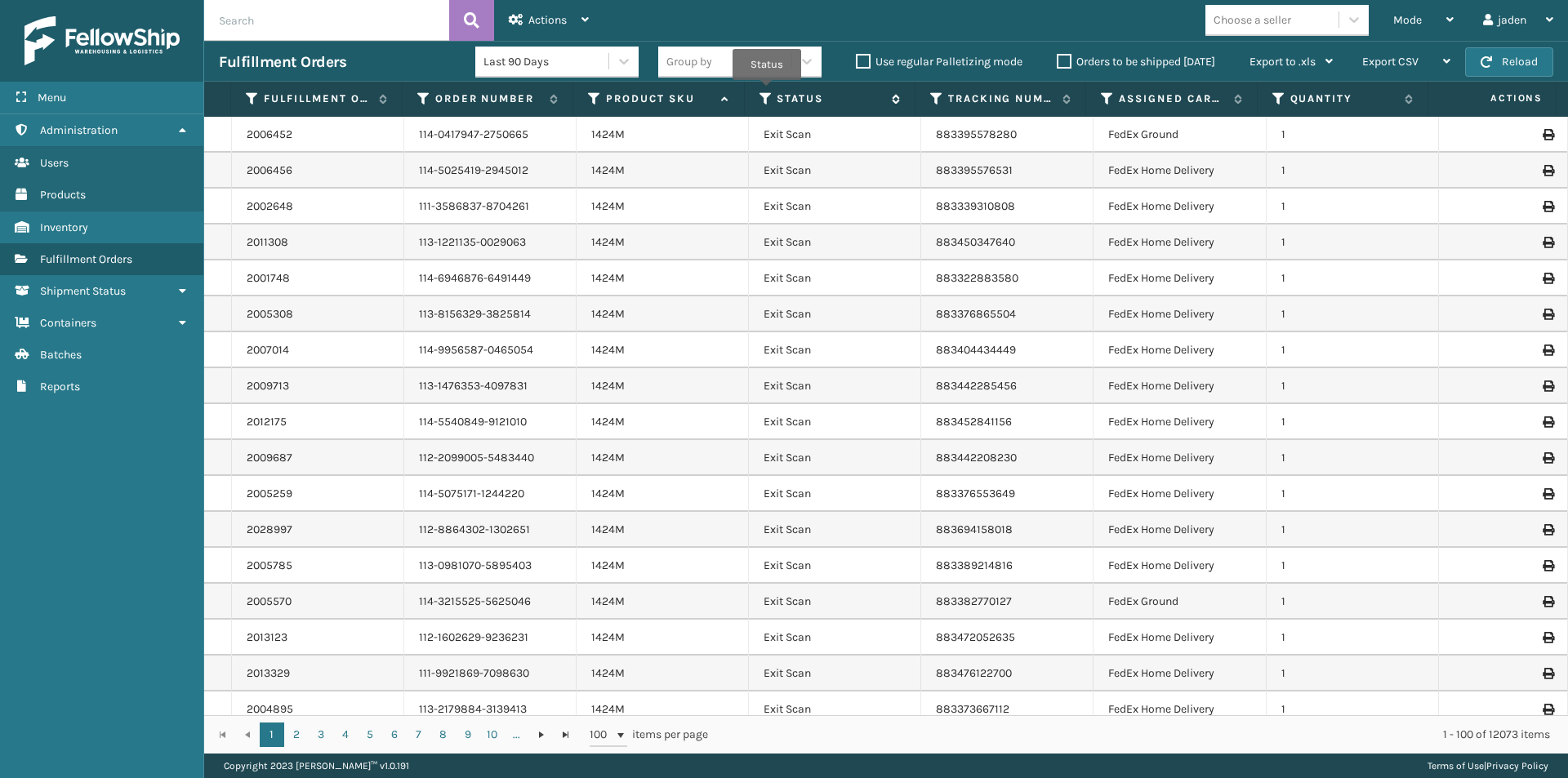
click at [767, 91] on icon at bounding box center [767, 99] width 13 height 15
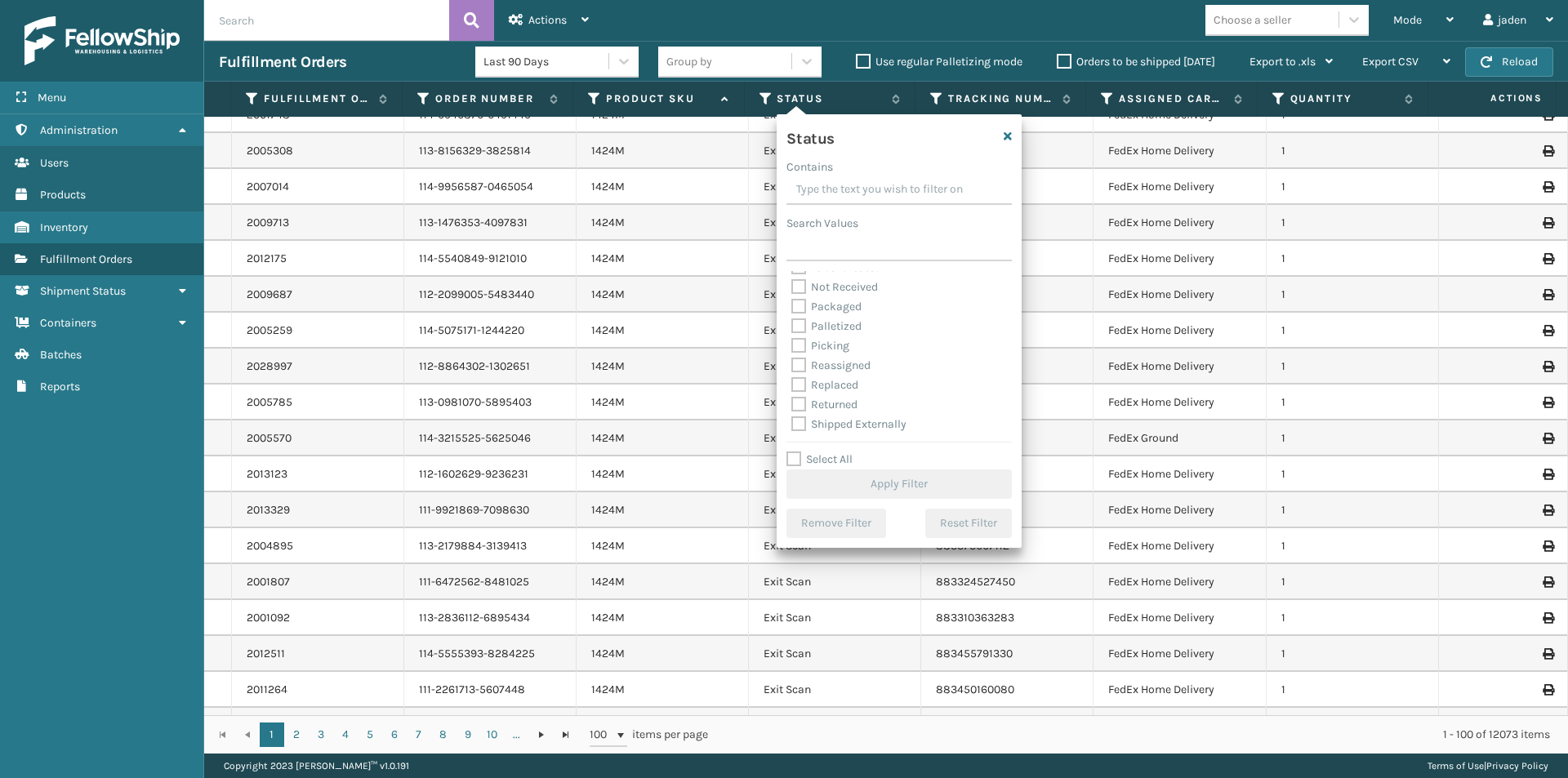
click at [807, 350] on label "Picking" at bounding box center [821, 346] width 58 height 14
click at [792, 347] on input "Picking" at bounding box center [791, 342] width 1 height 11
checkbox input "true"
click at [871, 485] on button "Apply Filter" at bounding box center [899, 484] width 225 height 29
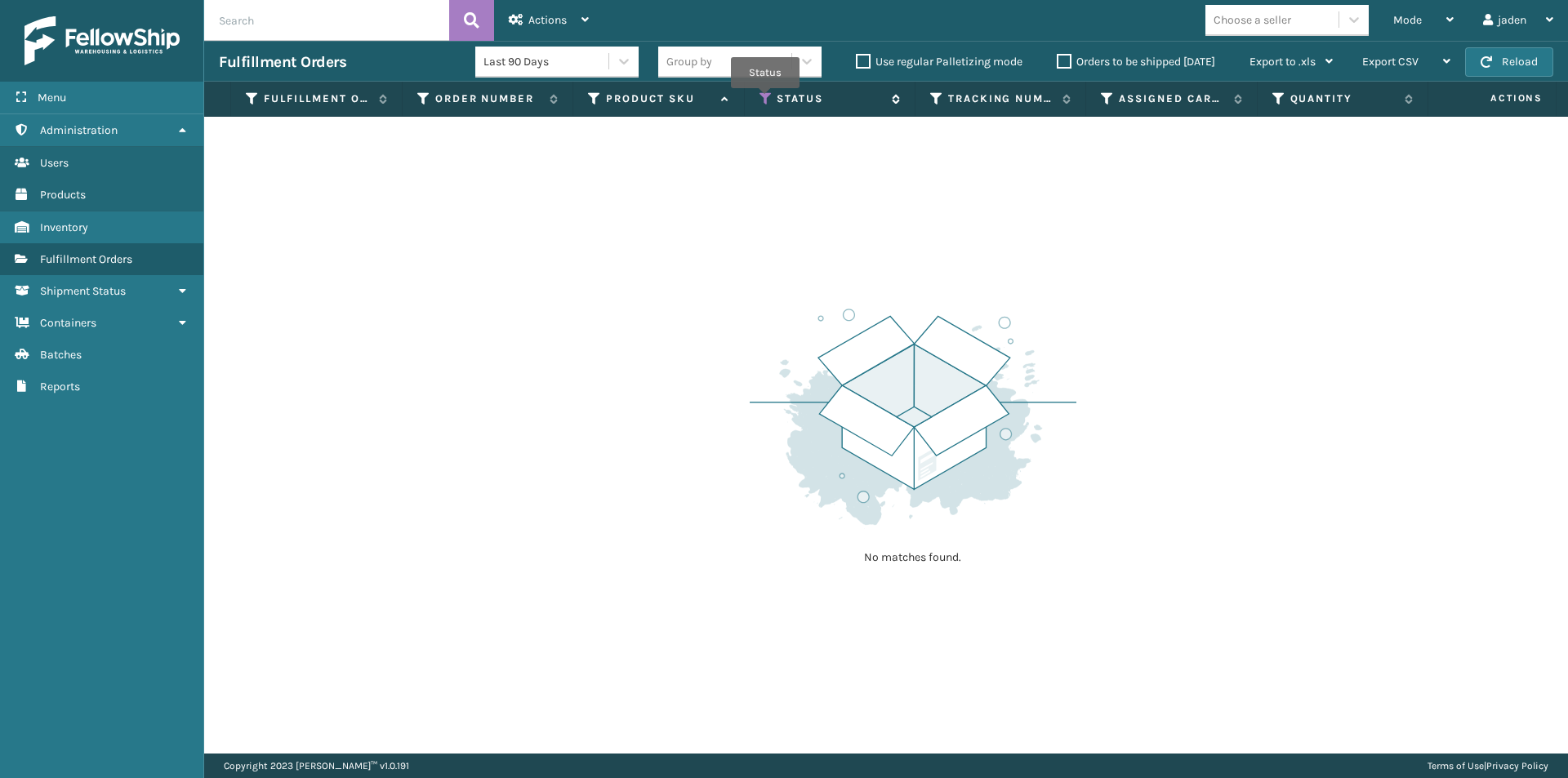
click at [766, 100] on icon at bounding box center [767, 99] width 13 height 15
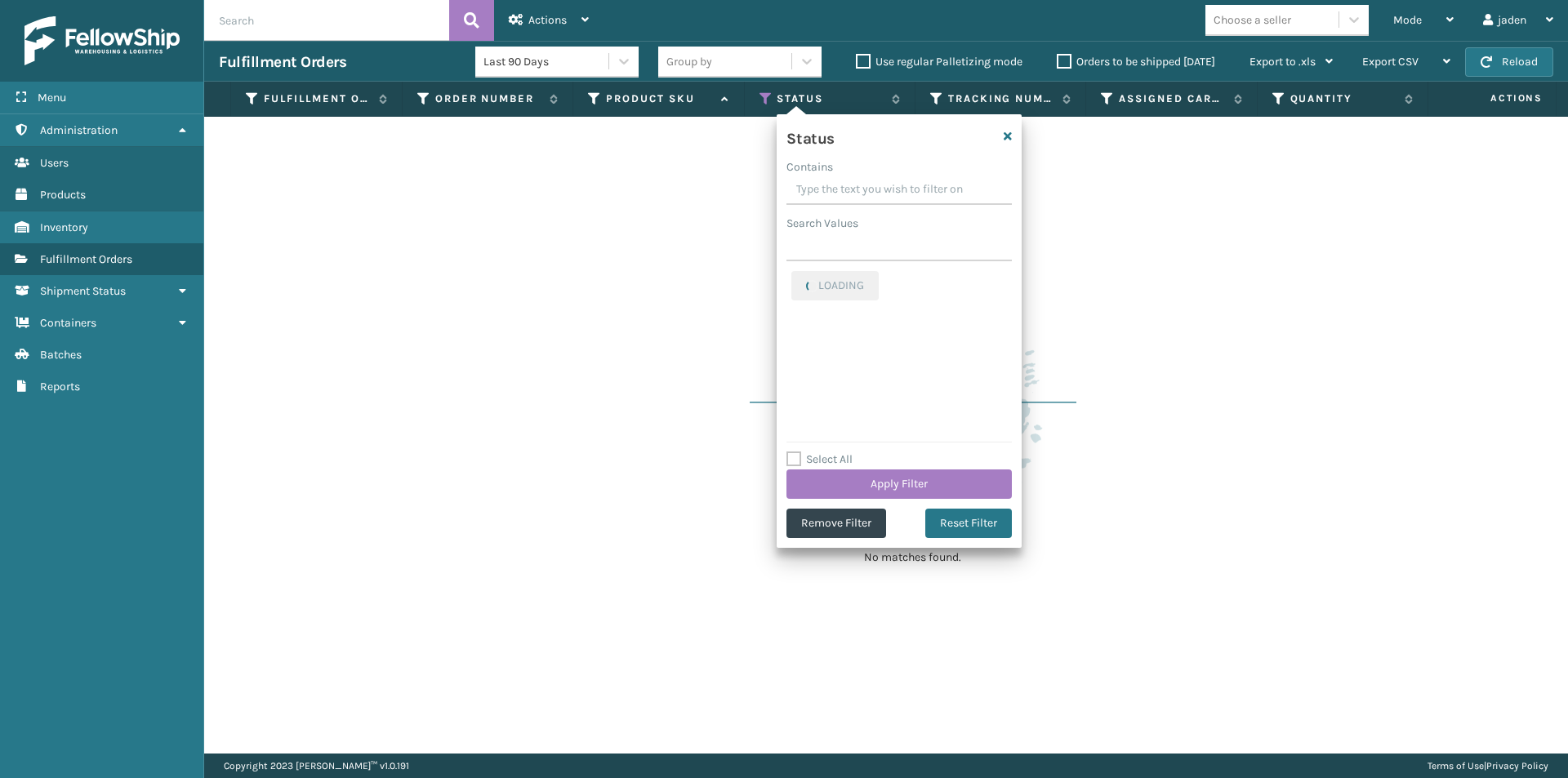
drag, startPoint x: 921, startPoint y: 190, endPoint x: 892, endPoint y: 189, distance: 29.0
click at [892, 189] on input "Contains" at bounding box center [899, 190] width 225 height 29
click at [805, 278] on label "Picking" at bounding box center [821, 280] width 58 height 14
click at [792, 278] on input "Picking" at bounding box center [791, 276] width 1 height 11
checkbox input "false"
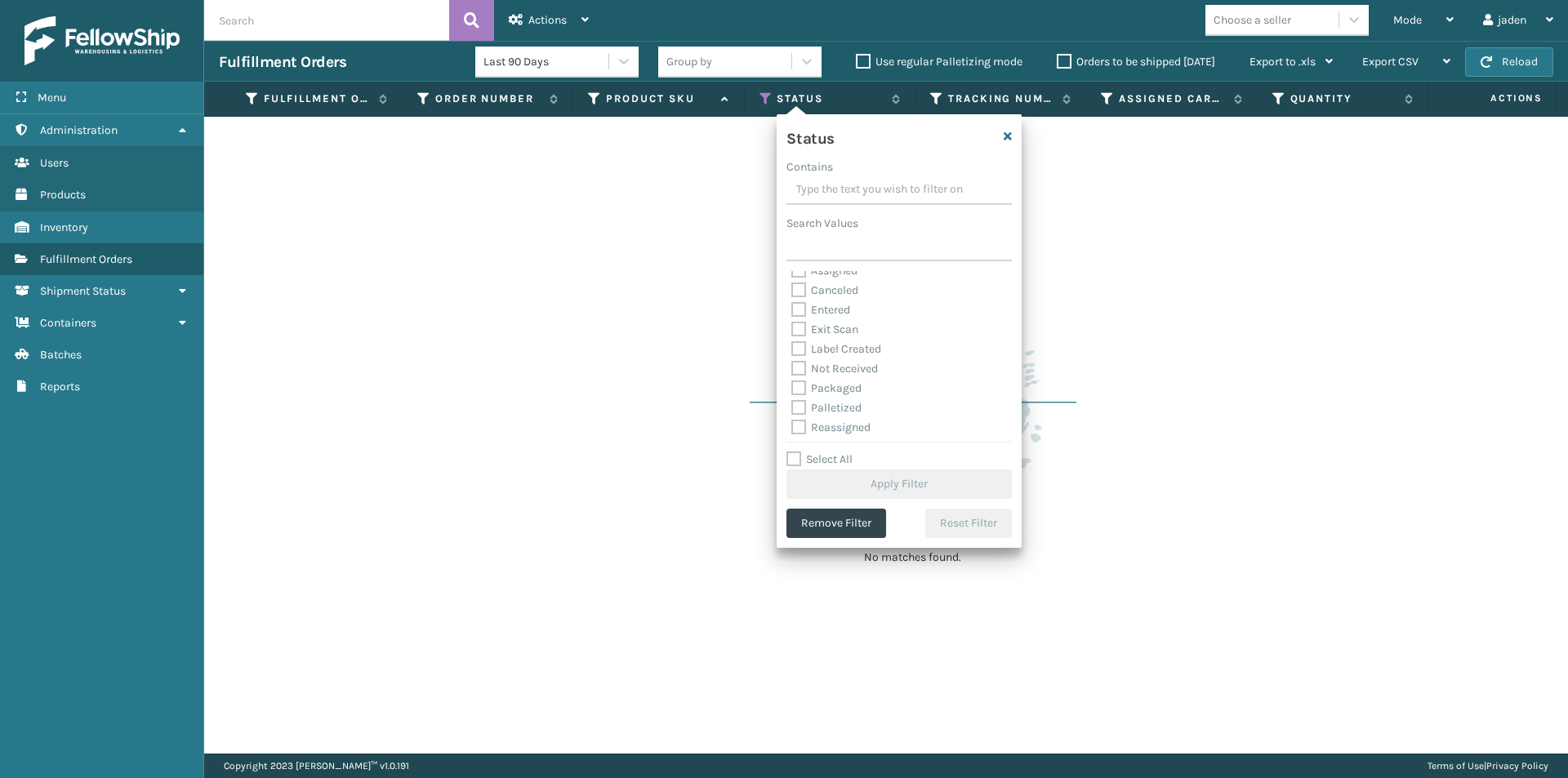
scroll to position [81, 0]
click at [806, 350] on label "Palletized" at bounding box center [826, 356] width 70 height 14
click at [792, 350] on input "Palletized" at bounding box center [791, 352] width 1 height 11
checkbox input "true"
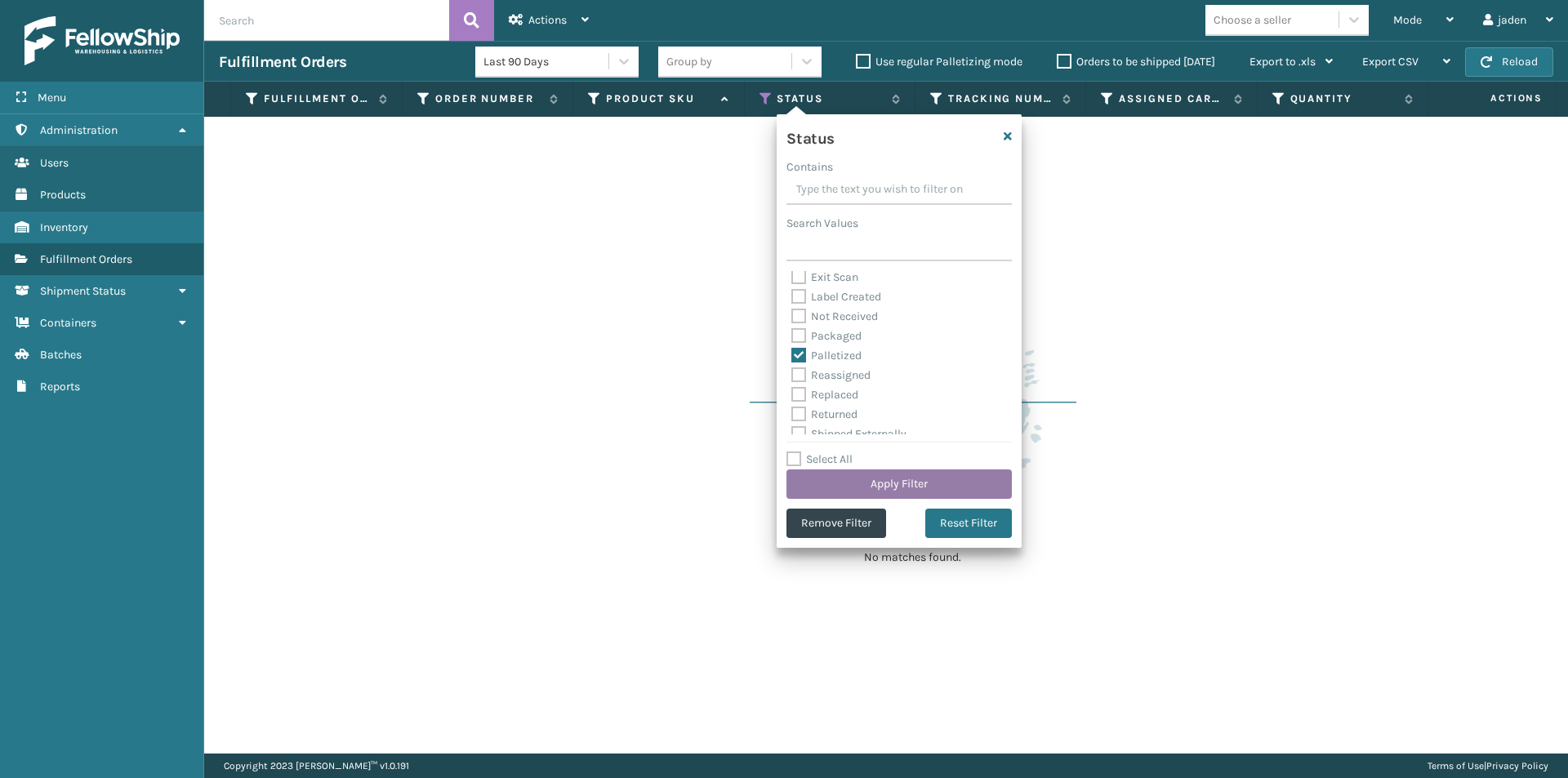
click at [888, 475] on button "Apply Filter" at bounding box center [899, 484] width 225 height 29
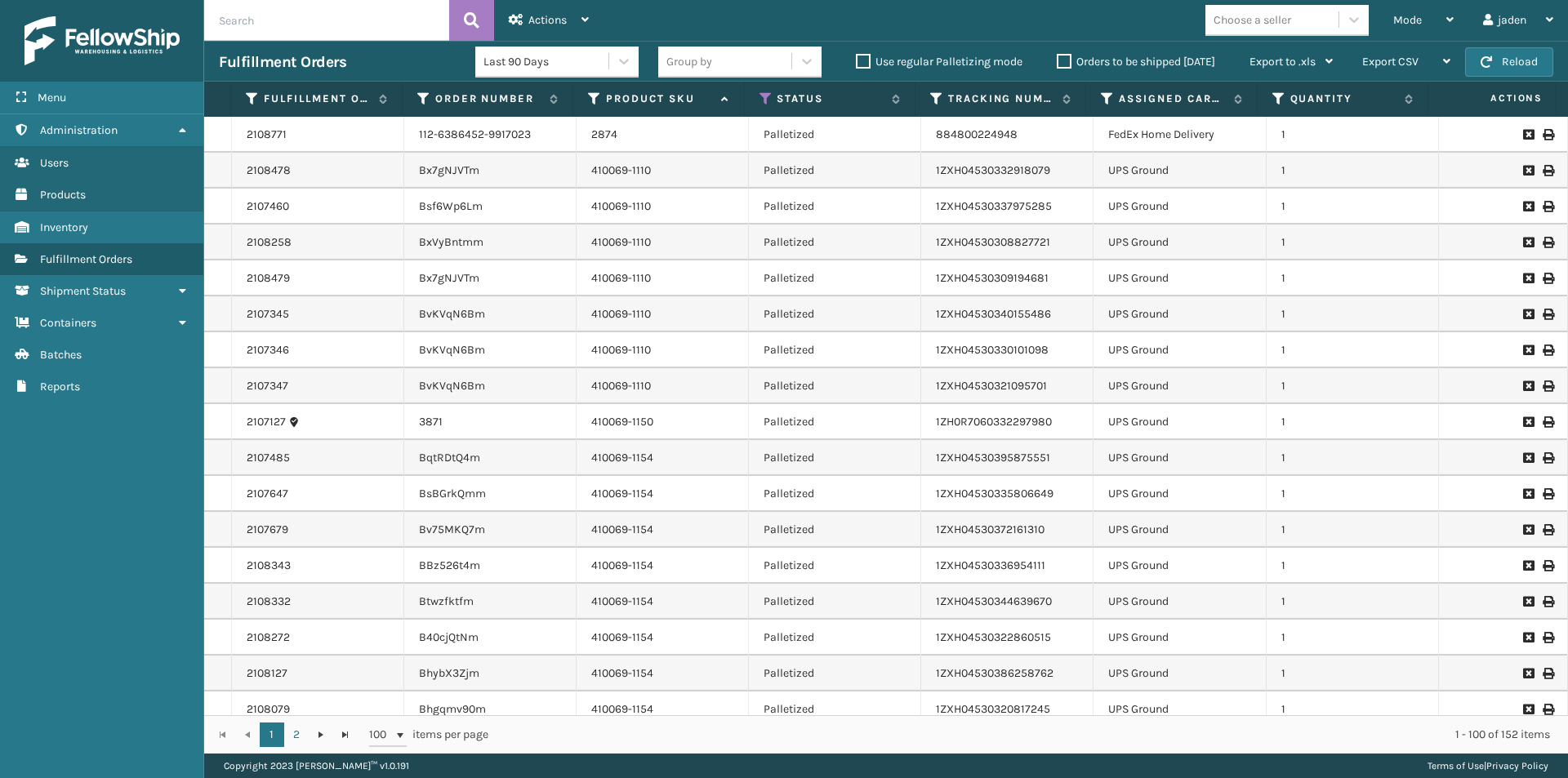
click at [1400, 17] on span "Mode" at bounding box center [1408, 20] width 28 height 14
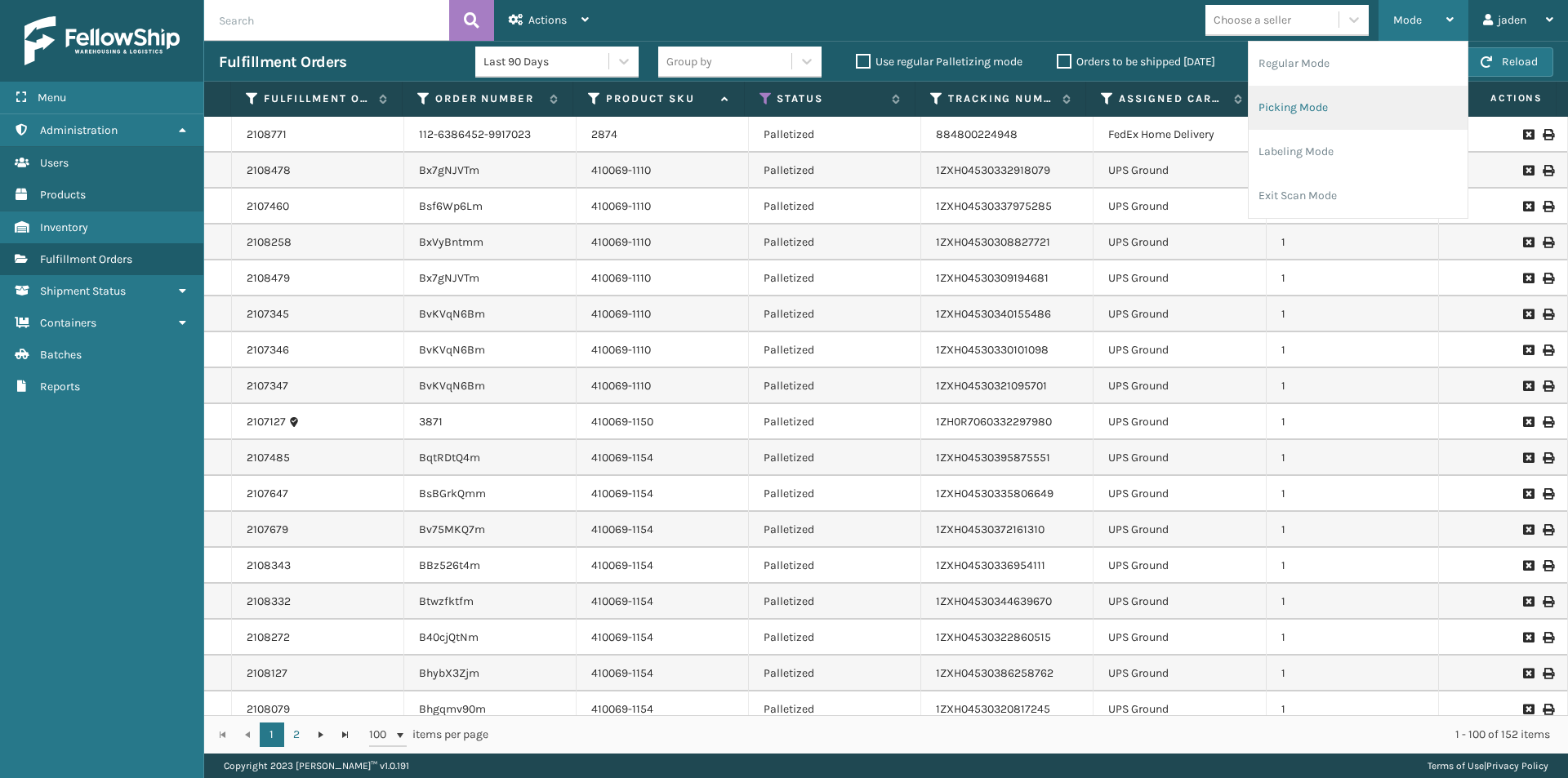
click at [1379, 113] on li "Picking Mode" at bounding box center [1358, 107] width 219 height 44
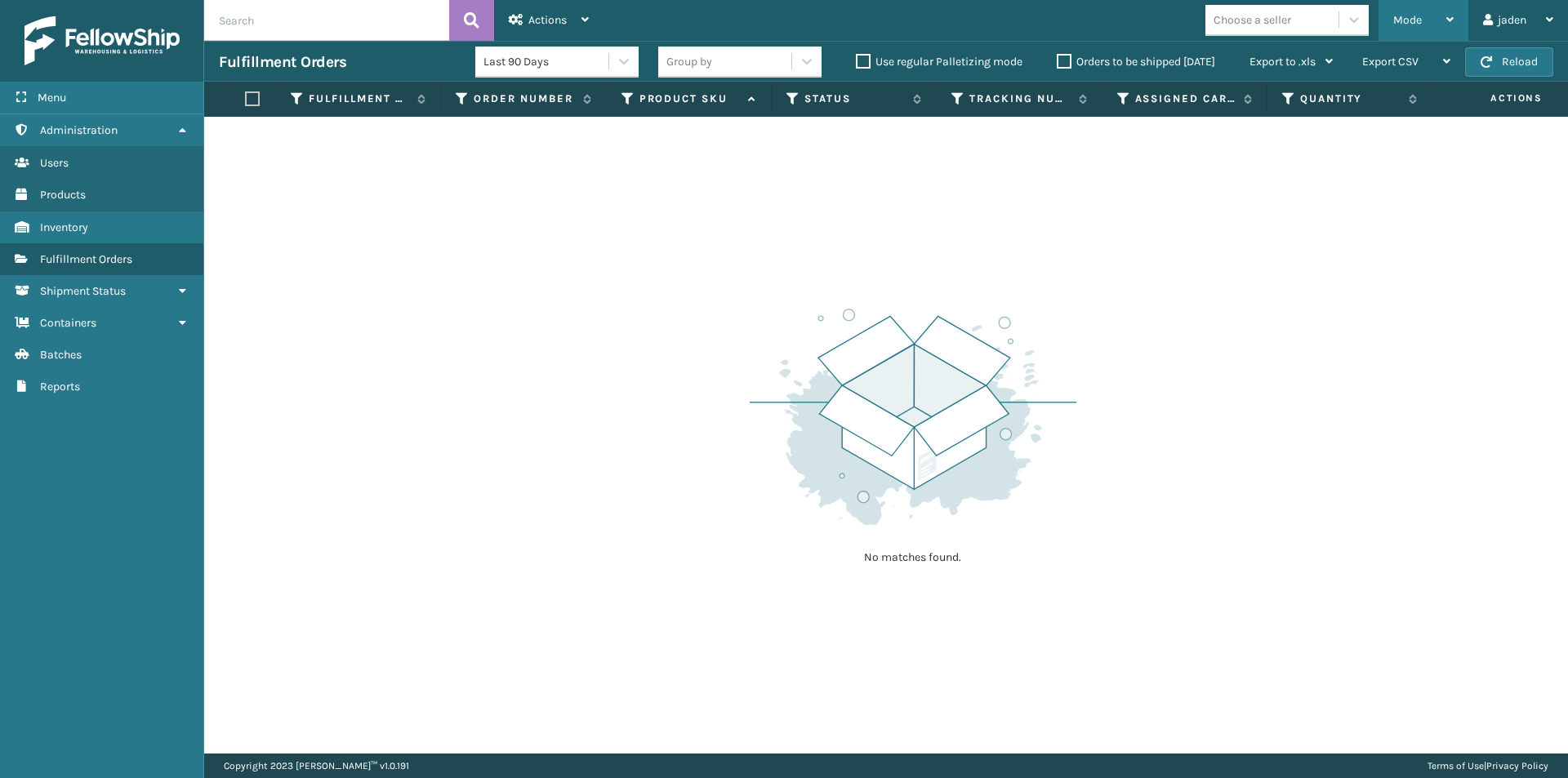
click at [1405, 19] on span "Mode" at bounding box center [1408, 20] width 28 height 14
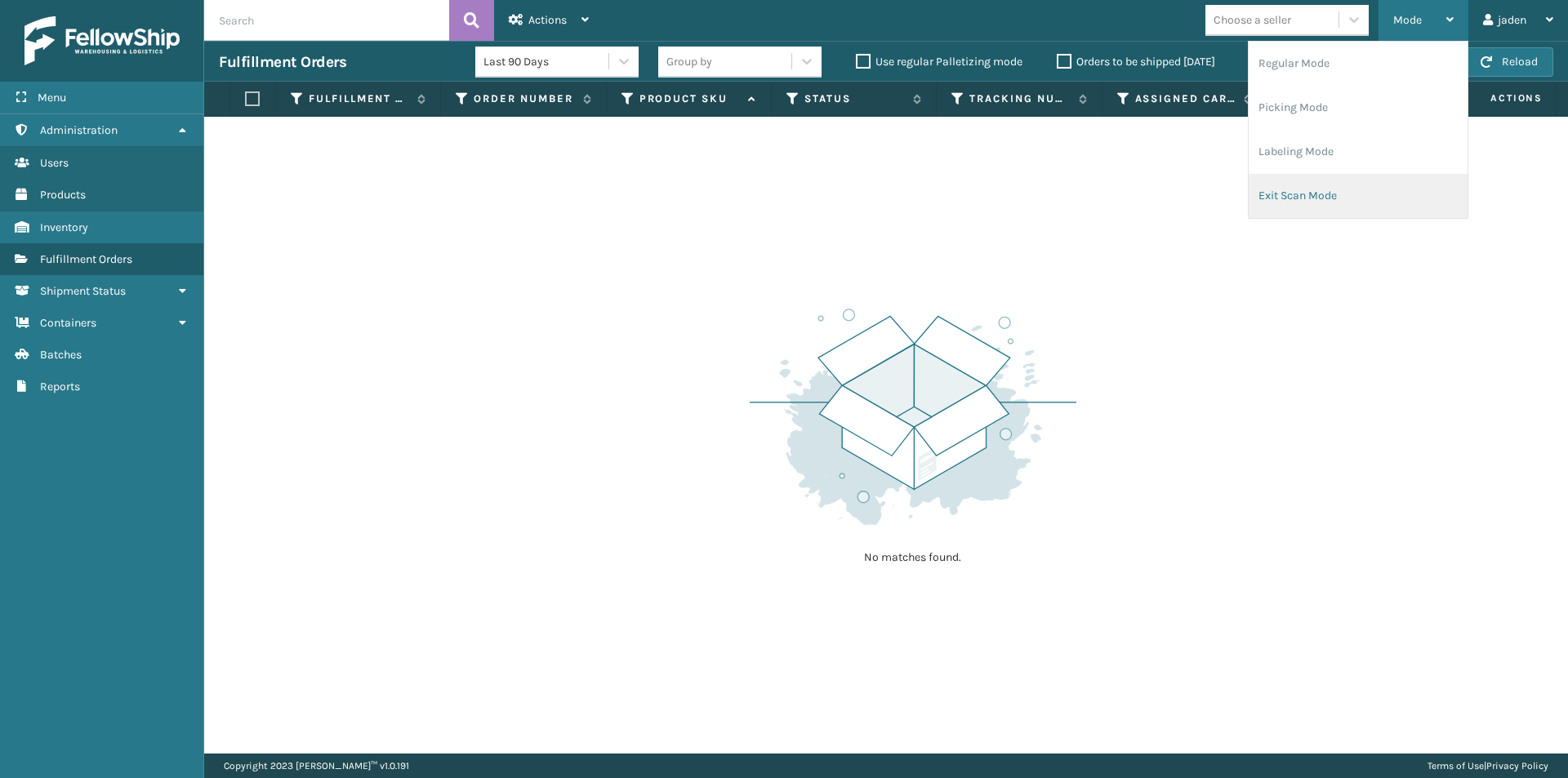
click at [1338, 198] on li "Exit Scan Mode" at bounding box center [1358, 195] width 219 height 44
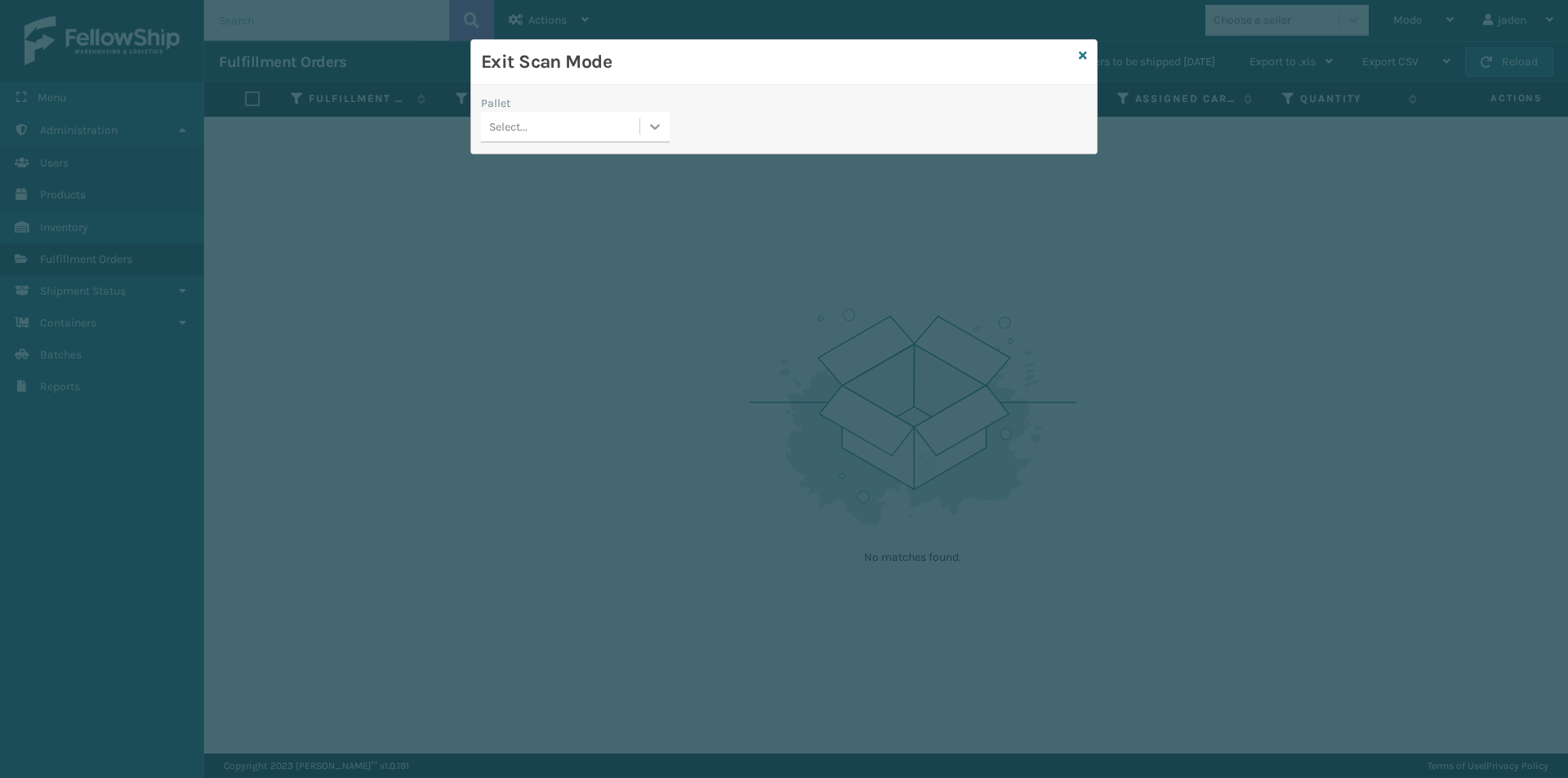
click at [658, 123] on icon at bounding box center [655, 126] width 17 height 17
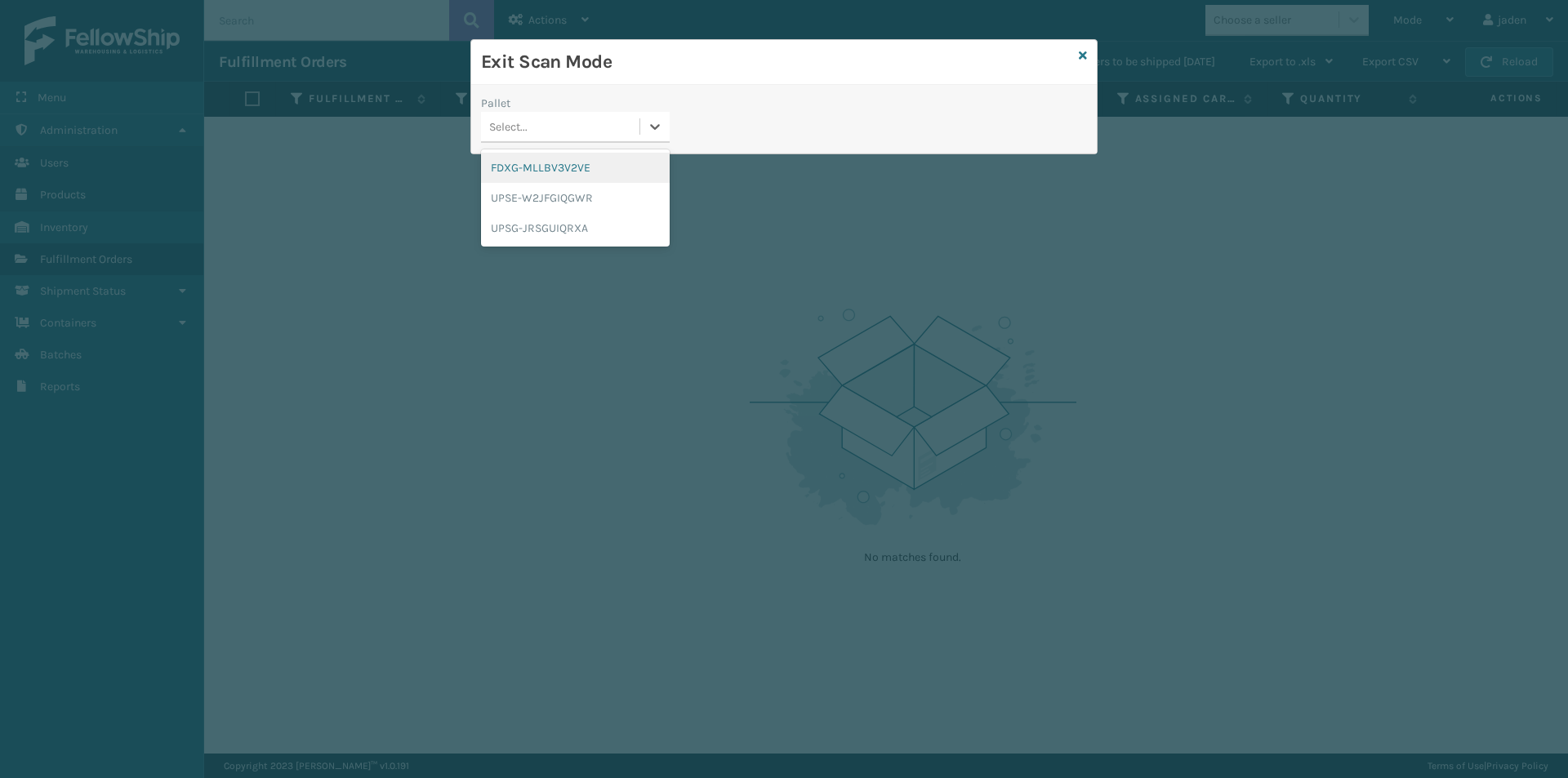
click at [595, 160] on div "FDXG-MLLBV3V2VE" at bounding box center [575, 168] width 189 height 30
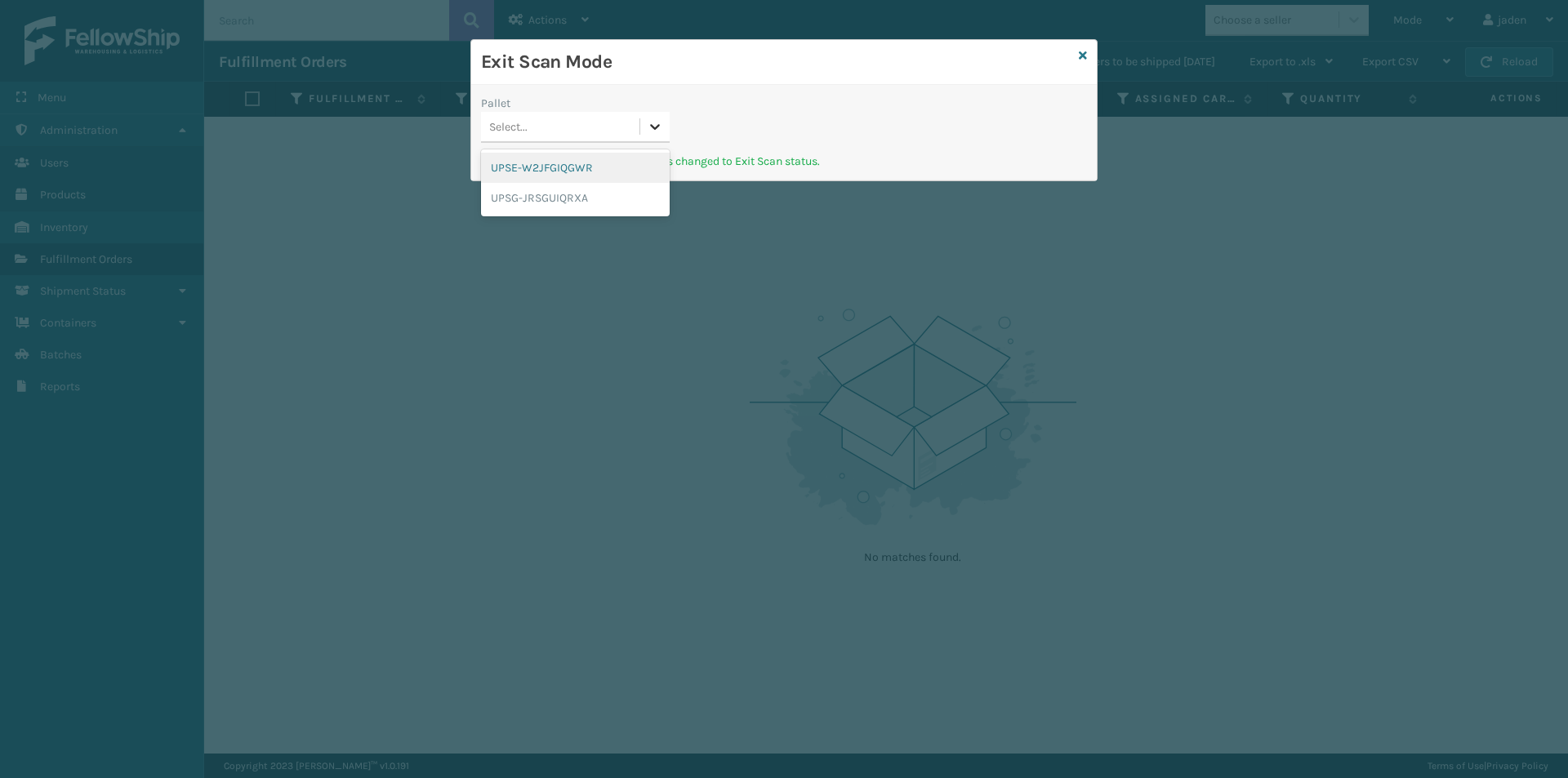
click at [659, 135] on div at bounding box center [654, 126] width 29 height 29
click at [574, 180] on div "UPSE-W2JFGIQGWR" at bounding box center [575, 168] width 189 height 30
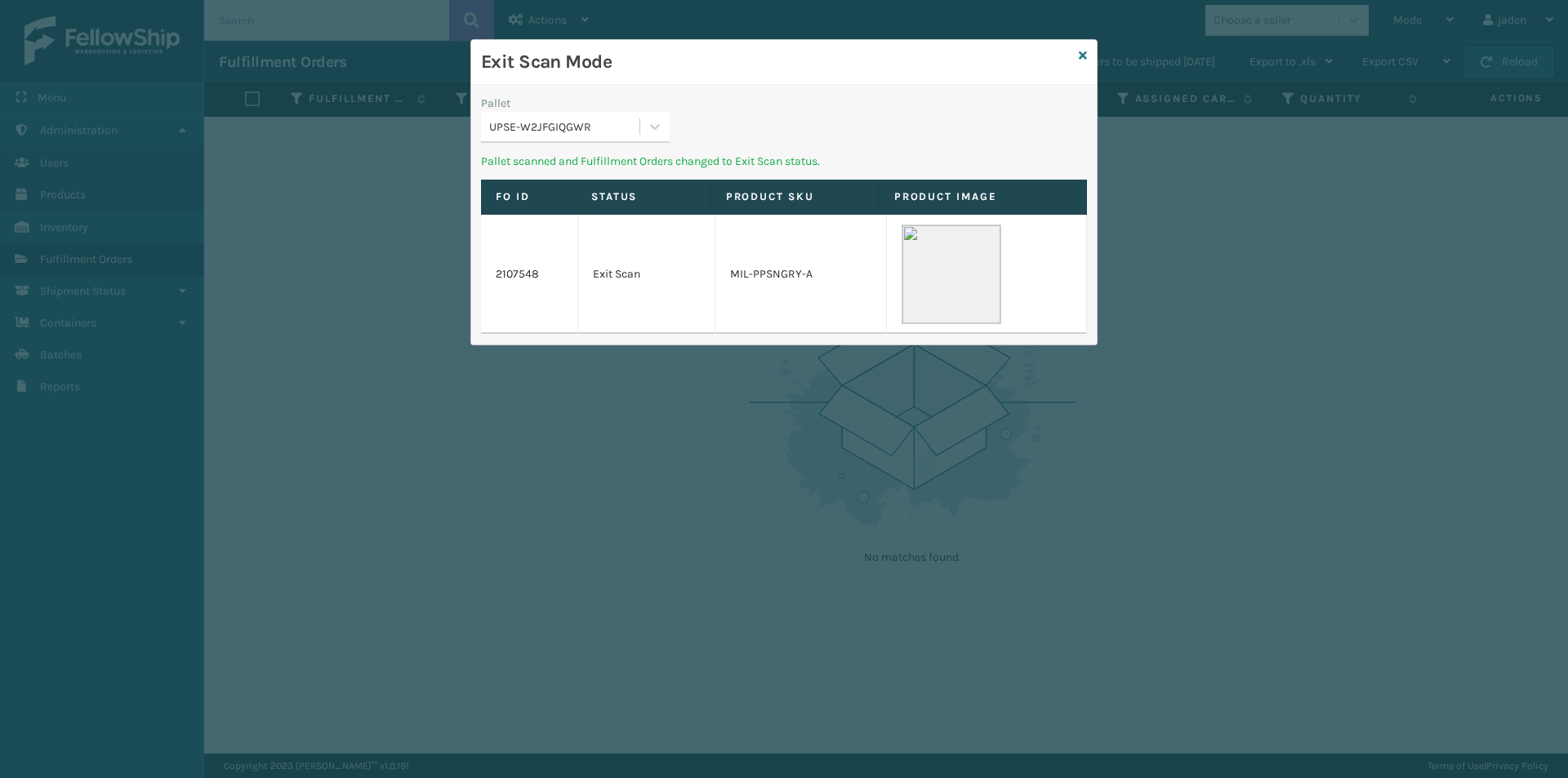
drag, startPoint x: 944, startPoint y: 76, endPoint x: 883, endPoint y: 83, distance: 61.4
click at [663, 83] on div "Exit Scan Mode" at bounding box center [784, 62] width 626 height 45
drag, startPoint x: 886, startPoint y: 83, endPoint x: 877, endPoint y: 85, distance: 9.2
drag, startPoint x: 877, startPoint y: 85, endPoint x: 948, endPoint y: 113, distance: 76.3
click at [806, 109] on div "Pallet UPSE-W2JFGIQGWR Pallet scanned and Fulfillment Orders changed to Exit Sc…" at bounding box center [784, 214] width 626 height 259
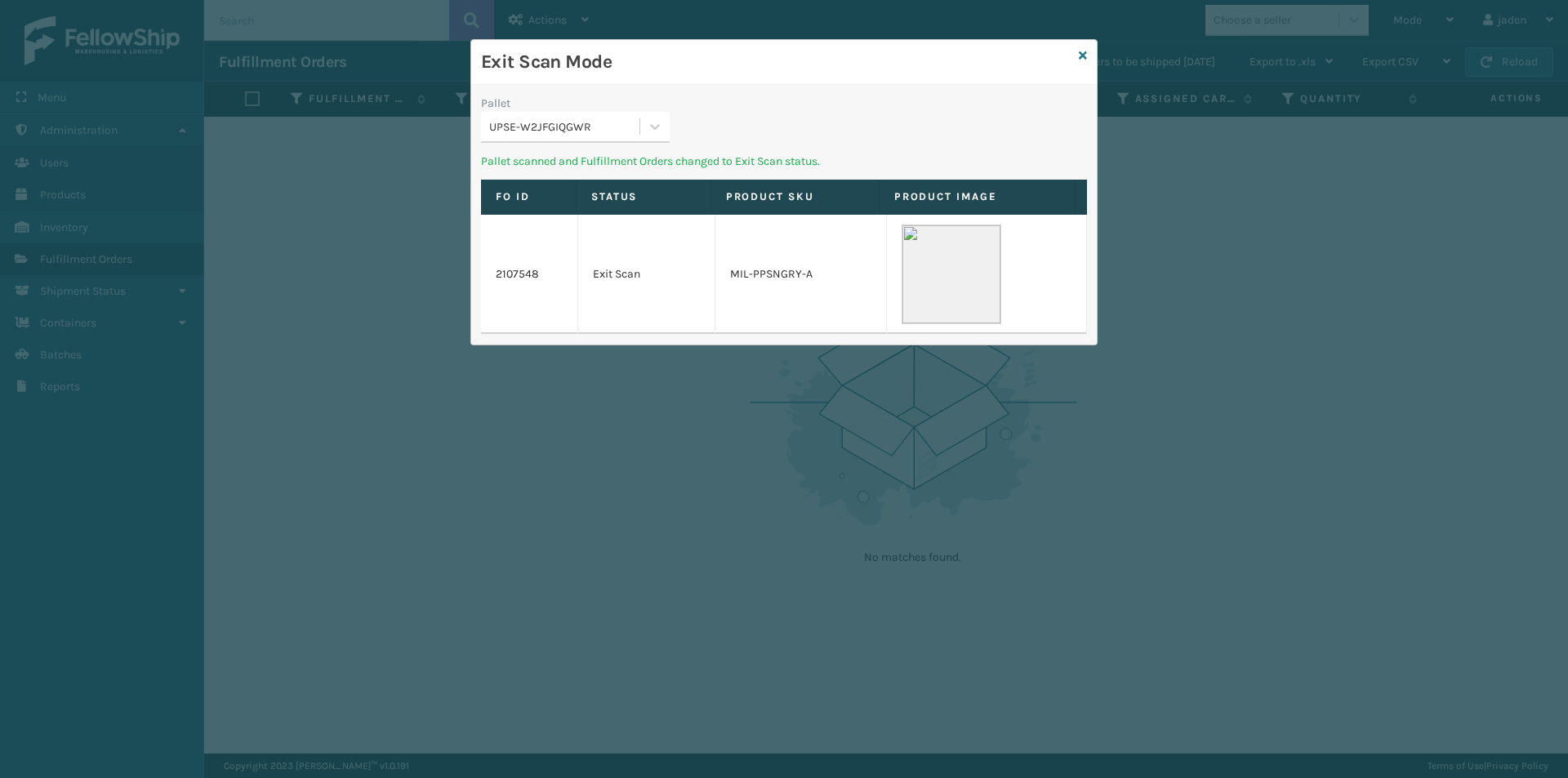
drag, startPoint x: 948, startPoint y: 113, endPoint x: 908, endPoint y: 107, distance: 40.4
drag, startPoint x: 908, startPoint y: 107, endPoint x: 860, endPoint y: 111, distance: 48.2
click at [839, 109] on div "Pallet UPSE-W2JFGIQGWR" at bounding box center [784, 124] width 626 height 58
drag, startPoint x: 860, startPoint y: 111, endPoint x: 713, endPoint y: 78, distance: 150.7
drag, startPoint x: 713, startPoint y: 78, endPoint x: 667, endPoint y: 126, distance: 66.5
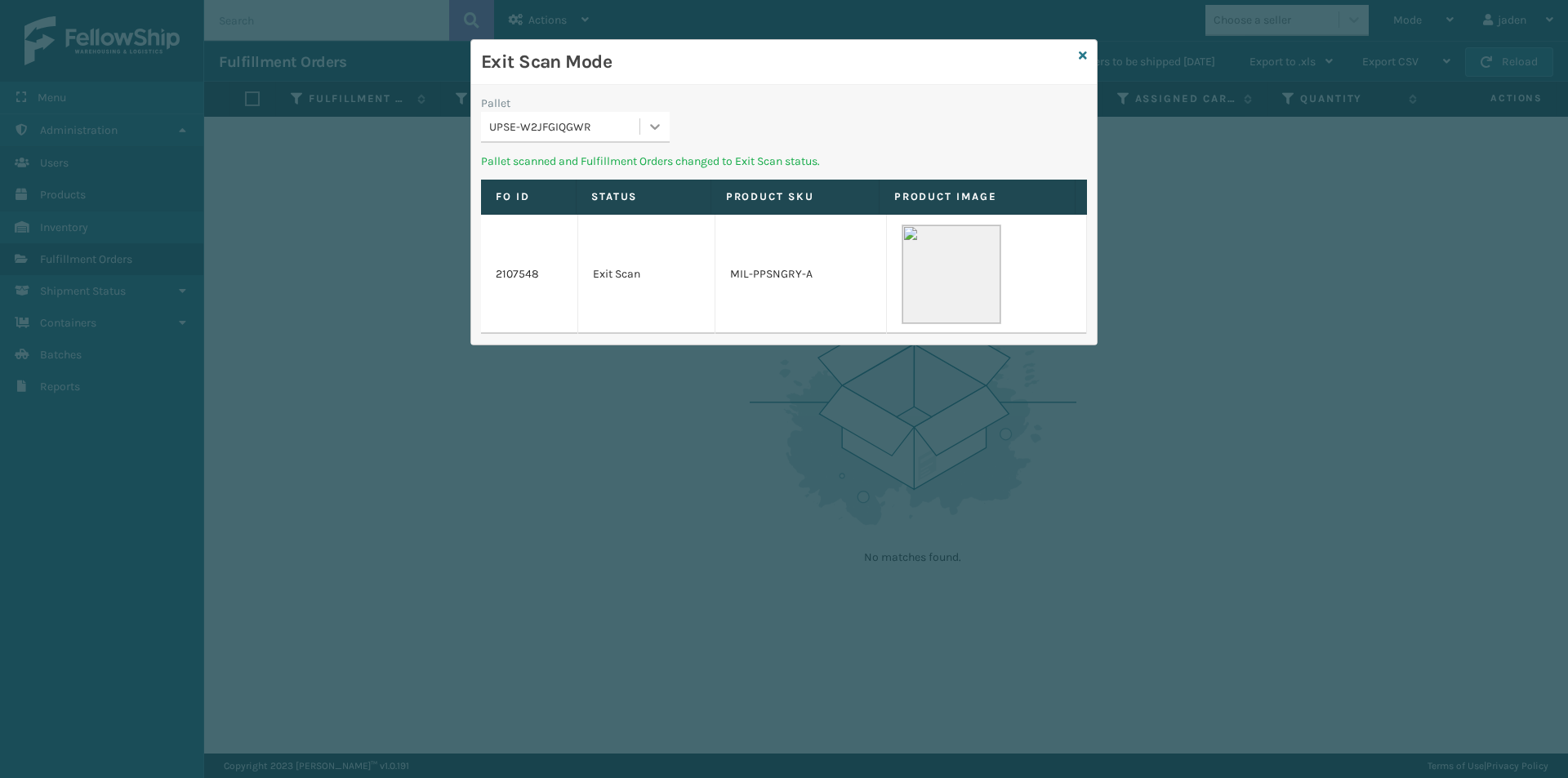
click at [711, 79] on div "Exit Scan Mode" at bounding box center [784, 62] width 626 height 45
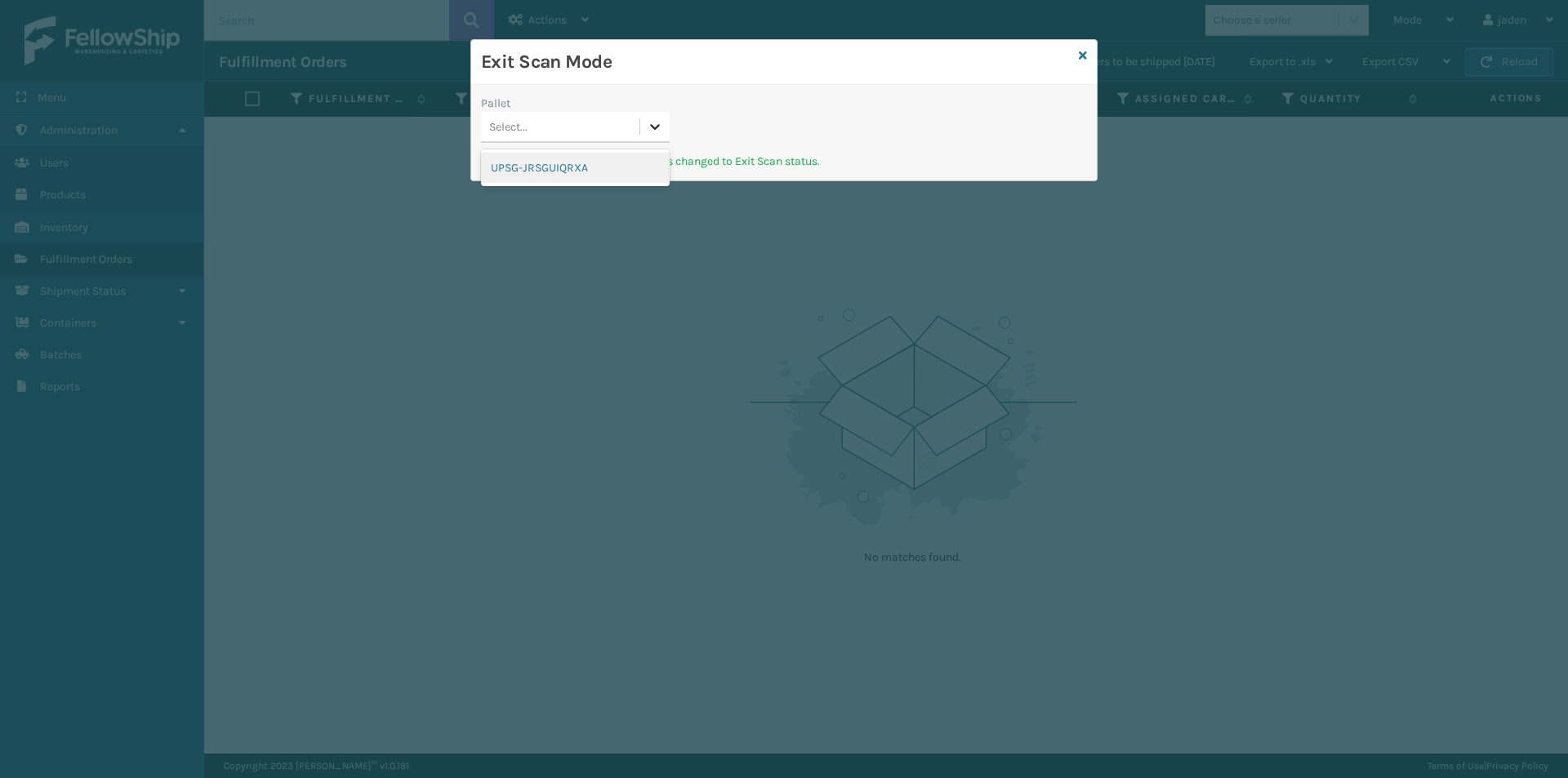
drag, startPoint x: 666, startPoint y: 128, endPoint x: 643, endPoint y: 156, distance: 36.2
click at [665, 128] on div at bounding box center [654, 126] width 29 height 29
drag, startPoint x: 643, startPoint y: 156, endPoint x: 911, endPoint y: 122, distance: 270.1
click at [646, 157] on div "UPSG-JRSGUIQRXA" at bounding box center [575, 168] width 189 height 30
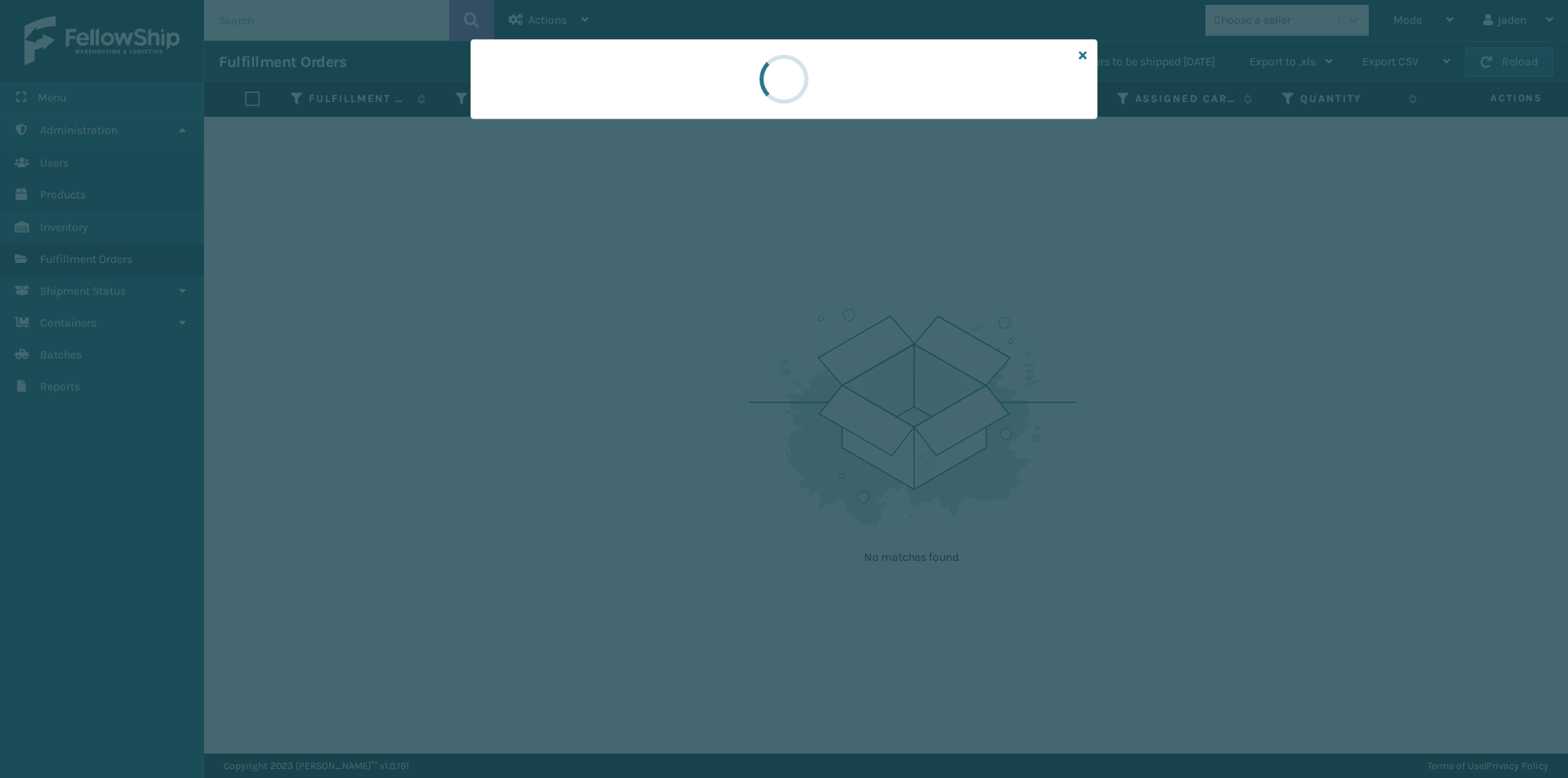
drag, startPoint x: 910, startPoint y: 121, endPoint x: 935, endPoint y: 101, distance: 32.0
click at [708, 89] on div at bounding box center [784, 79] width 628 height 80
drag, startPoint x: 935, startPoint y: 99, endPoint x: 916, endPoint y: 94, distance: 19.6
drag, startPoint x: 916, startPoint y: 94, endPoint x: 904, endPoint y: 74, distance: 23.3
click at [759, 72] on div at bounding box center [784, 79] width 628 height 80
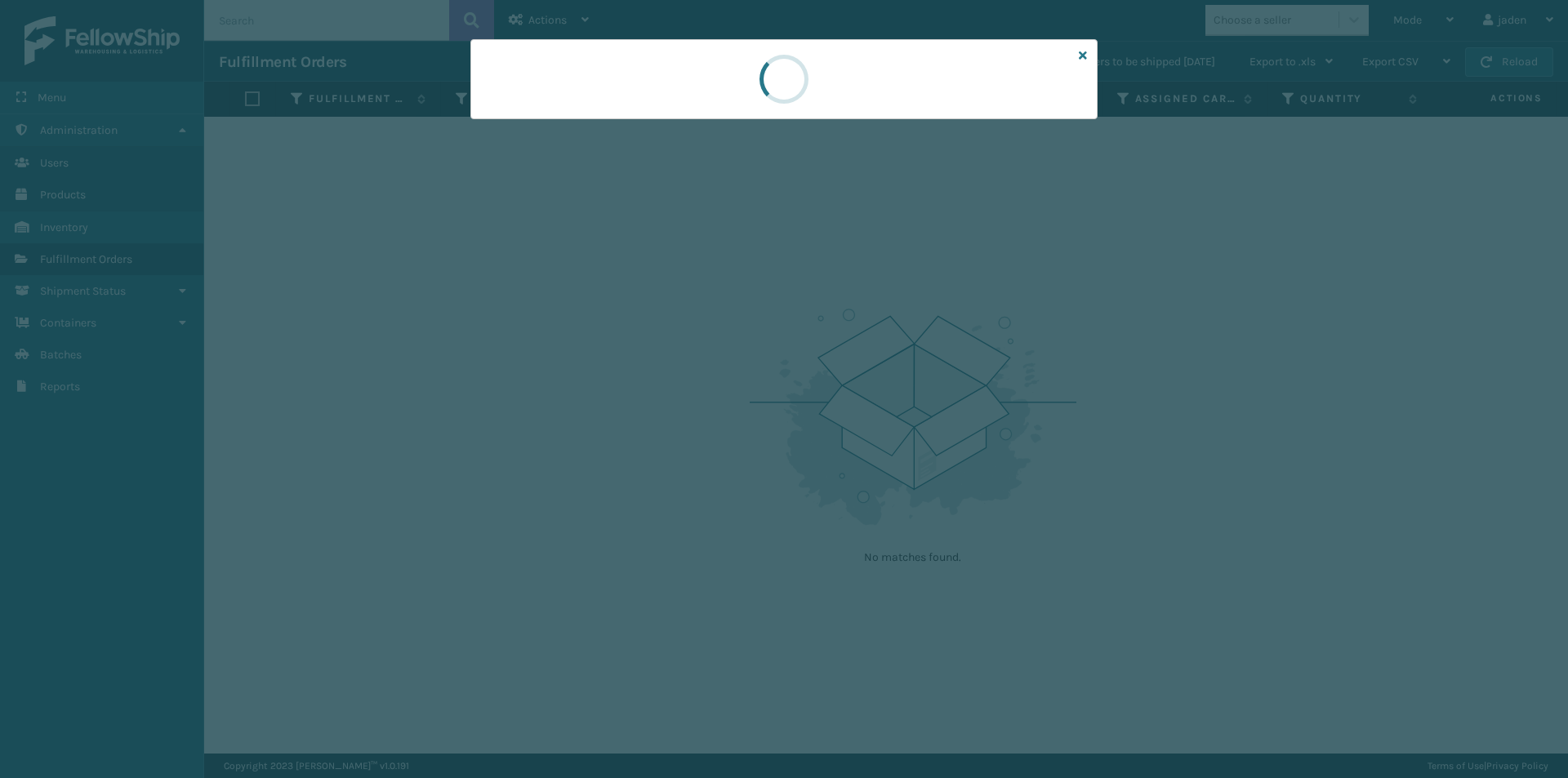
drag, startPoint x: 904, startPoint y: 74, endPoint x: 877, endPoint y: 74, distance: 27.0
drag, startPoint x: 877, startPoint y: 74, endPoint x: 920, endPoint y: 74, distance: 43.0
click at [741, 74] on div at bounding box center [784, 79] width 628 height 80
drag, startPoint x: 920, startPoint y: 74, endPoint x: 890, endPoint y: 74, distance: 30.0
drag, startPoint x: 890, startPoint y: 74, endPoint x: 947, endPoint y: 98, distance: 61.8
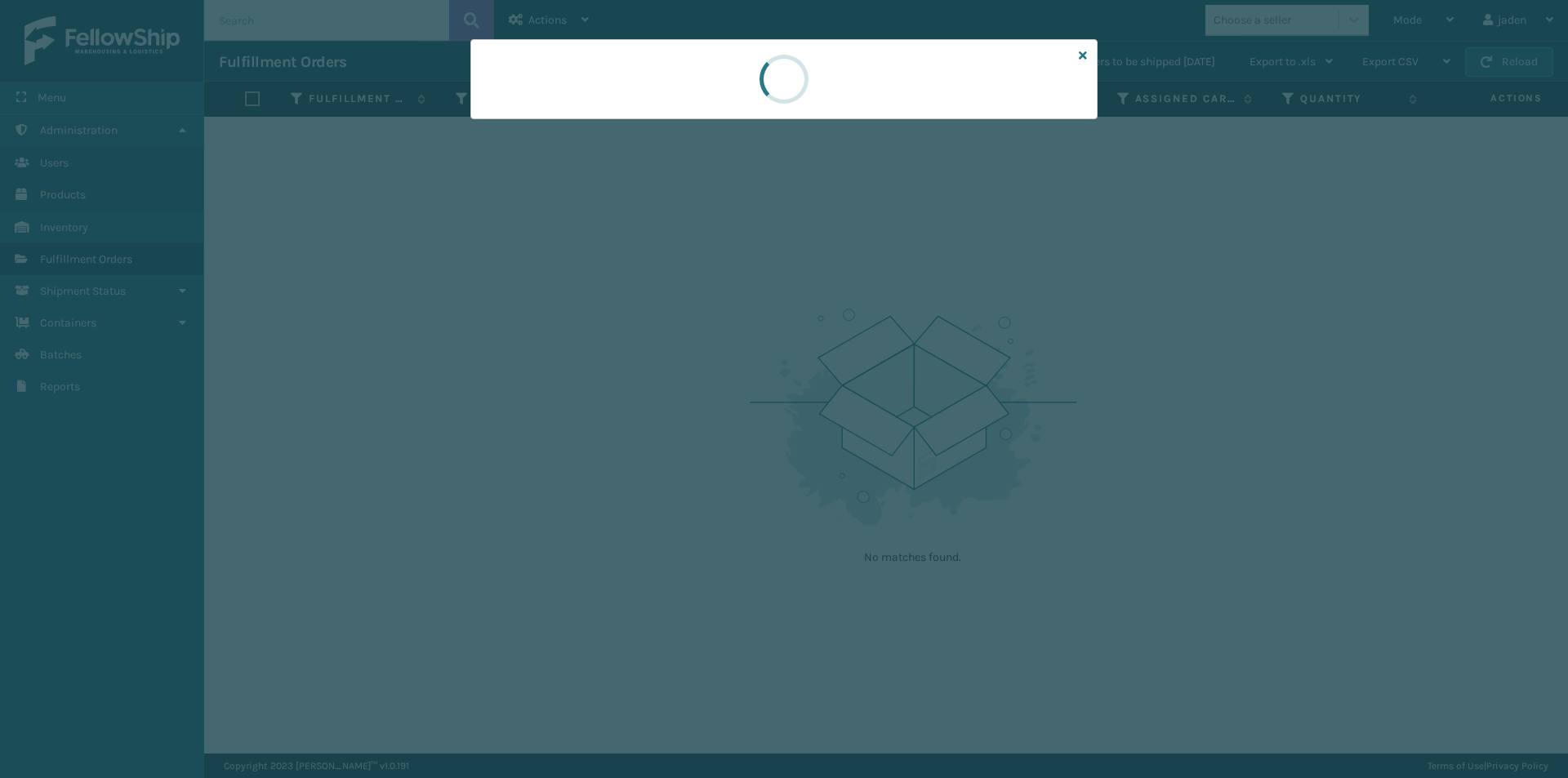
click at [736, 95] on div at bounding box center [784, 79] width 628 height 80
drag, startPoint x: 856, startPoint y: 94, endPoint x: 952, endPoint y: 86, distance: 96.3
click at [789, 86] on div at bounding box center [784, 79] width 628 height 80
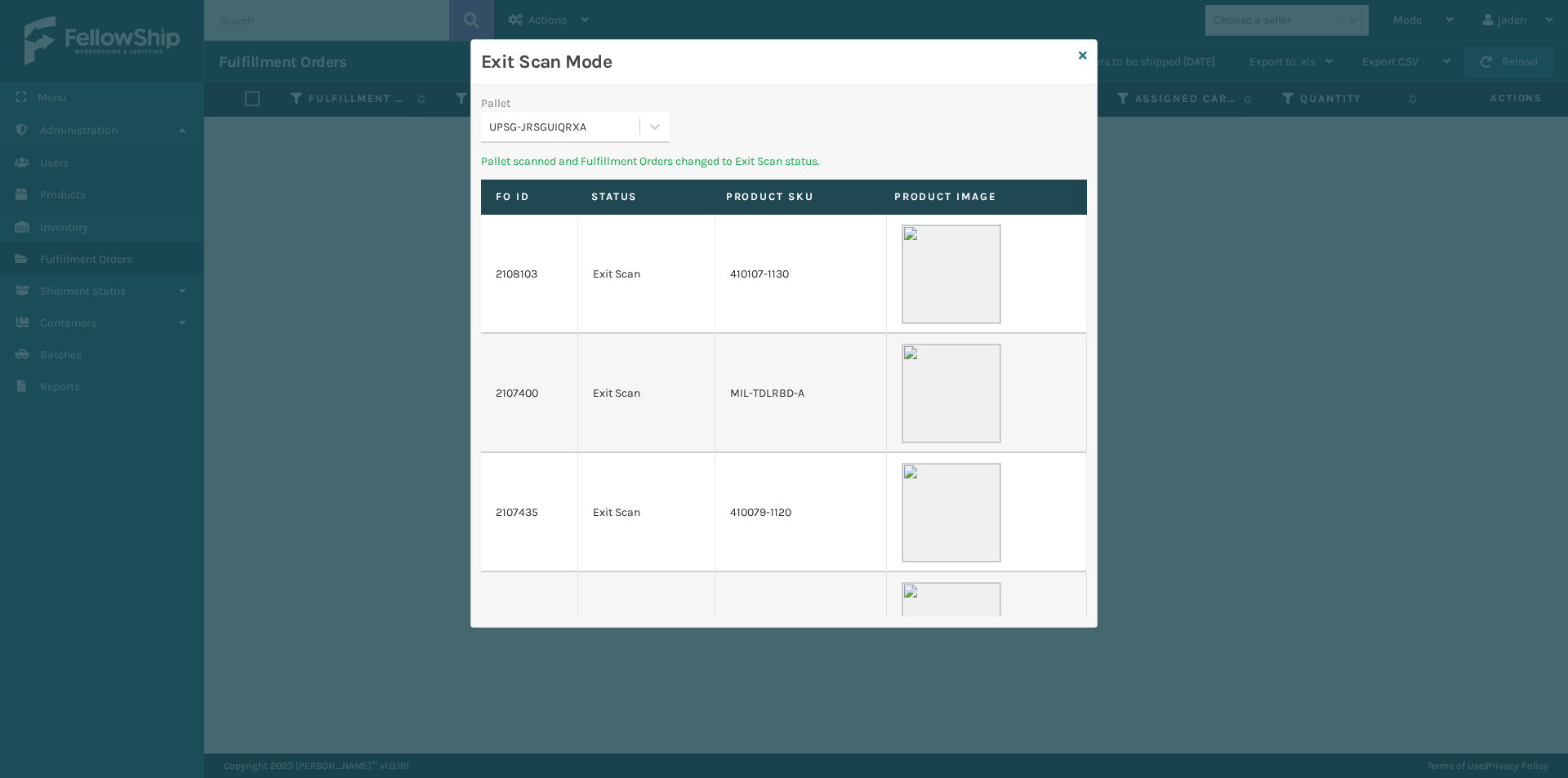
click at [742, 76] on div "Exit Scan Mode" at bounding box center [784, 62] width 626 height 45
drag, startPoint x: 863, startPoint y: 86, endPoint x: 817, endPoint y: 86, distance: 46.0
drag, startPoint x: 817, startPoint y: 86, endPoint x: 834, endPoint y: 136, distance: 52.8
click at [659, 106] on div "Exit Scan Mode Pallet UPSG-JRSGUIQRXA Pallet scanned and Fulfillment Orders cha…" at bounding box center [784, 333] width 626 height 587
drag, startPoint x: 879, startPoint y: 128, endPoint x: 703, endPoint y: 101, distance: 178.1
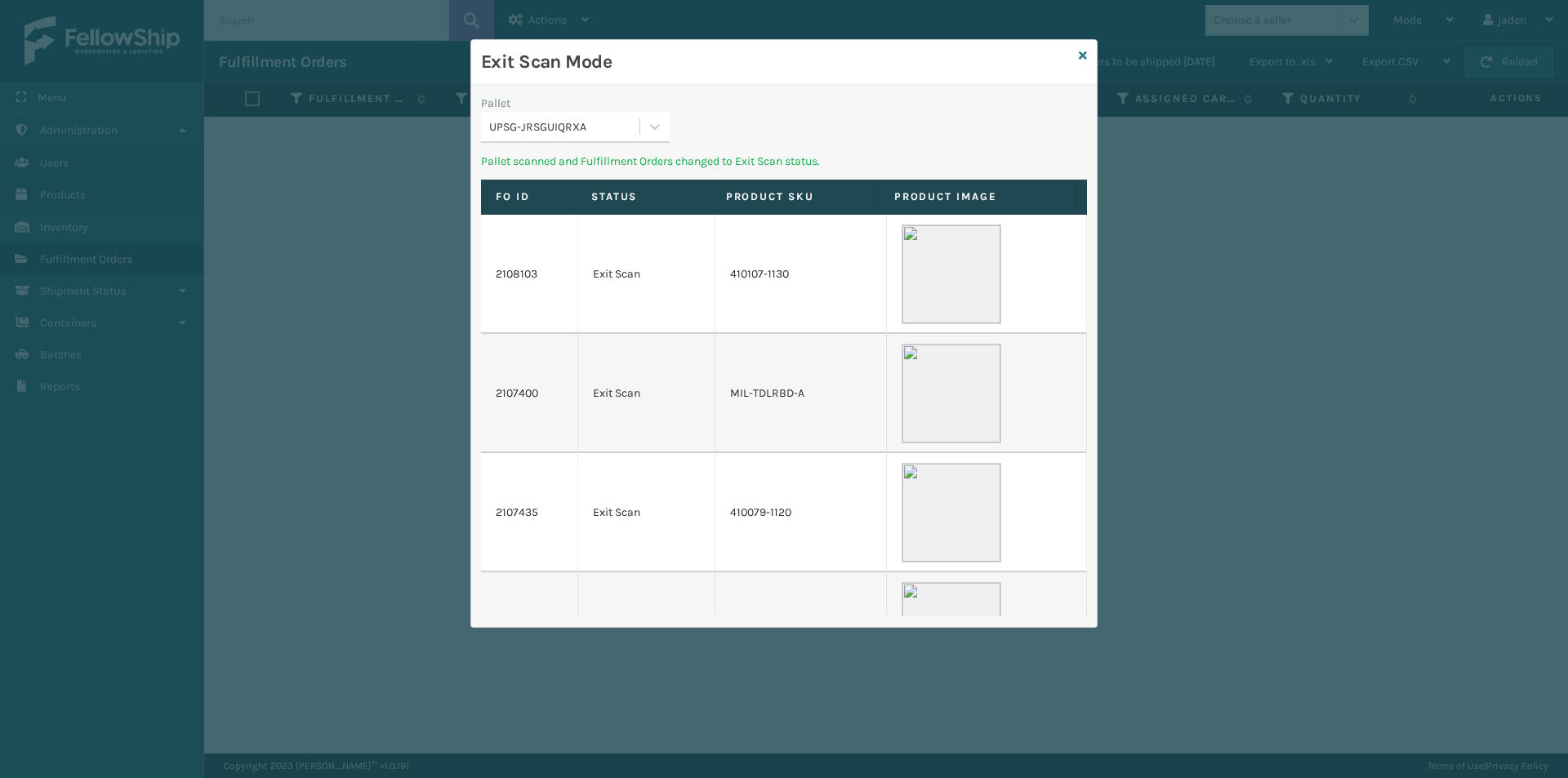
click at [691, 99] on div "Pallet UPSG-JRSGUIQRXA Pallet scanned and Fulfillment Orders changed to Exit Sc…" at bounding box center [784, 356] width 626 height 542
drag, startPoint x: 964, startPoint y: 136, endPoint x: 953, endPoint y: 130, distance: 12.5
drag, startPoint x: 953, startPoint y: 130, endPoint x: 935, endPoint y: 137, distance: 19.3
click at [796, 111] on div "Pallet UPSG-JRSGUIQRXA" at bounding box center [784, 124] width 626 height 58
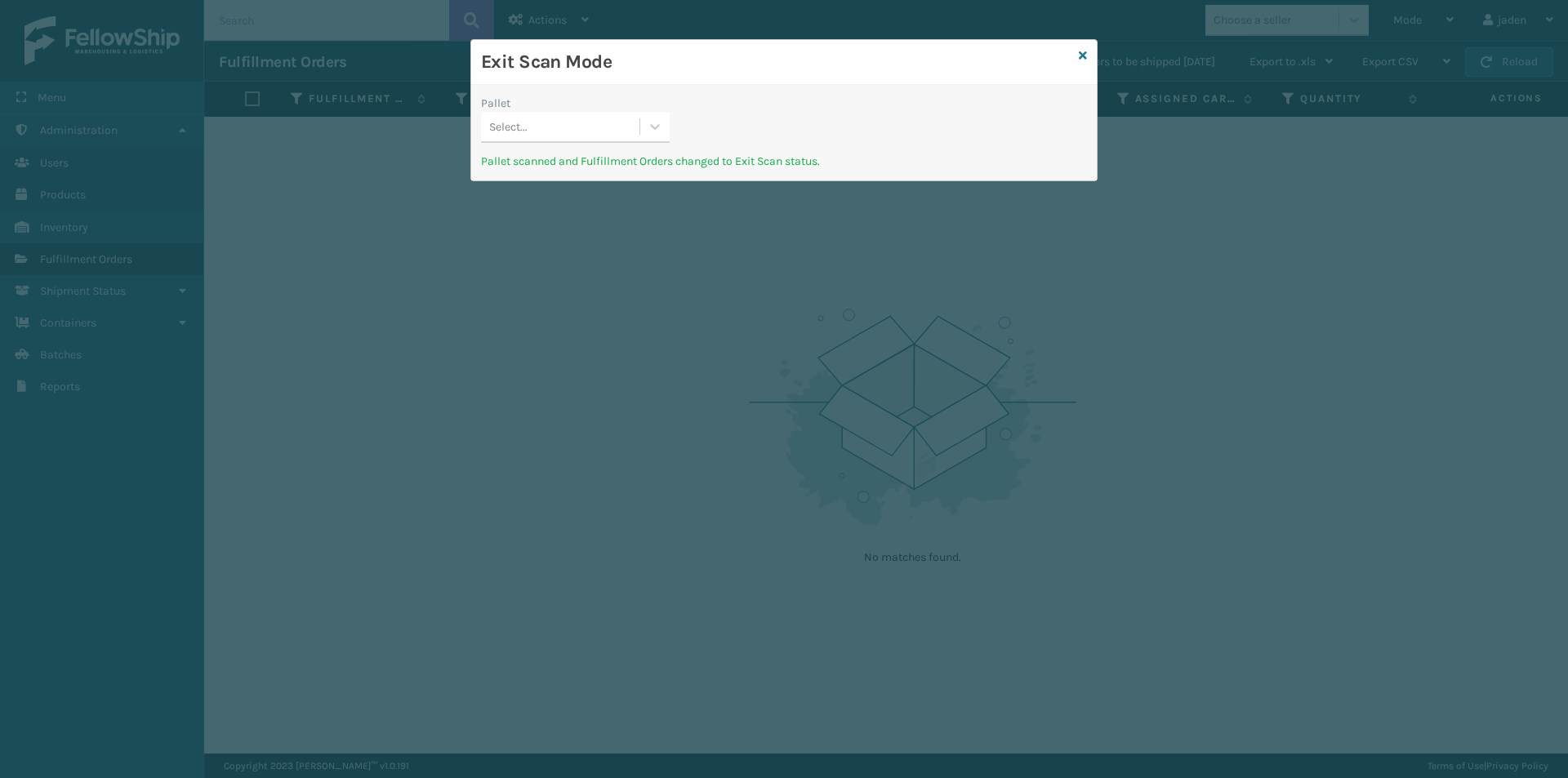
drag, startPoint x: 935, startPoint y: 134, endPoint x: 880, endPoint y: 117, distance: 57.6
click at [772, 105] on div "Pallet Select... Pallet scanned and Fulfillment Orders changed to Exit Scan sta…" at bounding box center [784, 132] width 626 height 96
drag, startPoint x: 938, startPoint y: 121, endPoint x: 903, endPoint y: 111, distance: 36.4
drag, startPoint x: 903, startPoint y: 111, endPoint x: 934, endPoint y: 95, distance: 34.9
click at [752, 83] on div "Exit Scan Mode" at bounding box center [784, 62] width 626 height 45
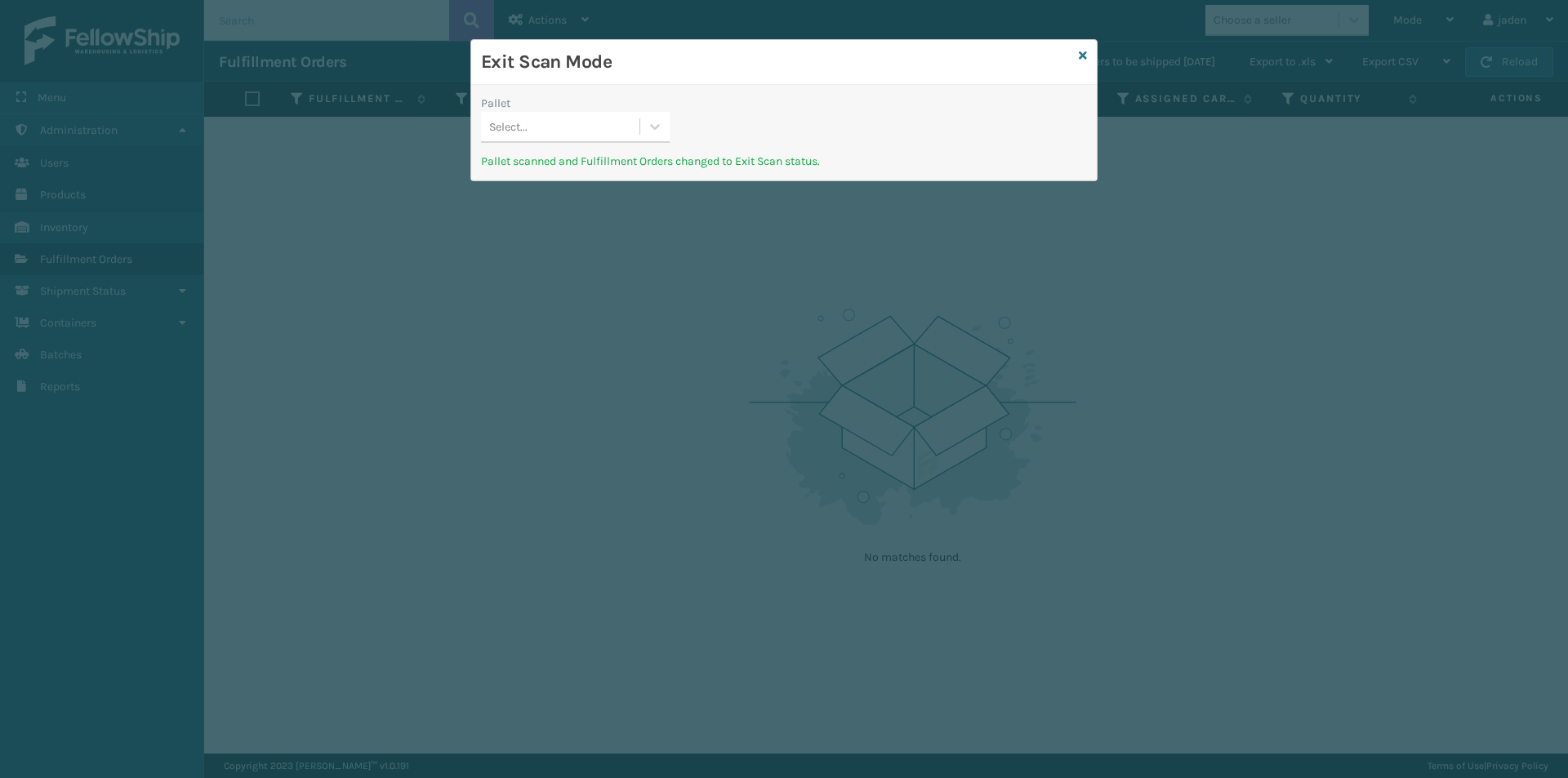
drag, startPoint x: 934, startPoint y: 95, endPoint x: 908, endPoint y: 96, distance: 26.0
drag, startPoint x: 908, startPoint y: 96, endPoint x: 920, endPoint y: 127, distance: 33.2
click at [693, 92] on div "Exit Scan Mode Pallet Select... Pallet scanned and Fulfillment Orders changed t…" at bounding box center [784, 110] width 626 height 140
drag, startPoint x: 920, startPoint y: 127, endPoint x: 905, endPoint y: 120, distance: 16.6
drag, startPoint x: 905, startPoint y: 120, endPoint x: 940, endPoint y: 96, distance: 42.4
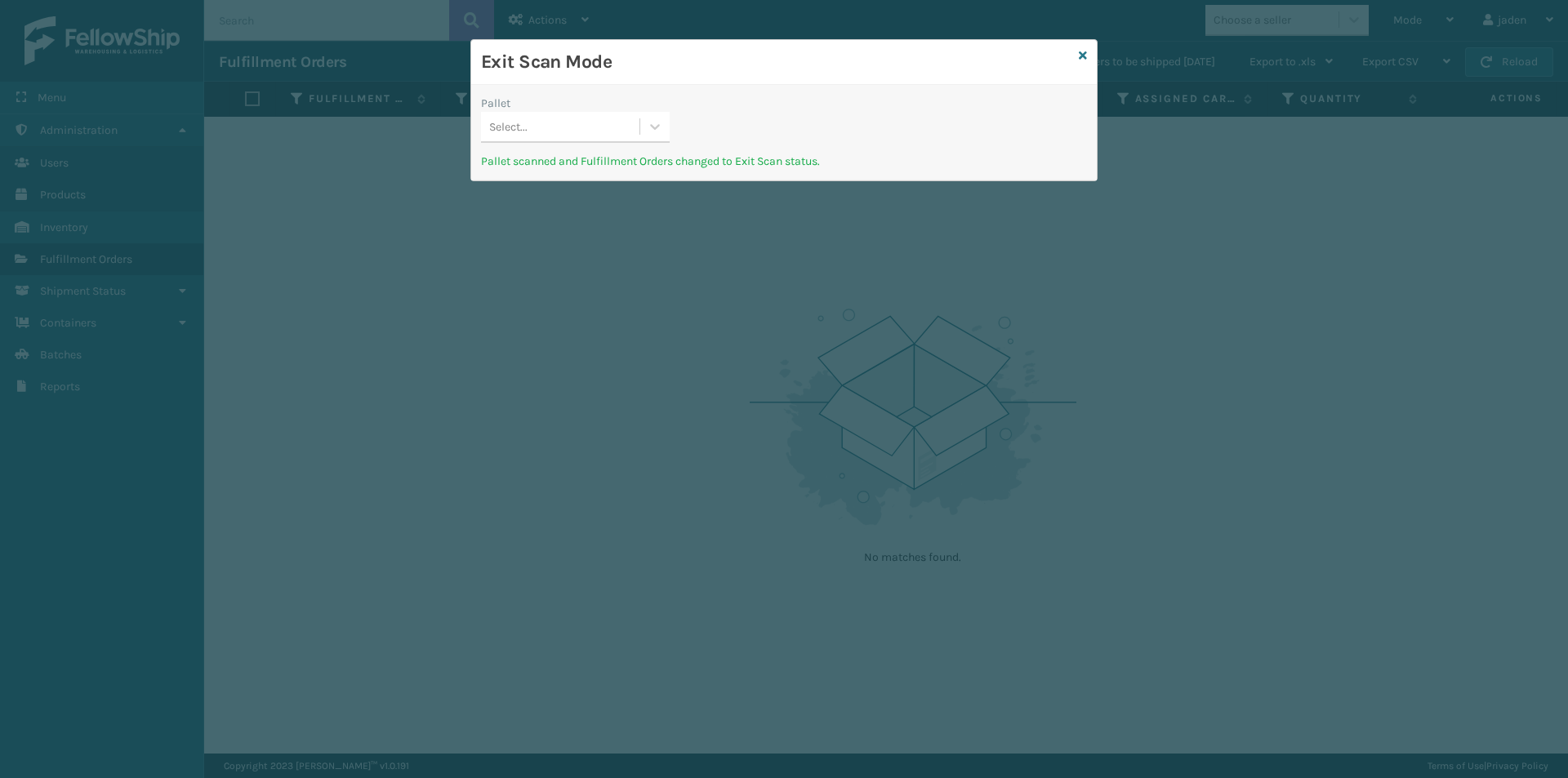
click at [678, 76] on div "Exit Scan Mode" at bounding box center [784, 62] width 626 height 45
drag
click at [757, 100] on div "Exit Scan Mode Pallet Select... Pallet scanned and Fulfillment Orders changed t…" at bounding box center [784, 110] width 626 height 140
click at [683, 67] on h3 "Exit Scan Mode" at bounding box center [777, 62] width 591 height 24
click at [649, 130] on icon at bounding box center [655, 126] width 17 height 17
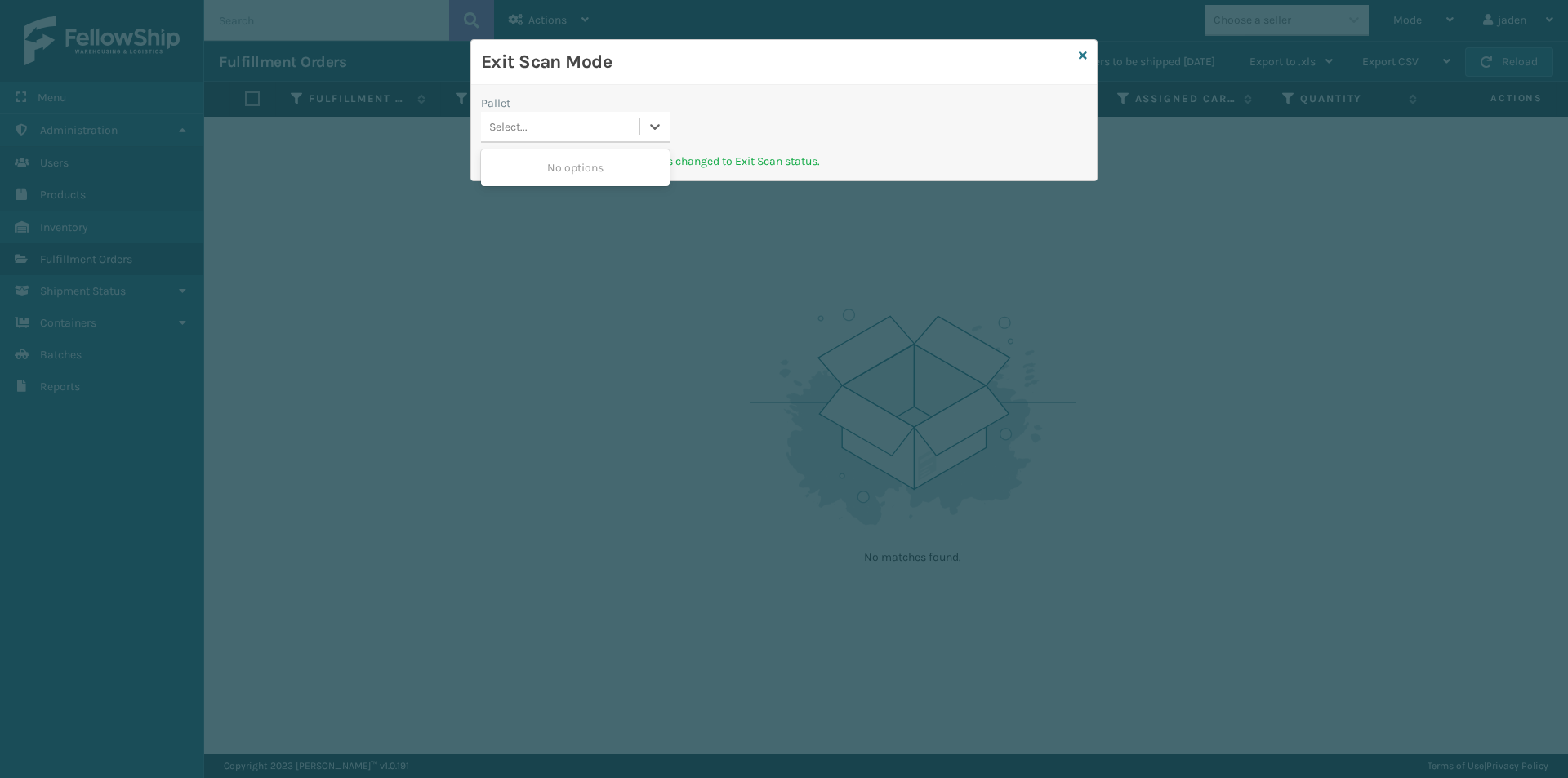
click at [634, 156] on div "No options" at bounding box center [575, 168] width 189 height 30
click at [1082, 53] on icon at bounding box center [1083, 56] width 8 height 12
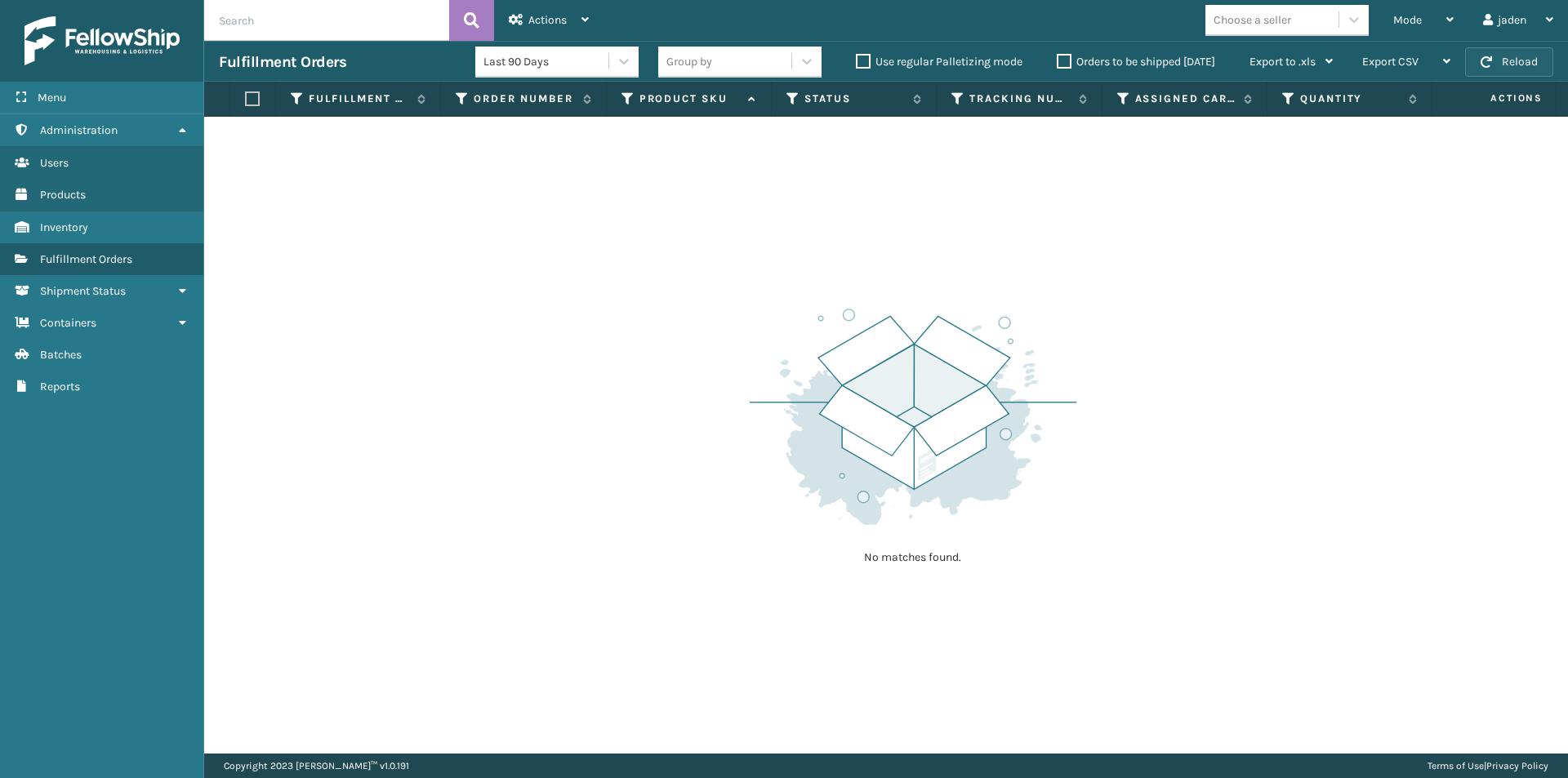
click at [1532, 55] on button "Reload" at bounding box center [1510, 62] width 88 height 29
click at [1441, 17] on div "Mode" at bounding box center [1423, 20] width 61 height 41
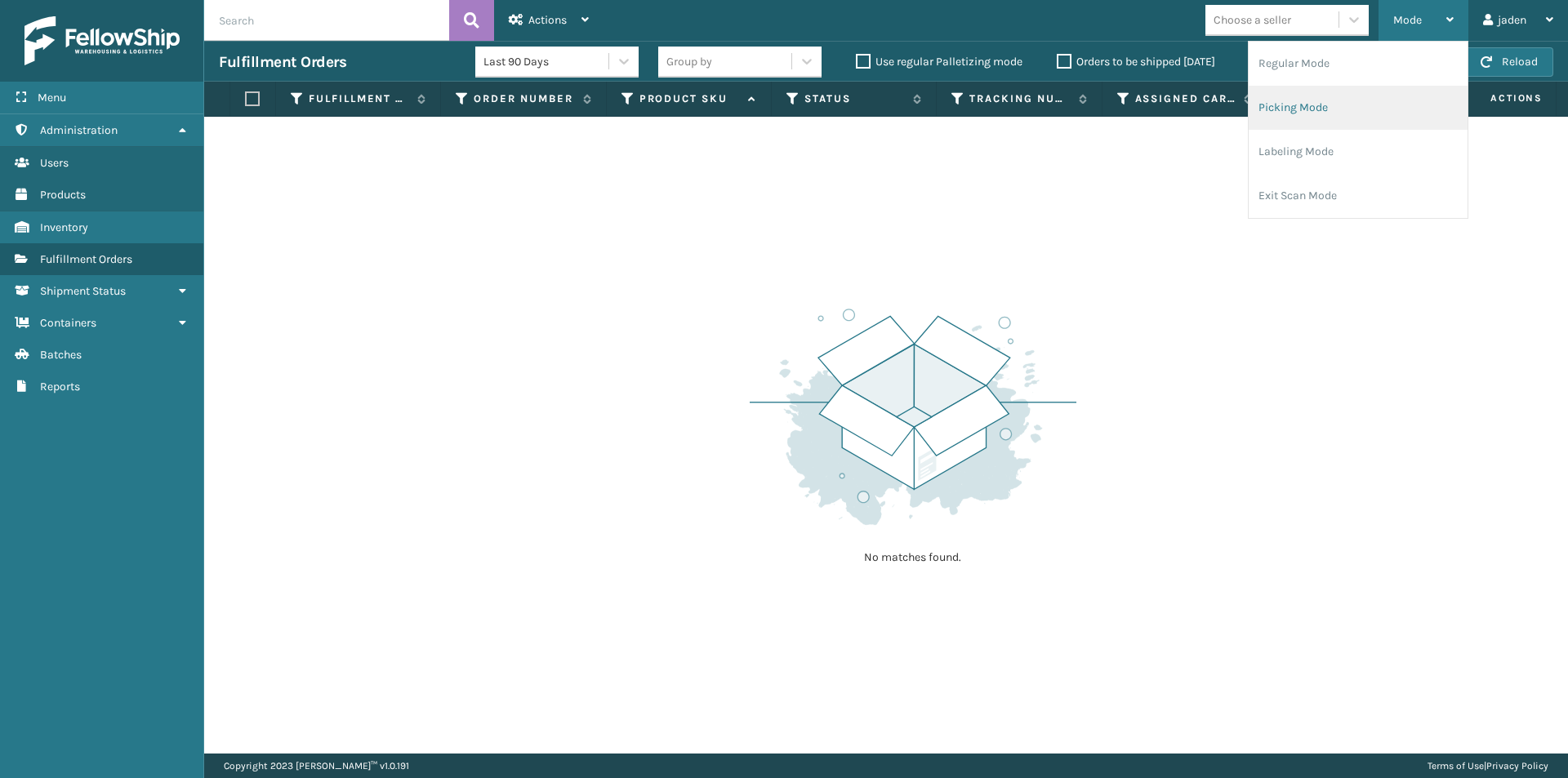
click at [1400, 103] on li "Picking Mode" at bounding box center [1358, 107] width 219 height 44
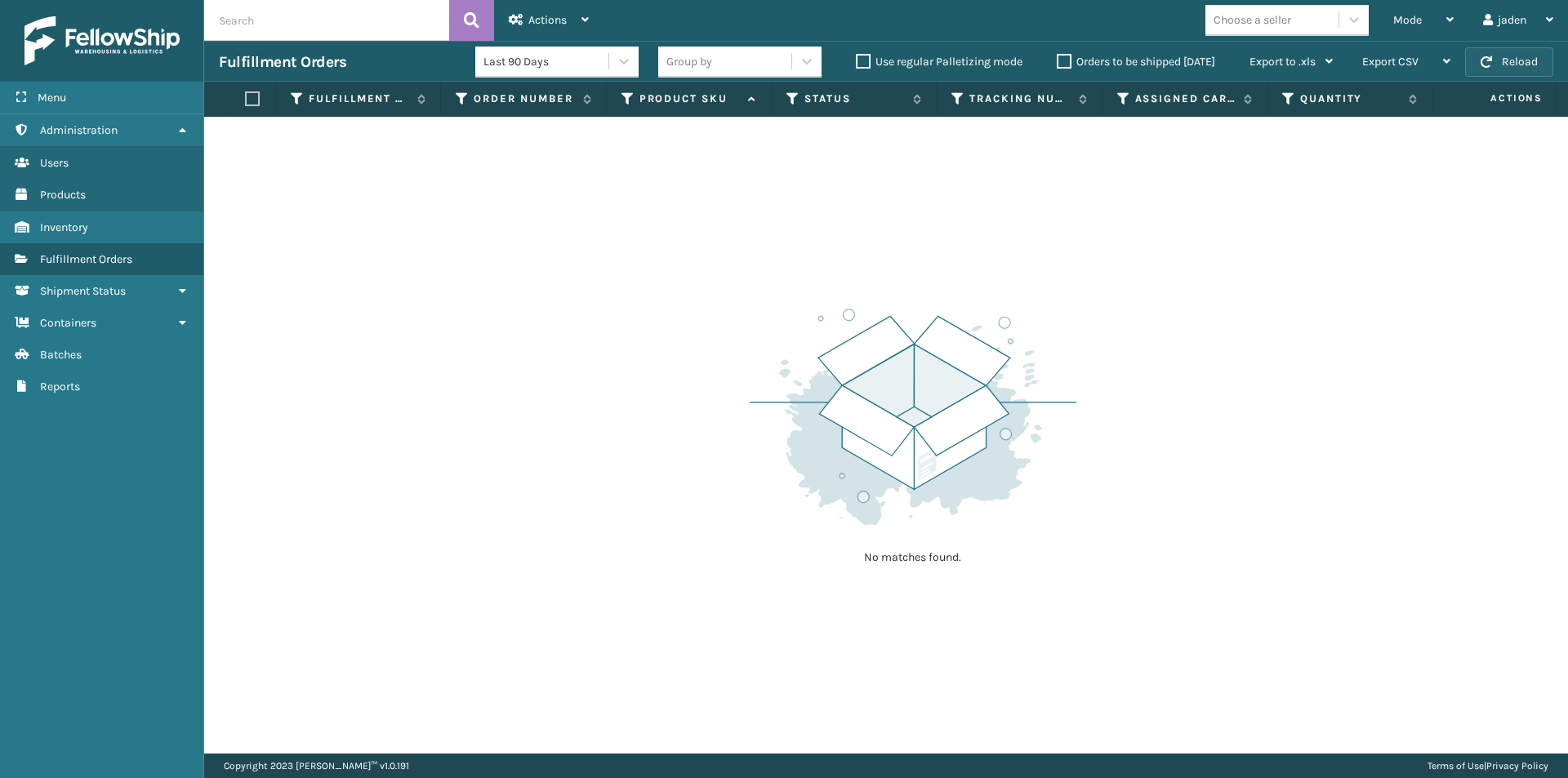
click at [1516, 48] on button "Reload" at bounding box center [1510, 62] width 88 height 29
click at [1409, 24] on span "Mode" at bounding box center [1408, 20] width 28 height 14
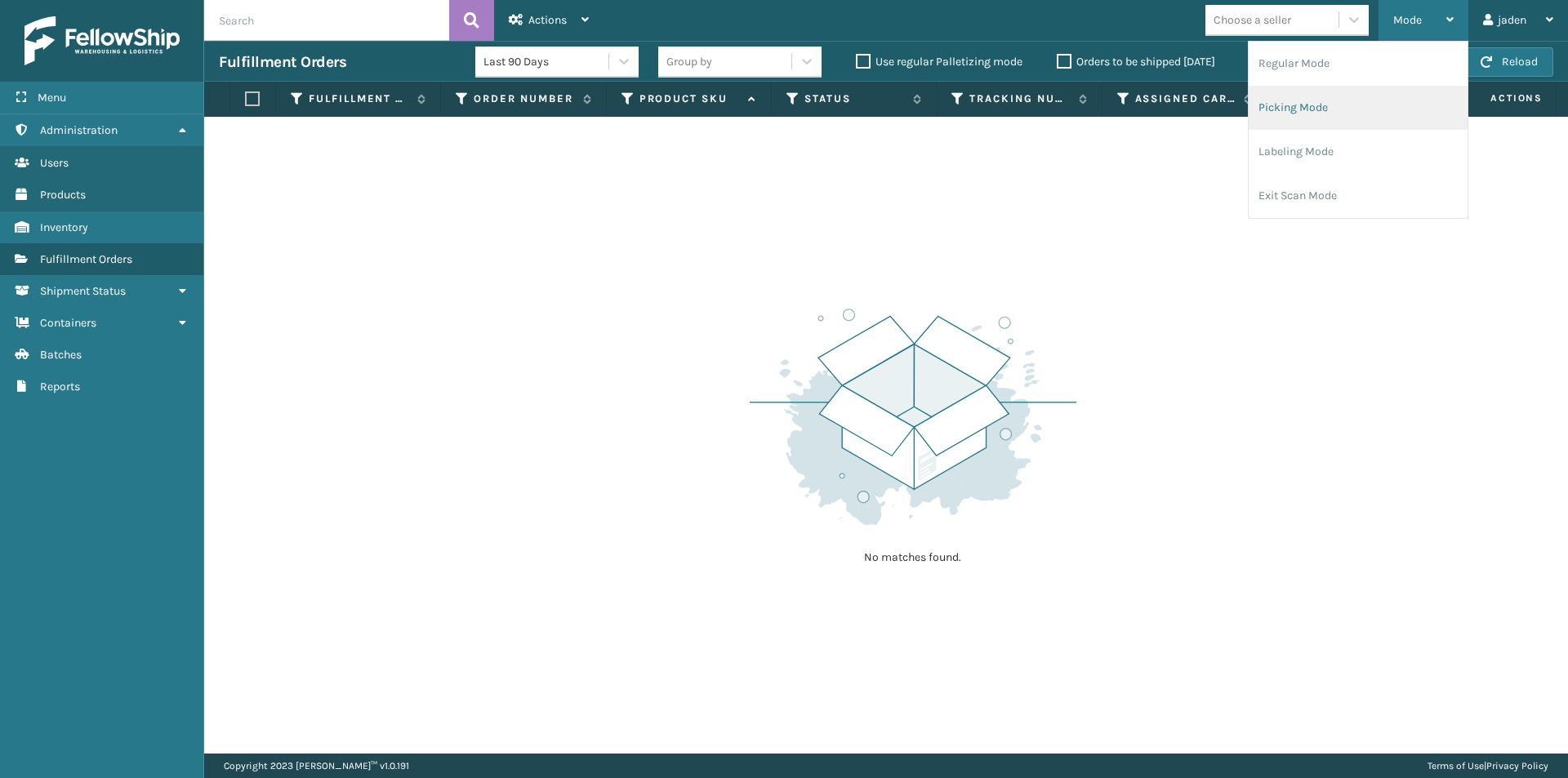
click at [1362, 111] on li "Picking Mode" at bounding box center [1358, 107] width 219 height 44
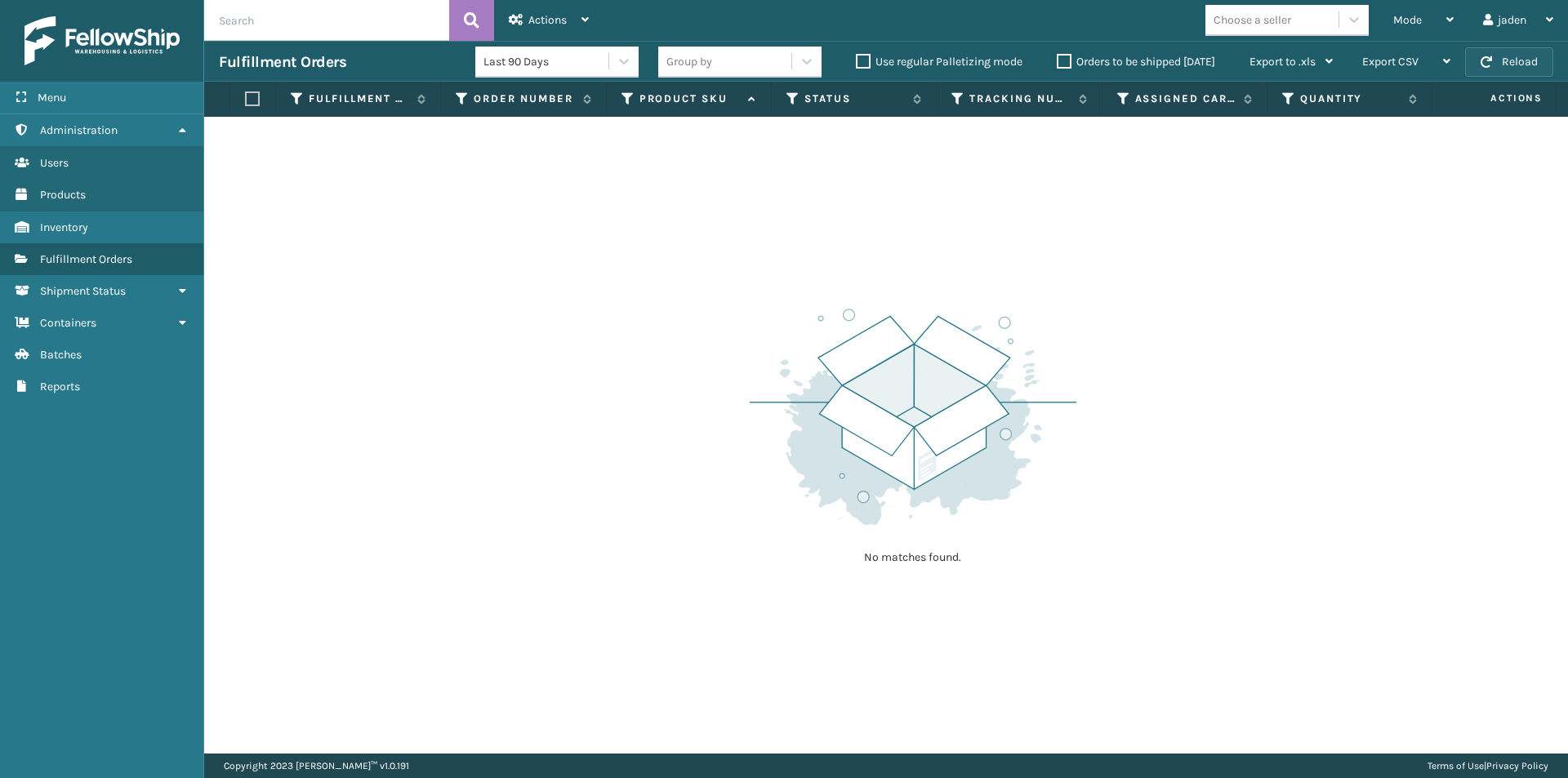
click at [1536, 65] on button "Reload" at bounding box center [1510, 62] width 88 height 29
click at [1535, 64] on button "Reload" at bounding box center [1510, 62] width 88 height 29
click at [1506, 57] on button "Reload" at bounding box center [1510, 62] width 88 height 29
click at [1426, 17] on div "Mode" at bounding box center [1423, 20] width 61 height 41
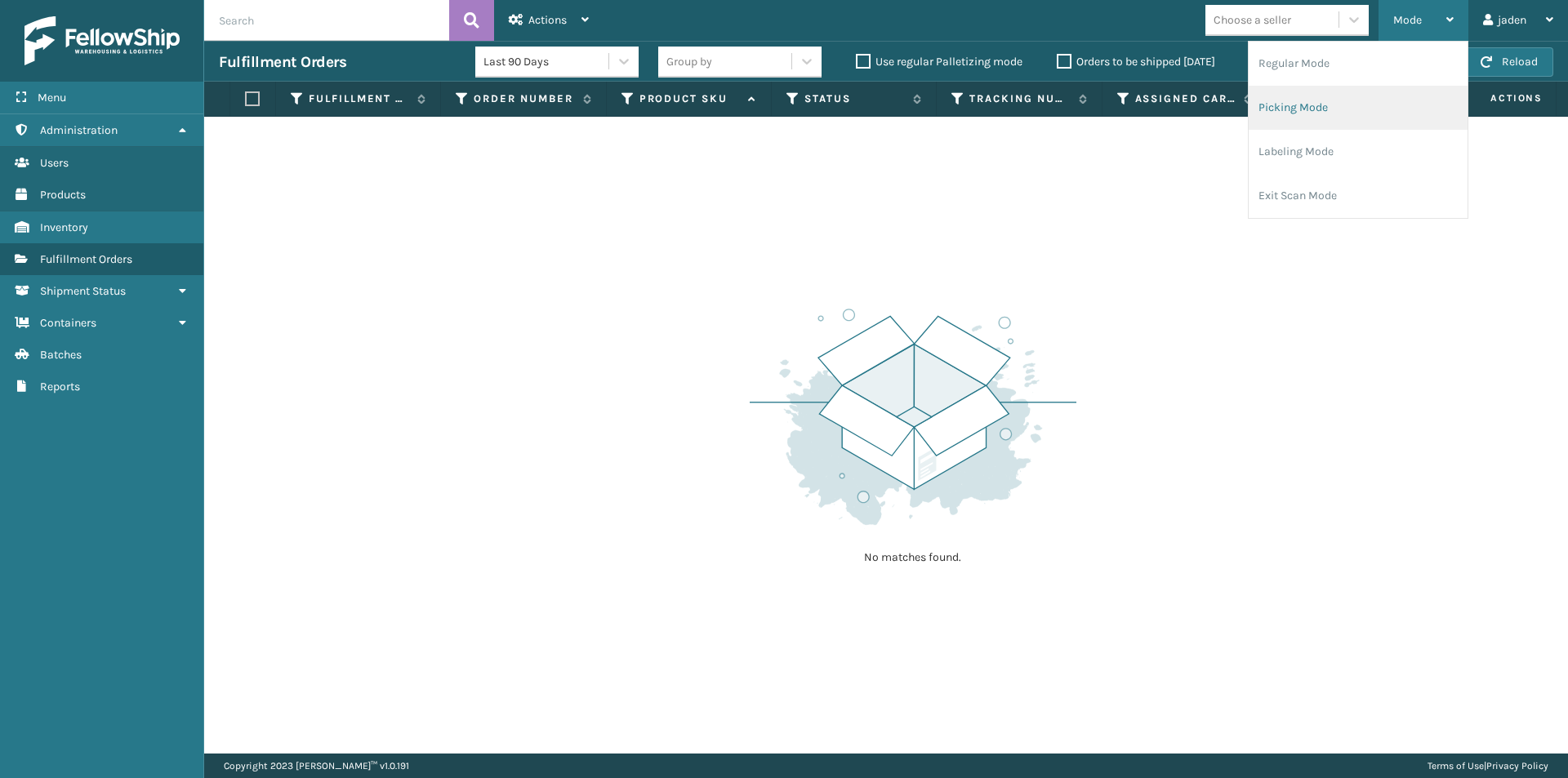
click at [1378, 101] on li "Picking Mode" at bounding box center [1358, 107] width 219 height 44
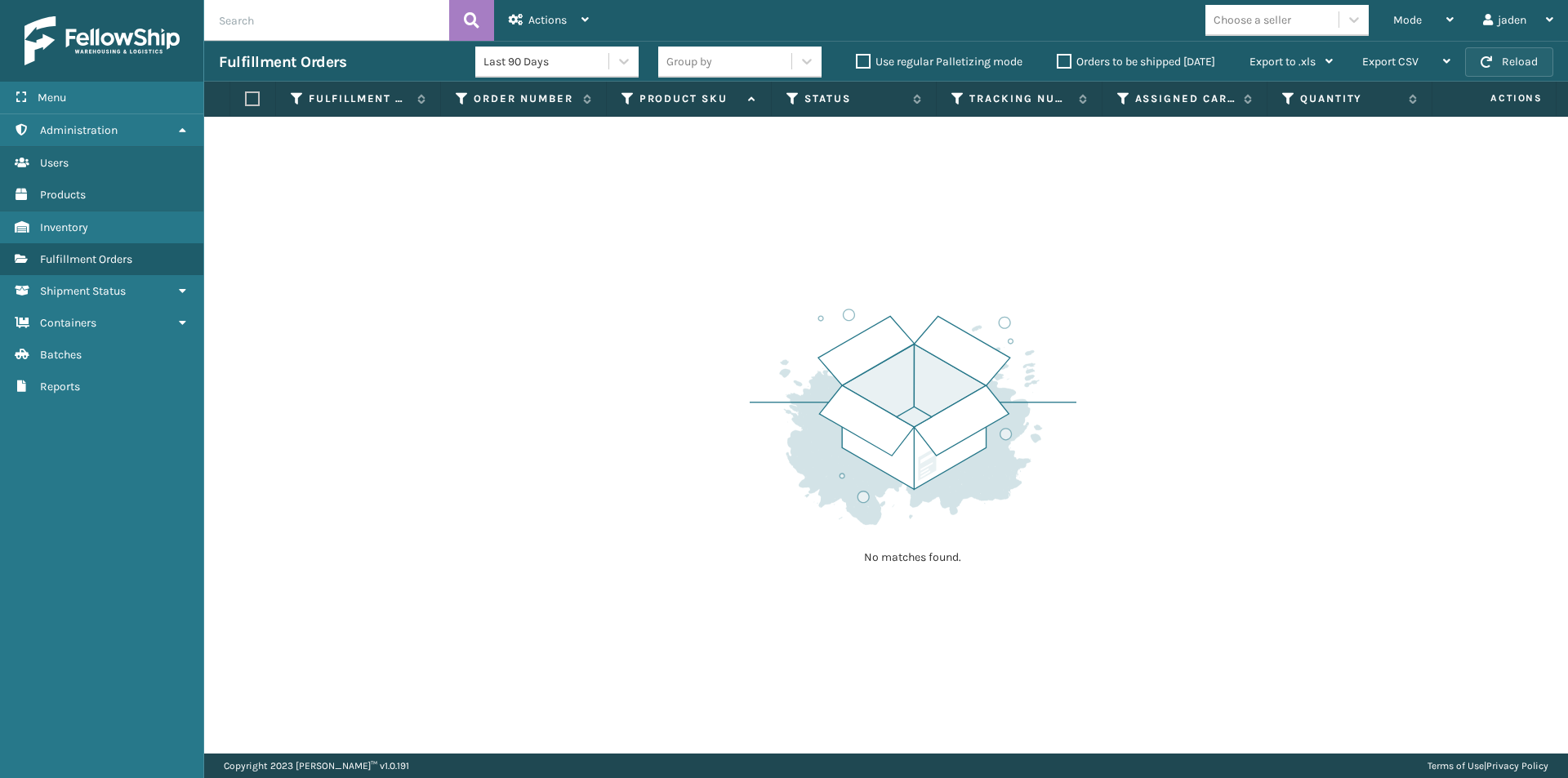
click at [1487, 70] on button "Reload" at bounding box center [1510, 62] width 88 height 29
drag, startPoint x: 1221, startPoint y: 297, endPoint x: 560, endPoint y: 113, distance: 686.1
click at [663, 149] on div "No matches found." at bounding box center [886, 435] width 1364 height 637
click at [1418, 0] on div "Mode" at bounding box center [1423, 20] width 61 height 41
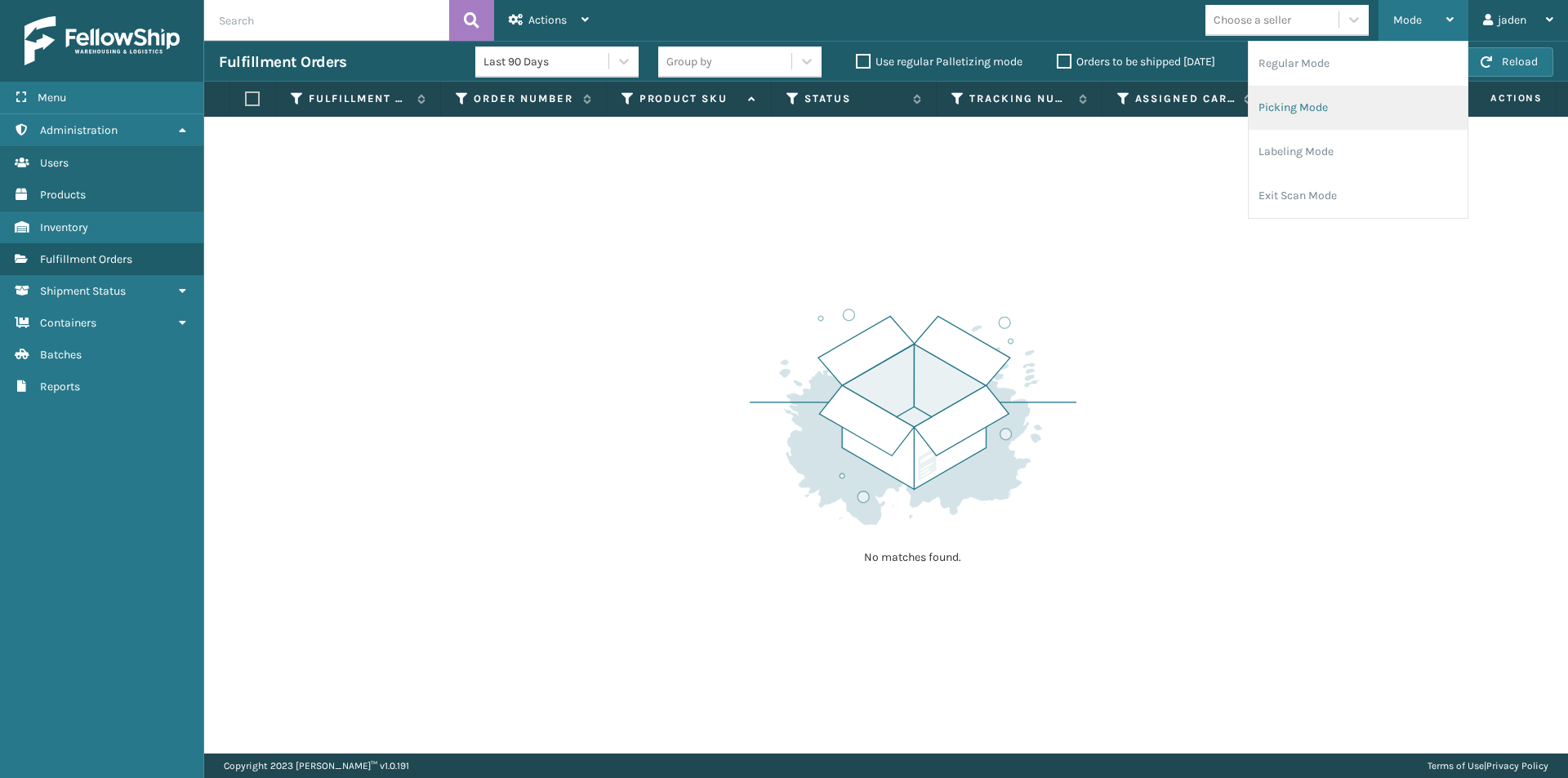
click at [1386, 108] on li "Picking Mode" at bounding box center [1358, 107] width 219 height 44
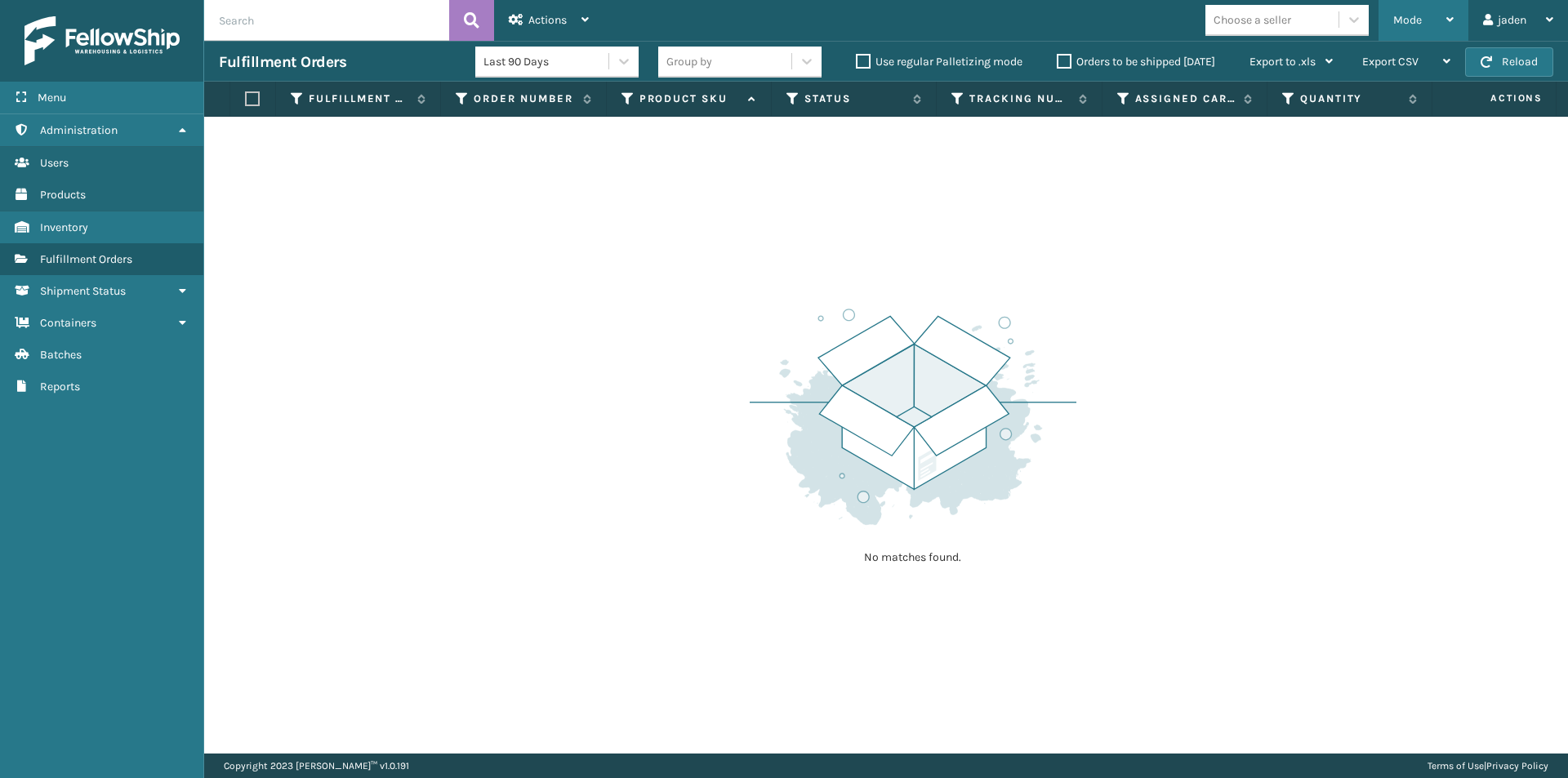
click at [1408, 13] on span "Mode" at bounding box center [1408, 20] width 28 height 14
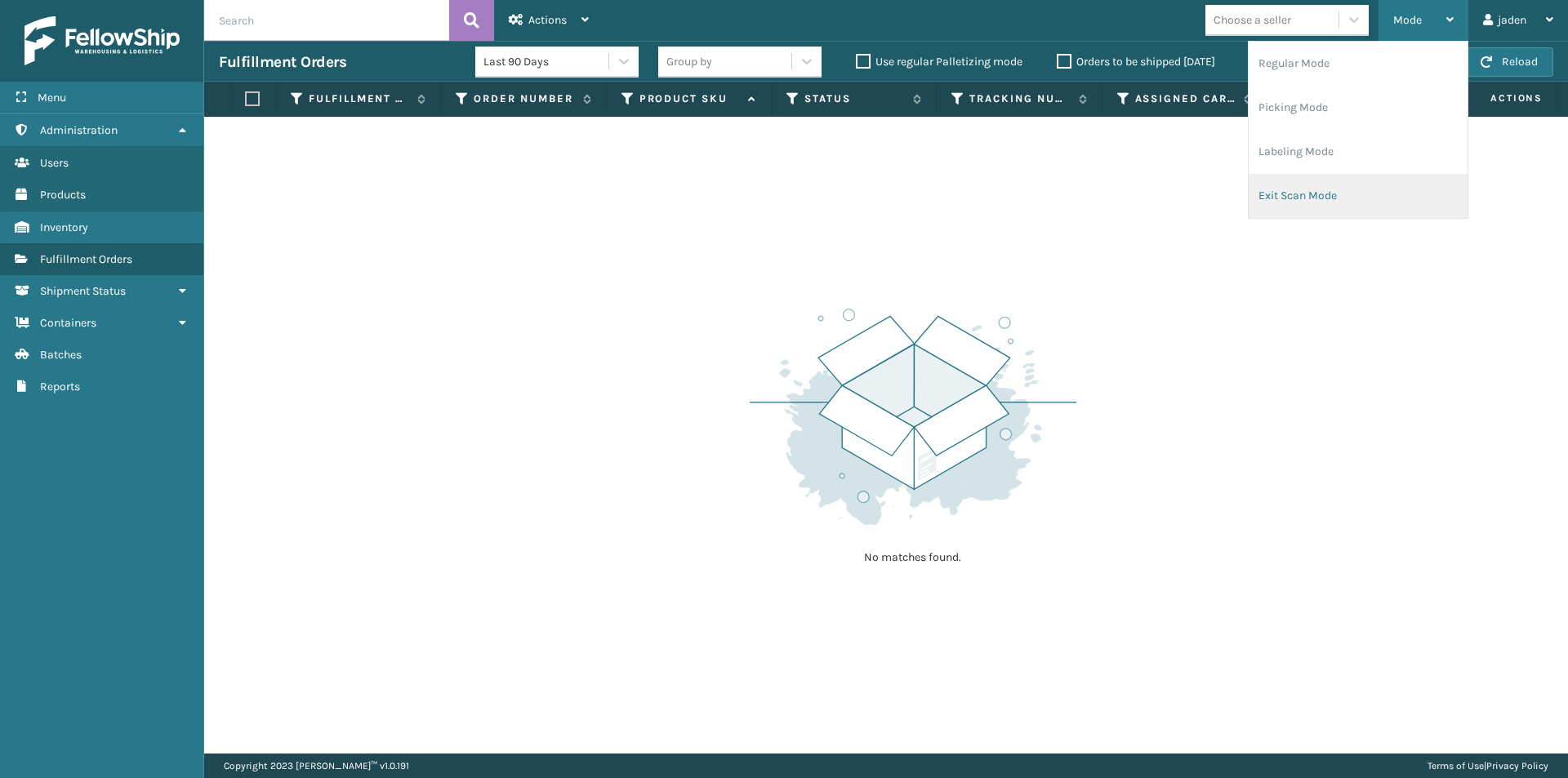
click at [1339, 198] on li "Exit Scan Mode" at bounding box center [1358, 195] width 219 height 44
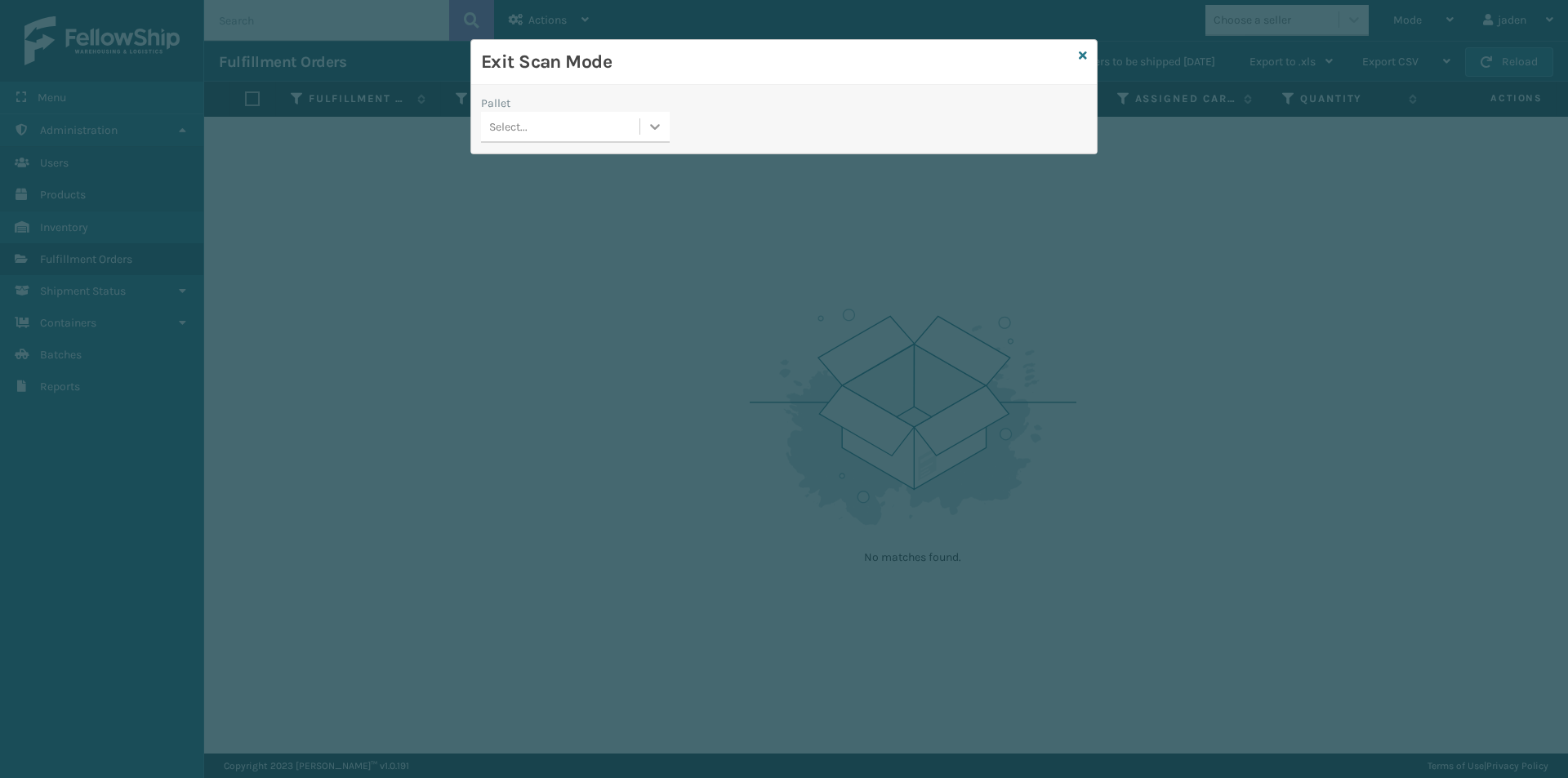
drag, startPoint x: 655, startPoint y: 128, endPoint x: 606, endPoint y: 145, distance: 51.9
click at [654, 130] on icon at bounding box center [655, 126] width 17 height 17
click at [538, 175] on div "No options" at bounding box center [575, 168] width 189 height 30
click at [1085, 57] on icon at bounding box center [1083, 56] width 8 height 12
